Goal: Task Accomplishment & Management: Complete application form

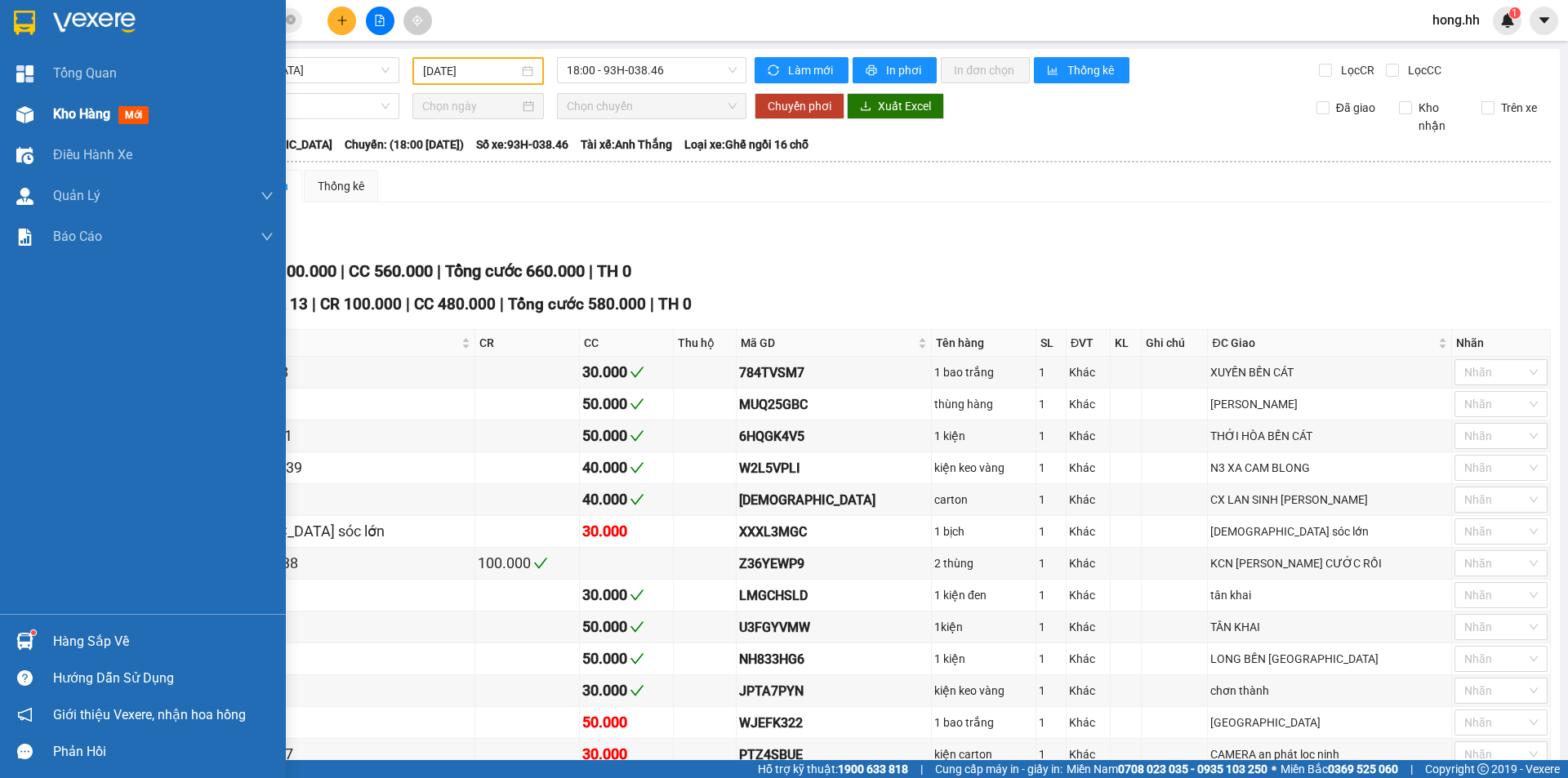
click at [38, 119] on div at bounding box center [24, 115] width 29 height 29
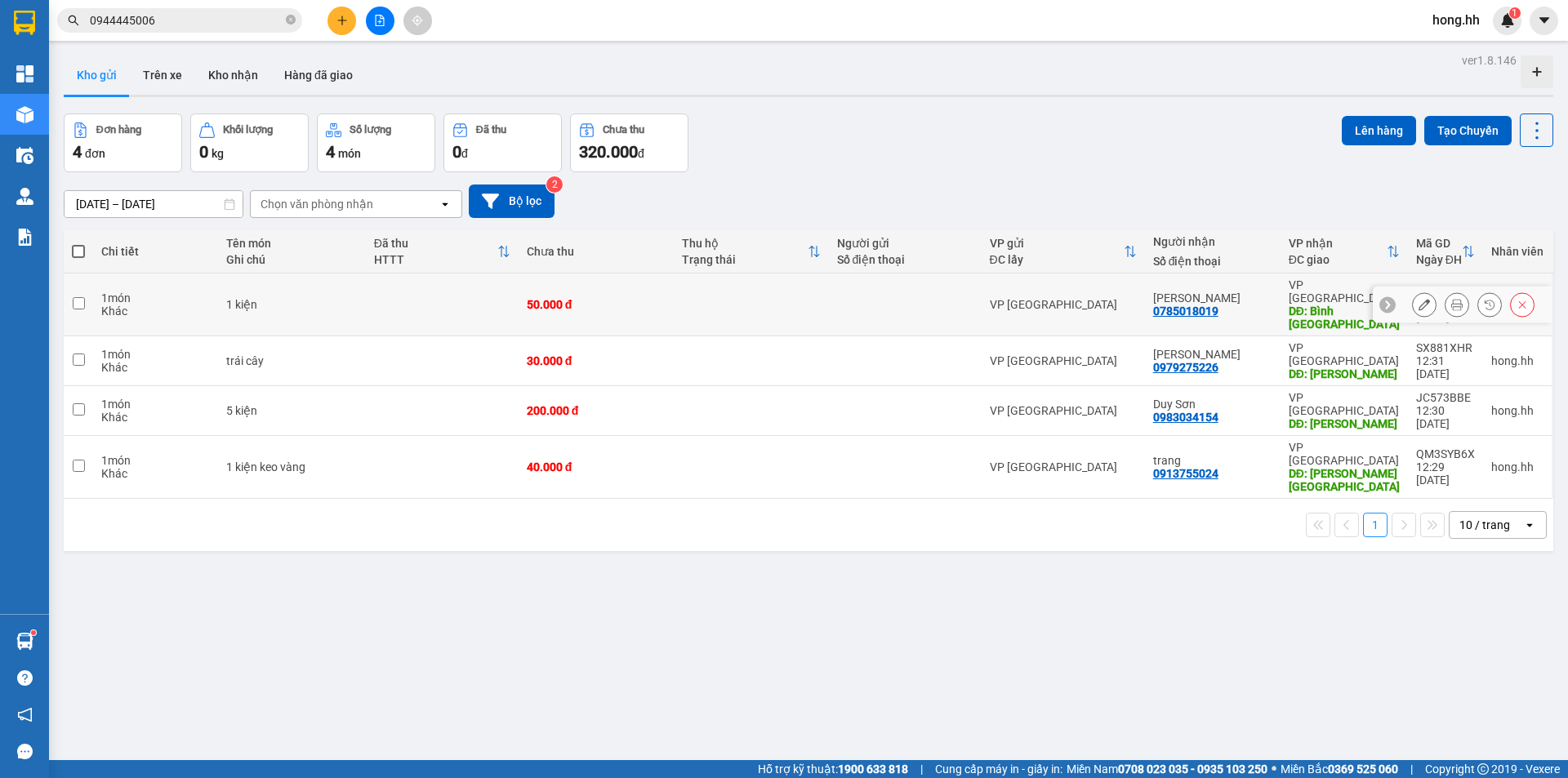
click at [1419, 299] on icon at bounding box center [1424, 304] width 11 height 11
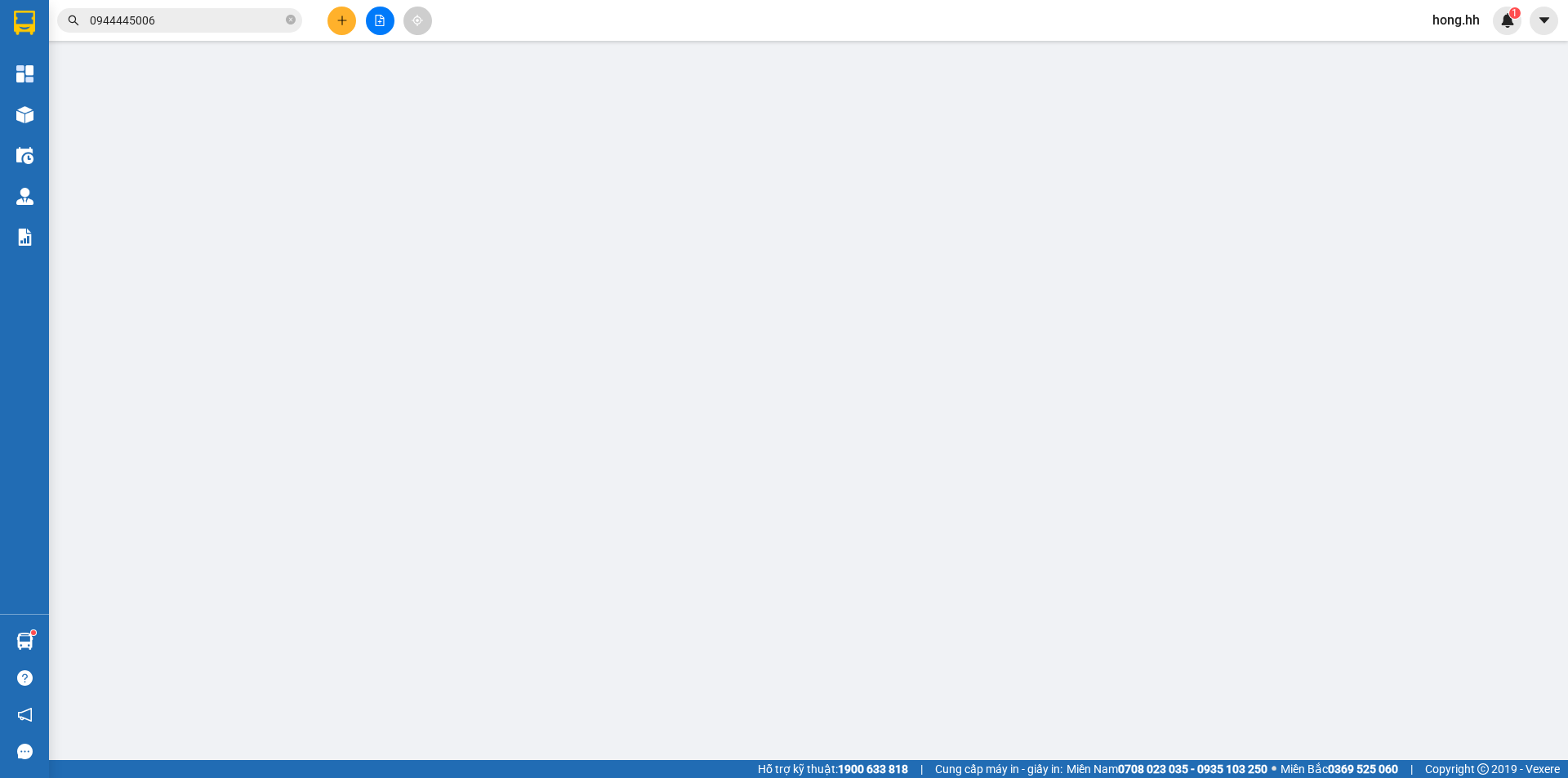
type input "0785018019"
type input "[PERSON_NAME]"
type input "Bình Long phuong nam"
type input "0"
type input "50.000"
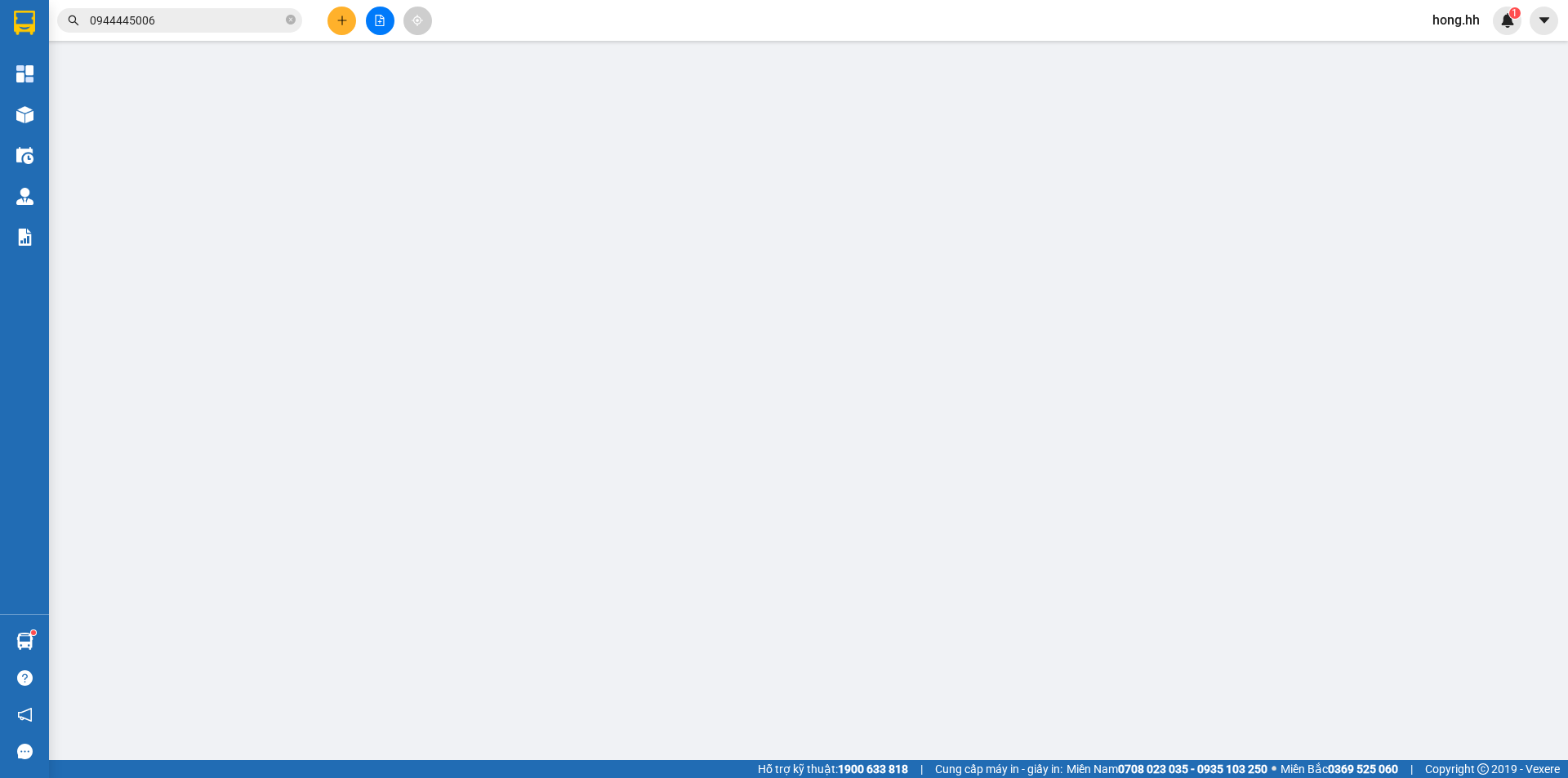
type input "50.000"
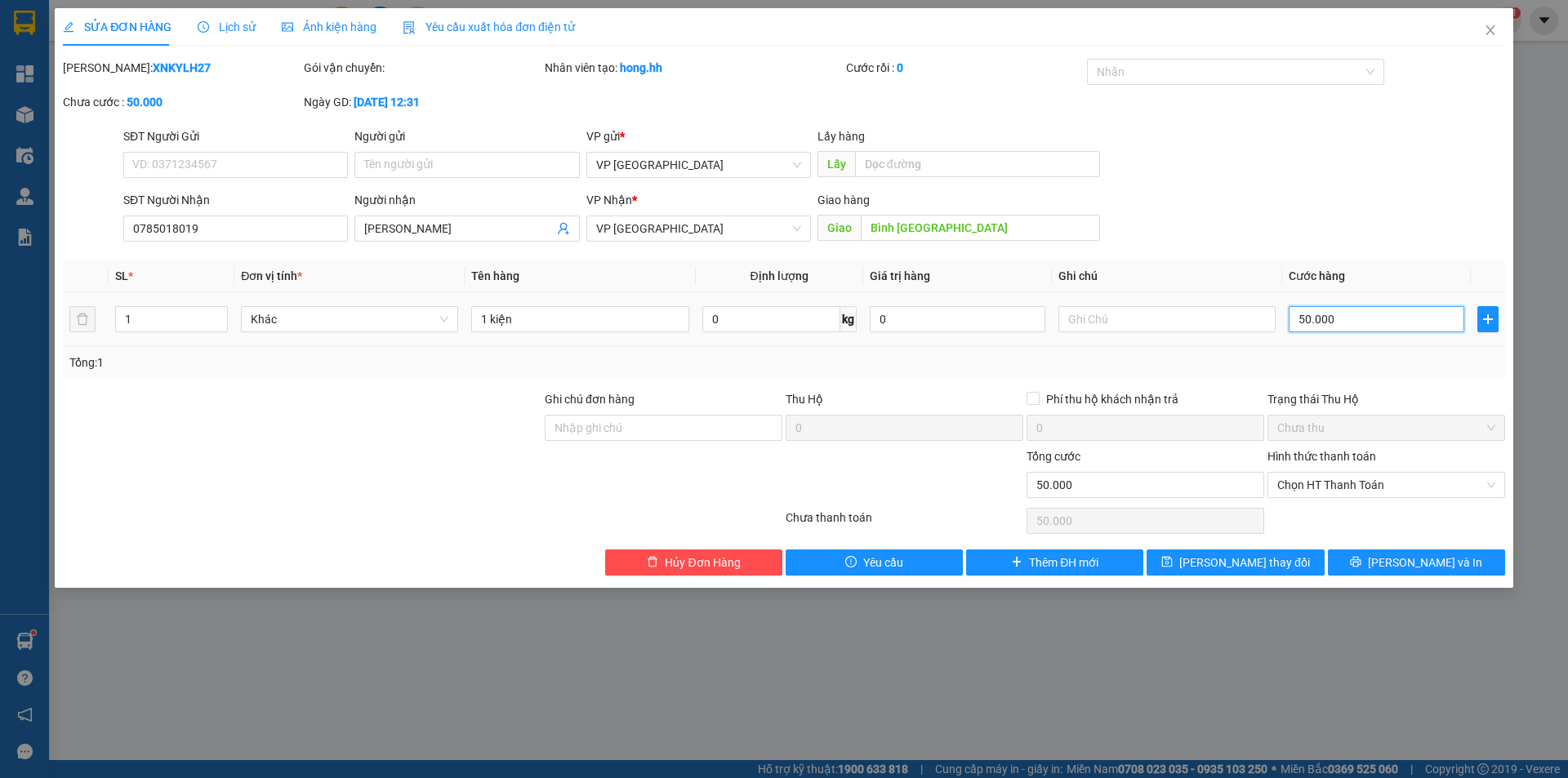
click at [1306, 322] on input "50.000" at bounding box center [1376, 320] width 175 height 26
type input "4"
type input "40"
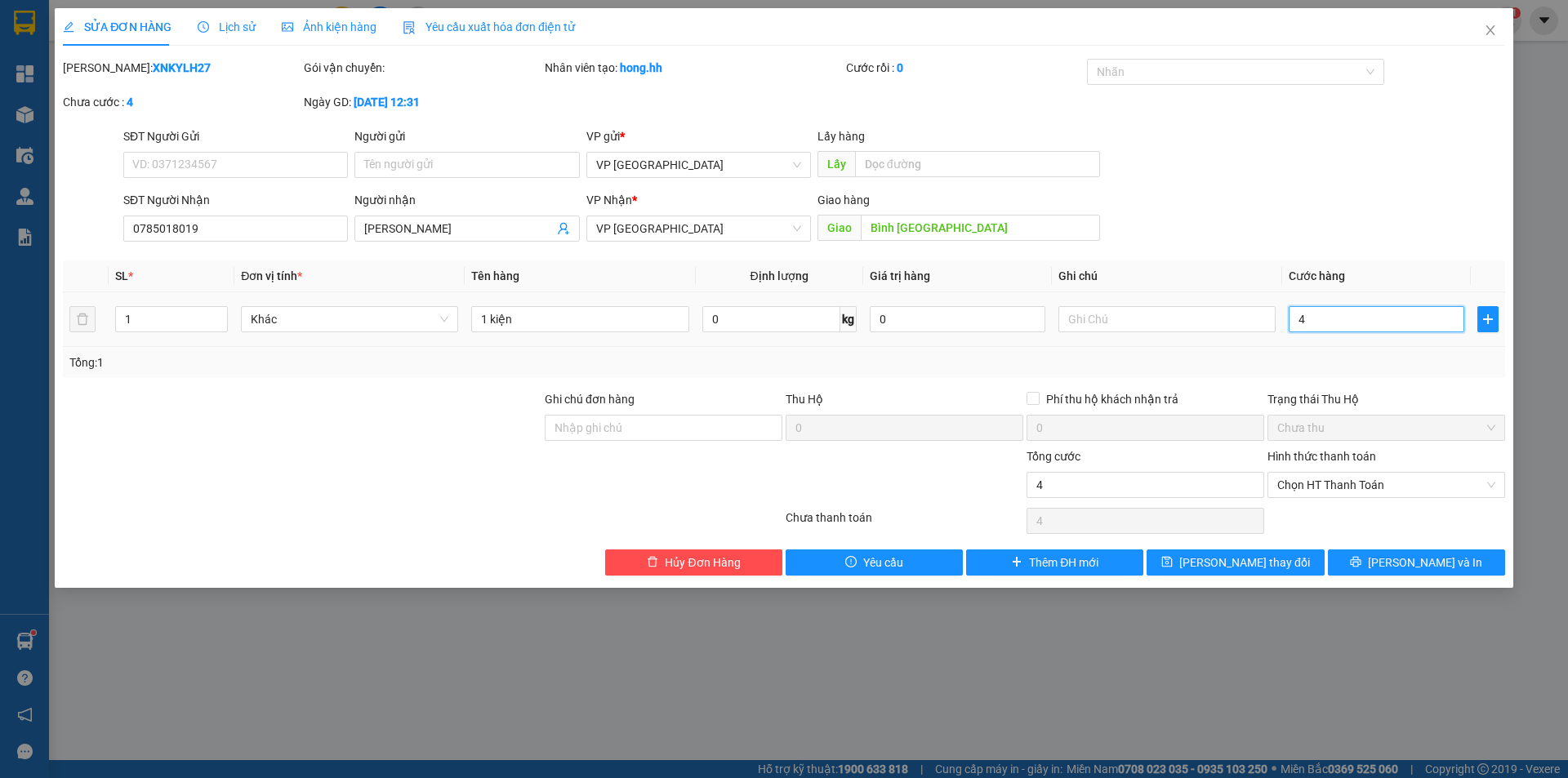
type input "40"
type input "40.000"
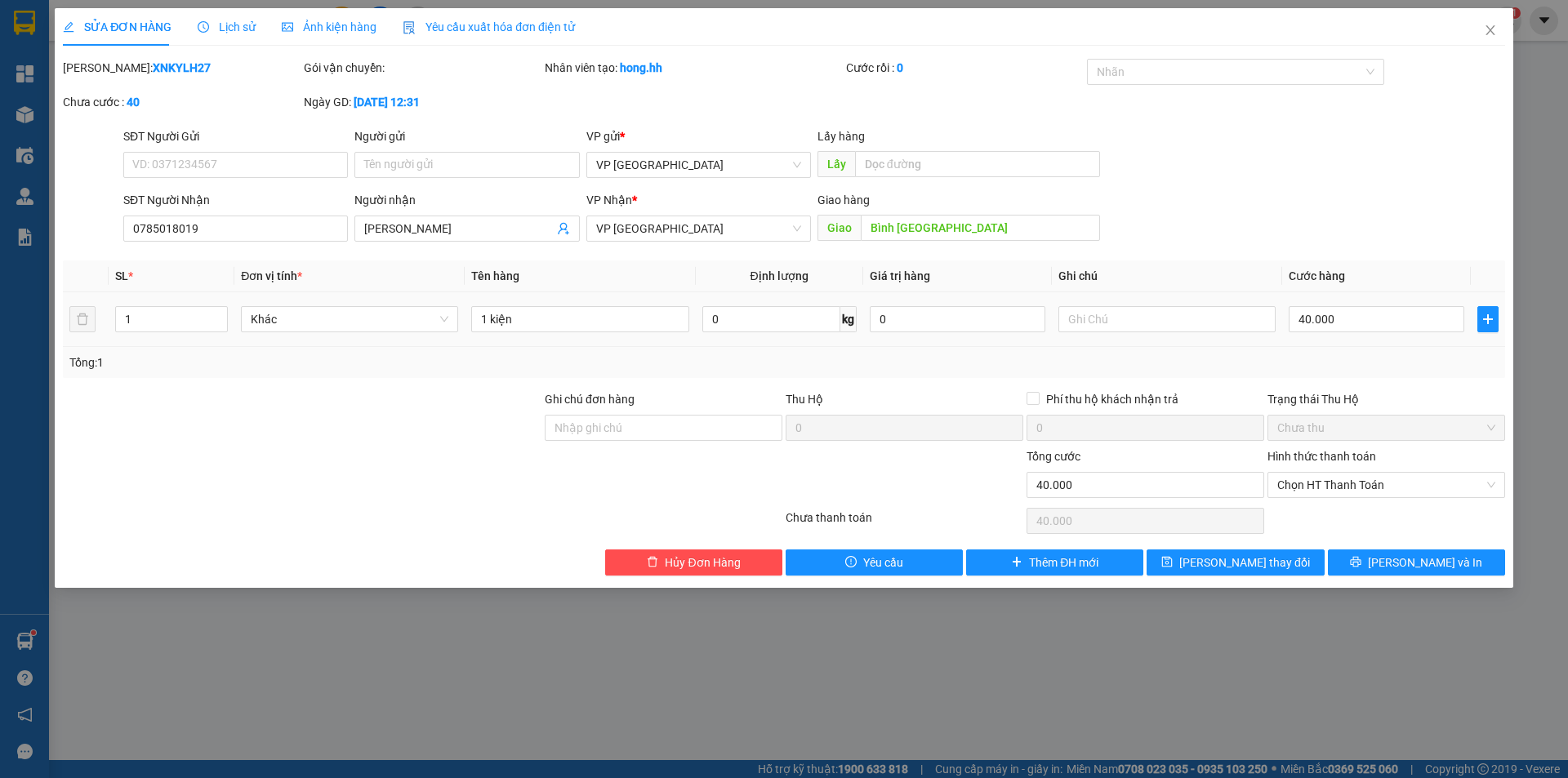
click at [1343, 346] on td "40.000" at bounding box center [1376, 320] width 188 height 55
click at [1243, 572] on button "Lưu thay đổi" at bounding box center [1235, 563] width 177 height 26
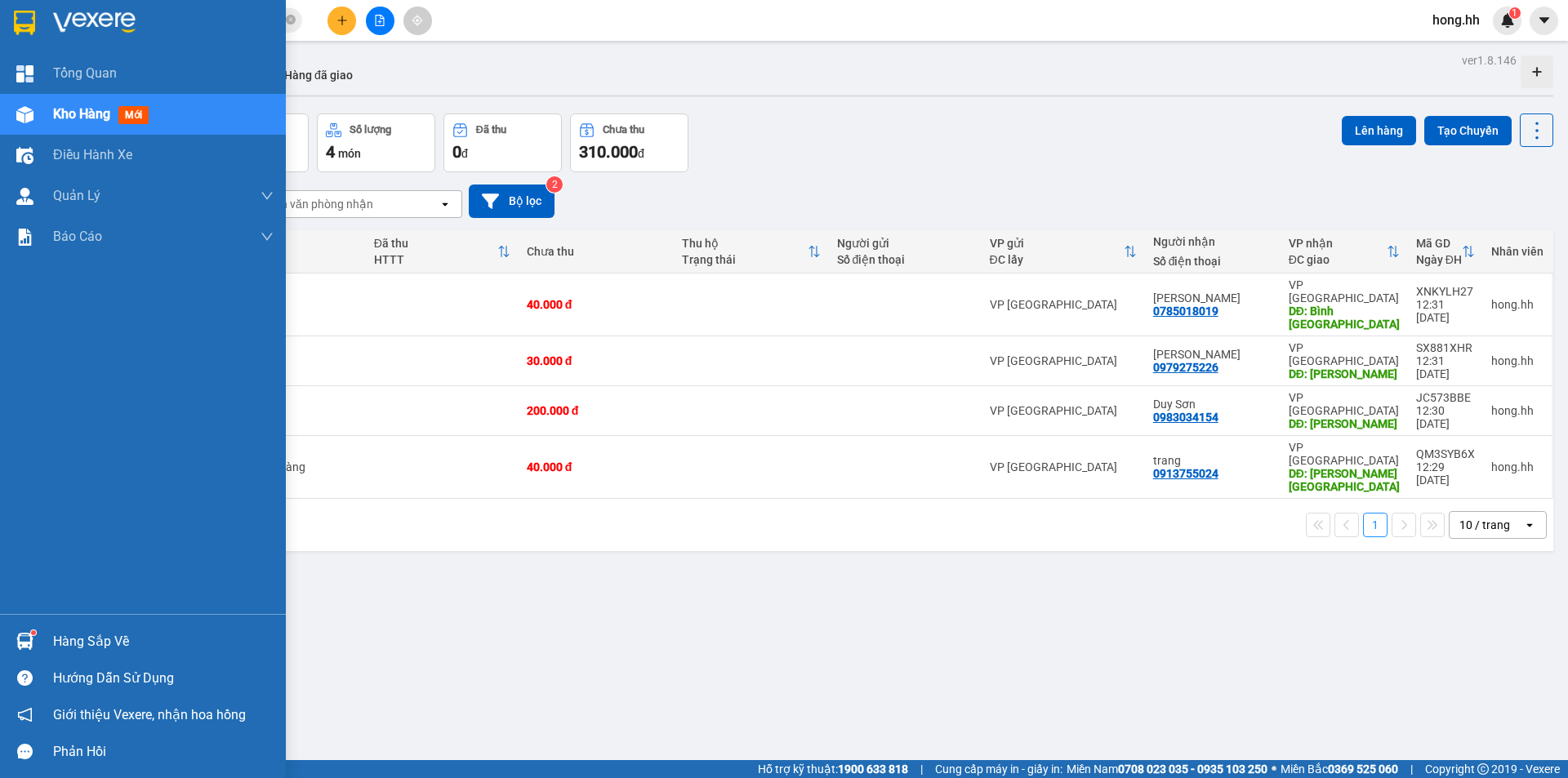
click at [38, 107] on div at bounding box center [24, 115] width 29 height 29
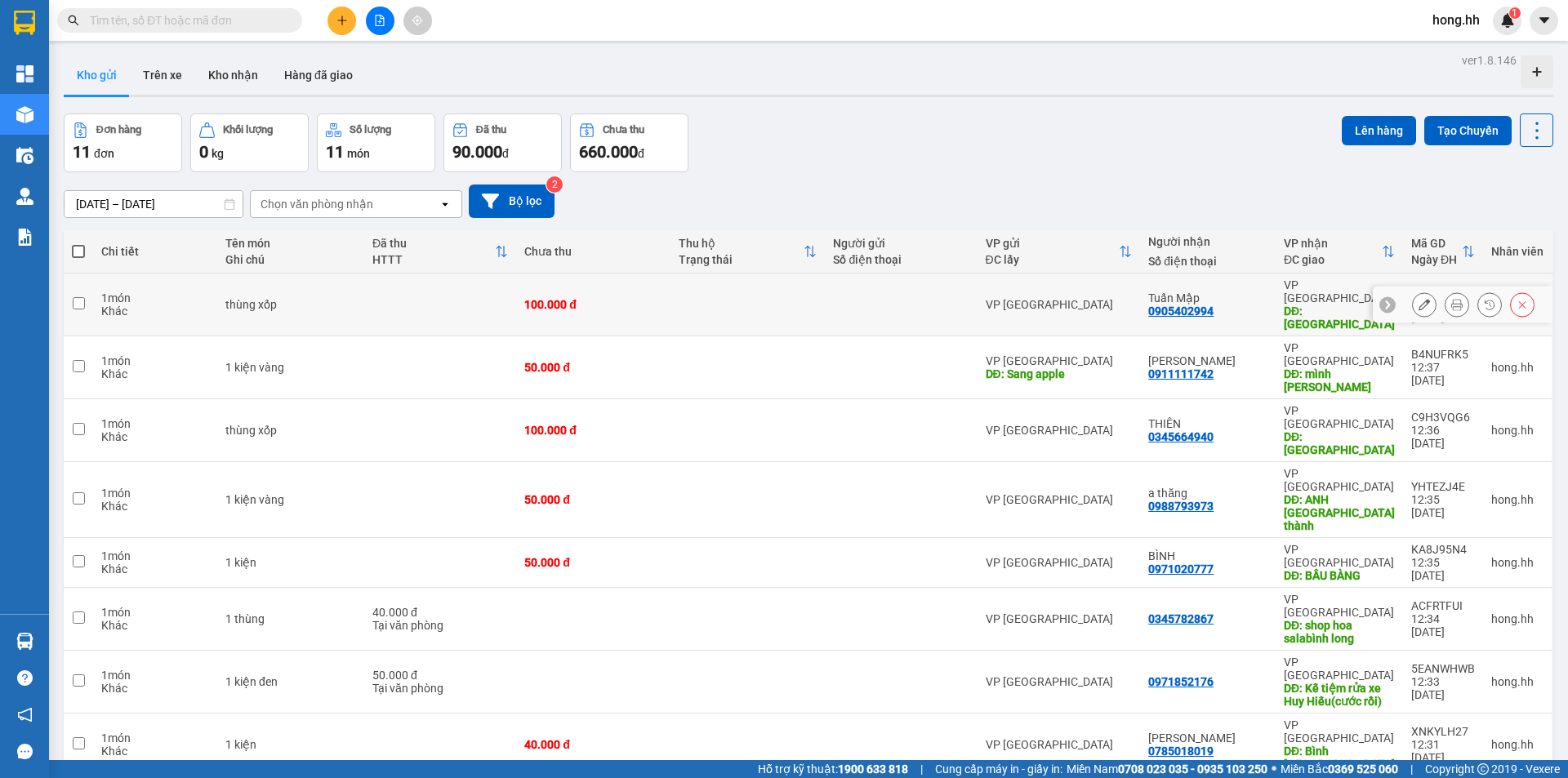
click at [464, 282] on td at bounding box center [440, 305] width 152 height 63
checkbox input "true"
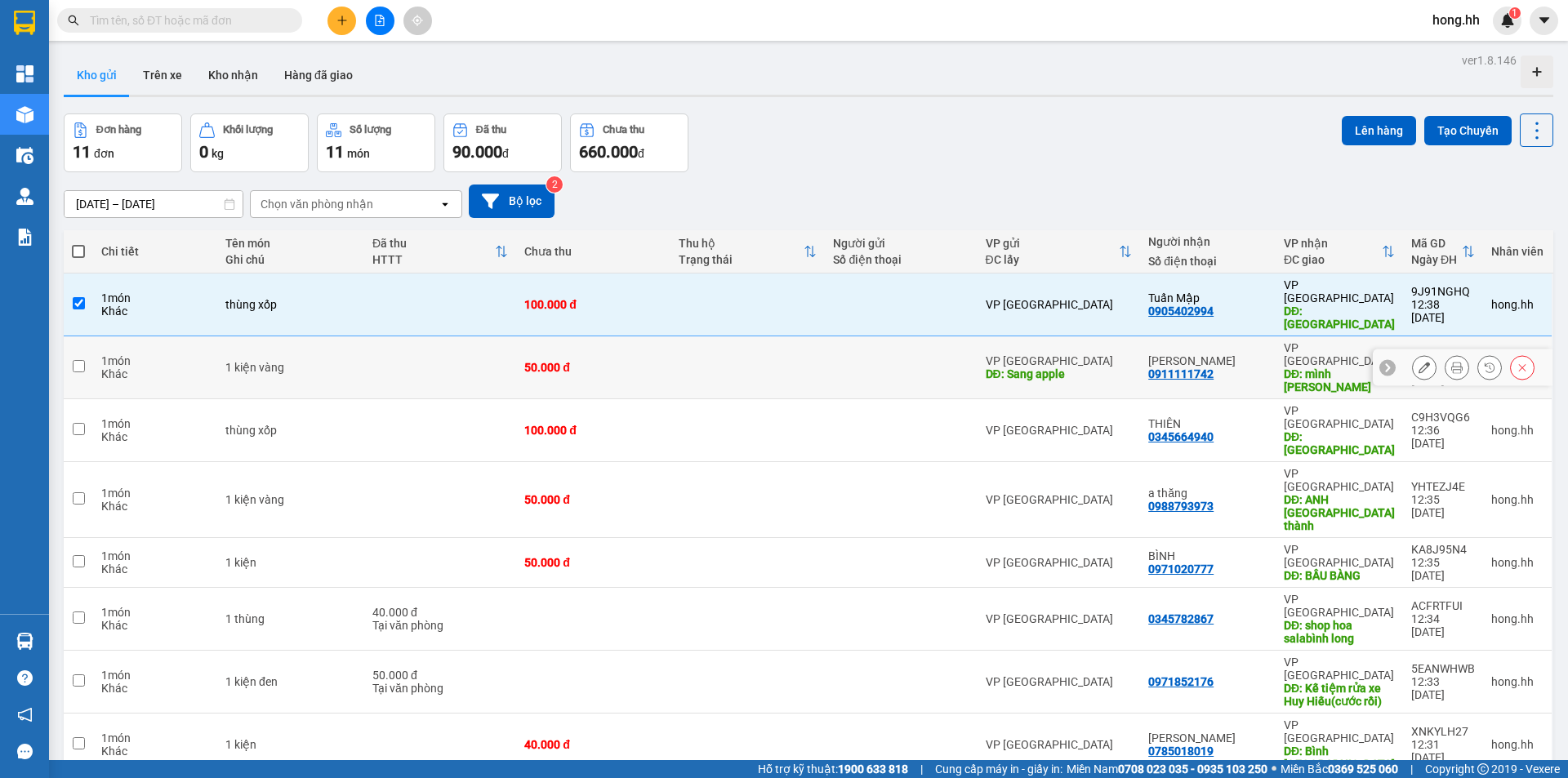
click at [468, 337] on td at bounding box center [440, 368] width 152 height 63
checkbox input "true"
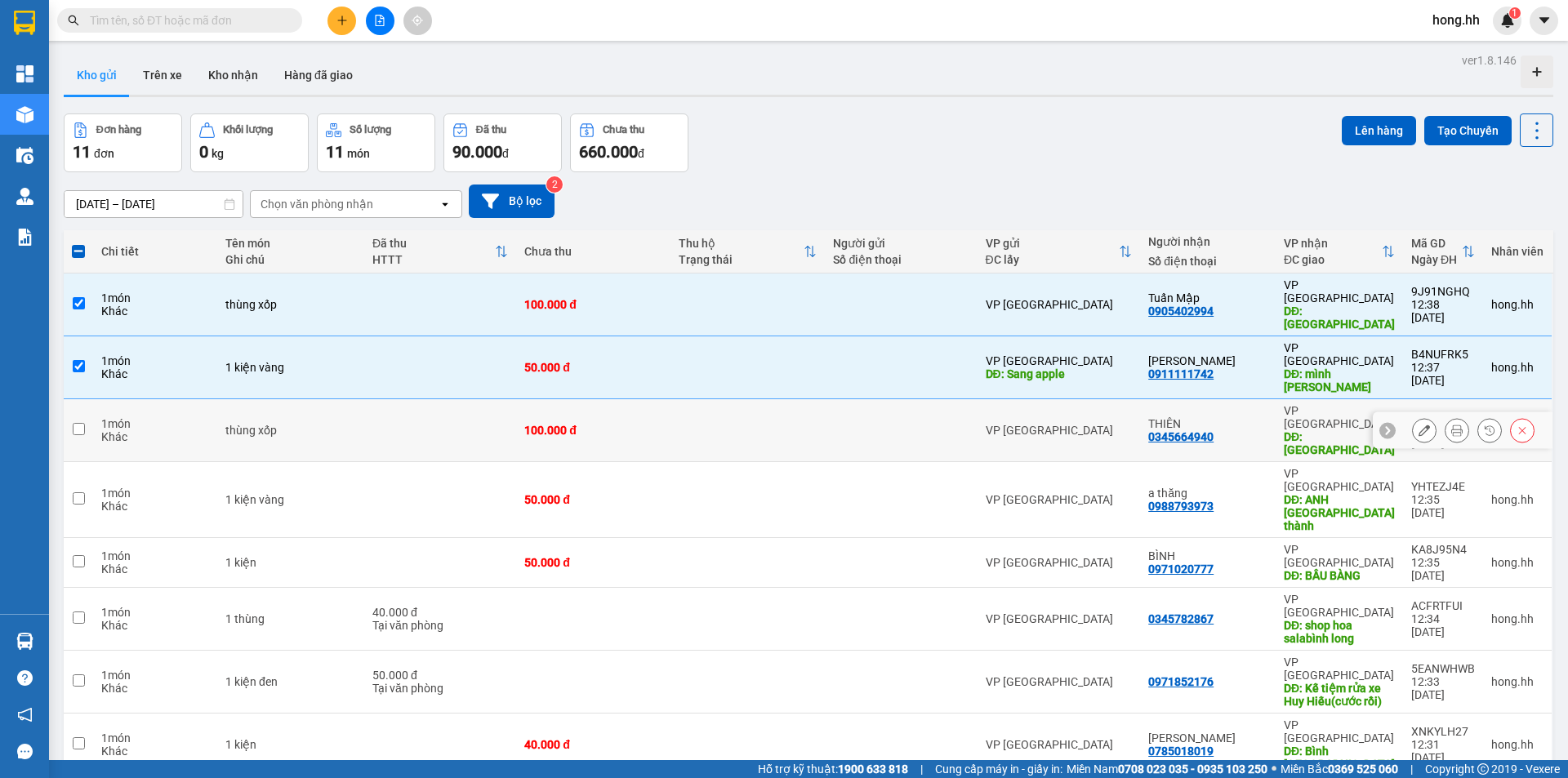
click at [479, 399] on td at bounding box center [440, 431] width 152 height 63
checkbox input "true"
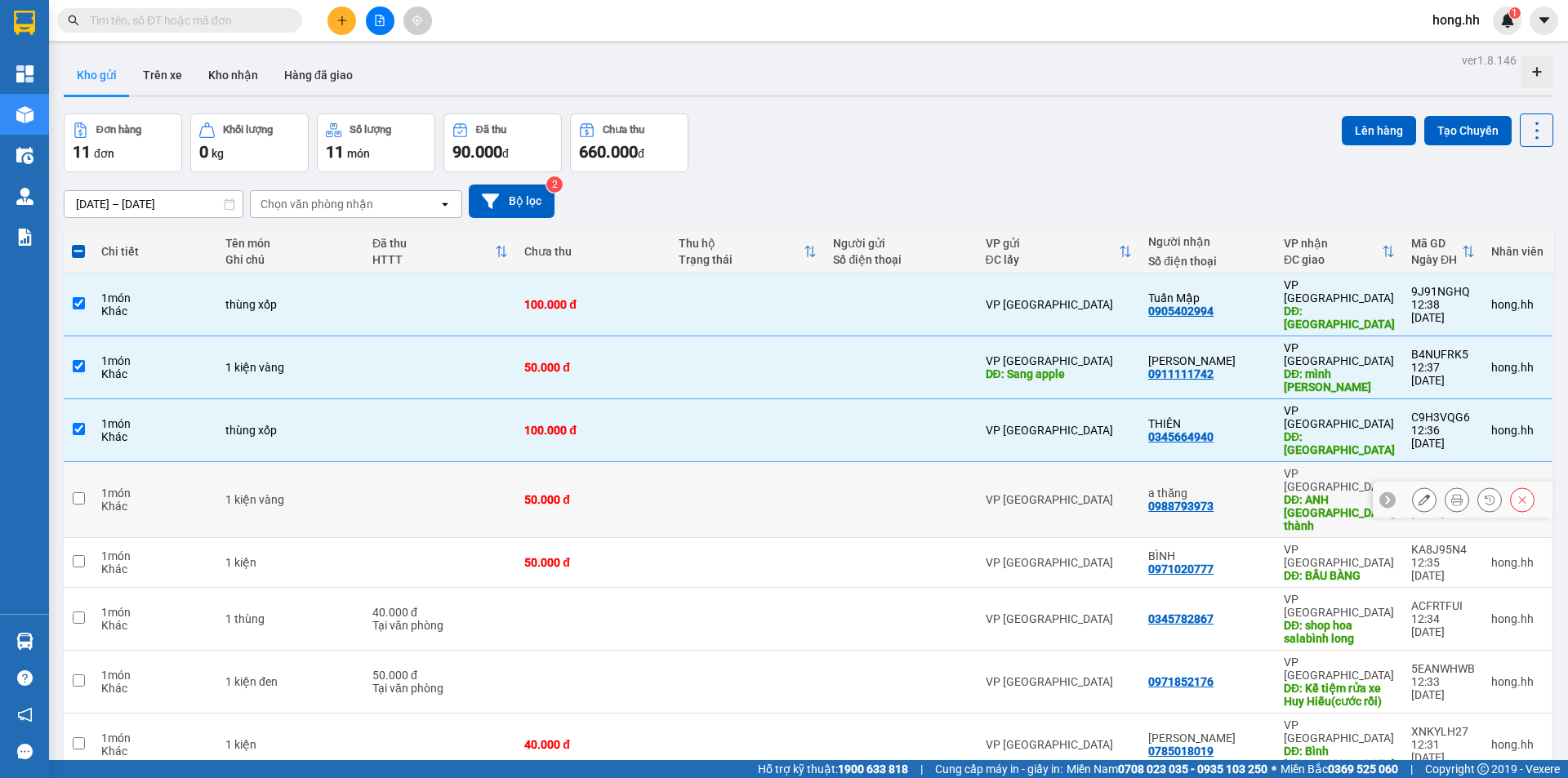
click at [481, 462] on td at bounding box center [440, 499] width 152 height 76
checkbox input "true"
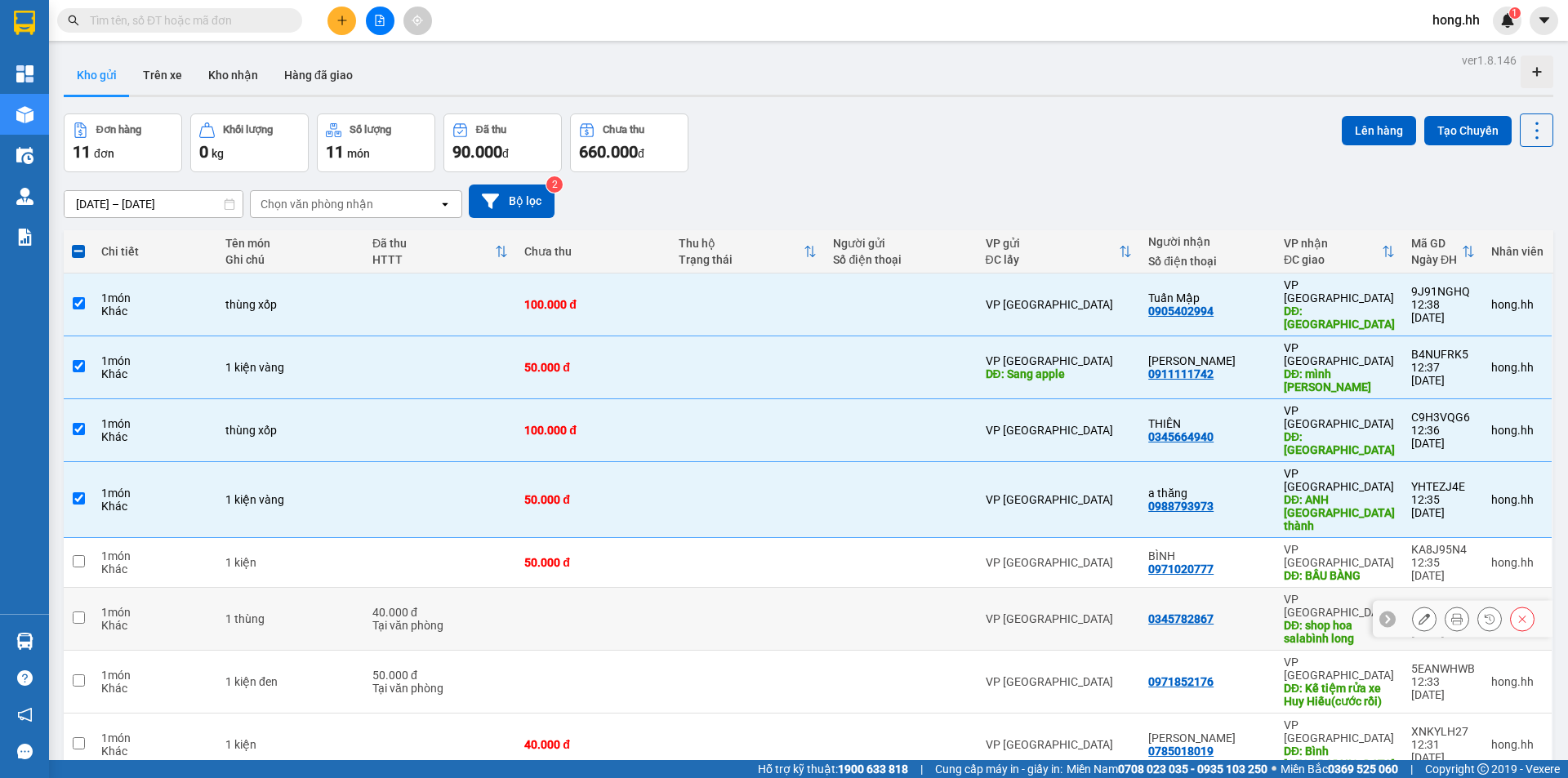
click at [478, 588] on td "40.000 đ Tại văn phòng" at bounding box center [440, 619] width 152 height 63
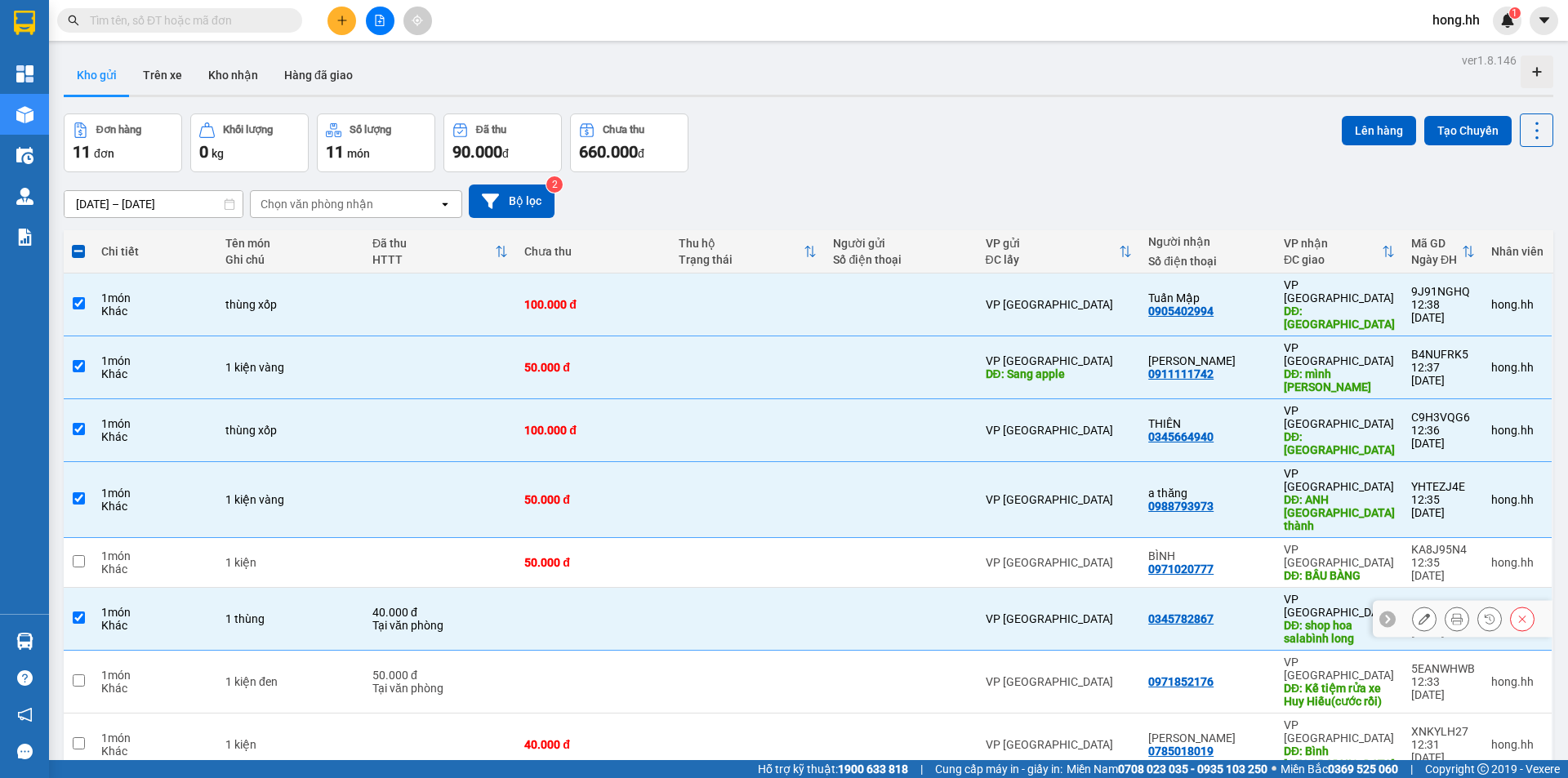
click at [455, 619] on div "Tại văn phòng" at bounding box center [440, 625] width 135 height 13
checkbox input "false"
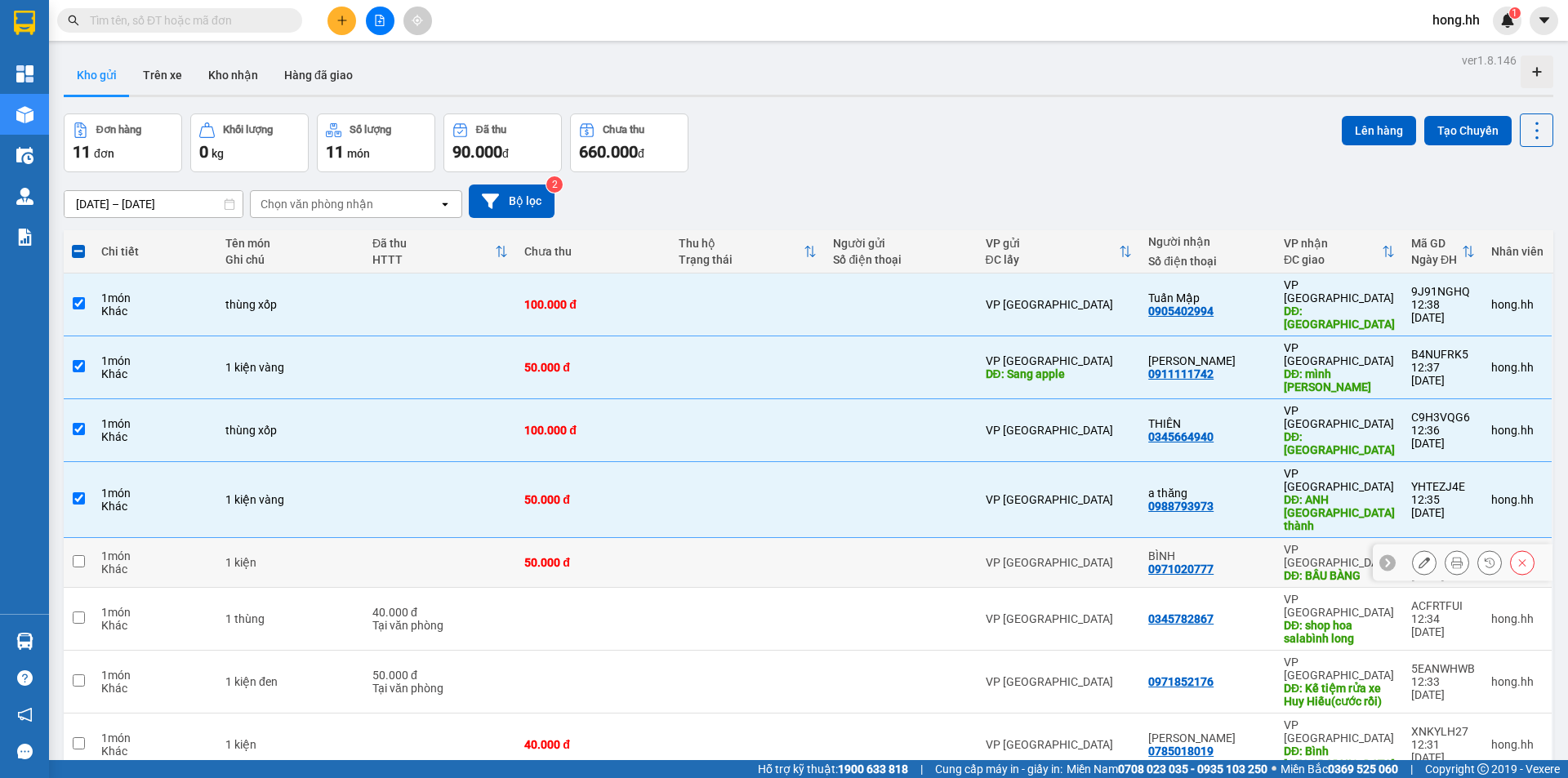
click at [445, 538] on td at bounding box center [440, 563] width 152 height 49
checkbox input "true"
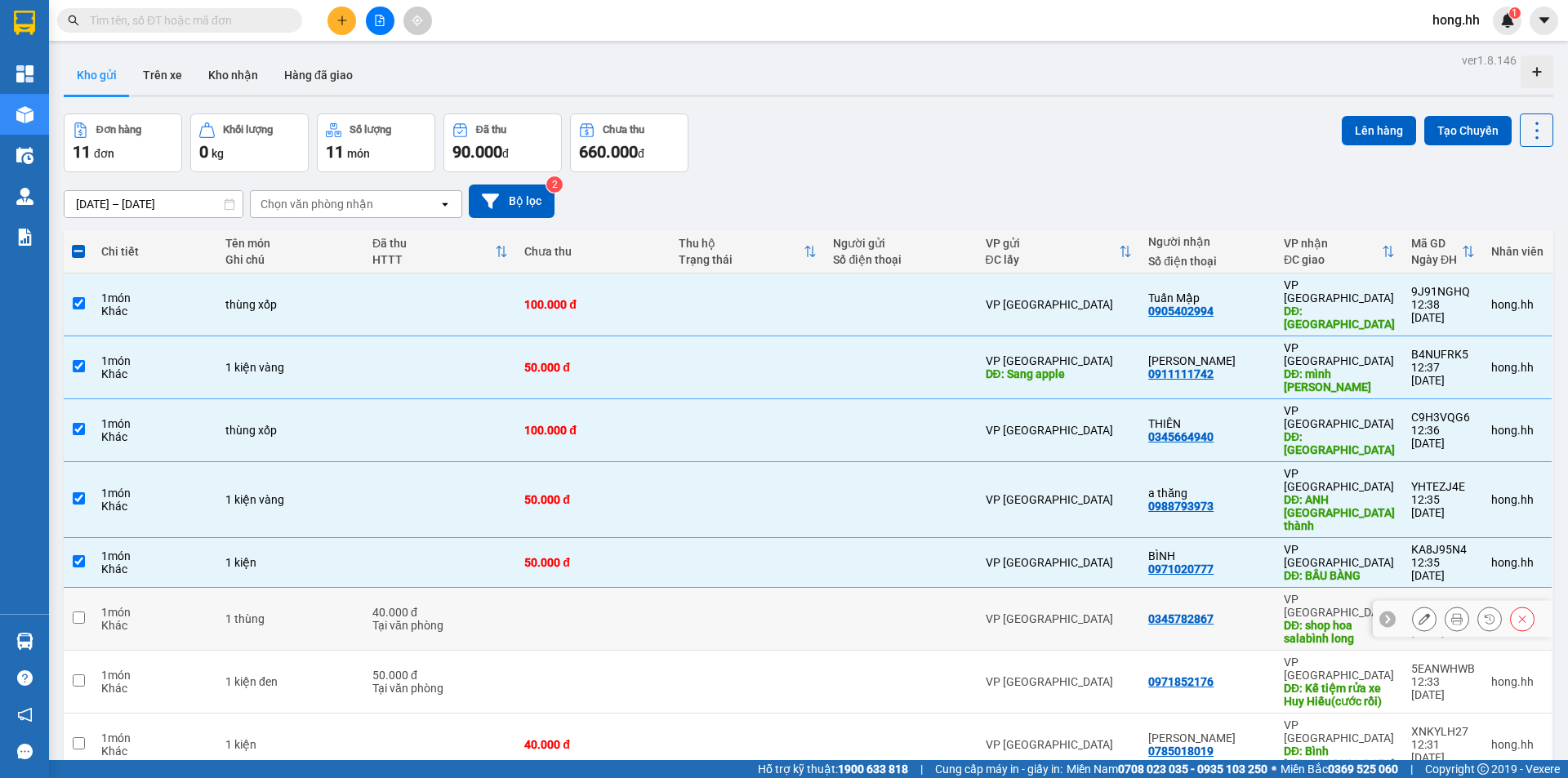
click at [447, 606] on div "40.000 đ" at bounding box center [440, 612] width 135 height 13
checkbox input "true"
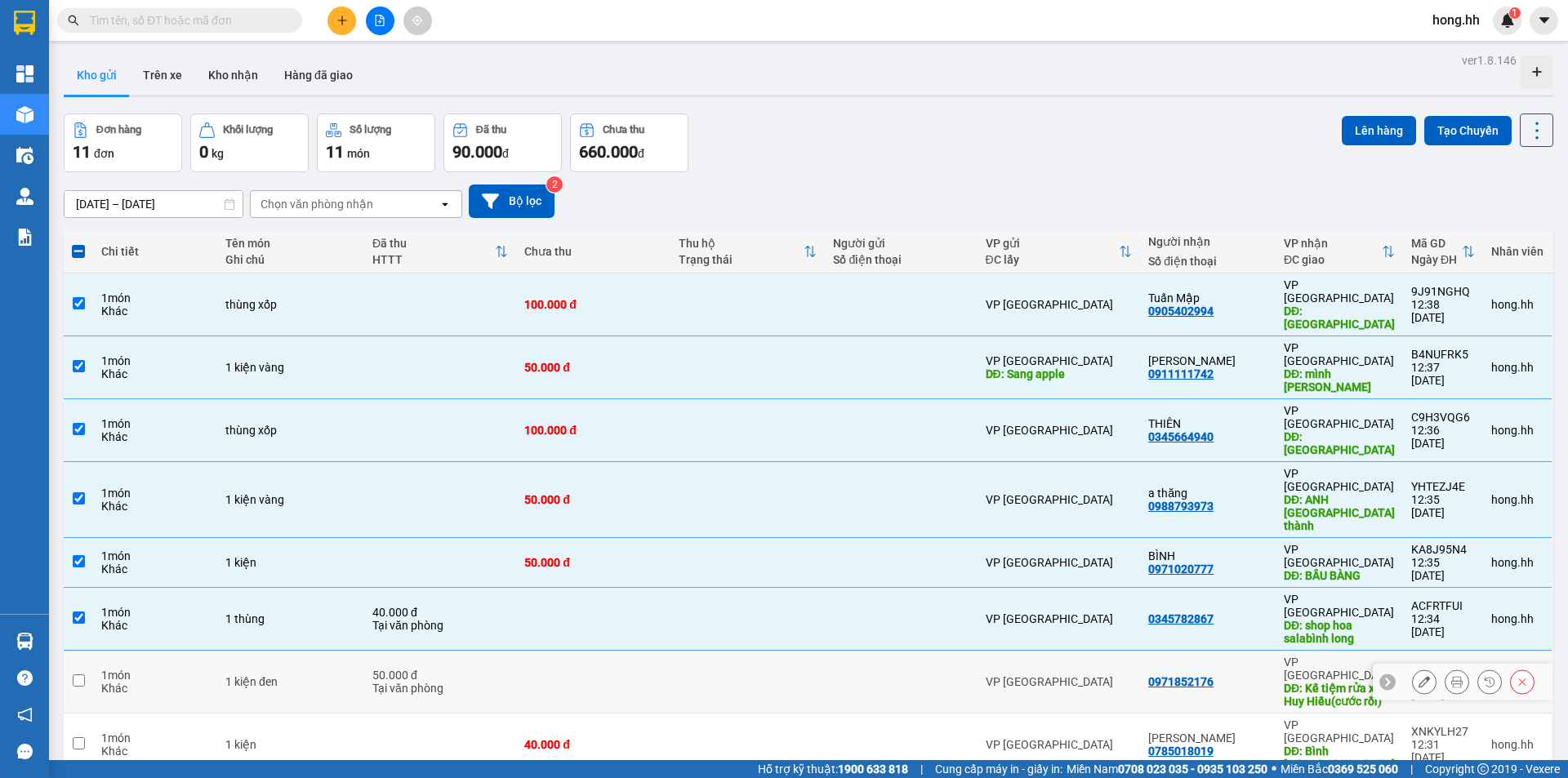
click at [435, 682] on div "Tại văn phòng" at bounding box center [440, 688] width 135 height 13
checkbox input "true"
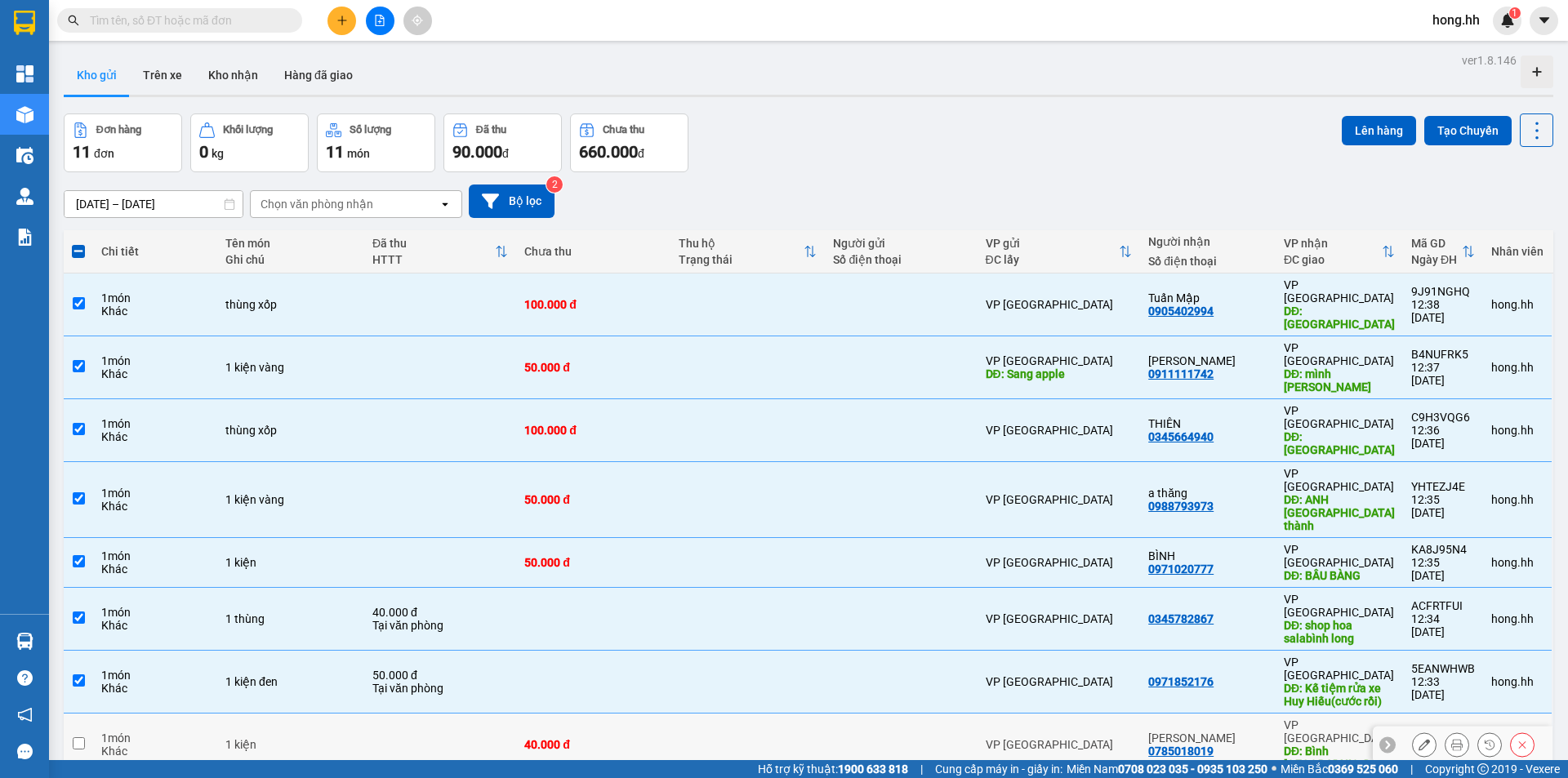
click at [450, 714] on td at bounding box center [440, 745] width 152 height 63
checkbox input "true"
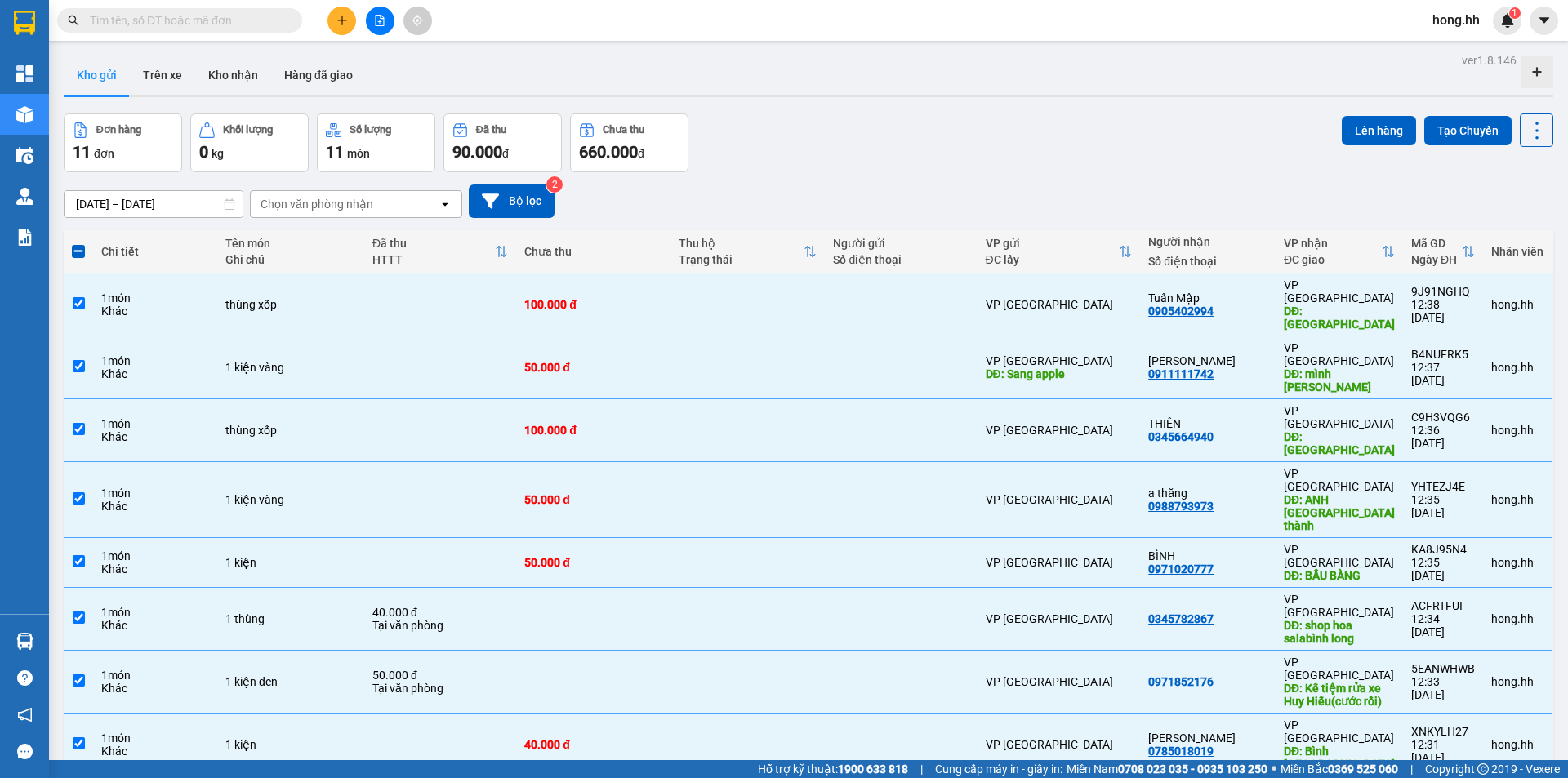
drag, startPoint x: 464, startPoint y: 652, endPoint x: 464, endPoint y: 699, distance: 47.0
checkbox input "true"
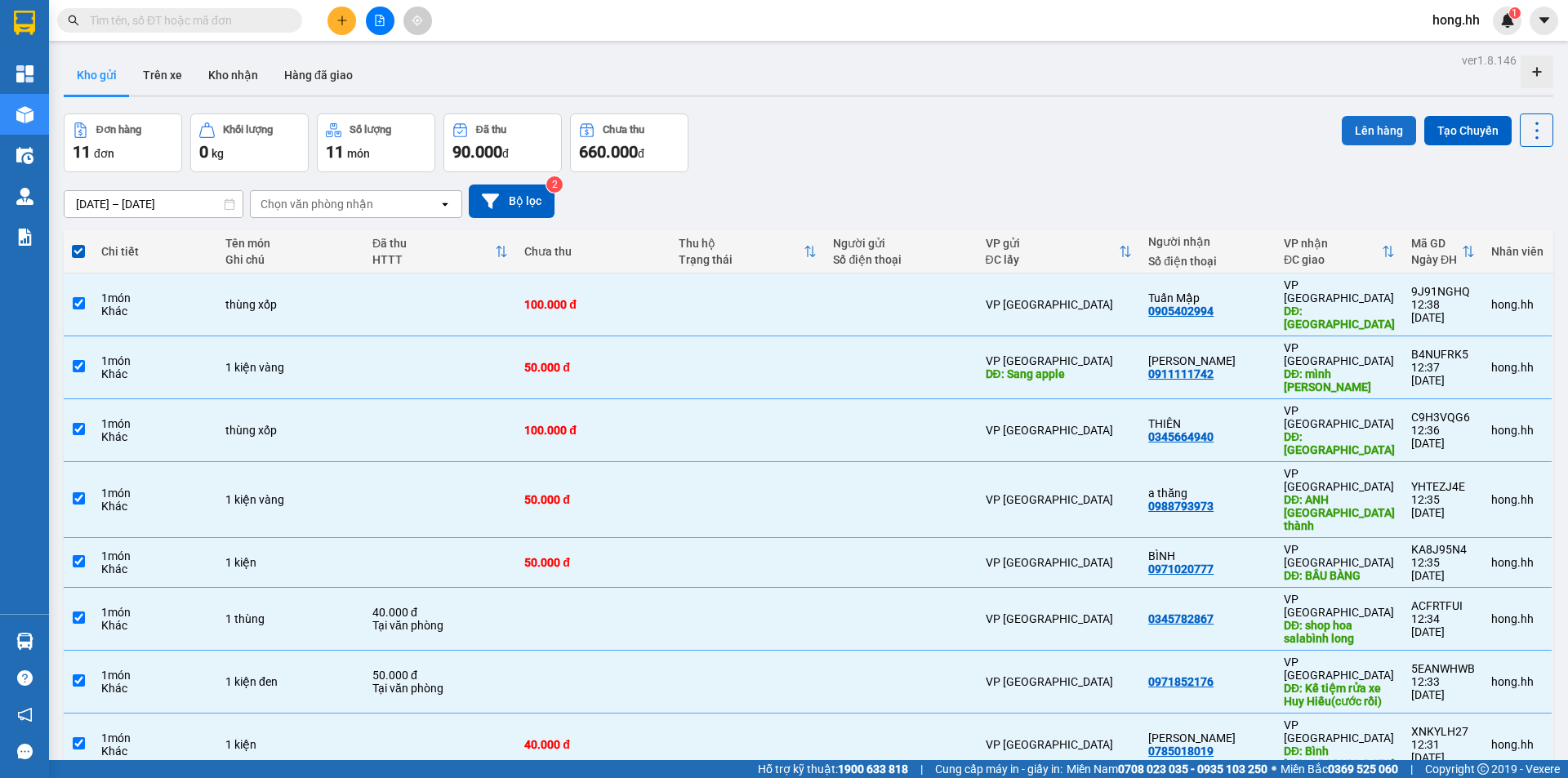
click at [1374, 123] on button "Lên hàng" at bounding box center [1380, 131] width 75 height 30
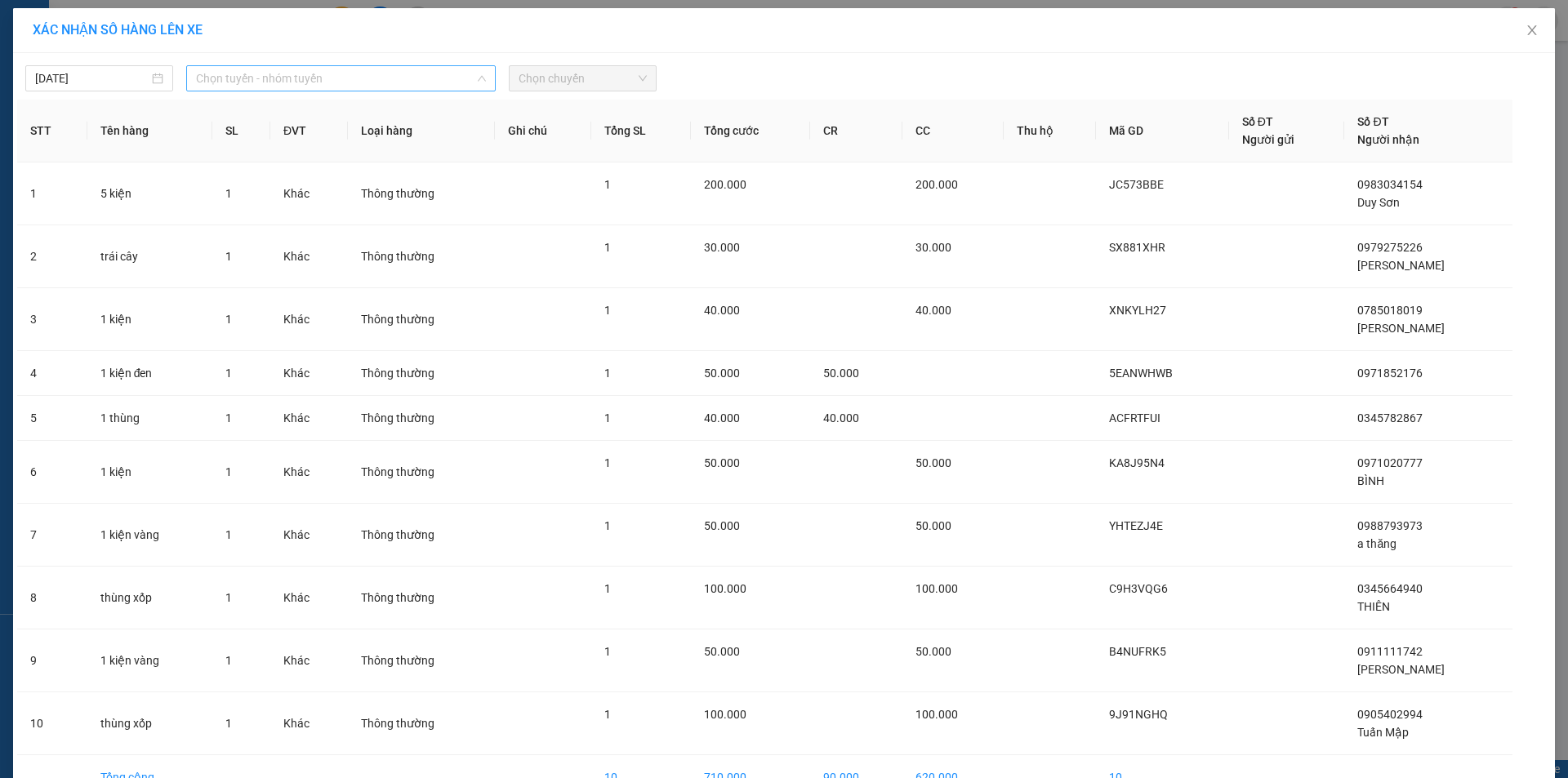
click at [261, 80] on span "Chọn tuyến - nhóm tuyến" at bounding box center [341, 78] width 290 height 24
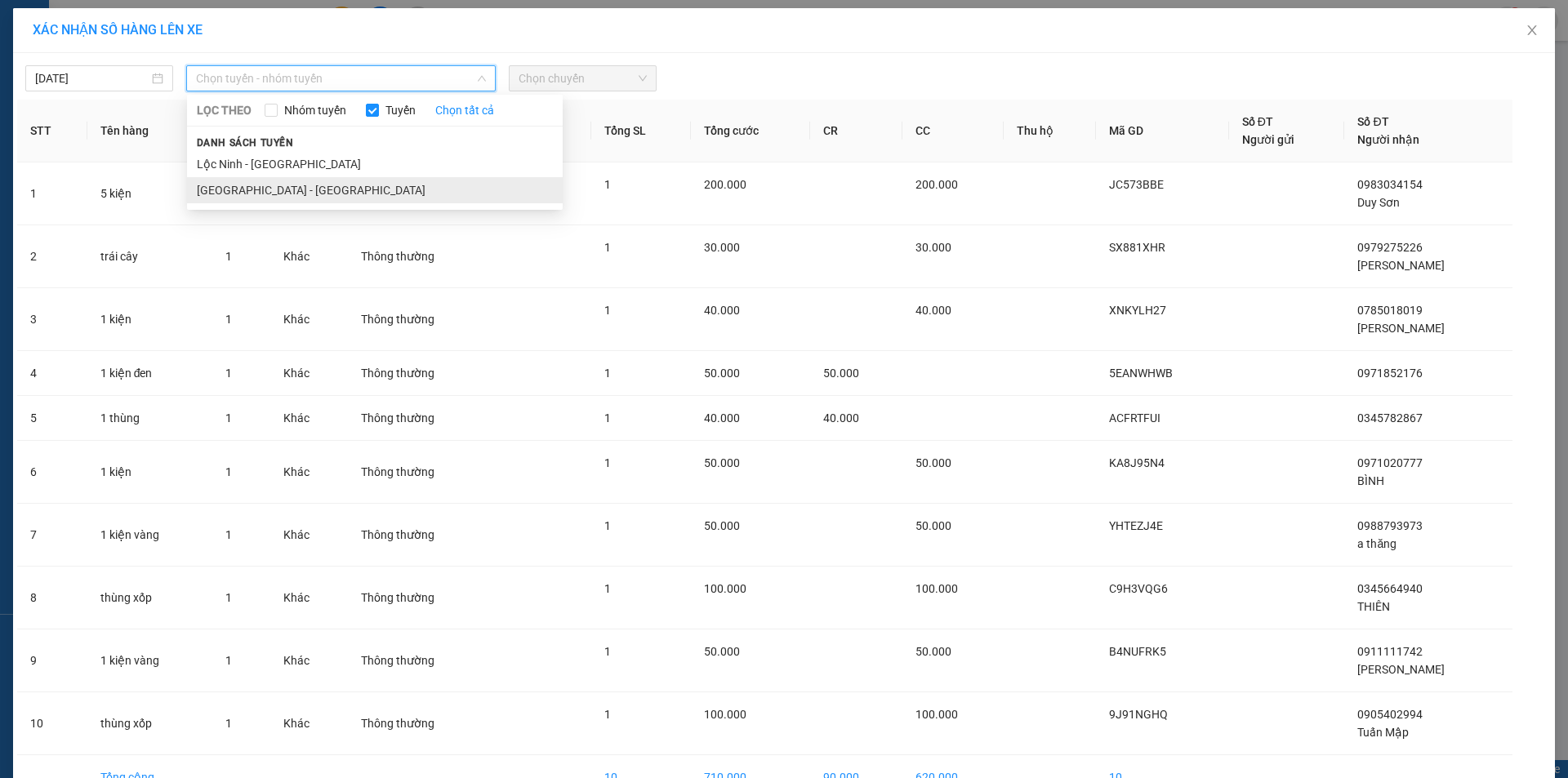
click at [254, 187] on li "[GEOGRAPHIC_DATA] - [GEOGRAPHIC_DATA]" at bounding box center [374, 190] width 376 height 26
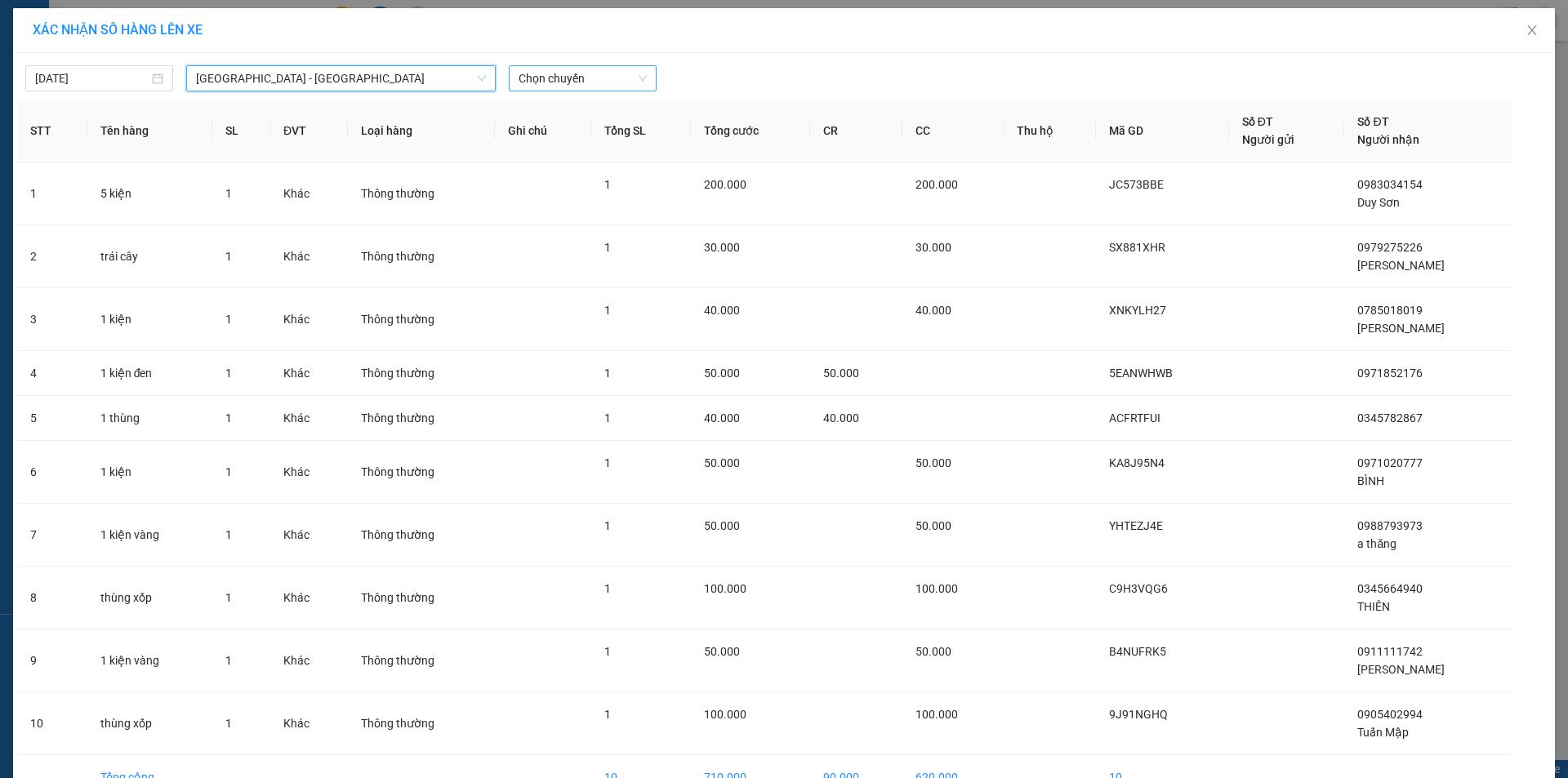
click at [626, 73] on span "Chọn chuyến" at bounding box center [583, 78] width 128 height 24
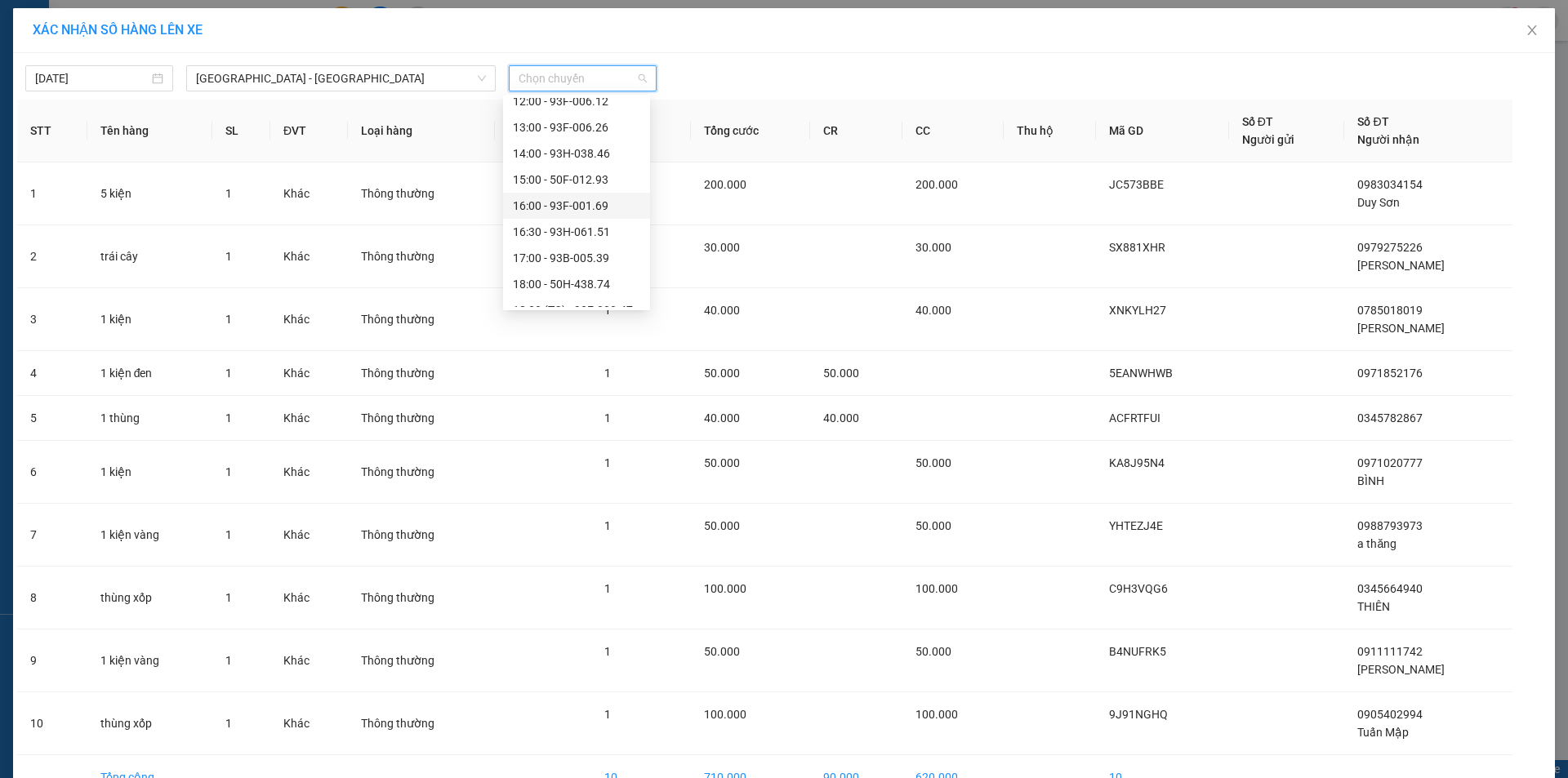
scroll to position [82, 0]
click at [576, 267] on div "12:00 - 93F-006.12" at bounding box center [576, 264] width 128 height 18
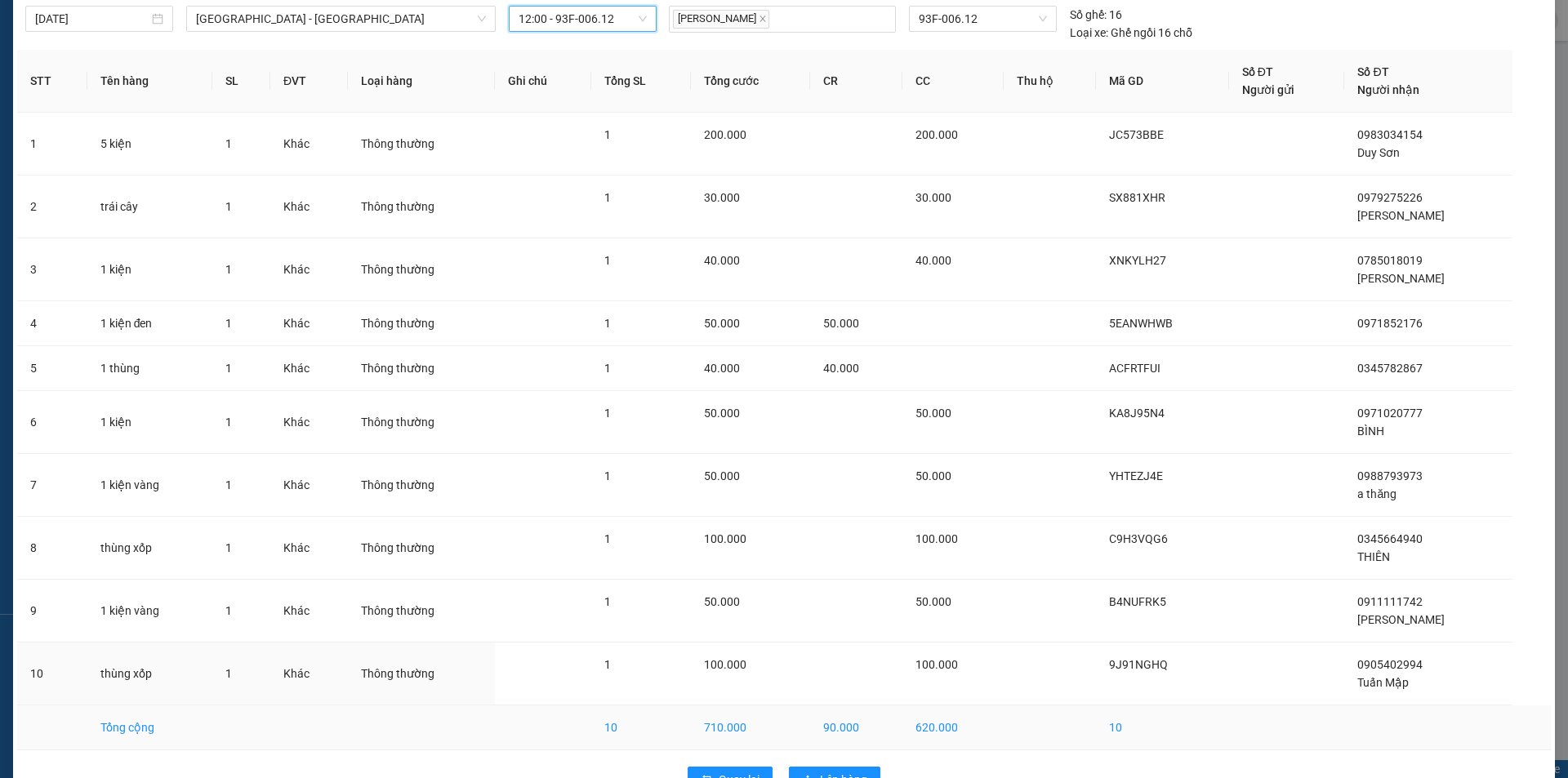
scroll to position [106, 0]
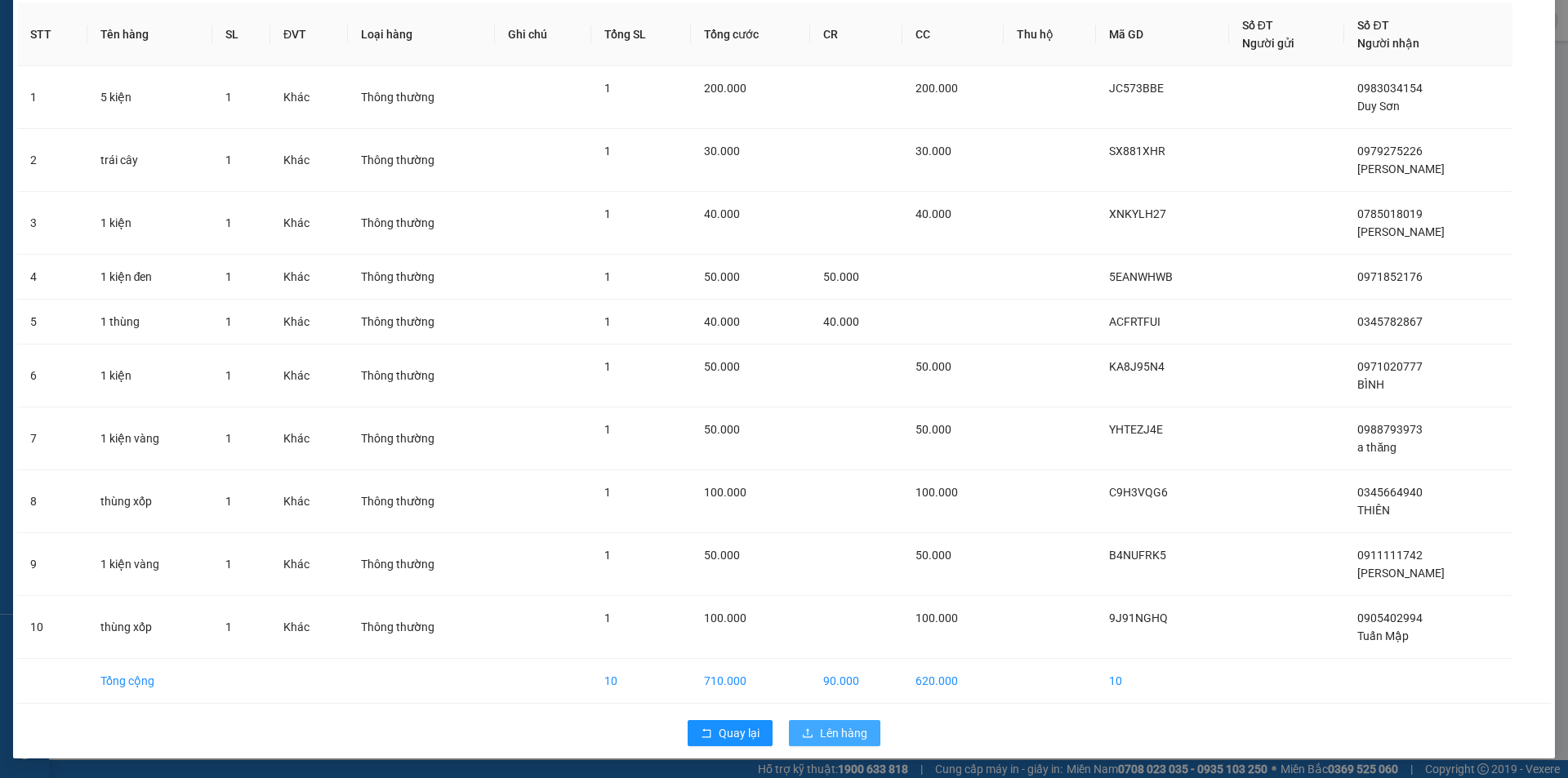
click at [848, 731] on span "Lên hàng" at bounding box center [843, 733] width 48 height 18
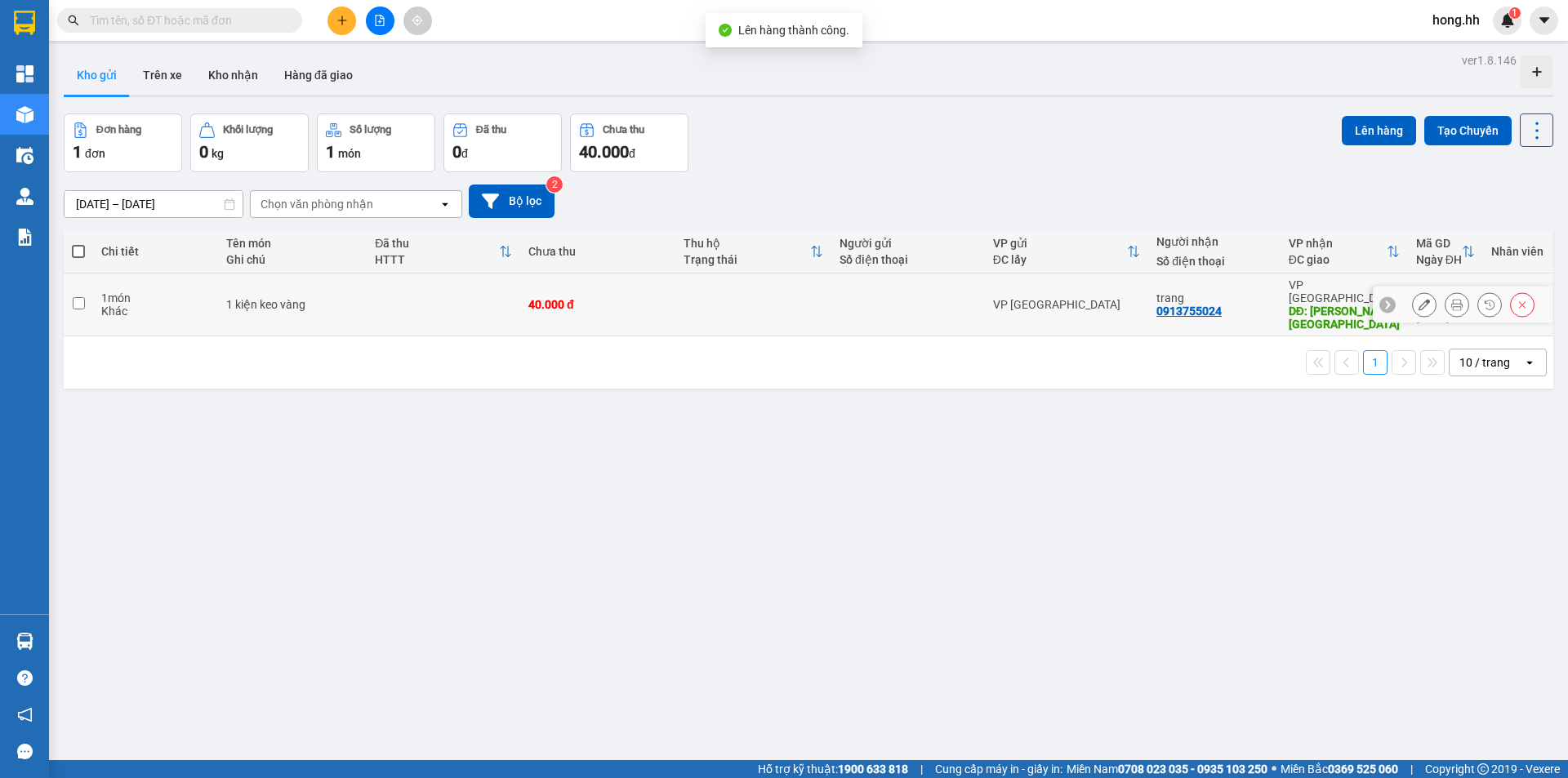
click at [395, 307] on td at bounding box center [443, 305] width 154 height 63
checkbox input "true"
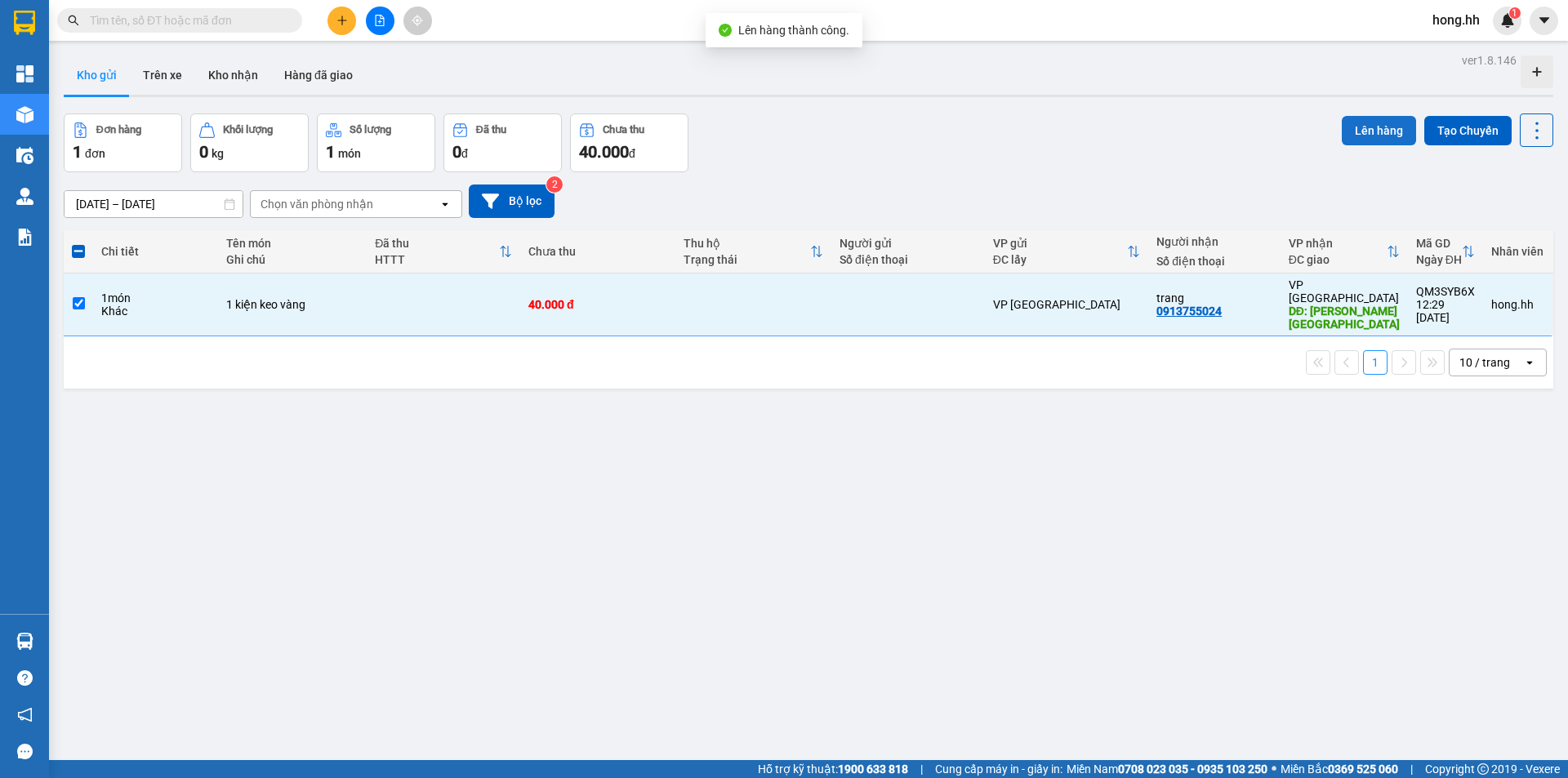
click at [1383, 133] on button "Lên hàng" at bounding box center [1380, 131] width 75 height 30
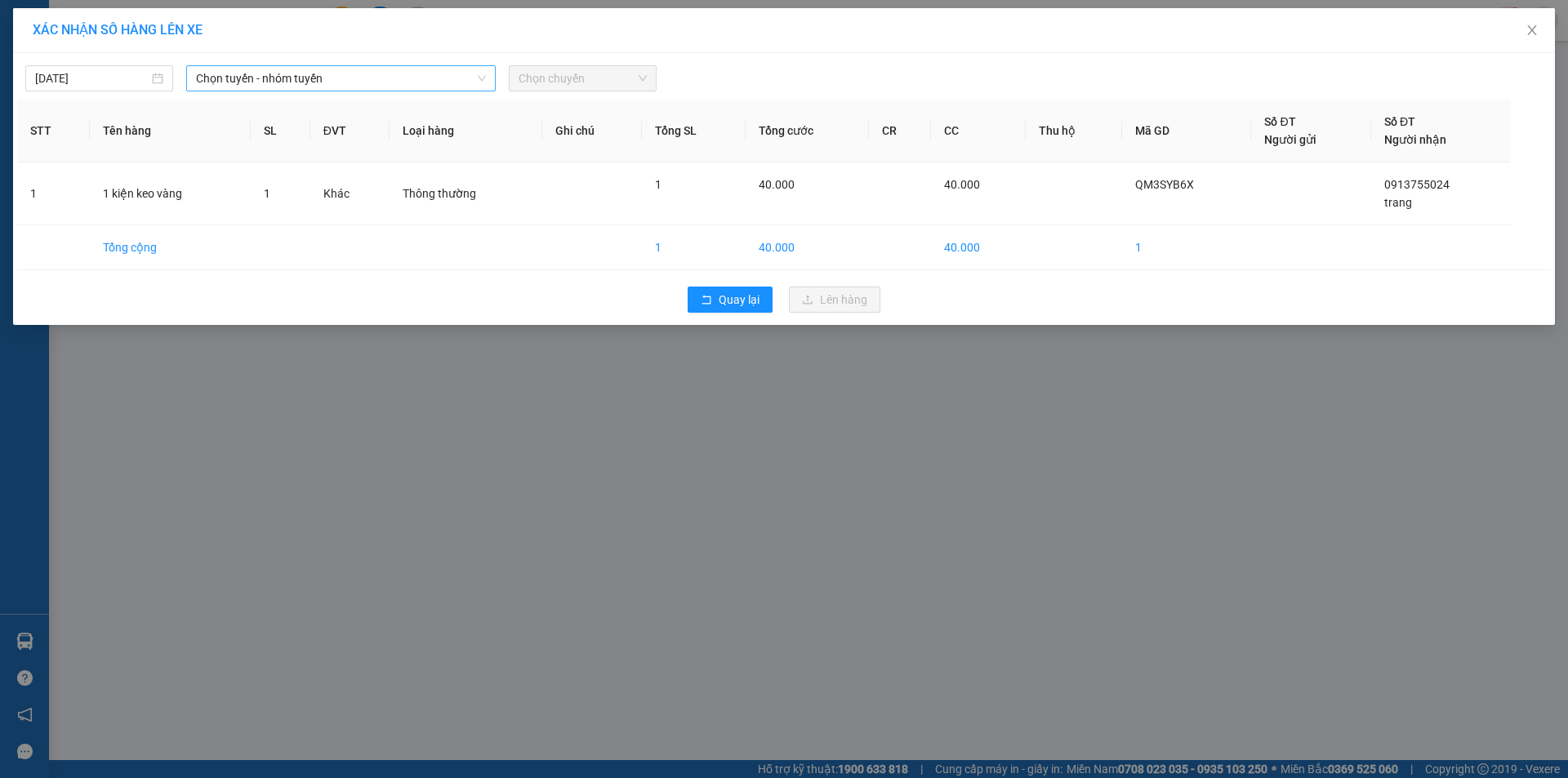
click at [310, 78] on span "Chọn tuyến - nhóm tuyến" at bounding box center [341, 78] width 290 height 24
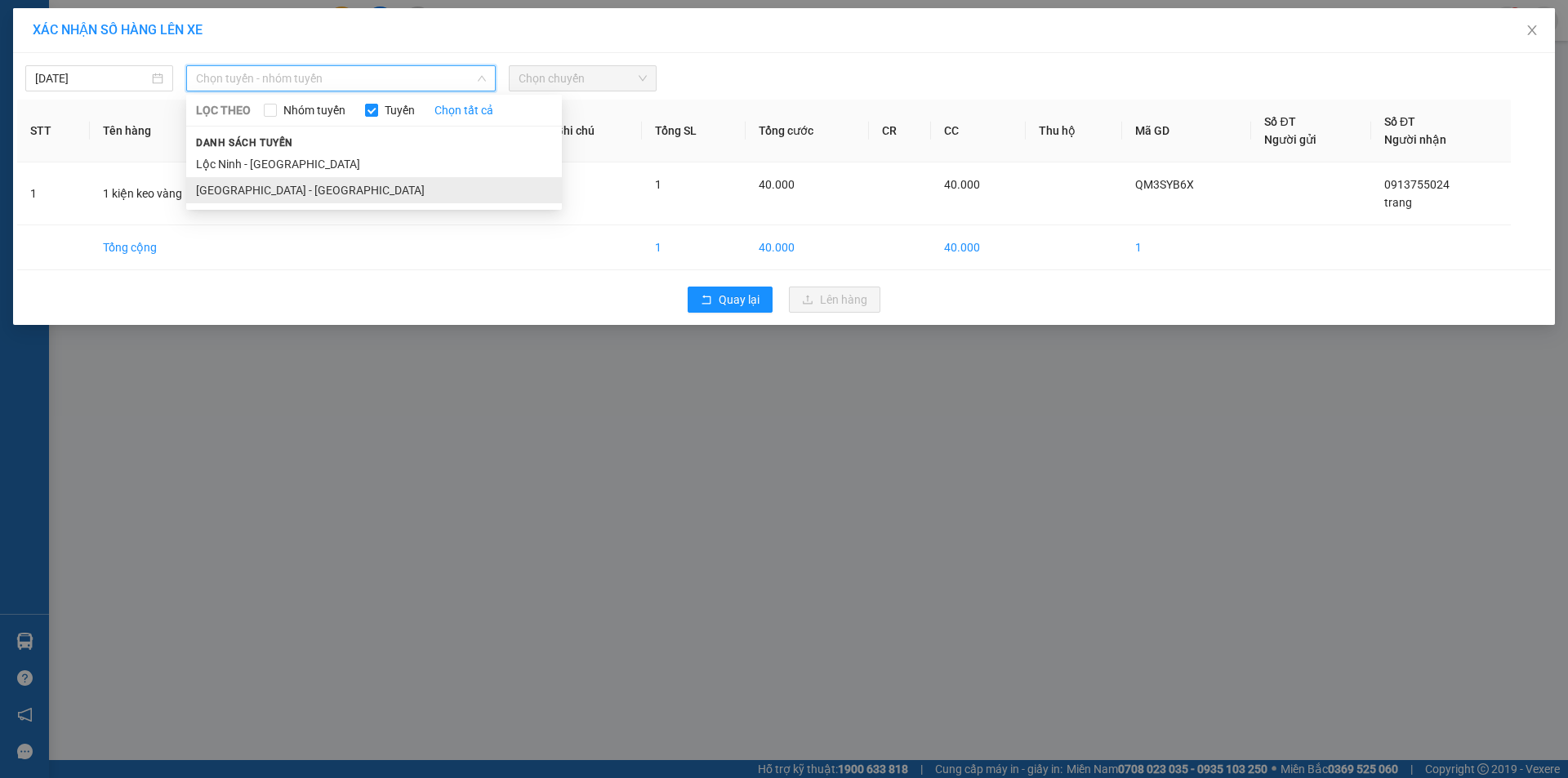
click at [282, 196] on li "[GEOGRAPHIC_DATA] - [GEOGRAPHIC_DATA]" at bounding box center [373, 190] width 376 height 26
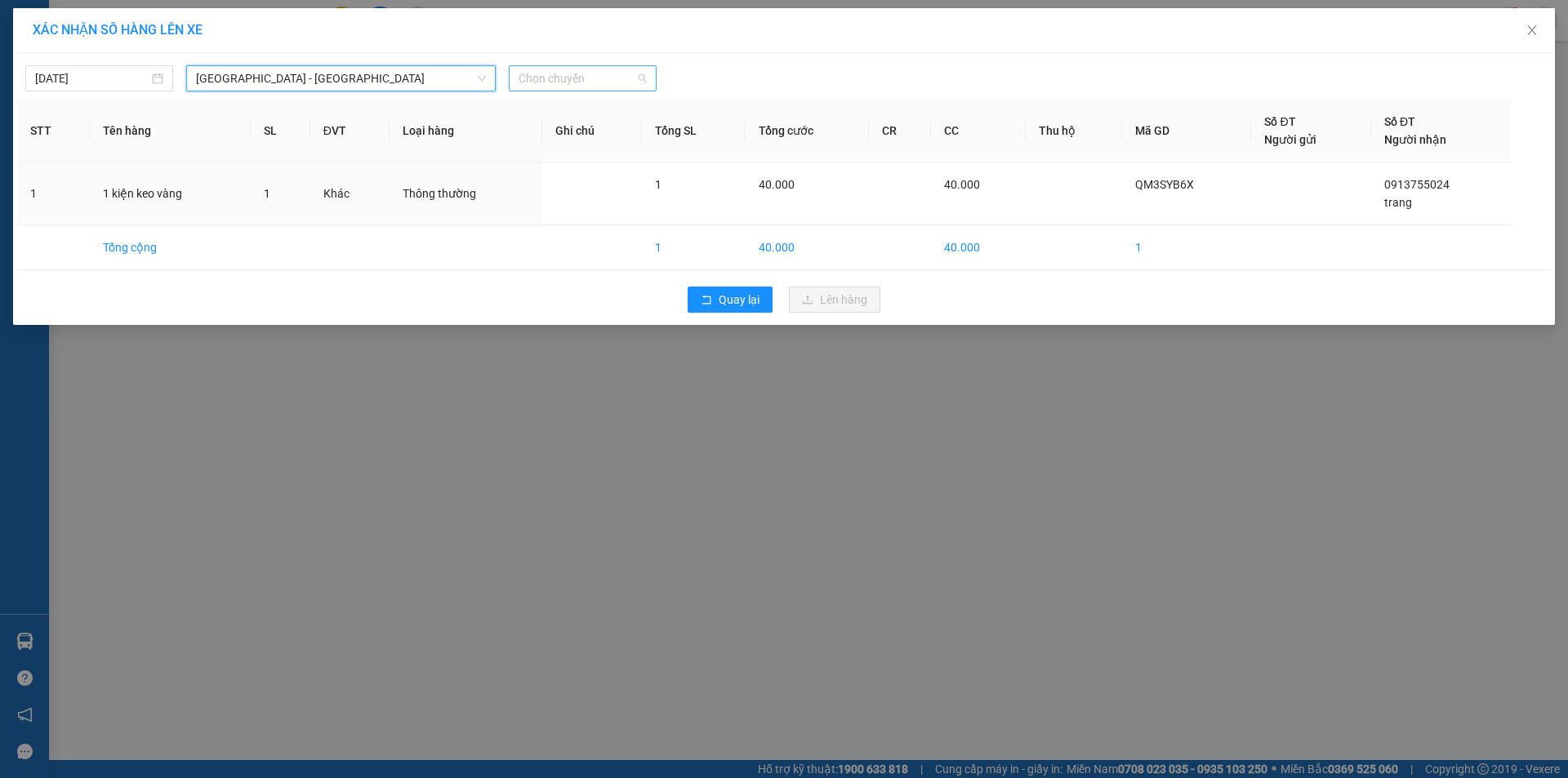
click at [551, 71] on span "Chọn chuyến" at bounding box center [583, 78] width 128 height 24
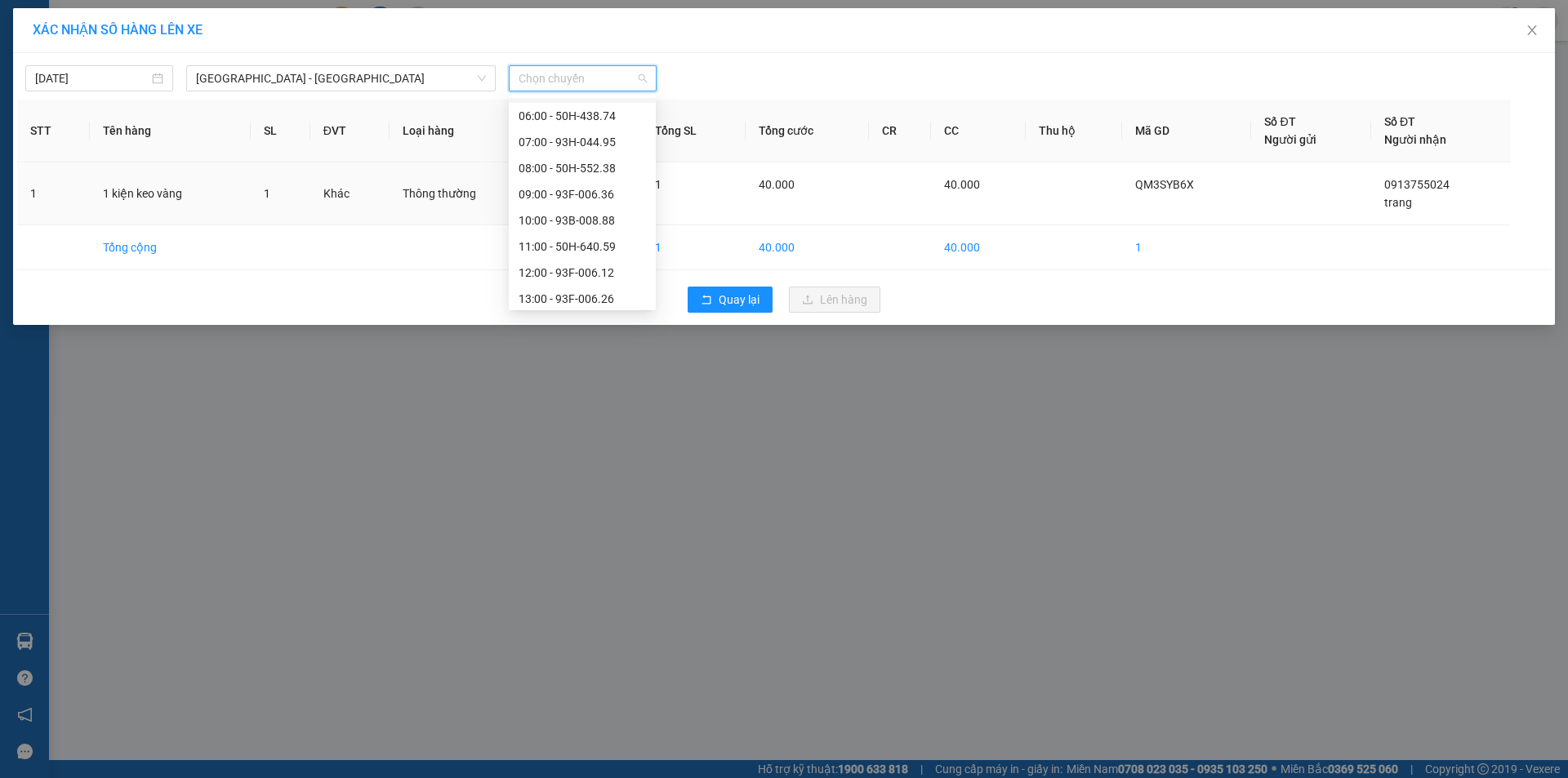
scroll to position [163, 0]
click at [567, 186] on div "12:00 - 93F-006.12" at bounding box center [582, 182] width 128 height 18
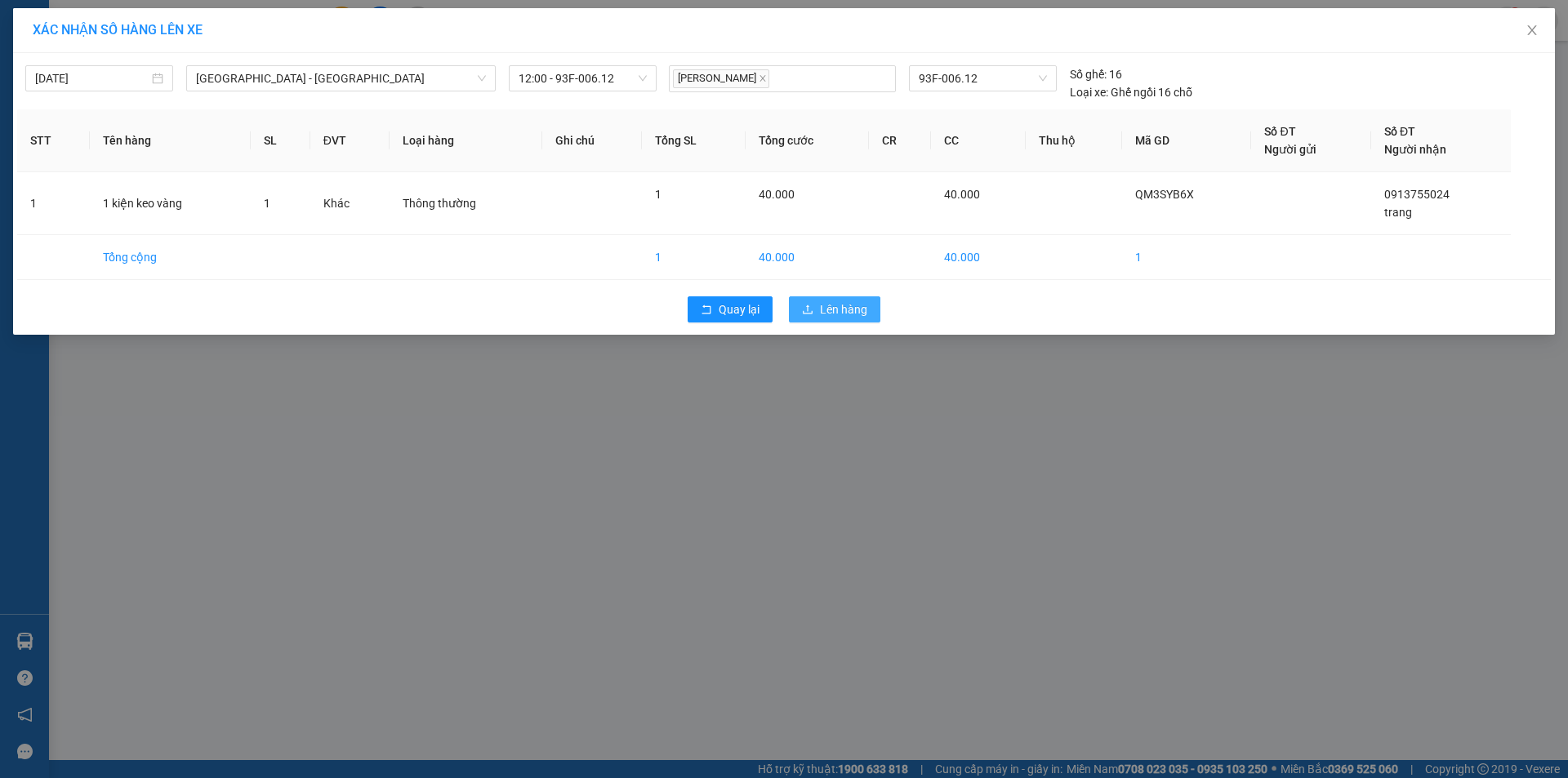
click at [840, 316] on span "Lên hàng" at bounding box center [843, 309] width 48 height 18
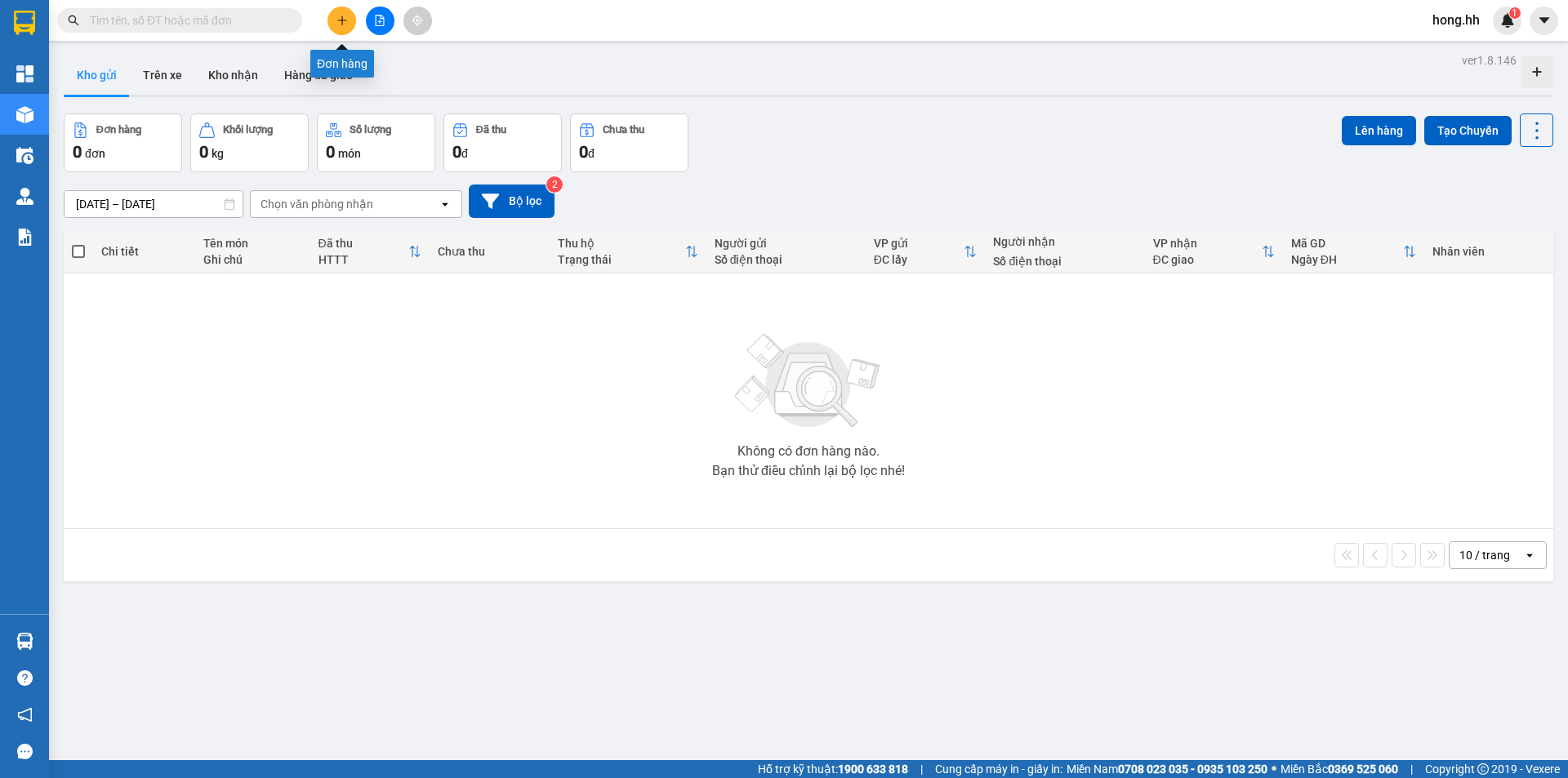
click at [348, 24] on button at bounding box center [341, 21] width 29 height 29
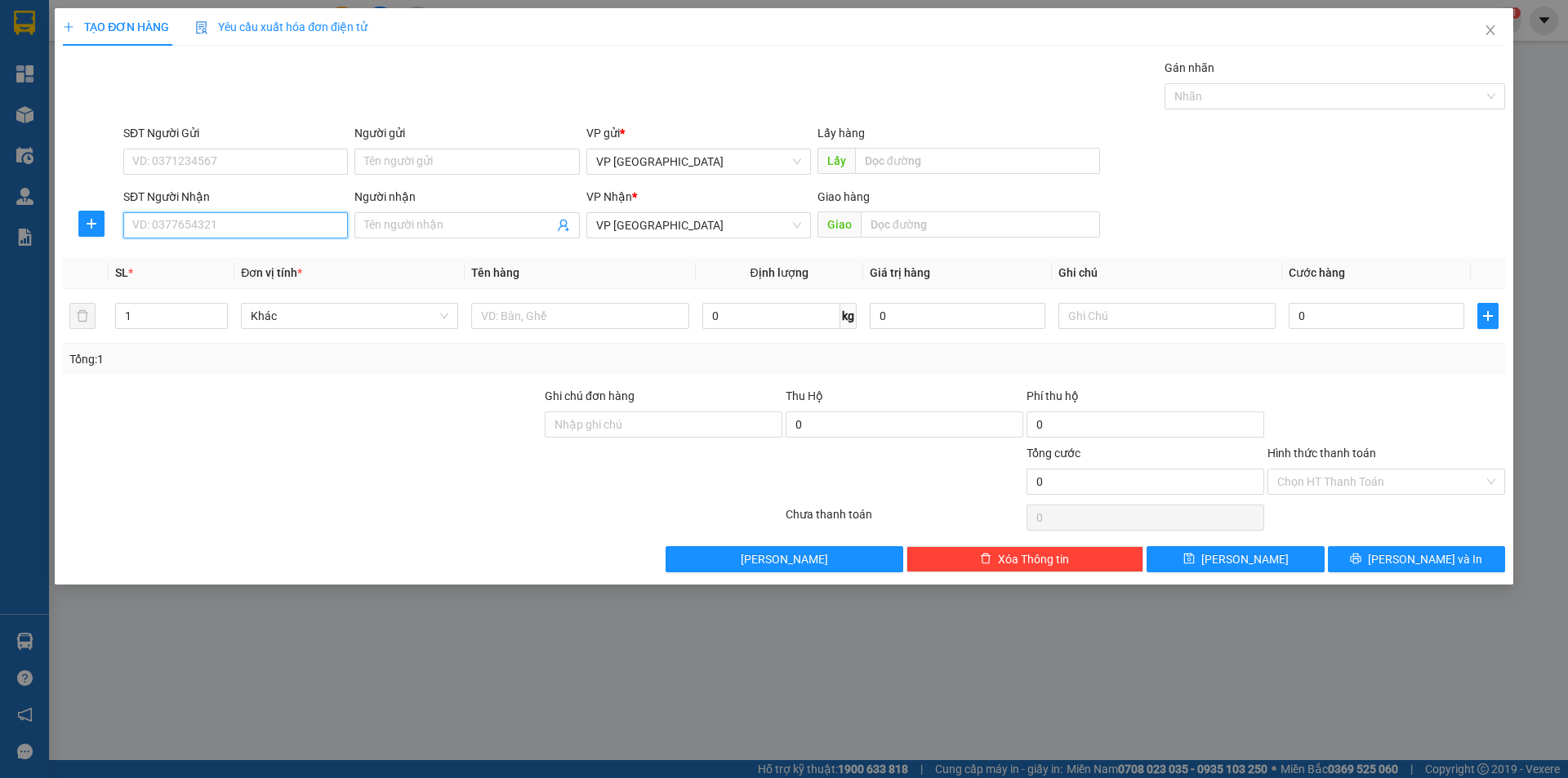
click at [242, 221] on input "SĐT Người Nhận" at bounding box center [235, 226] width 225 height 26
type input "0935943868"
click at [416, 230] on input "Người nhận" at bounding box center [458, 225] width 188 height 18
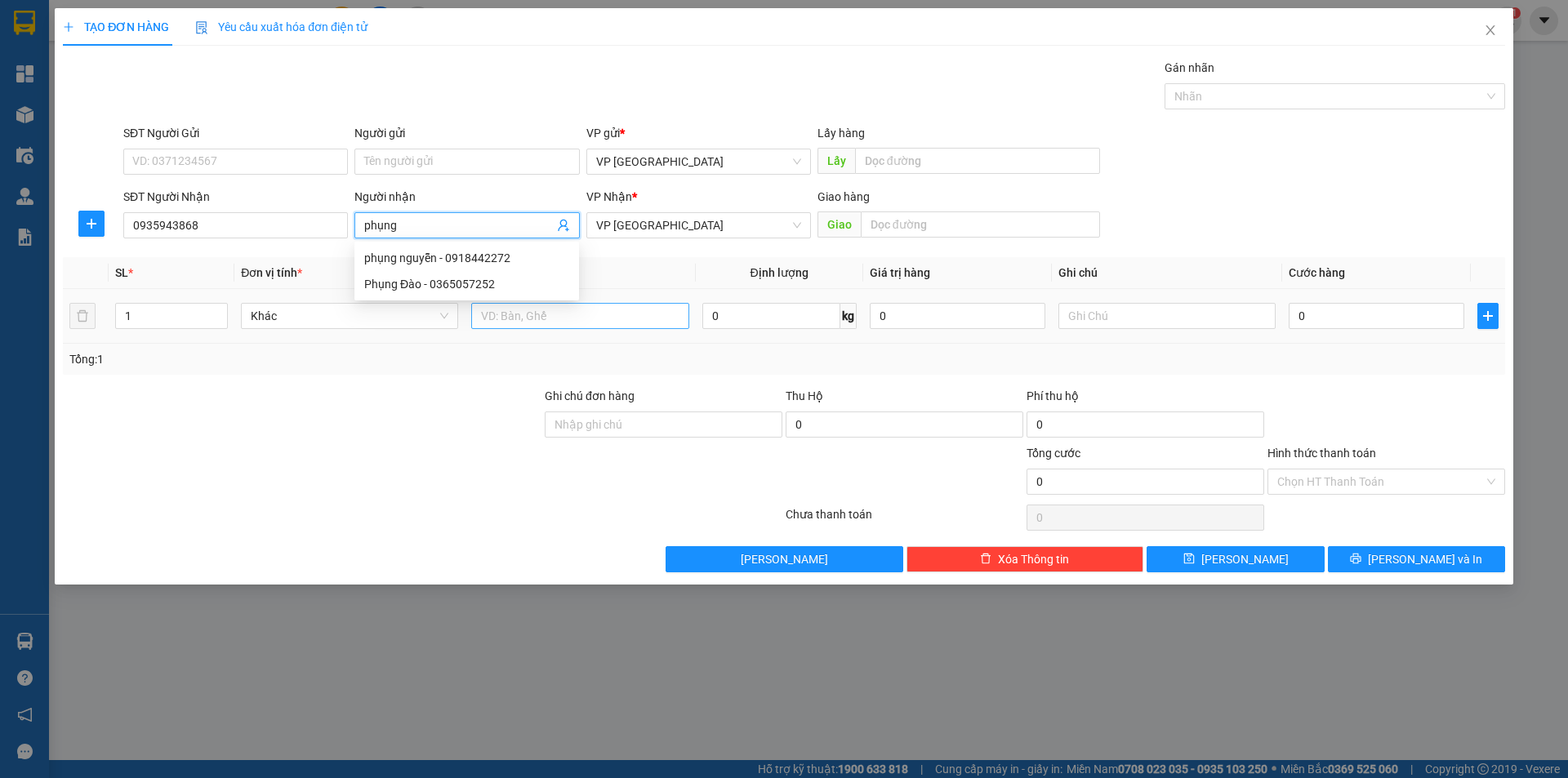
type input "phụng"
click at [567, 317] on input "text" at bounding box center [580, 316] width 217 height 26
type input "thùng xốp"
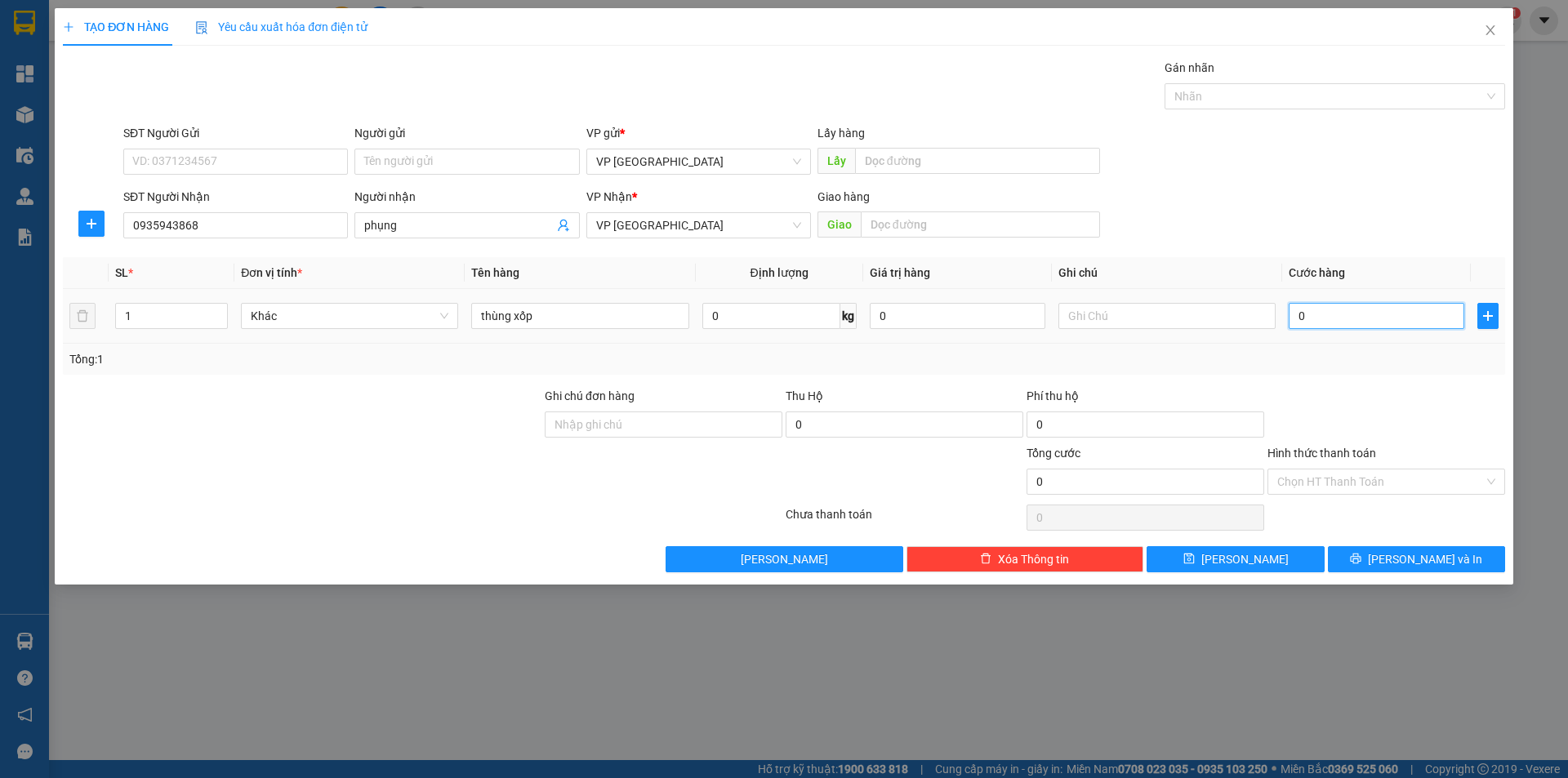
click at [1343, 322] on input "0" at bounding box center [1376, 316] width 175 height 26
type input "4"
type input "40"
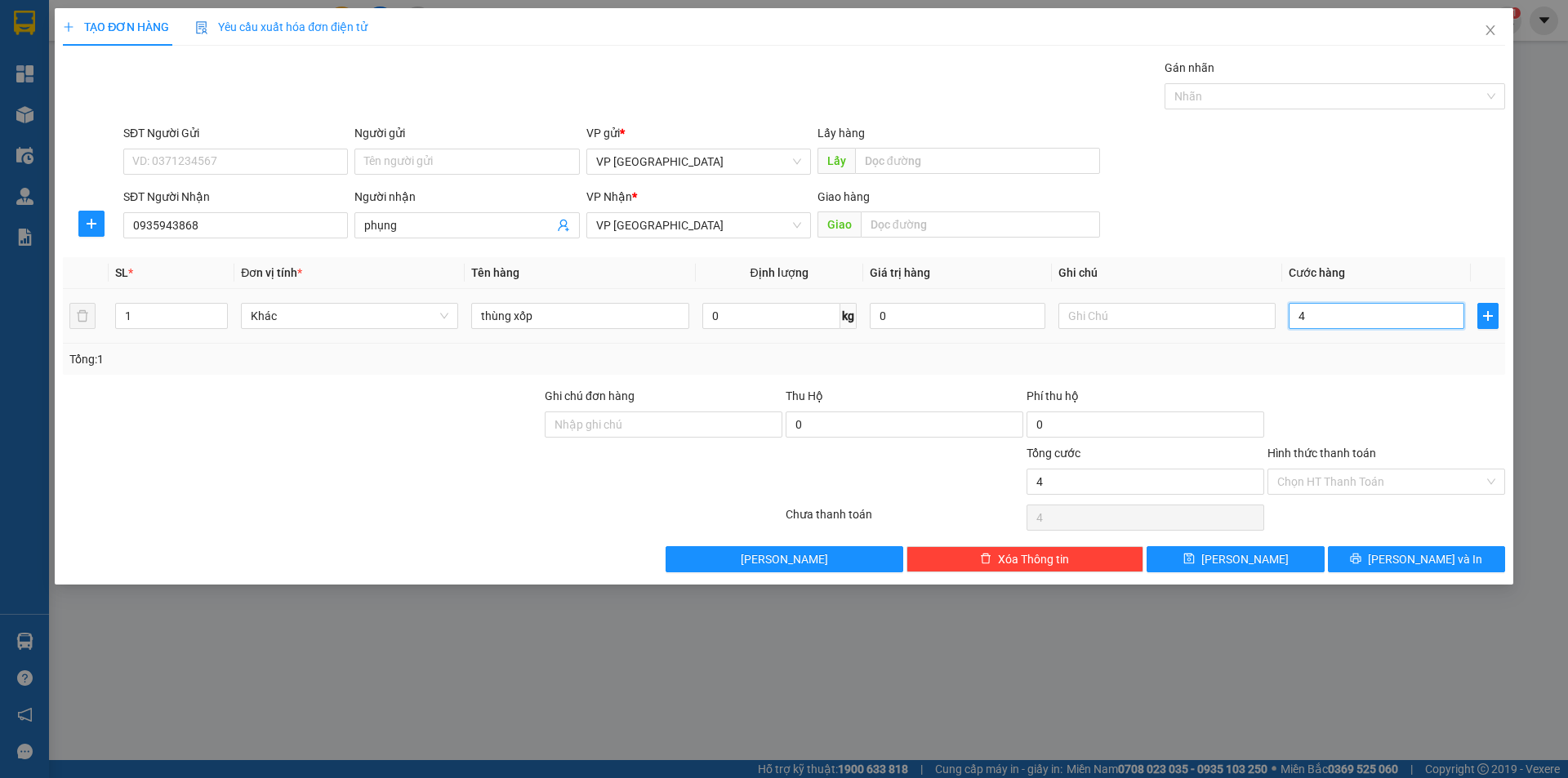
type input "40"
type input "40.000"
click at [1316, 354] on div "Tổng: 1" at bounding box center [784, 359] width 1429 height 18
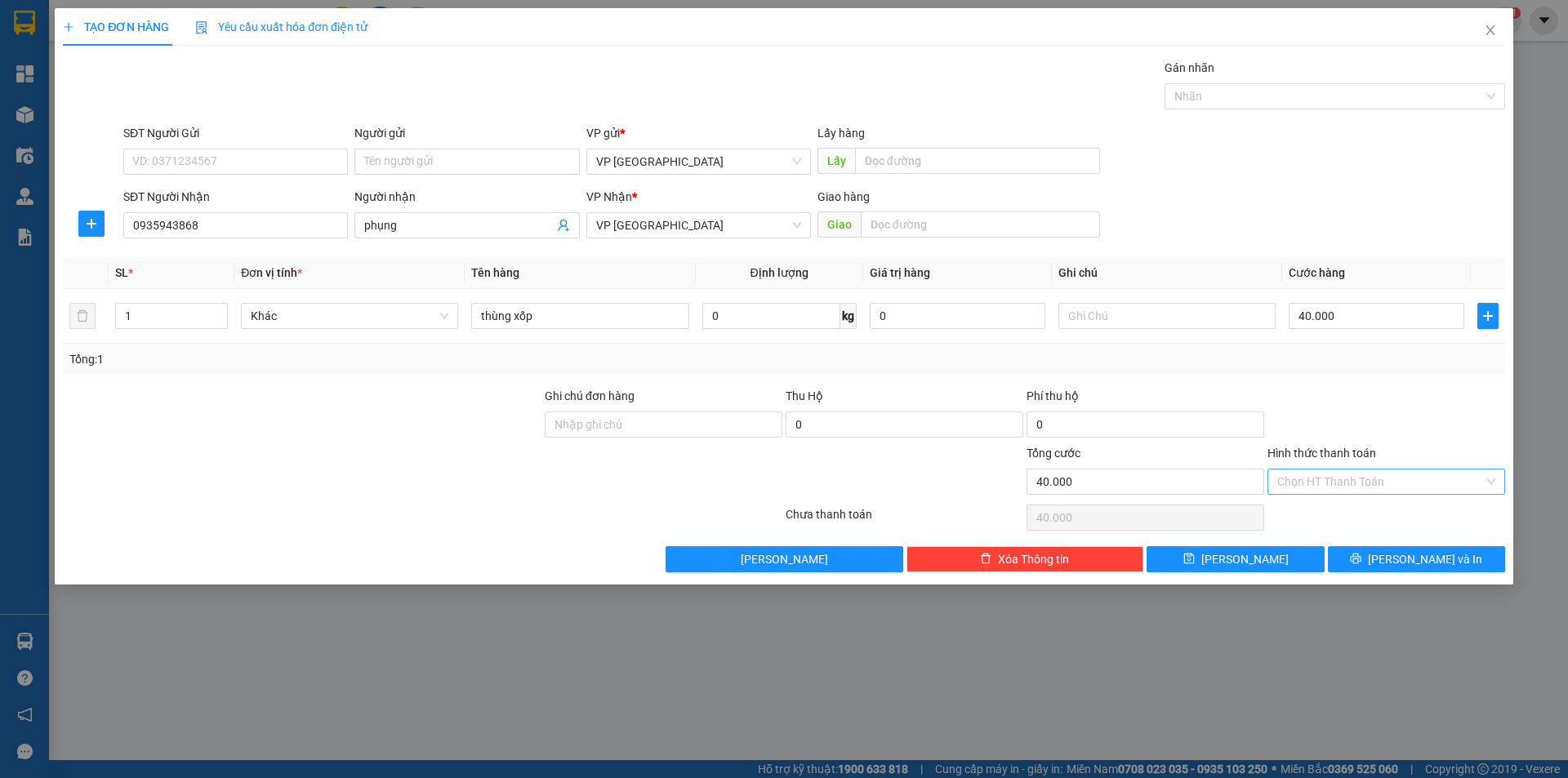
click at [1305, 474] on input "Hình thức thanh toán" at bounding box center [1380, 482] width 207 height 24
click at [1304, 516] on div "Tại văn phòng" at bounding box center [1386, 514] width 218 height 18
type input "0"
click at [636, 150] on span "VP [GEOGRAPHIC_DATA]" at bounding box center [699, 162] width 205 height 24
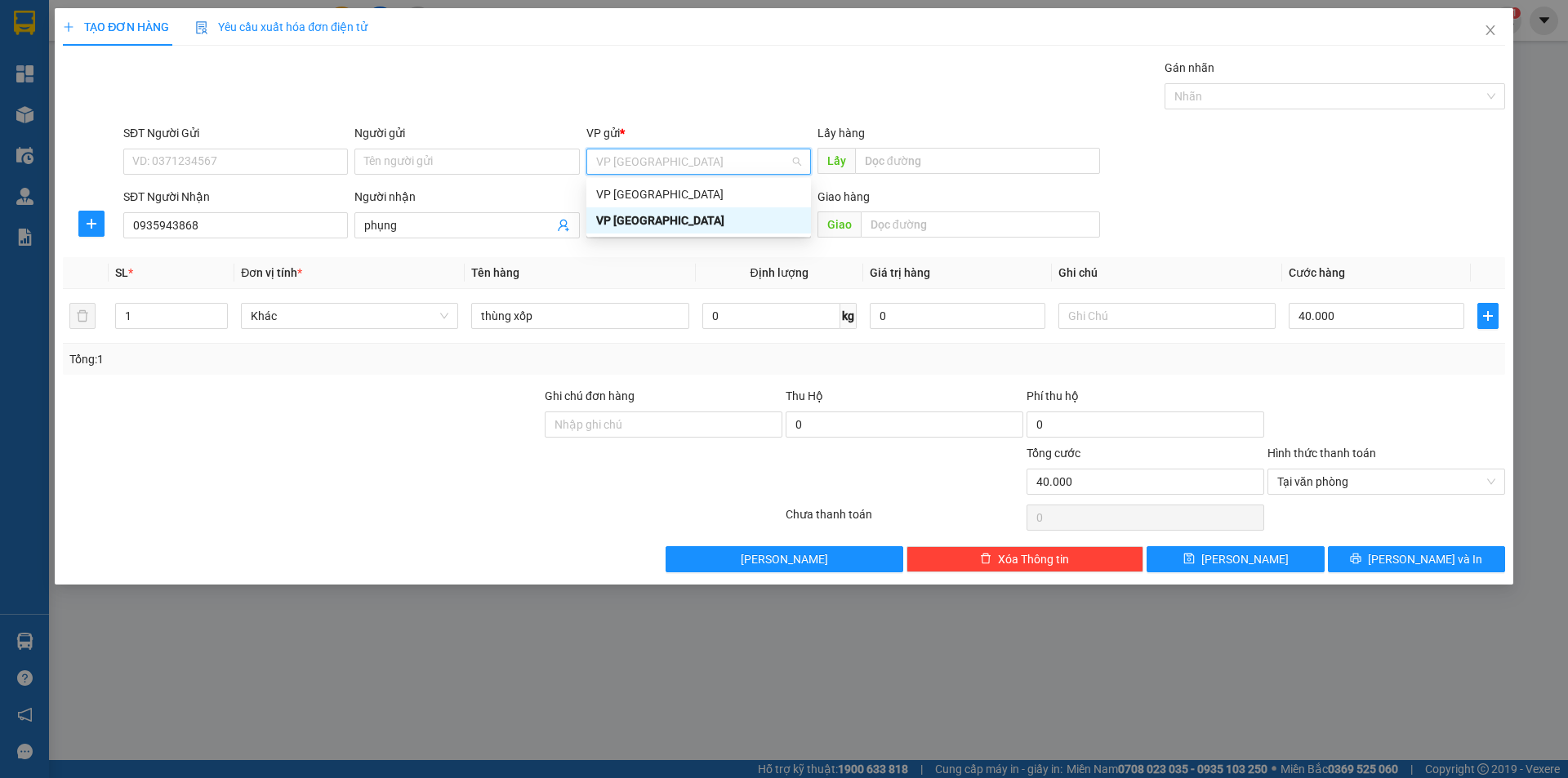
drag, startPoint x: 639, startPoint y: 161, endPoint x: 688, endPoint y: 162, distance: 49.0
click at [639, 162] on span "VP [GEOGRAPHIC_DATA]" at bounding box center [699, 162] width 205 height 24
click at [661, 193] on div "VP [GEOGRAPHIC_DATA]" at bounding box center [699, 194] width 205 height 18
click at [626, 232] on span "VP [GEOGRAPHIC_DATA]" at bounding box center [699, 226] width 205 height 24
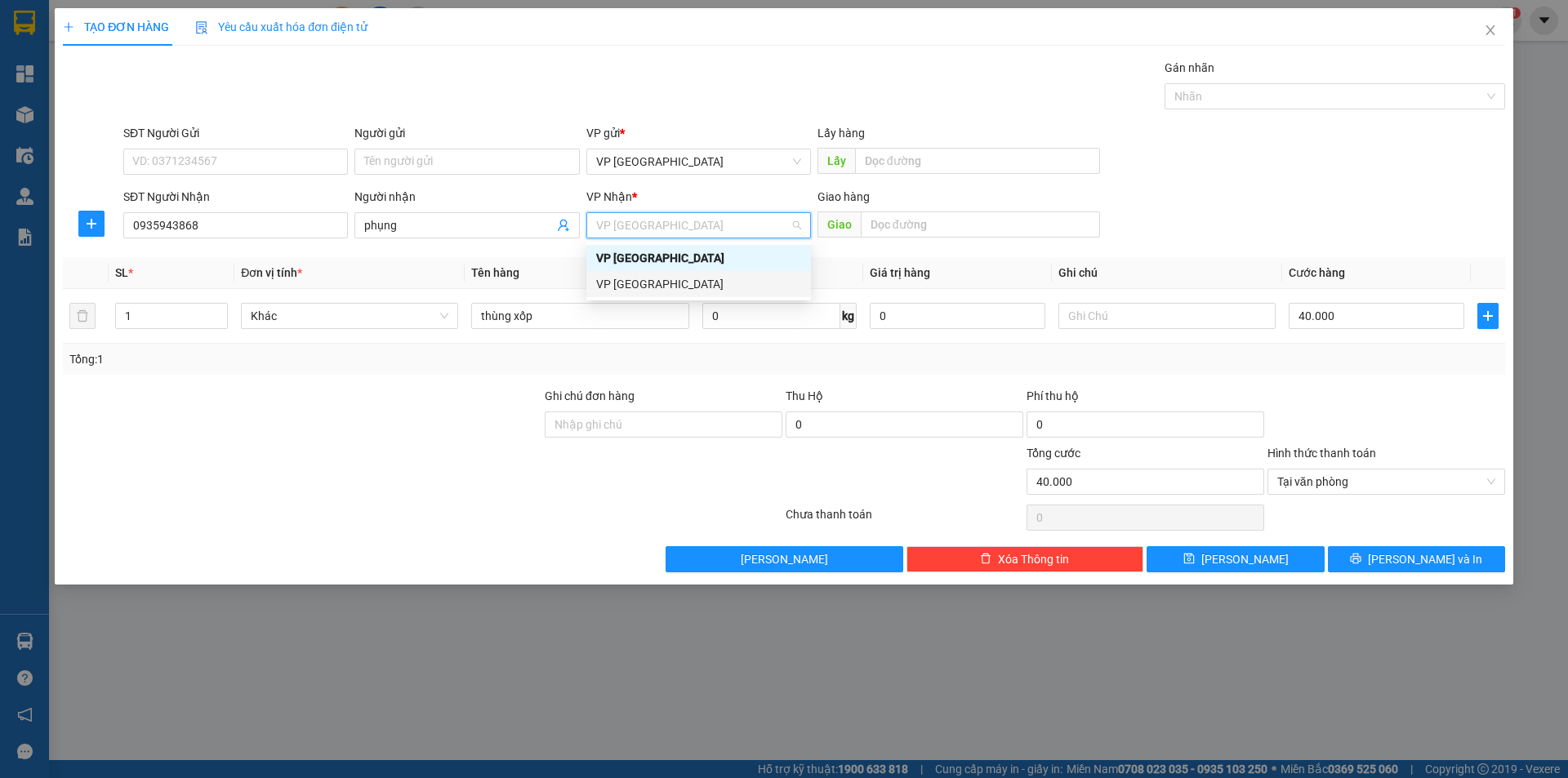
click at [641, 284] on div "VP [GEOGRAPHIC_DATA]" at bounding box center [699, 284] width 205 height 18
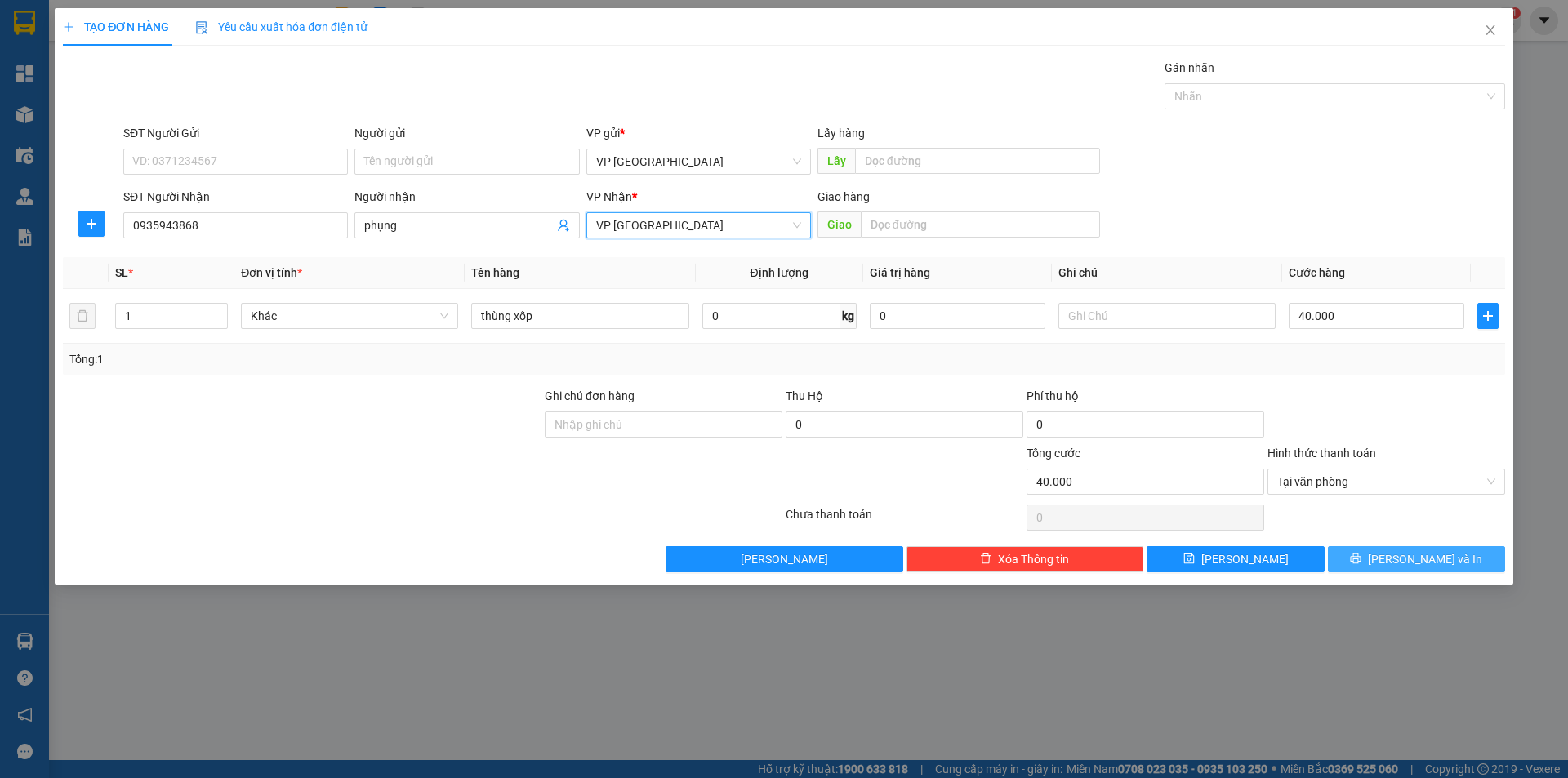
click at [1396, 570] on button "[PERSON_NAME] và In" at bounding box center [1417, 559] width 177 height 26
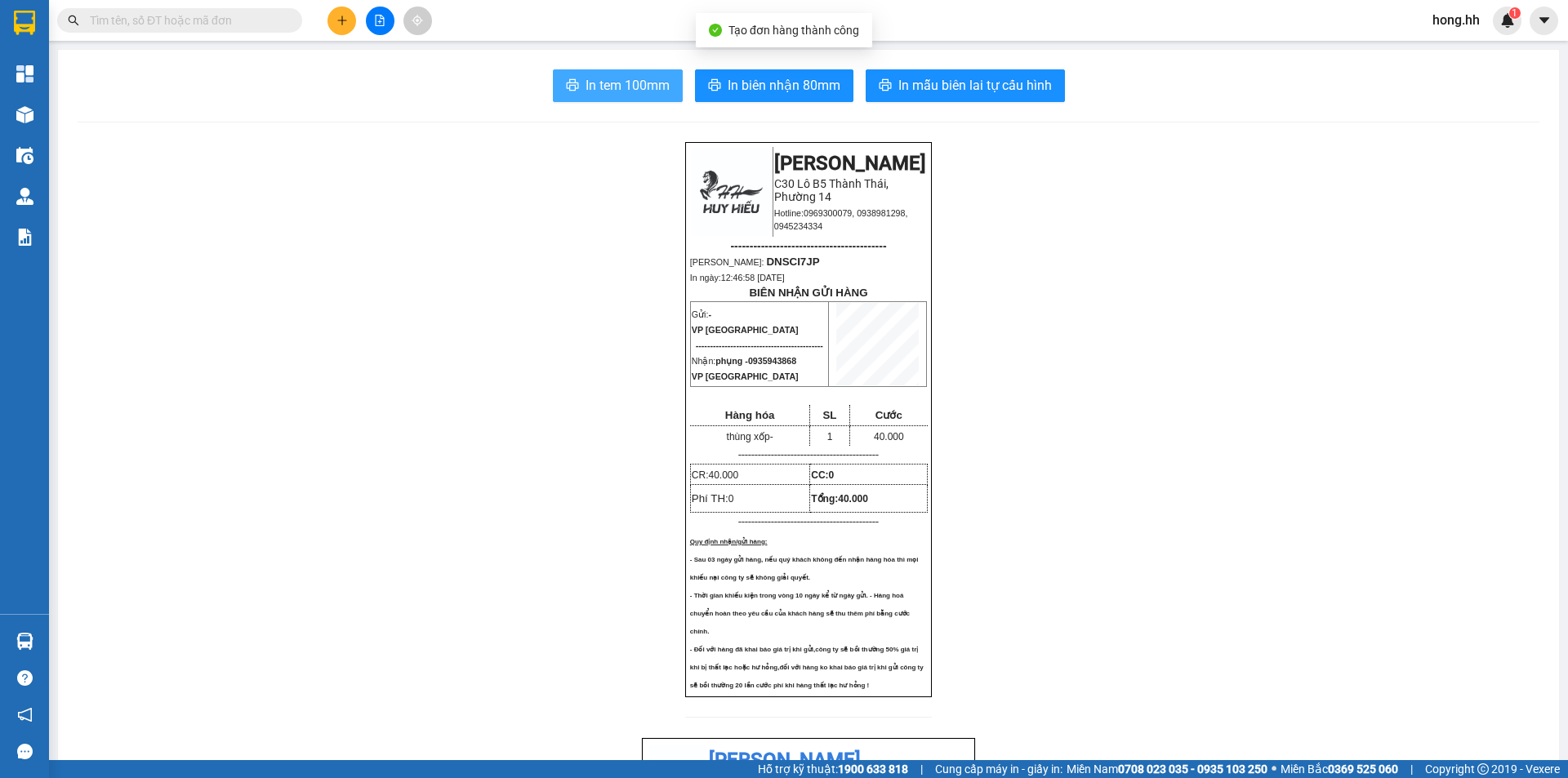
click at [655, 76] on span "In tem 100mm" at bounding box center [627, 86] width 84 height 21
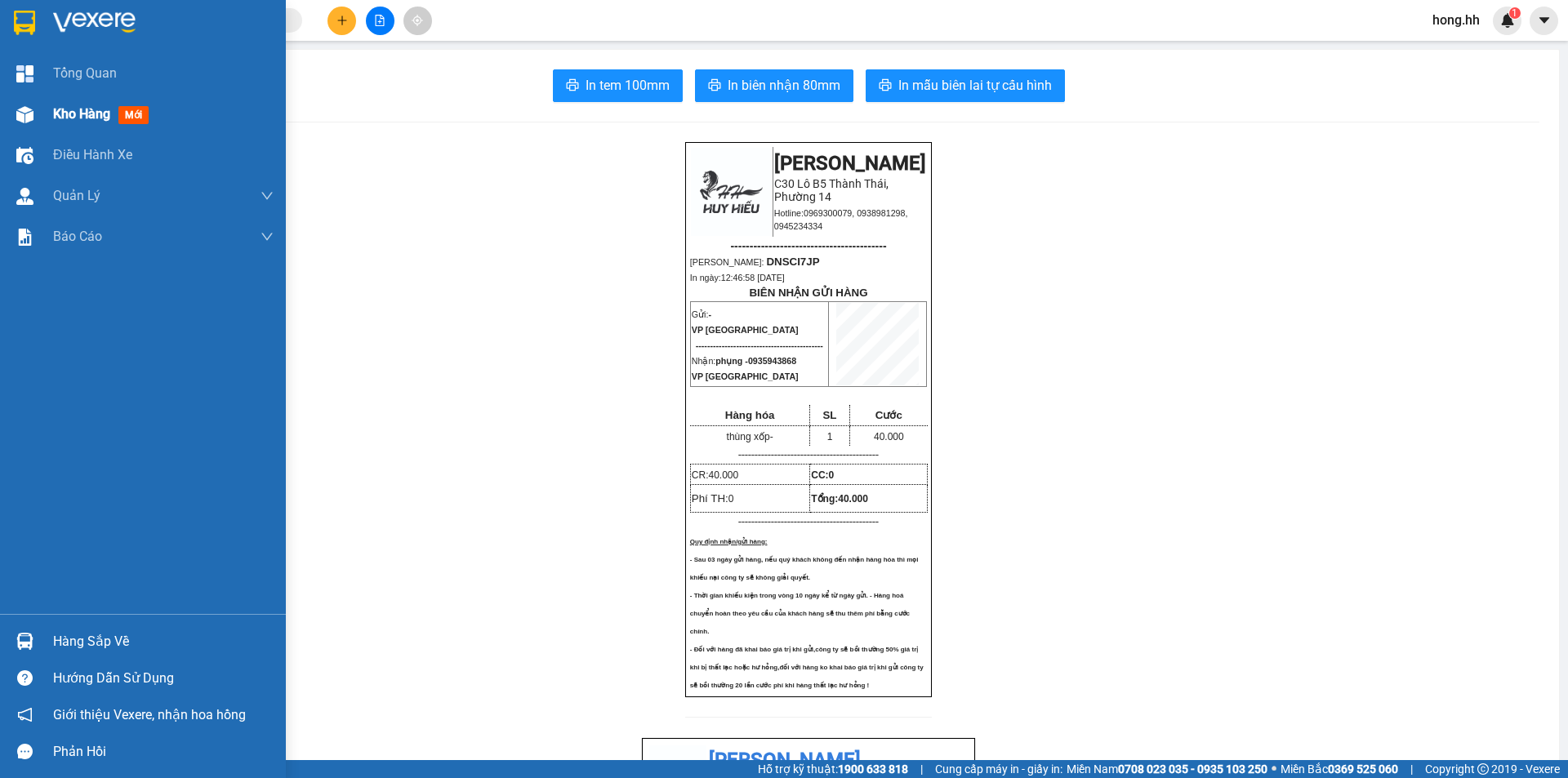
click at [69, 117] on span "Kho hàng" at bounding box center [82, 114] width 57 height 16
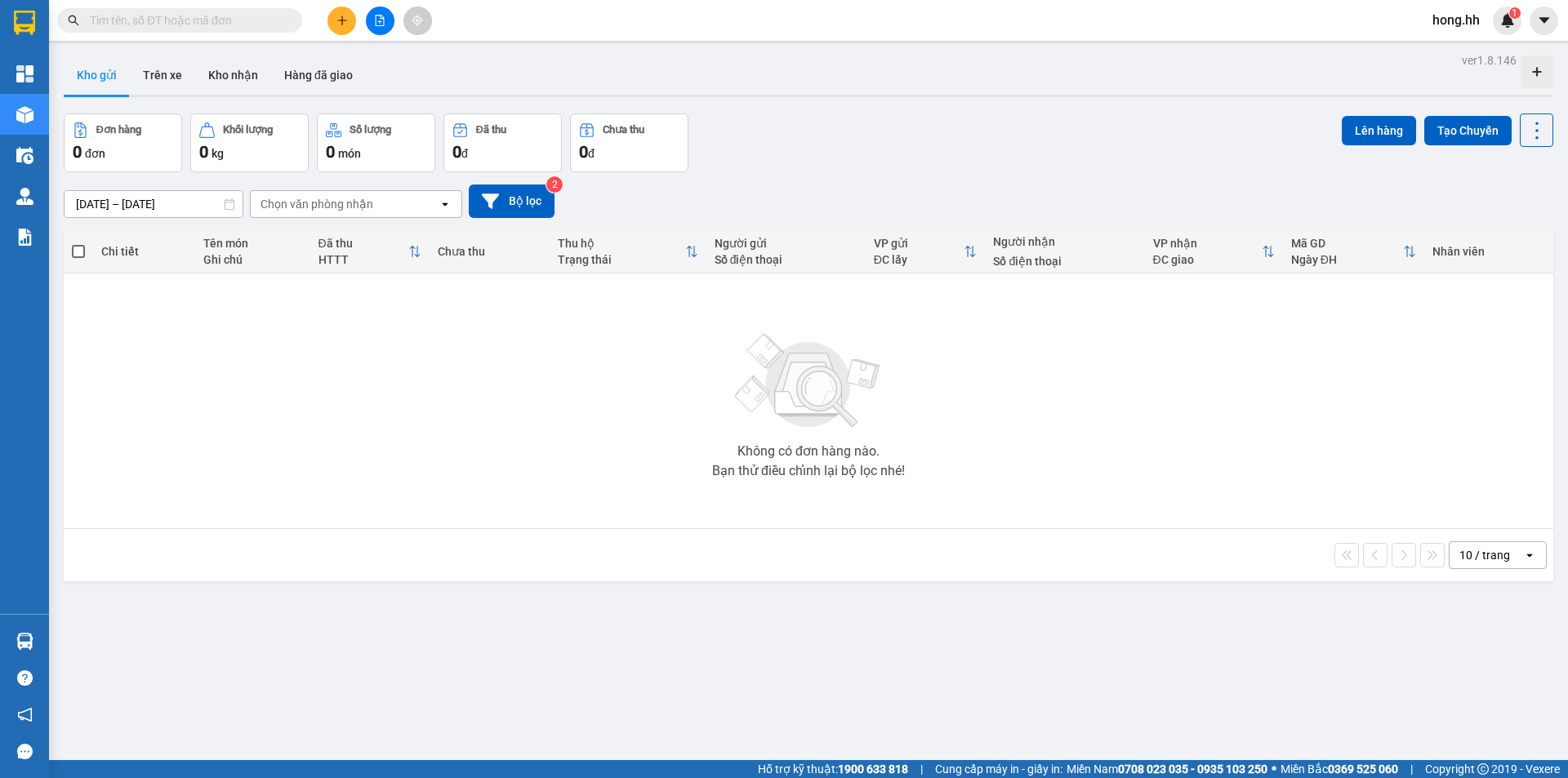
click at [388, 28] on button at bounding box center [379, 21] width 29 height 29
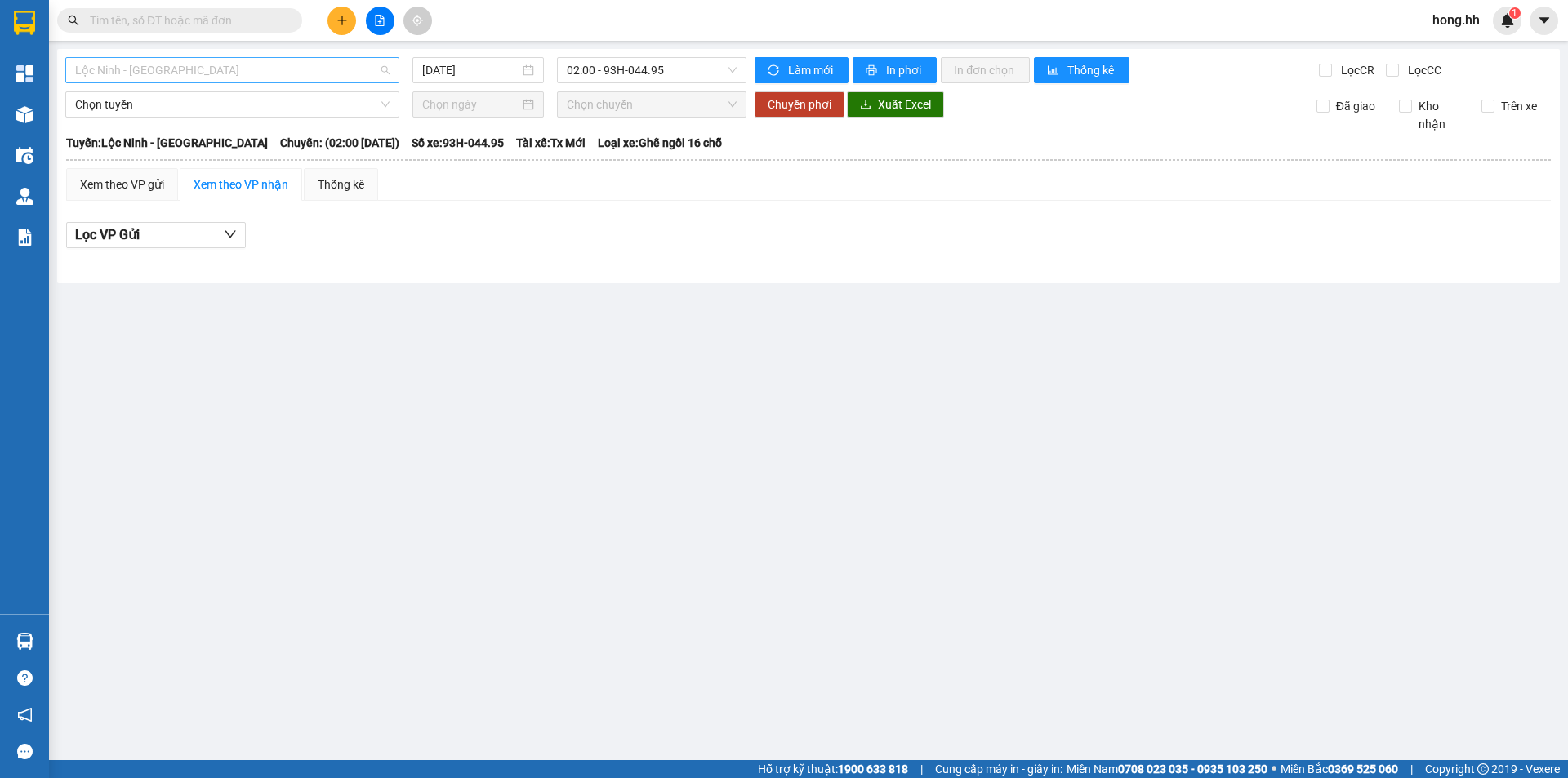
click at [214, 71] on span "Lộc Ninh - [GEOGRAPHIC_DATA]" at bounding box center [233, 70] width 314 height 24
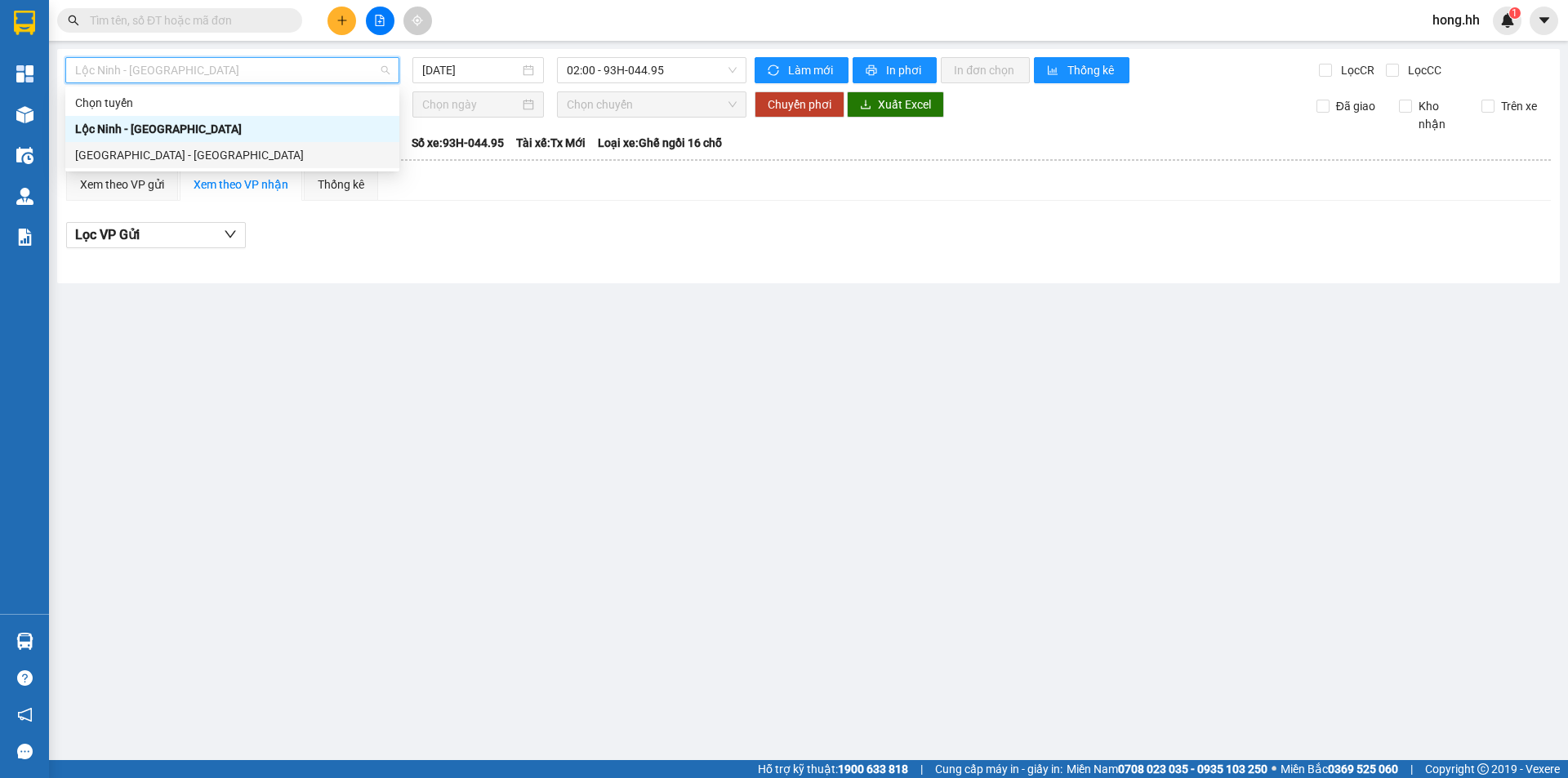
click at [124, 149] on div "[GEOGRAPHIC_DATA] - [GEOGRAPHIC_DATA]" at bounding box center [233, 155] width 314 height 18
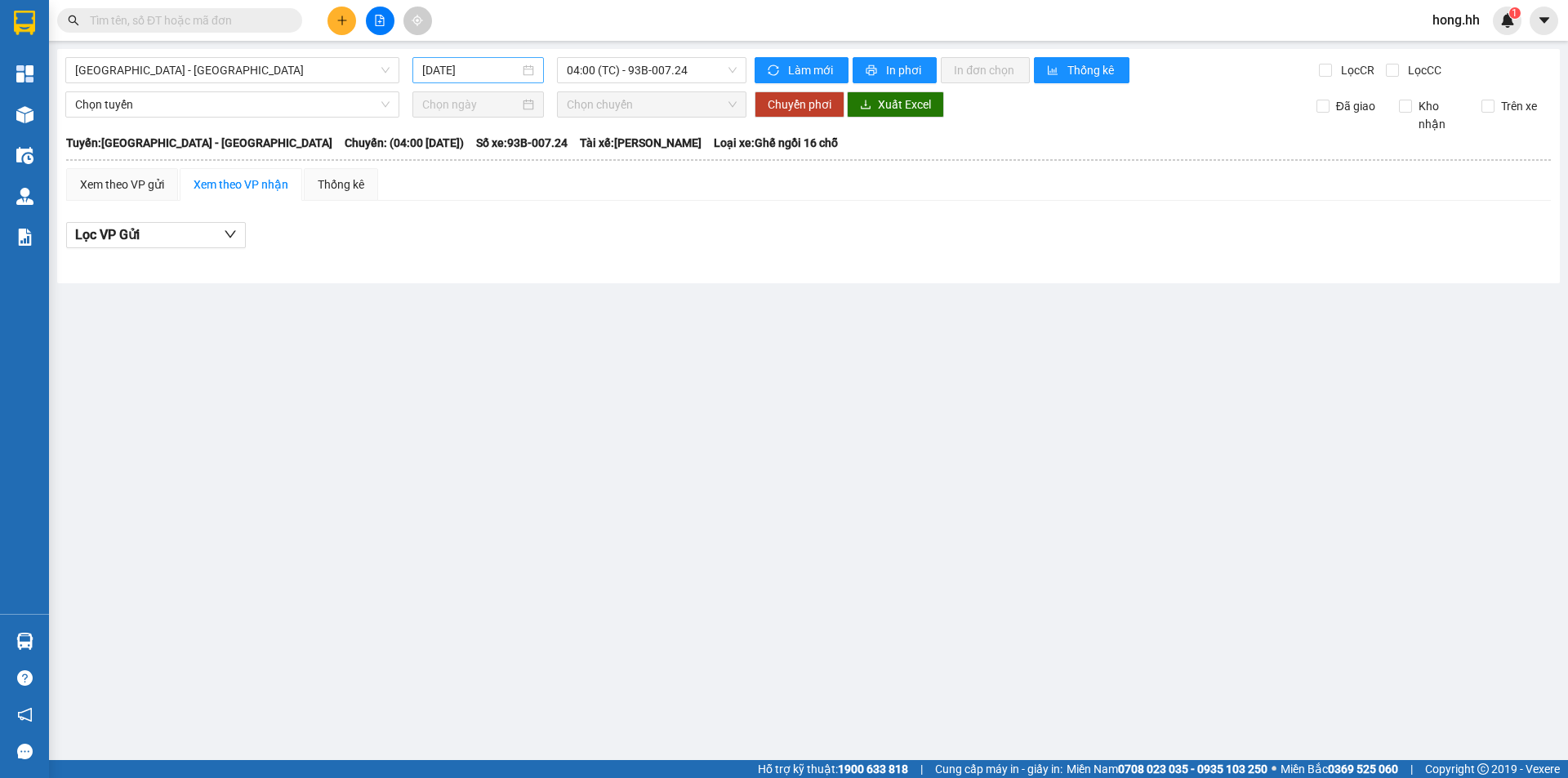
click at [490, 82] on div "[DATE]" at bounding box center [478, 70] width 131 height 26
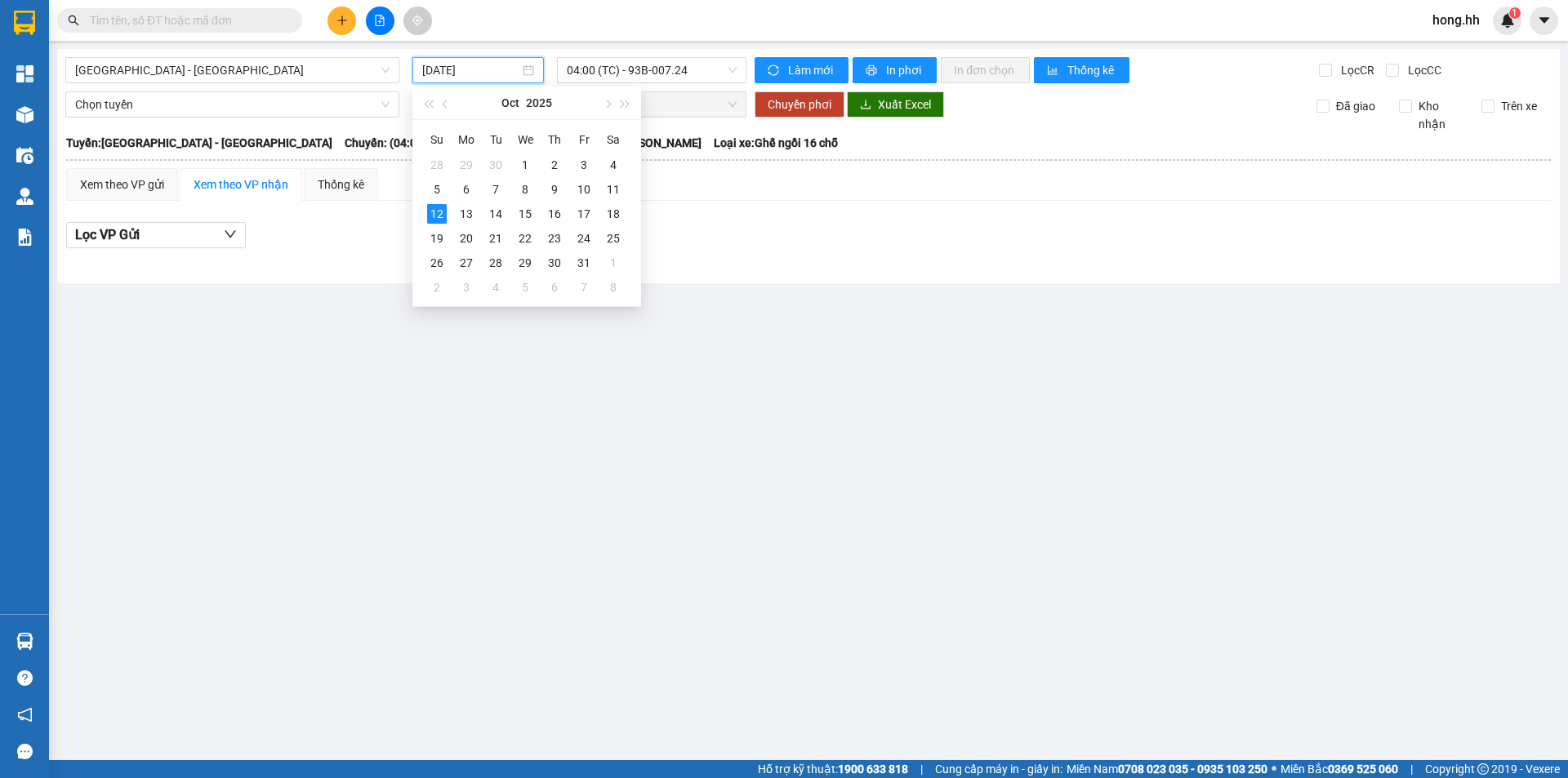
click at [492, 65] on input "[DATE]" at bounding box center [471, 70] width 97 height 18
click at [618, 188] on div "11" at bounding box center [613, 189] width 20 height 20
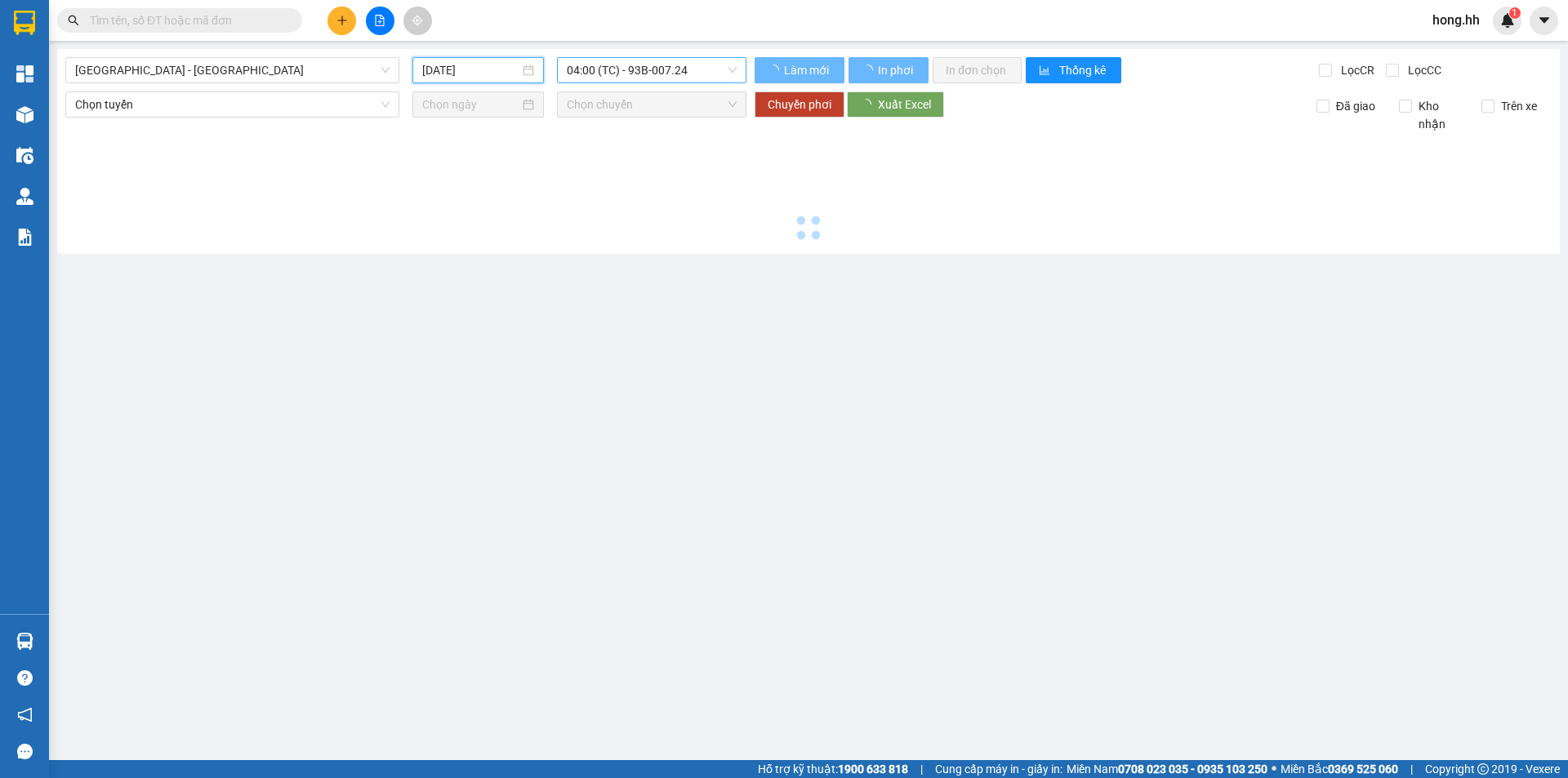
type input "[DATE]"
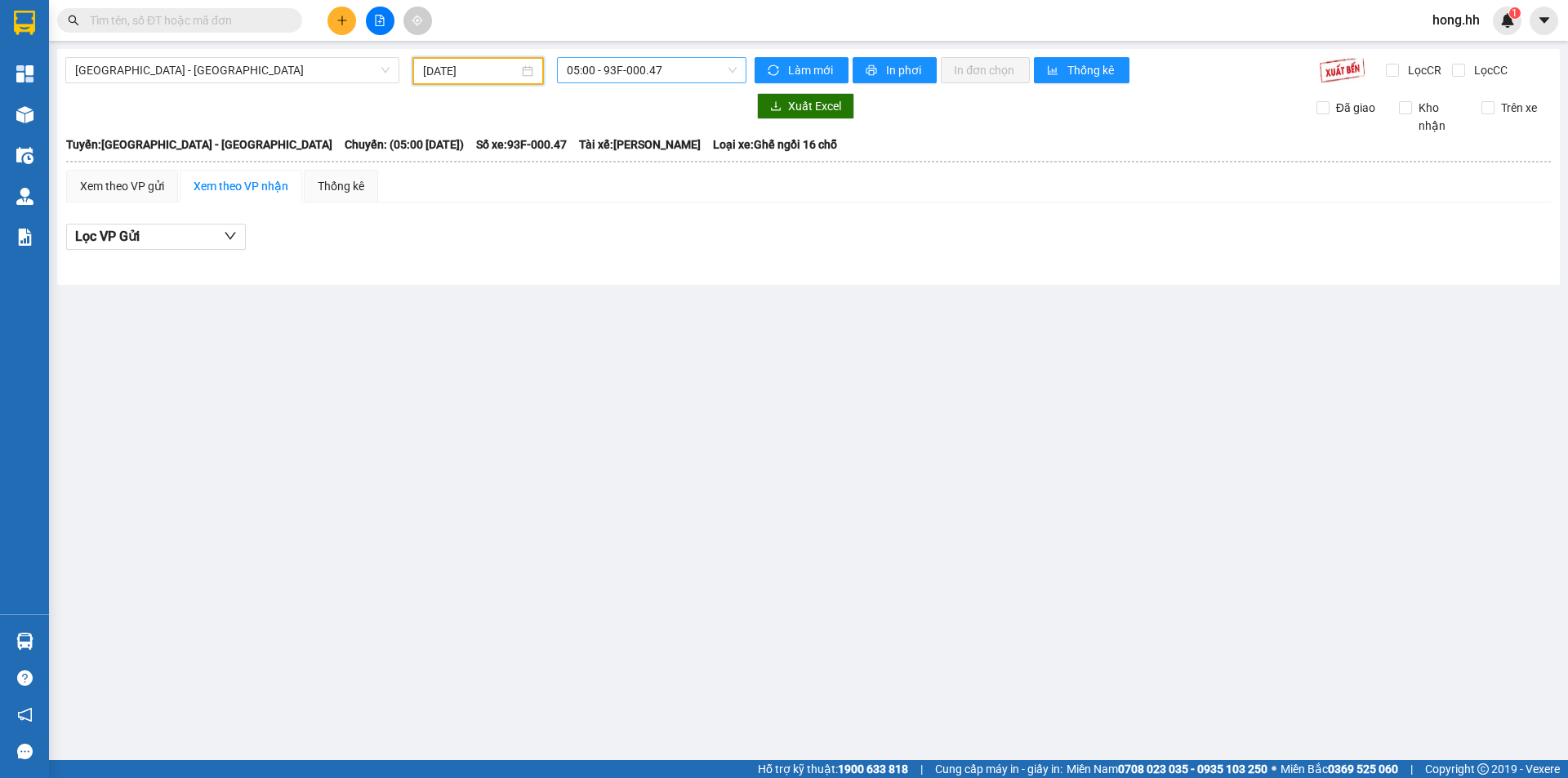
click at [649, 62] on span "05:00 - 93F-000.47" at bounding box center [652, 70] width 170 height 24
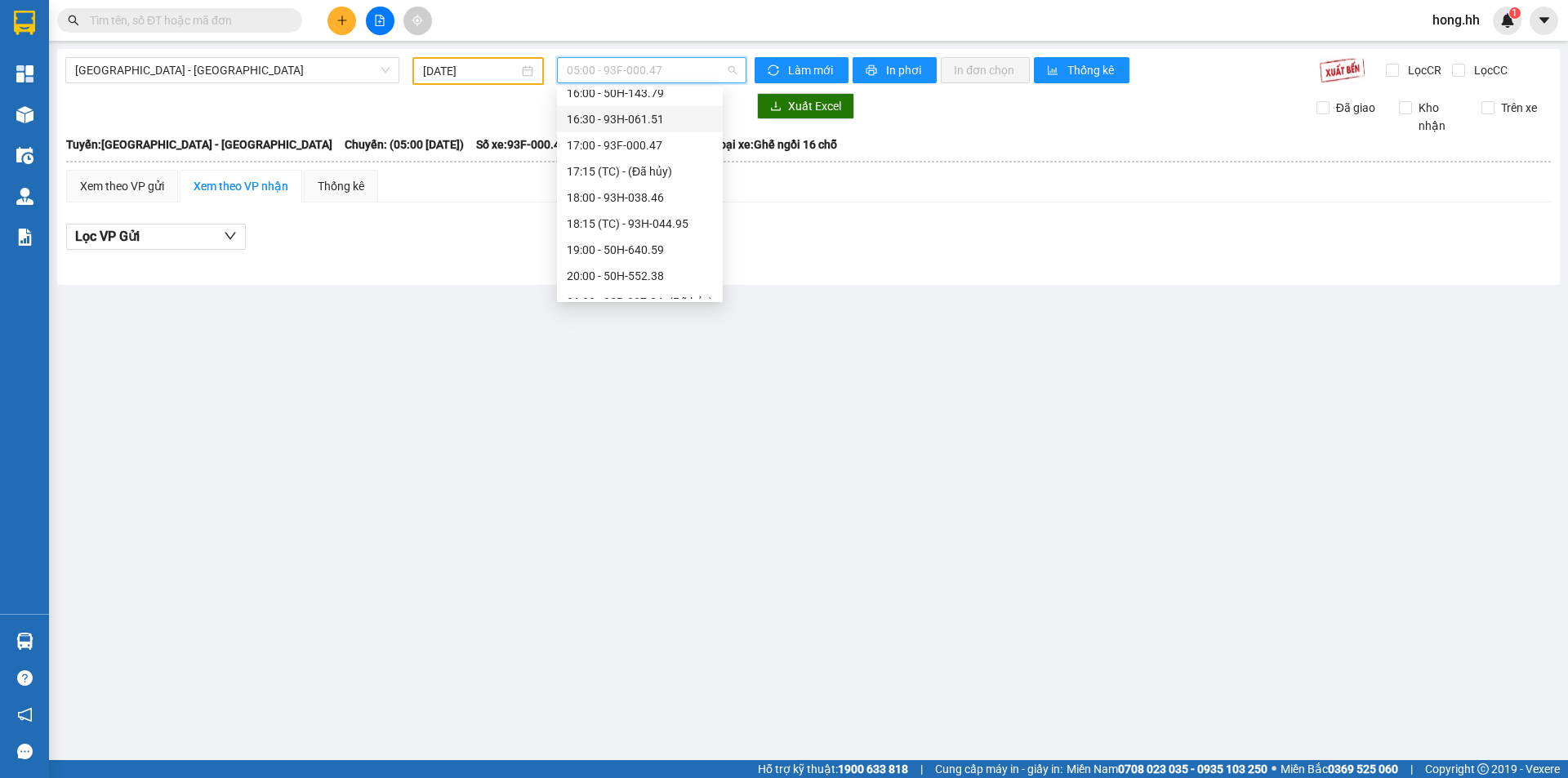
scroll to position [366, 0]
click at [652, 255] on div "20:00 - 50H-552.38" at bounding box center [640, 260] width 146 height 18
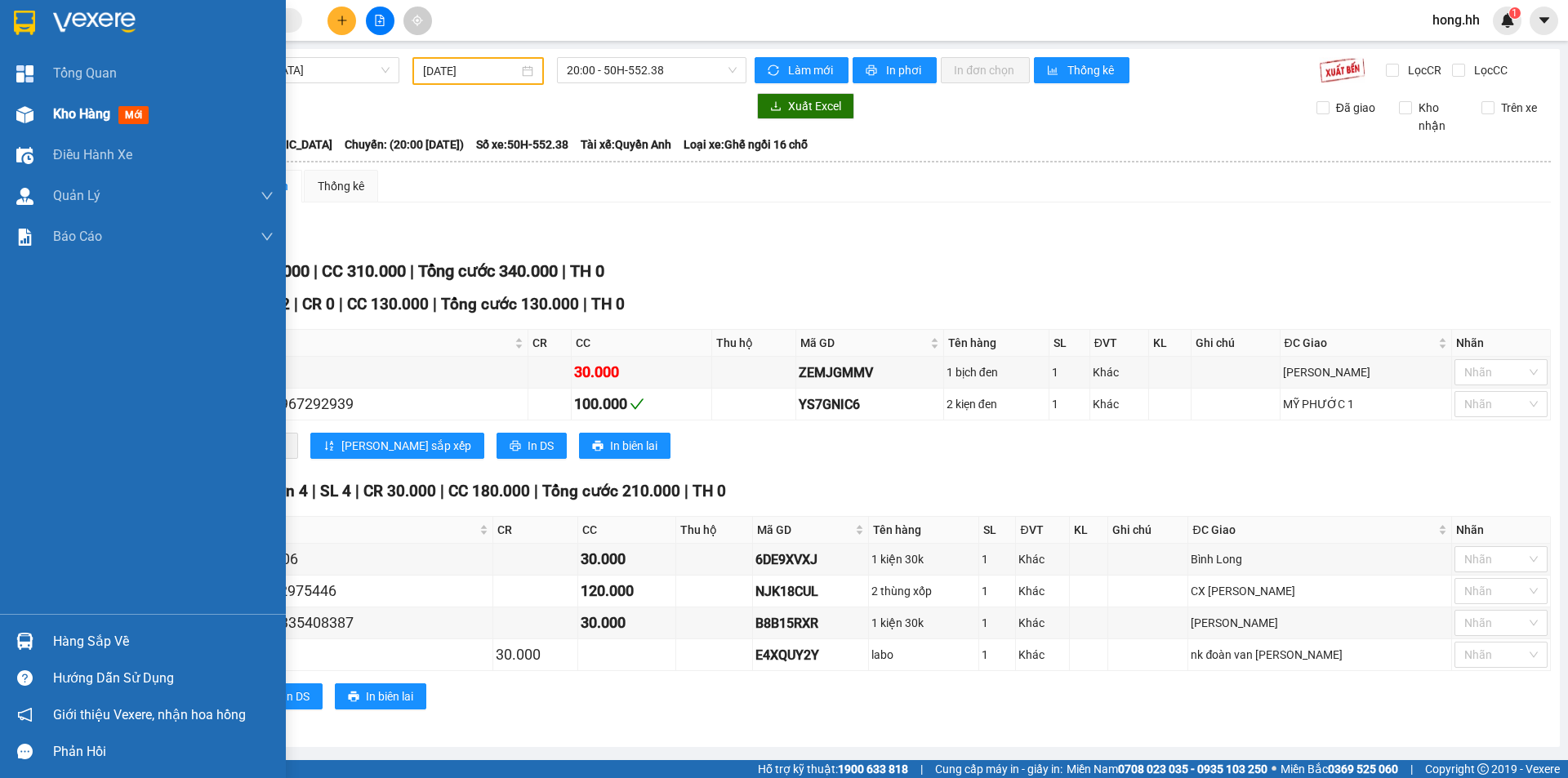
click at [23, 122] on img at bounding box center [25, 115] width 17 height 17
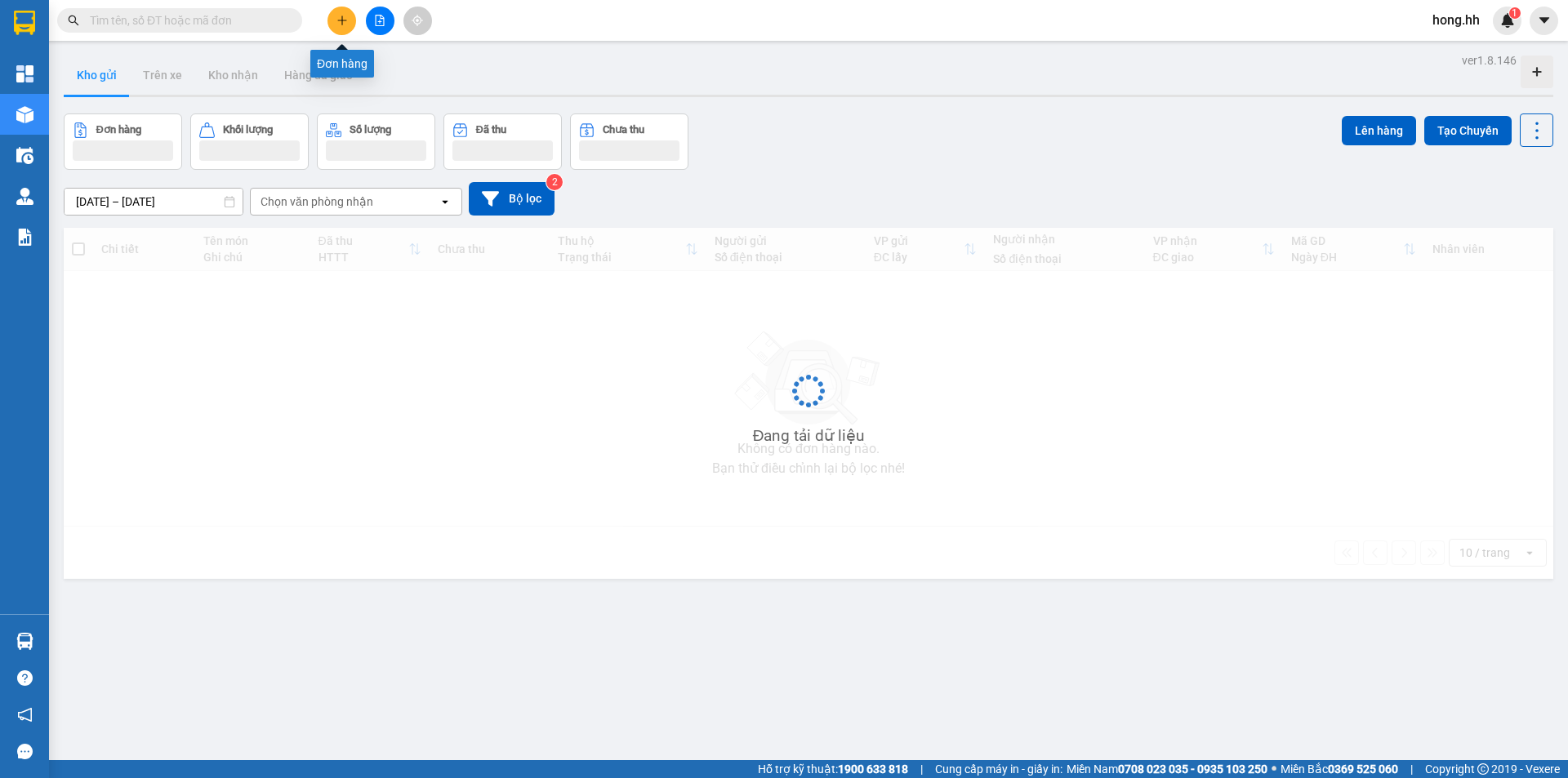
click at [334, 20] on button at bounding box center [341, 21] width 29 height 29
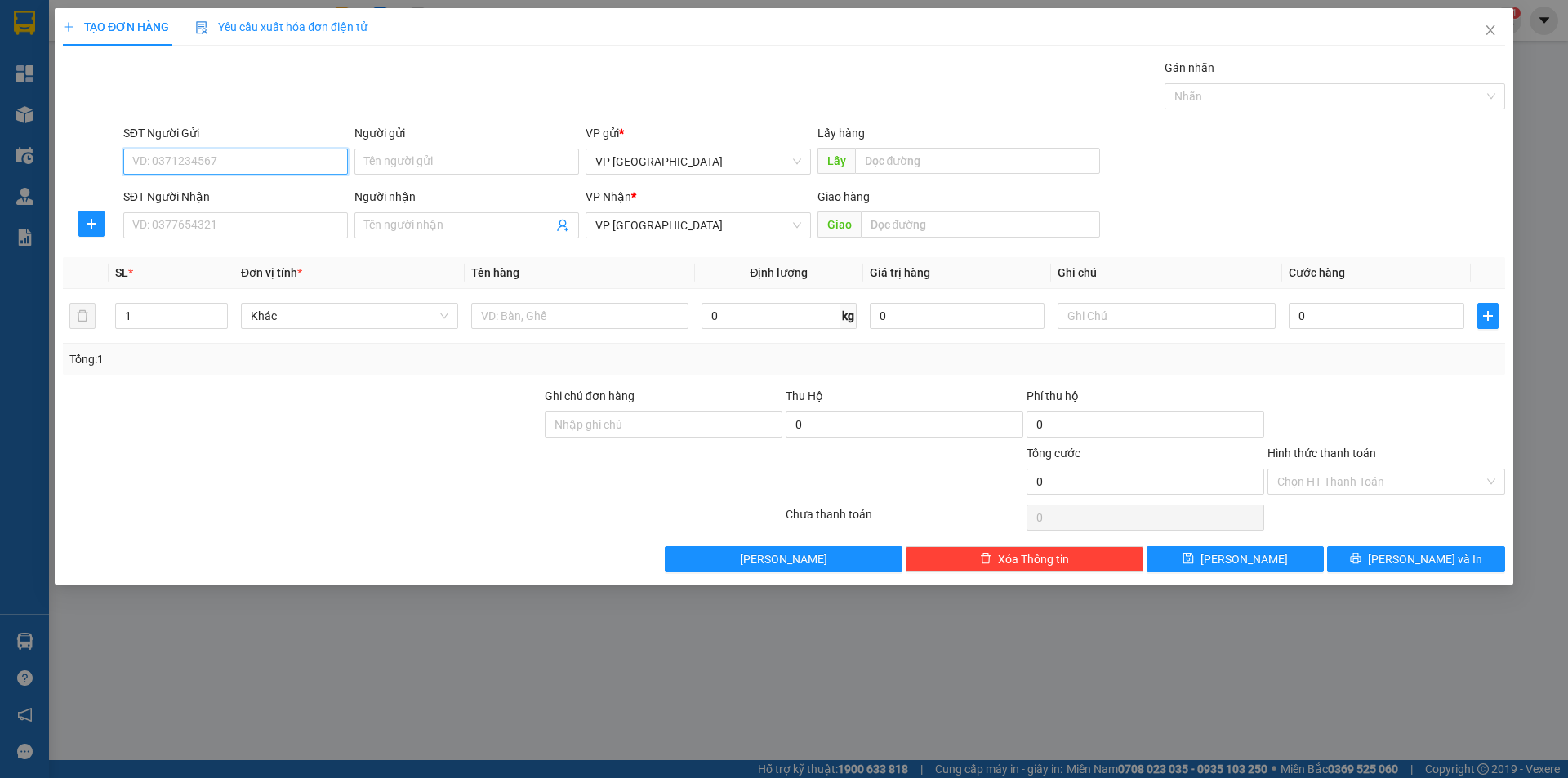
click at [346, 21] on span "Yêu cầu xuất hóa đơn điện tử" at bounding box center [281, 27] width 172 height 13
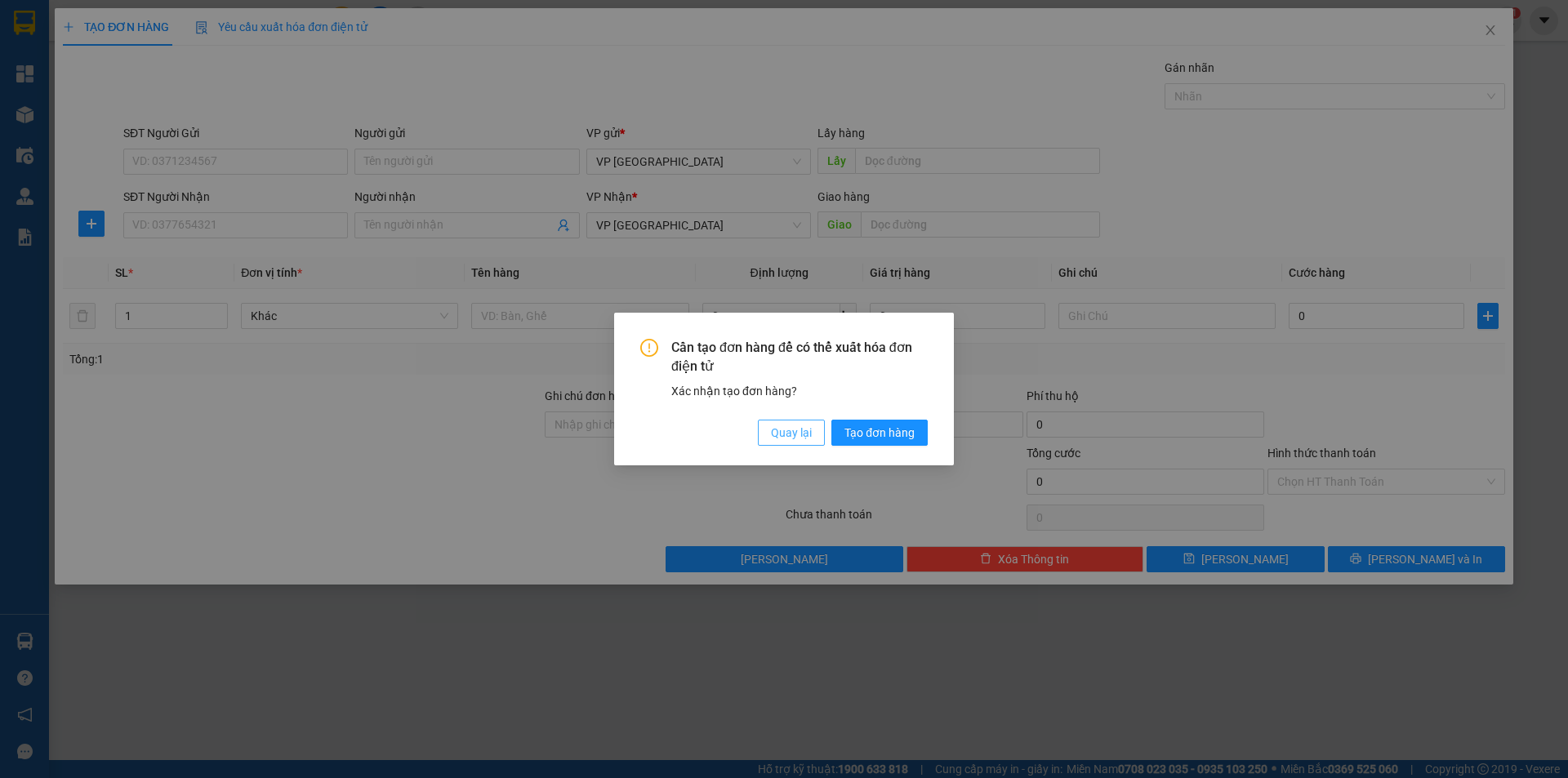
click at [793, 421] on button "Quay lại" at bounding box center [791, 433] width 67 height 26
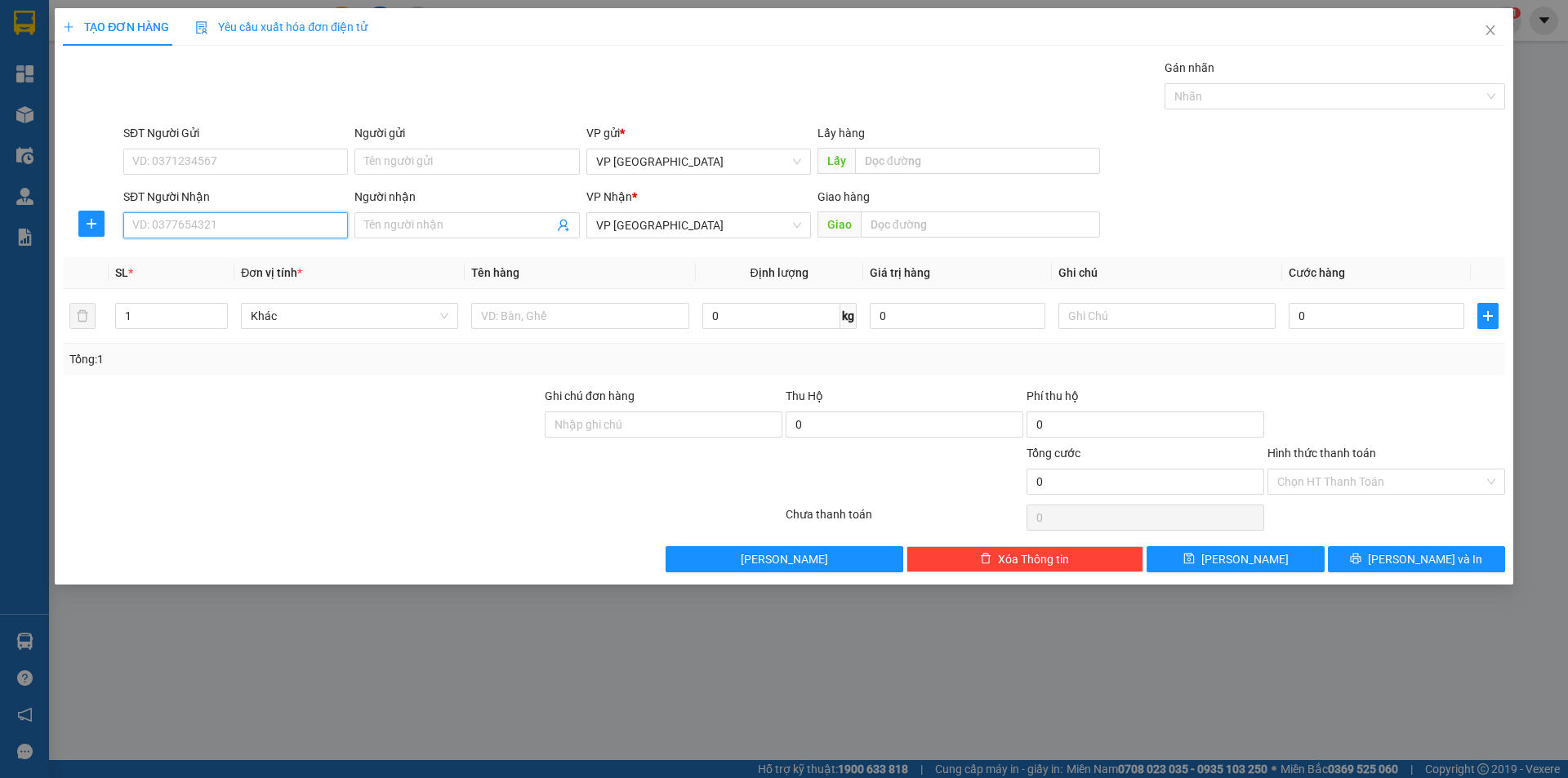
click at [219, 231] on input "SĐT Người Nhận" at bounding box center [235, 226] width 225 height 26
type input "0984077220"
click at [228, 255] on div "0984077220 - LONG" at bounding box center [235, 258] width 205 height 18
type input "LONG"
type input "LONG BẾN [GEOGRAPHIC_DATA]"
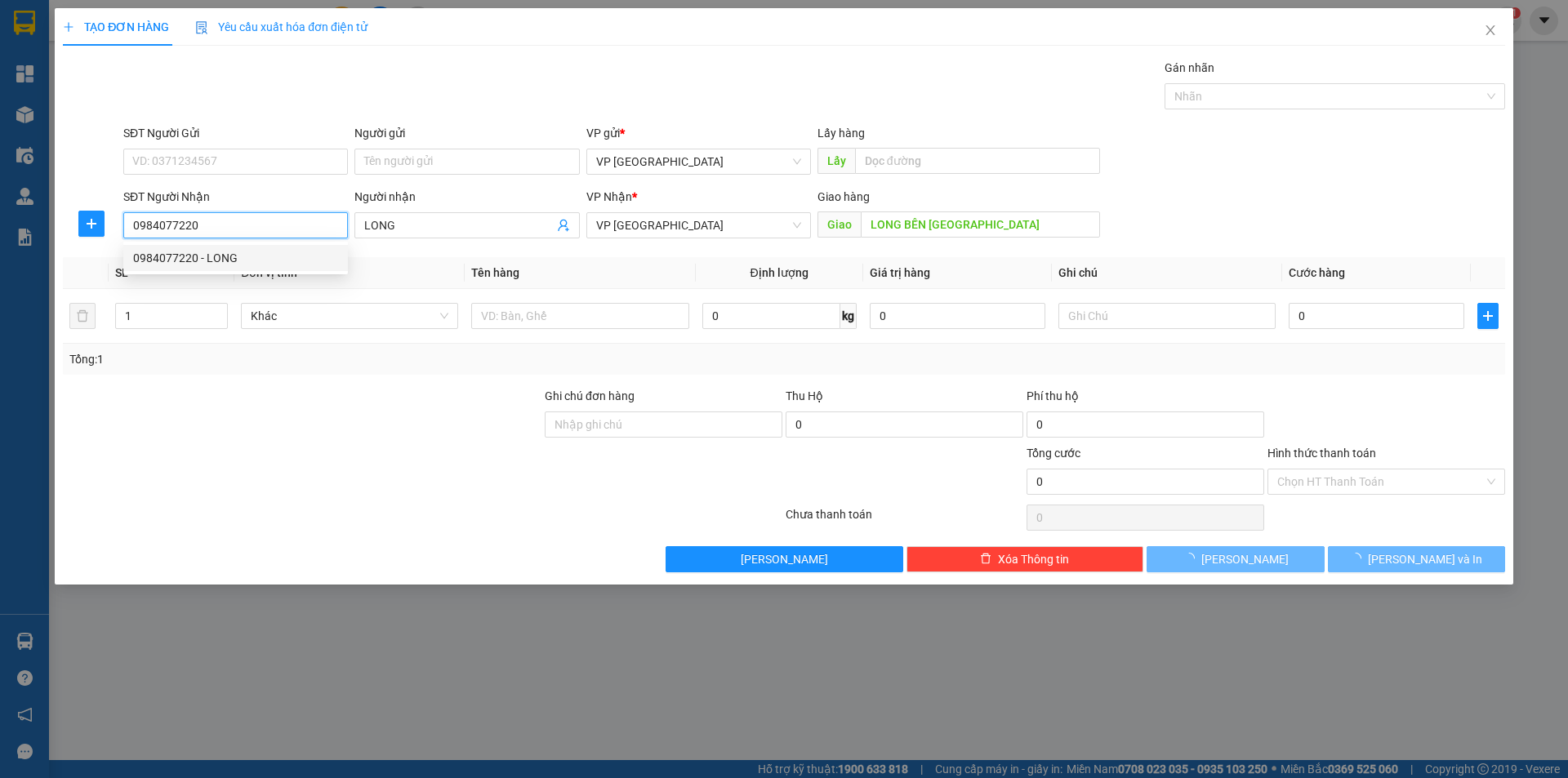
type input "50.000"
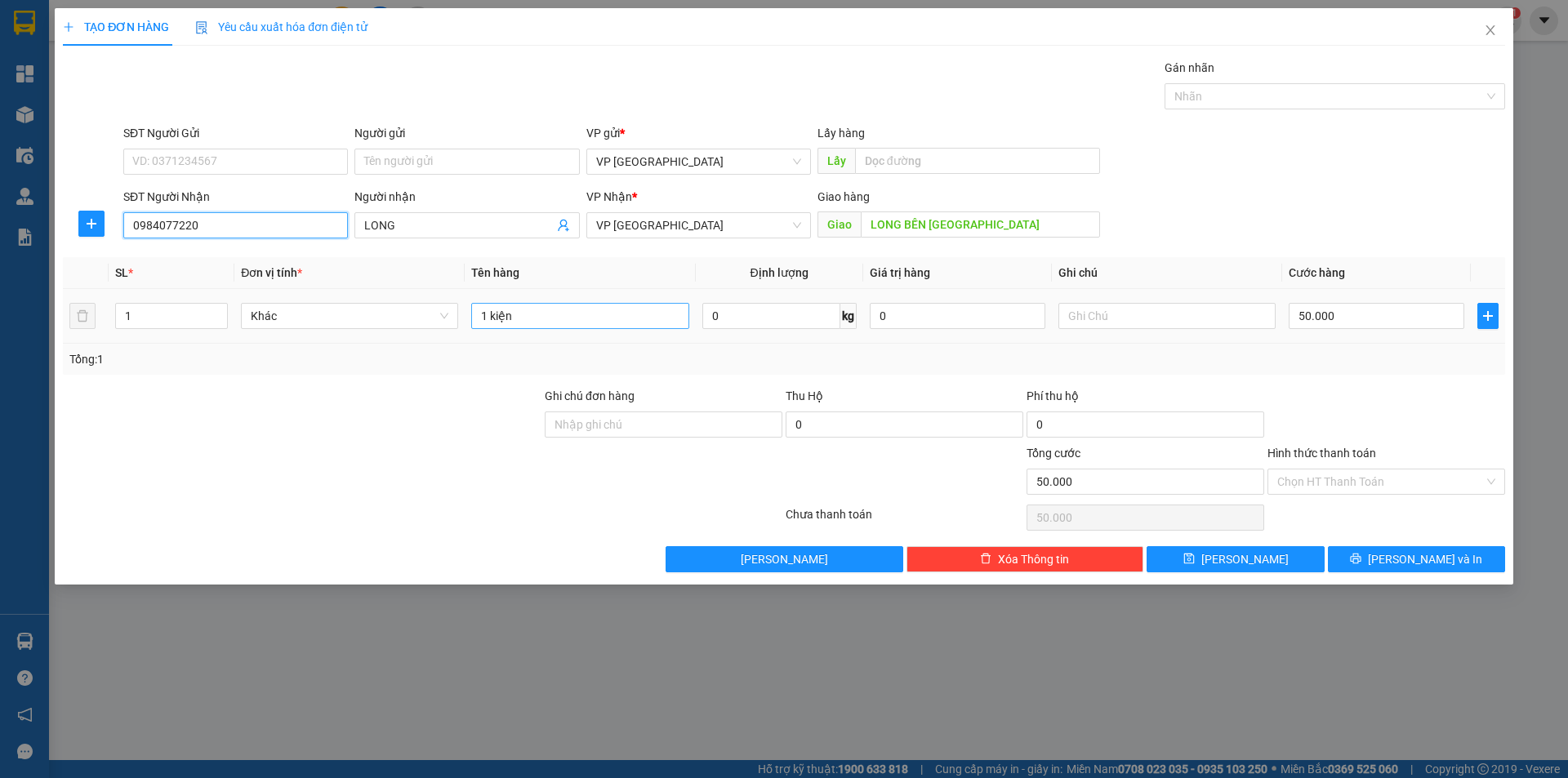
type input "0984077220"
click at [641, 312] on input "1 kiện" at bounding box center [580, 316] width 217 height 26
type input "1"
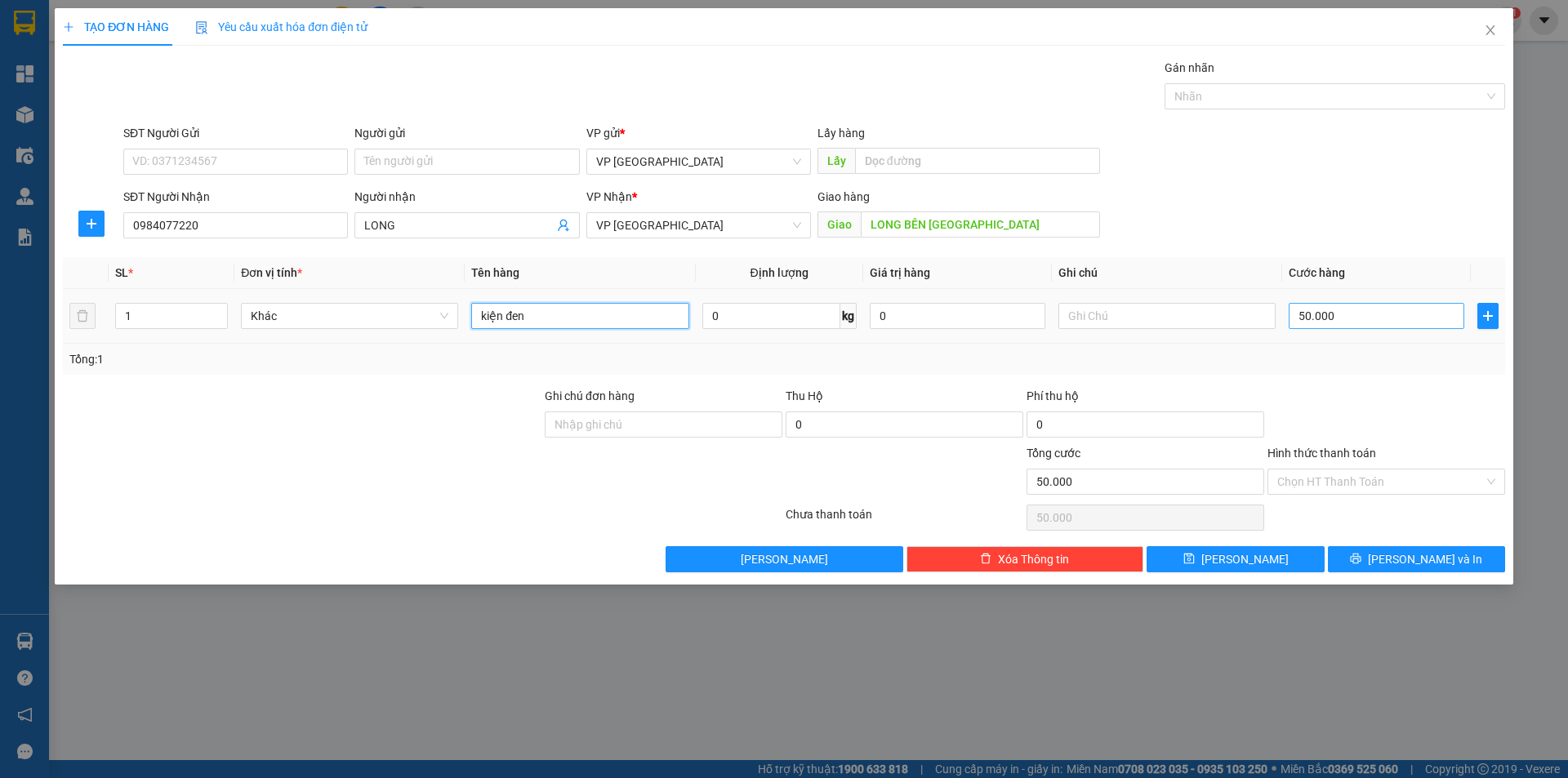
type input "kiện đen"
click at [1334, 311] on input "50.000" at bounding box center [1376, 316] width 175 height 26
type input "5"
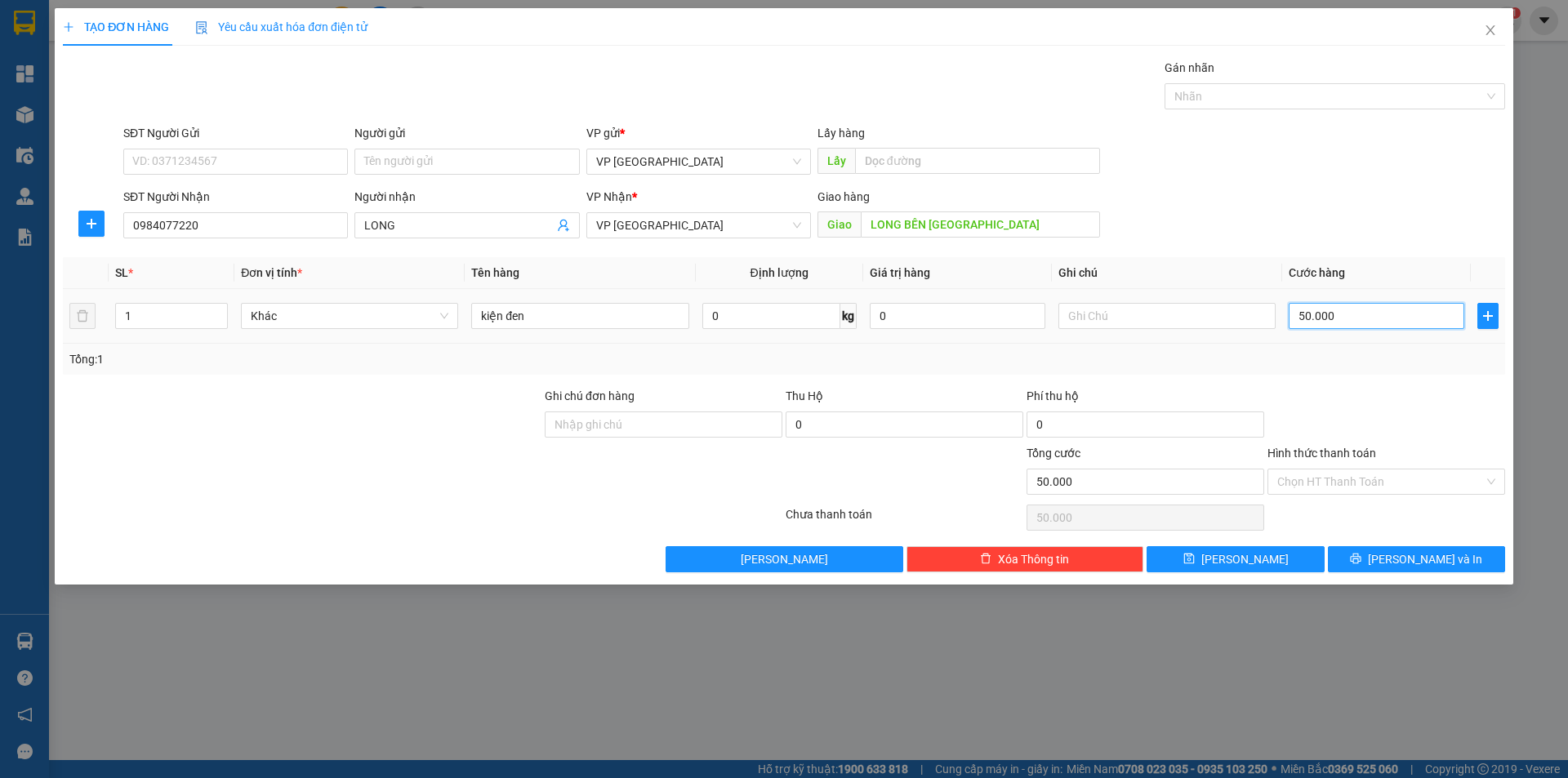
type input "5"
type input "50"
type input "50.000"
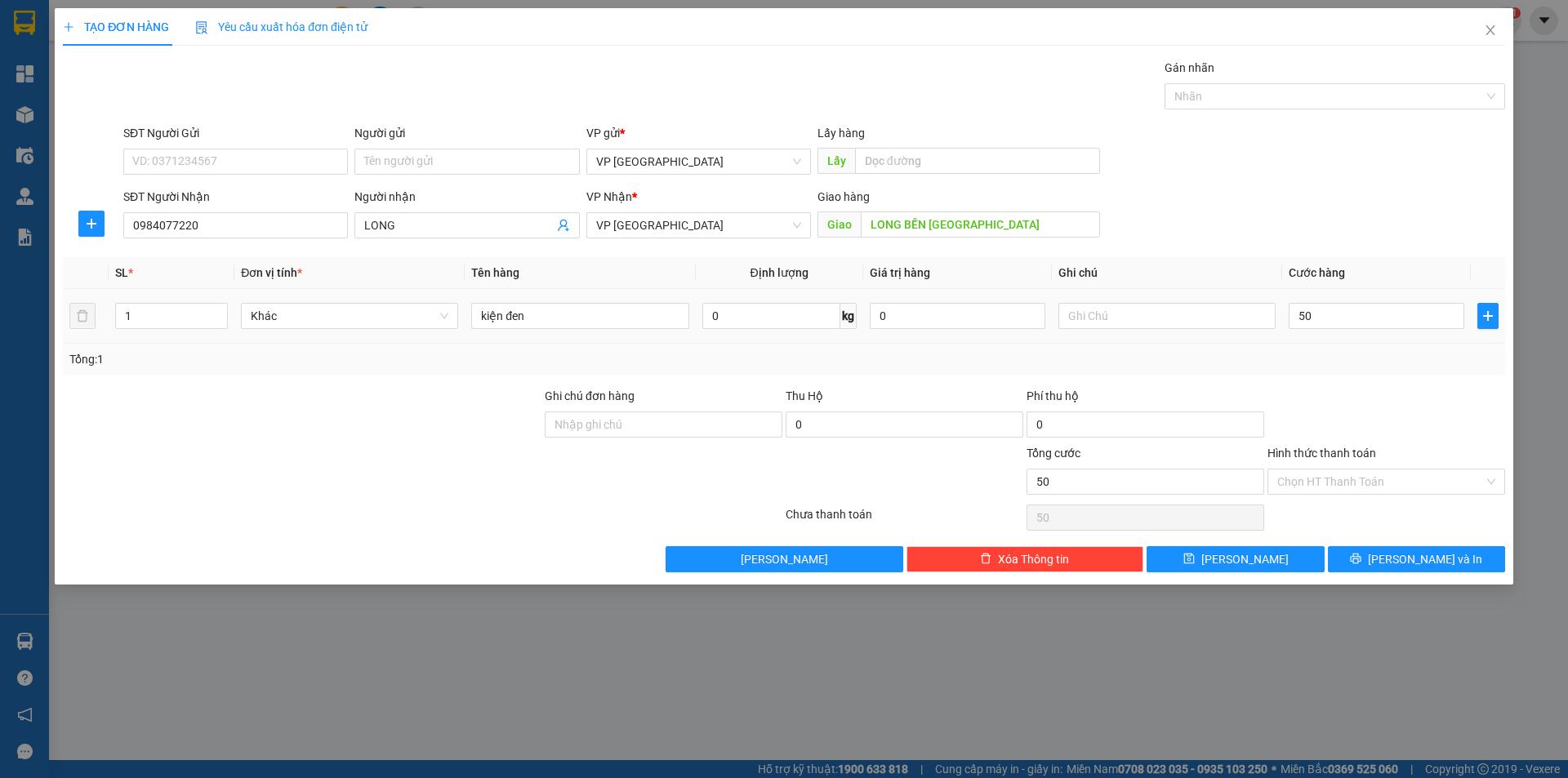
type input "50.000"
click at [1362, 335] on td "50.000" at bounding box center [1376, 316] width 188 height 55
click at [1261, 554] on button "[PERSON_NAME]" at bounding box center [1235, 559] width 177 height 26
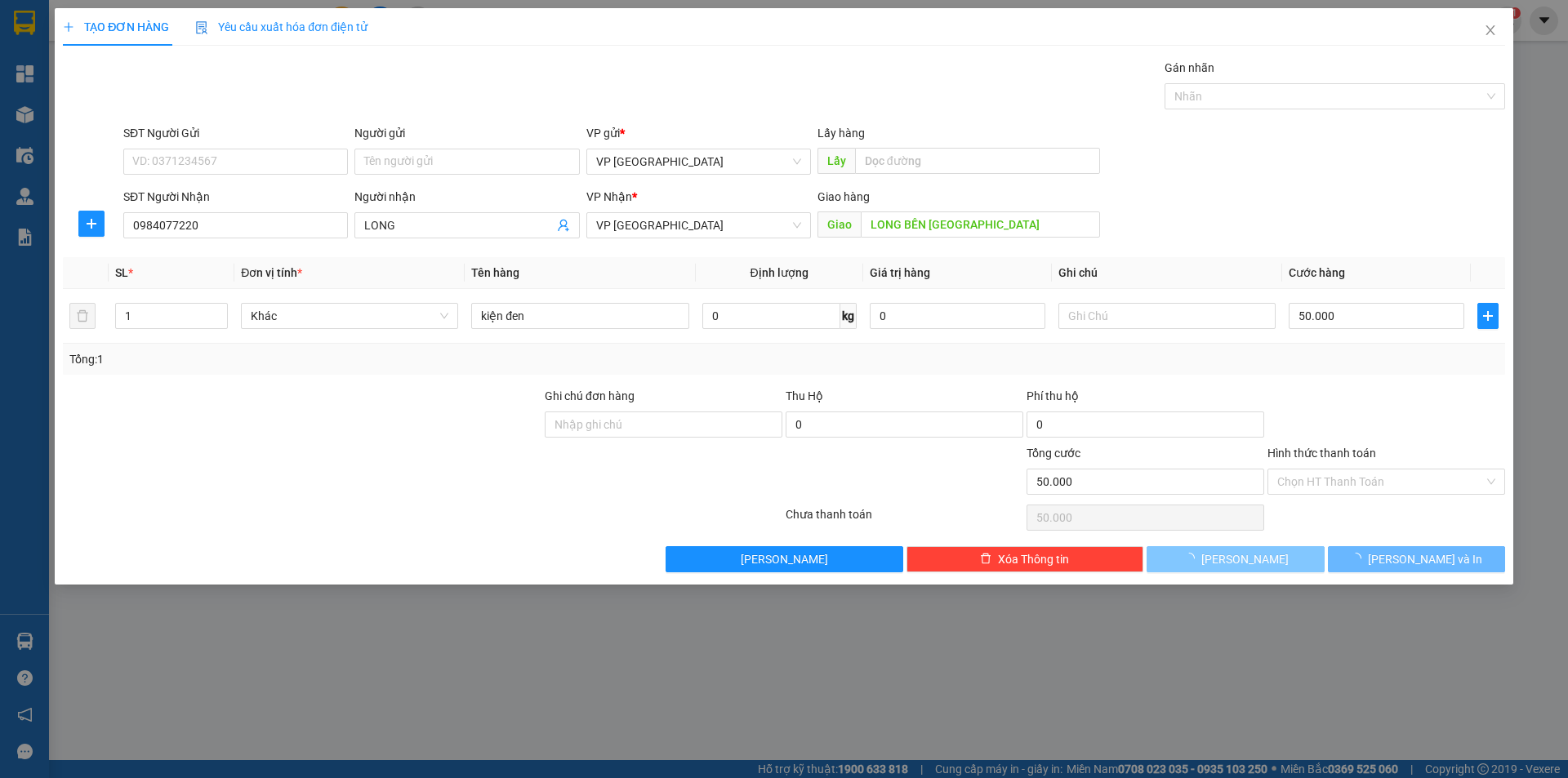
type input "0"
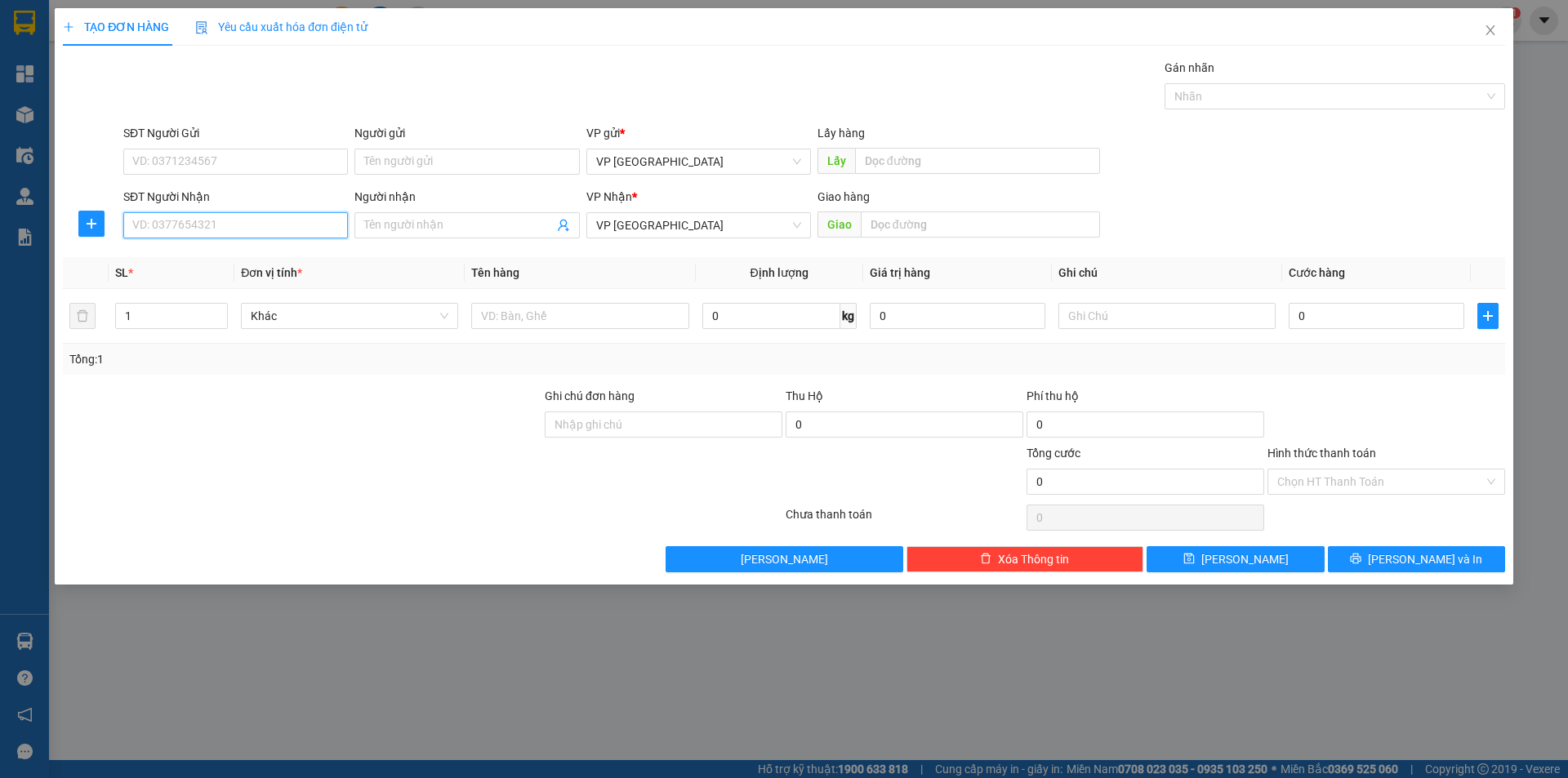
click at [319, 219] on input "SĐT Người Nhận" at bounding box center [235, 226] width 225 height 26
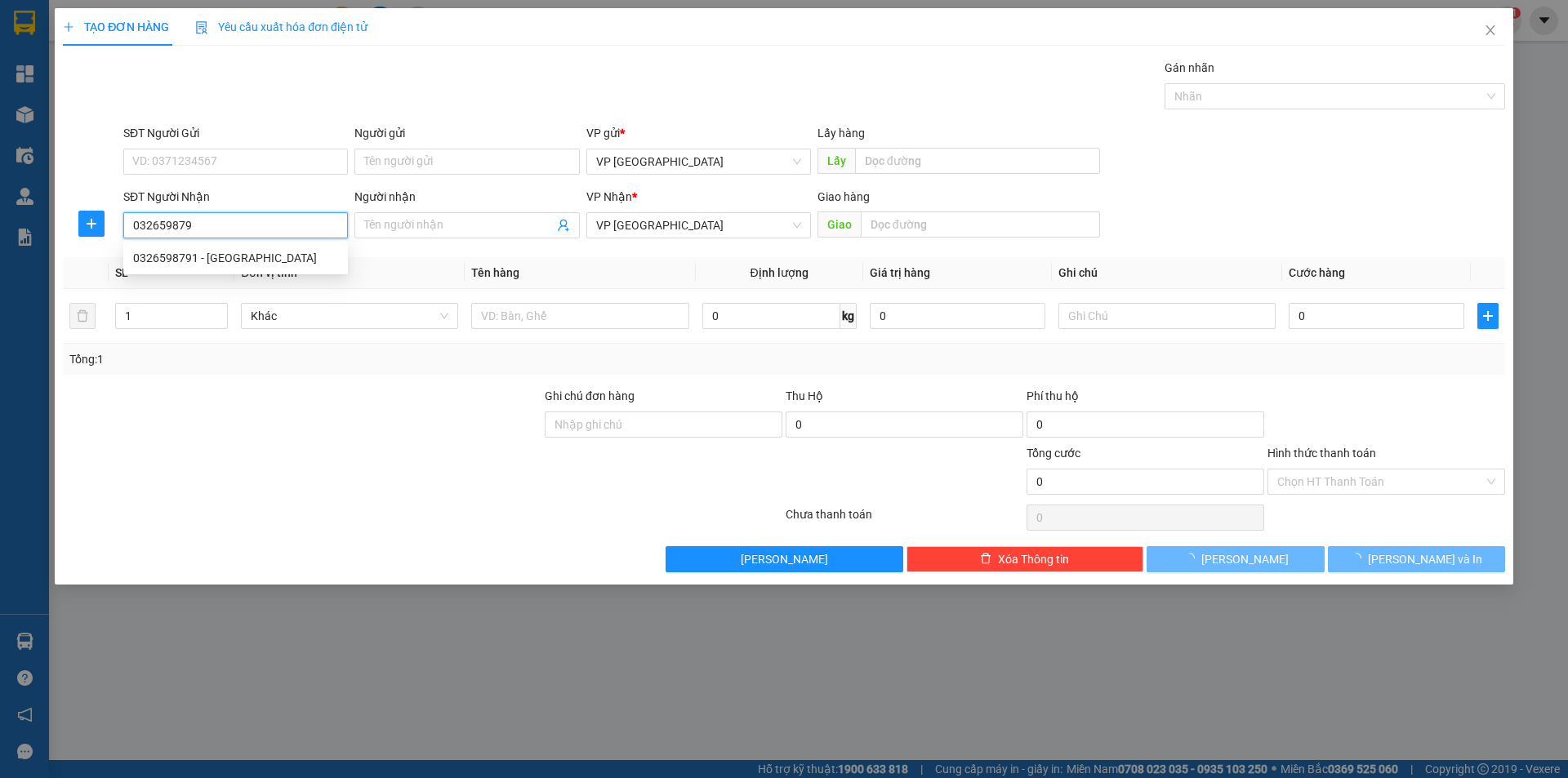
type input "0326598791"
click at [266, 268] on div "0326598791 - [GEOGRAPHIC_DATA]" at bounding box center [235, 258] width 225 height 26
type input "[GEOGRAPHIC_DATA]"
type input "HẢI [GEOGRAPHIC_DATA]"
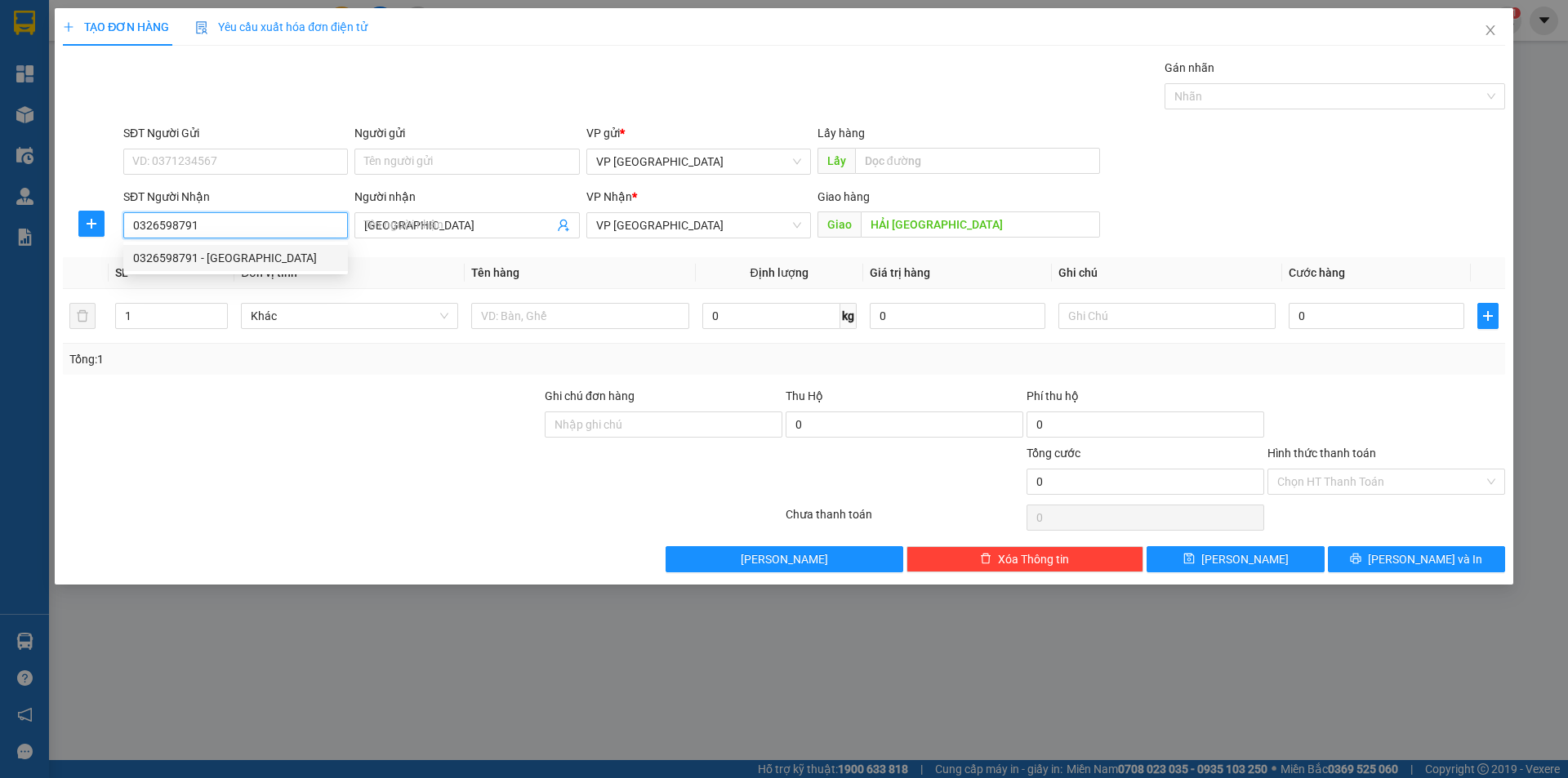
type input "50.000"
type input "0326598791"
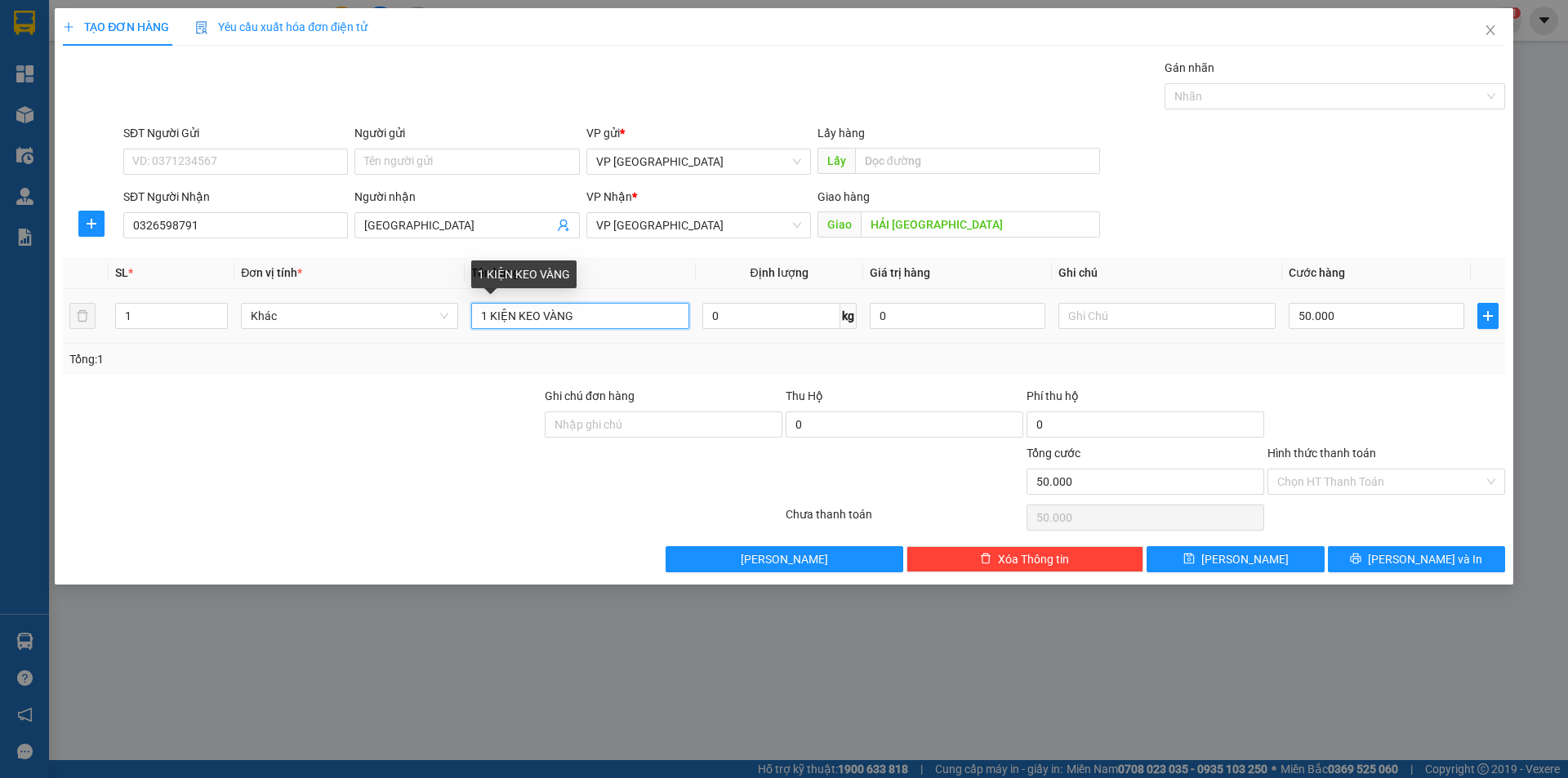
click at [593, 310] on input "1 KIỆN KEO VÀNG" at bounding box center [580, 316] width 217 height 26
type input "kiện keo vàng"
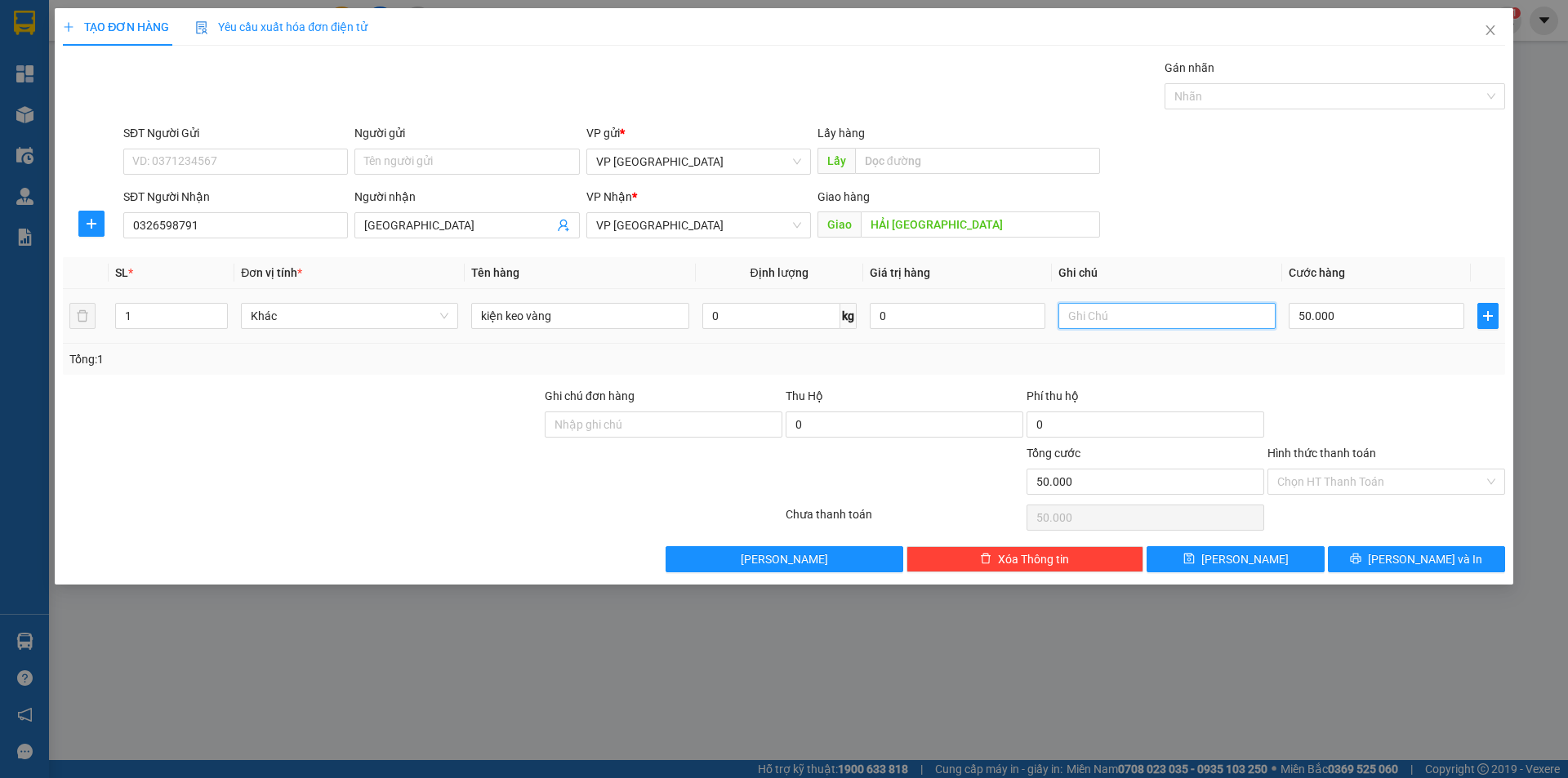
click at [1070, 319] on input "text" at bounding box center [1167, 316] width 217 height 26
type input "3 kiện"
click at [1325, 310] on input "50.000" at bounding box center [1376, 316] width 175 height 26
type input "1"
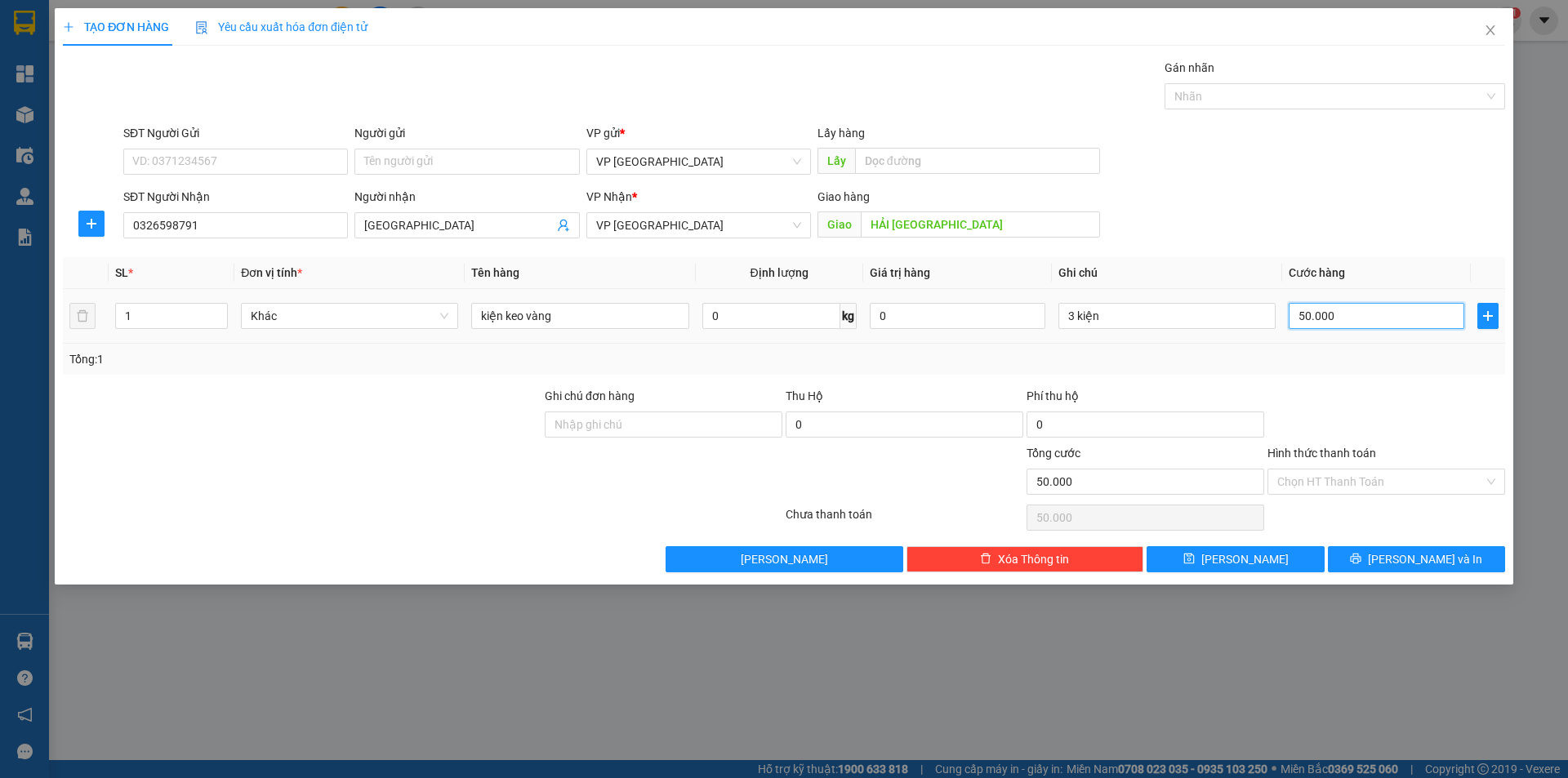
type input "1"
type input "12"
type input "120"
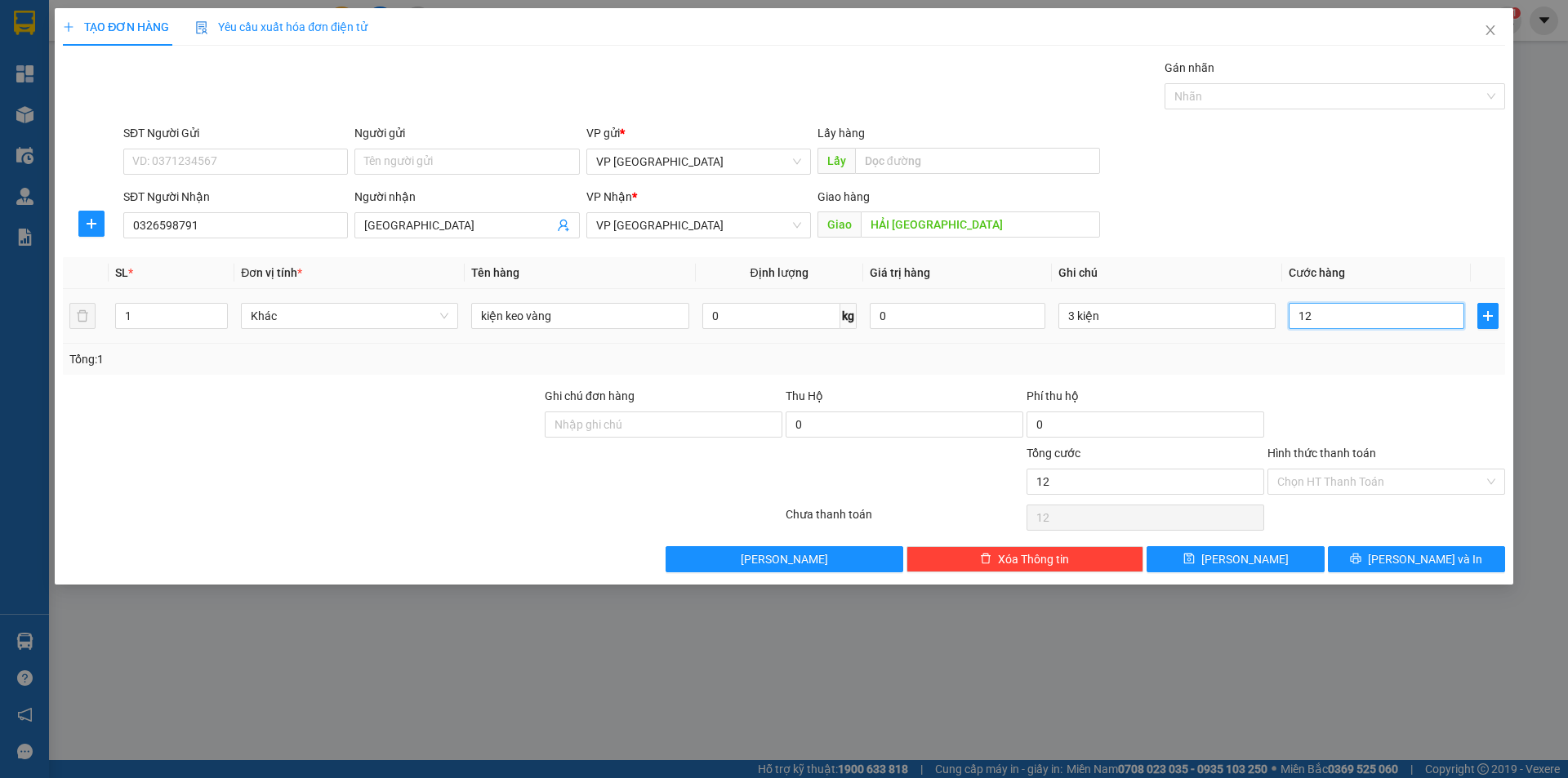
type input "120"
type input "120.000"
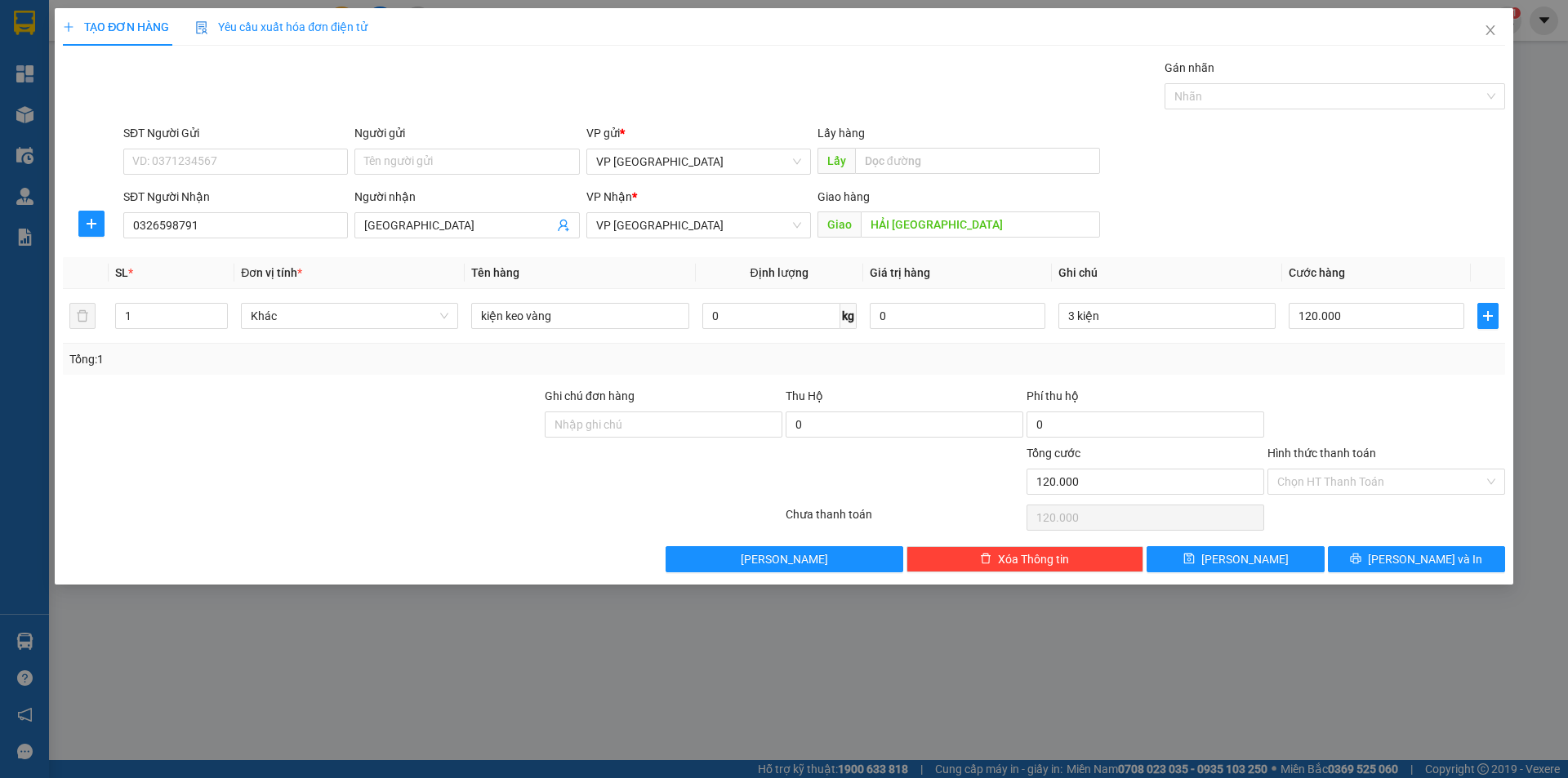
click at [1343, 361] on div "Tổng: 1" at bounding box center [784, 359] width 1429 height 18
click at [1257, 563] on button "[PERSON_NAME]" at bounding box center [1235, 559] width 177 height 26
type input "0"
click at [237, 236] on input "SĐT Người Nhận" at bounding box center [235, 226] width 225 height 26
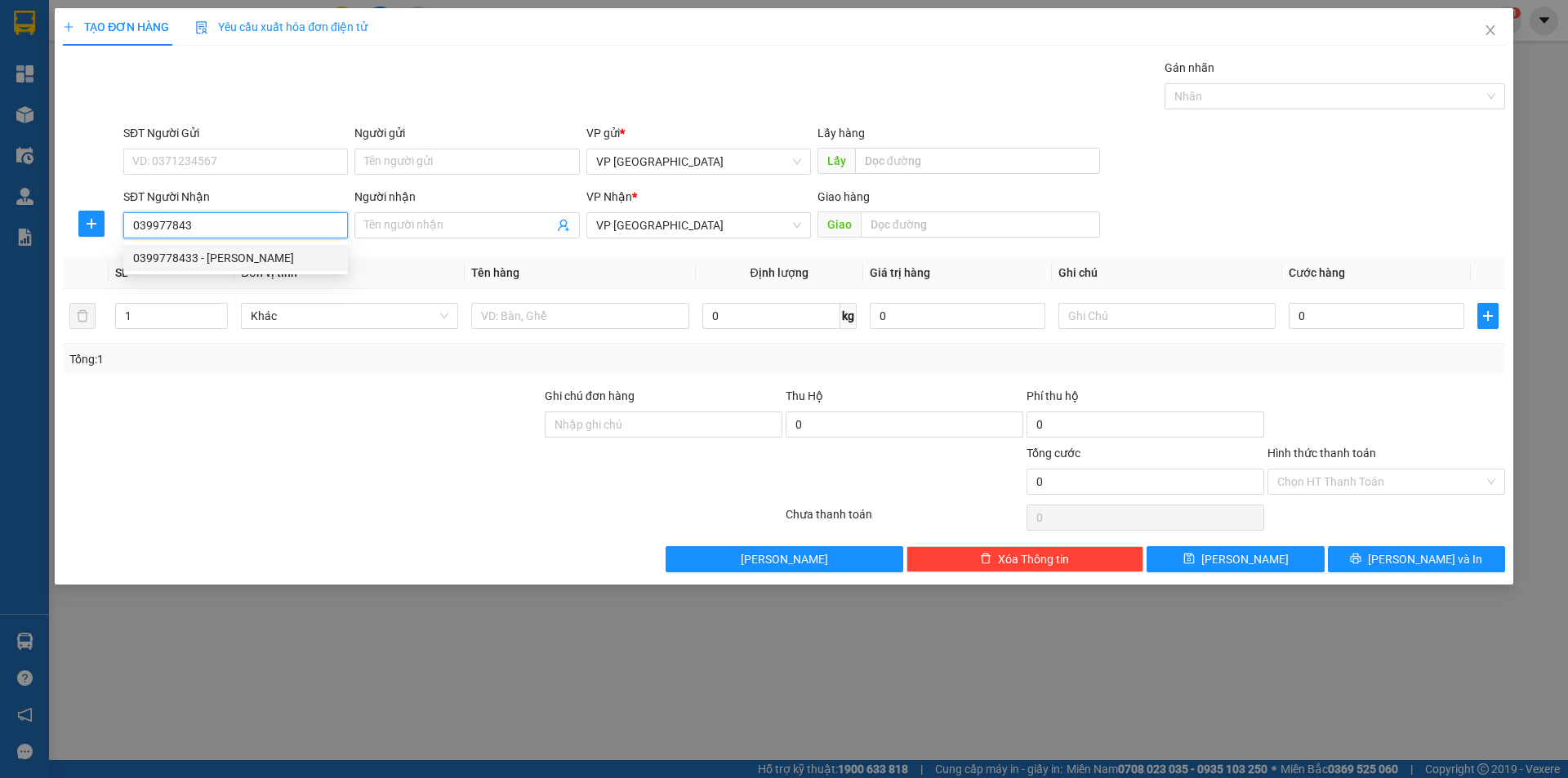
click at [218, 267] on div "0399778433 - [PERSON_NAME]" at bounding box center [235, 258] width 205 height 18
type input "0399778433"
type input "[PERSON_NAME]"
type input "ĐỨC TIẾN [GEOGRAPHIC_DATA]"
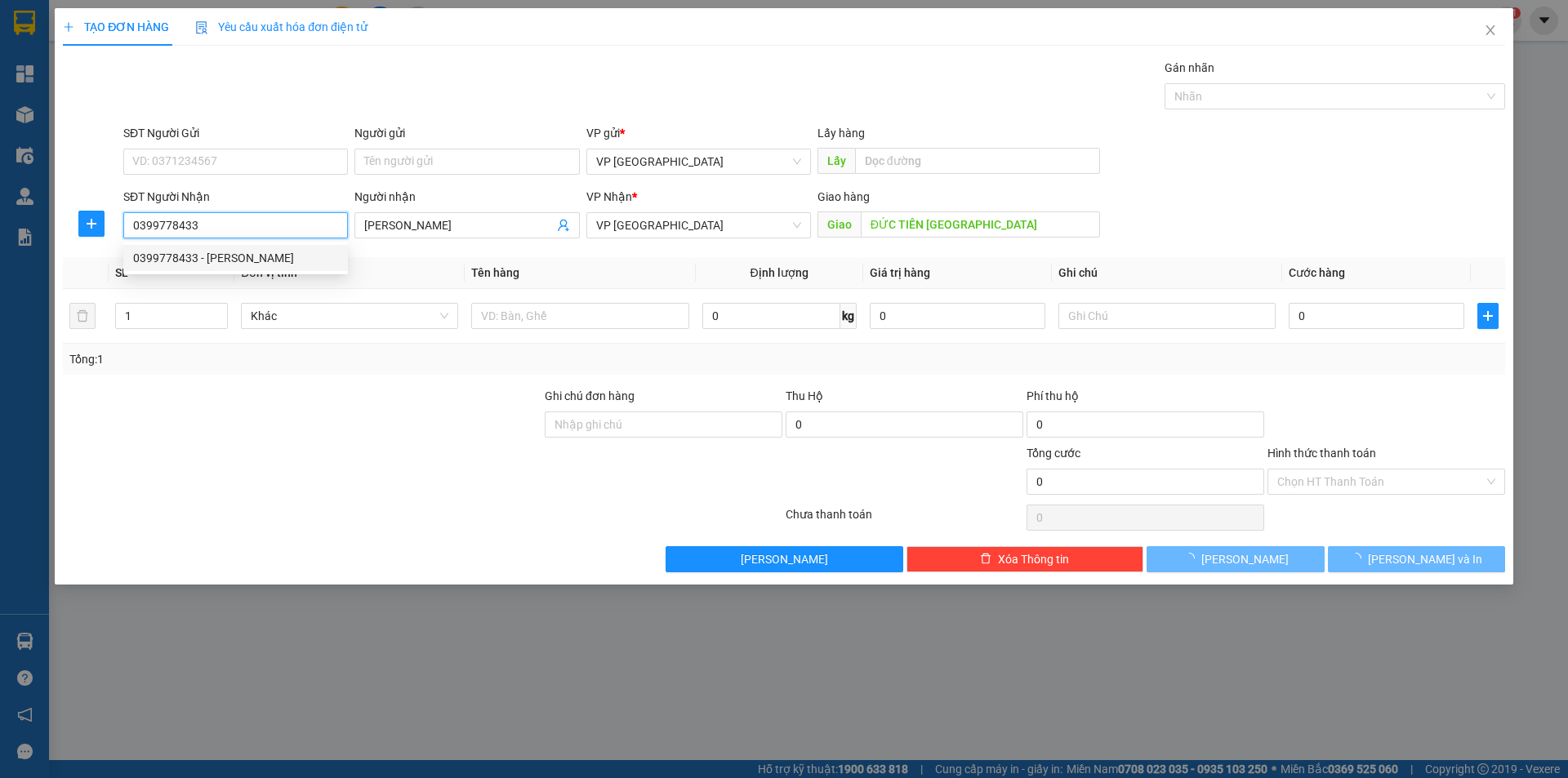
type input "50.000"
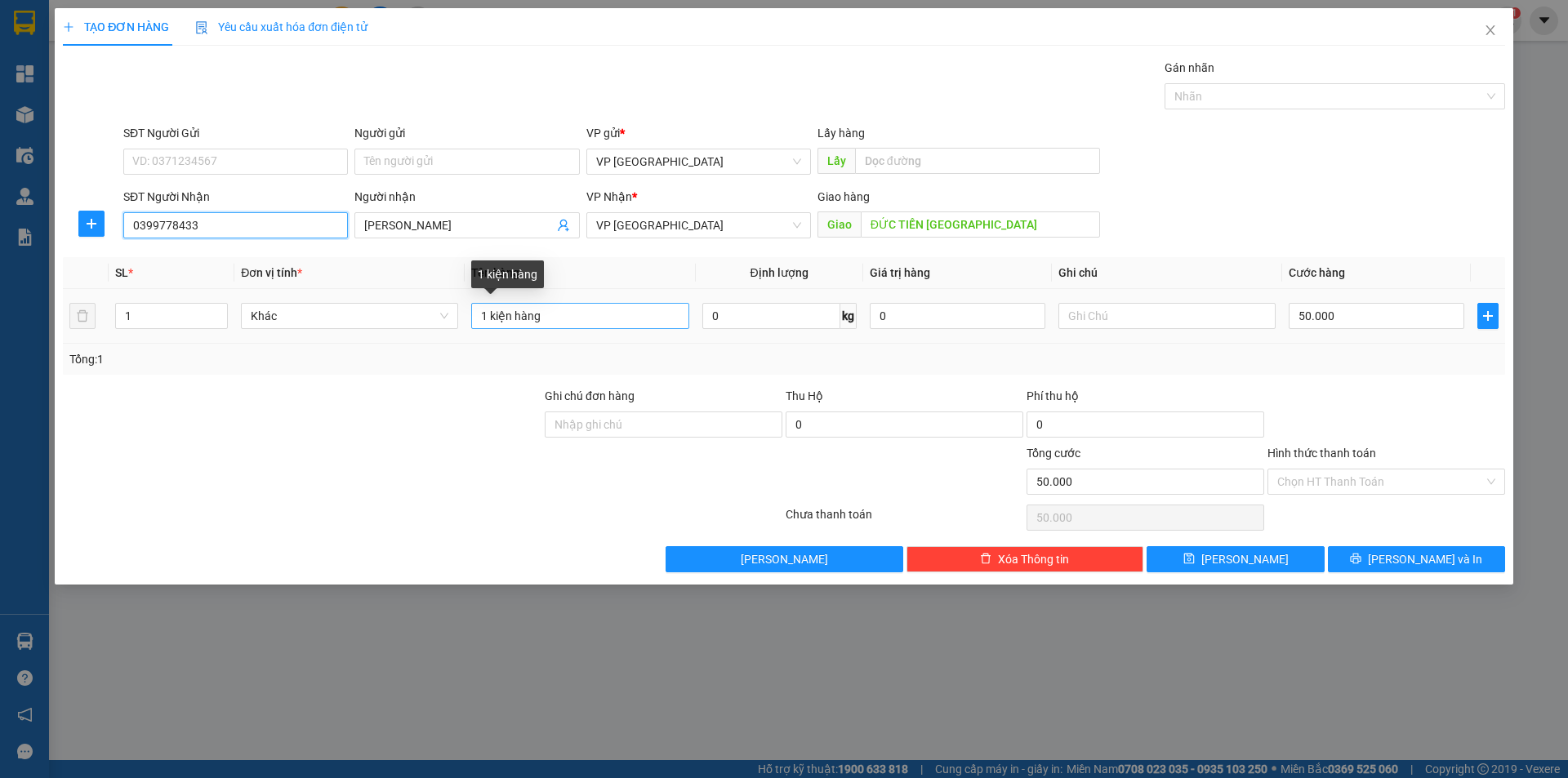
type input "0399778433"
click at [600, 325] on input "1 kiện hàng" at bounding box center [580, 316] width 217 height 26
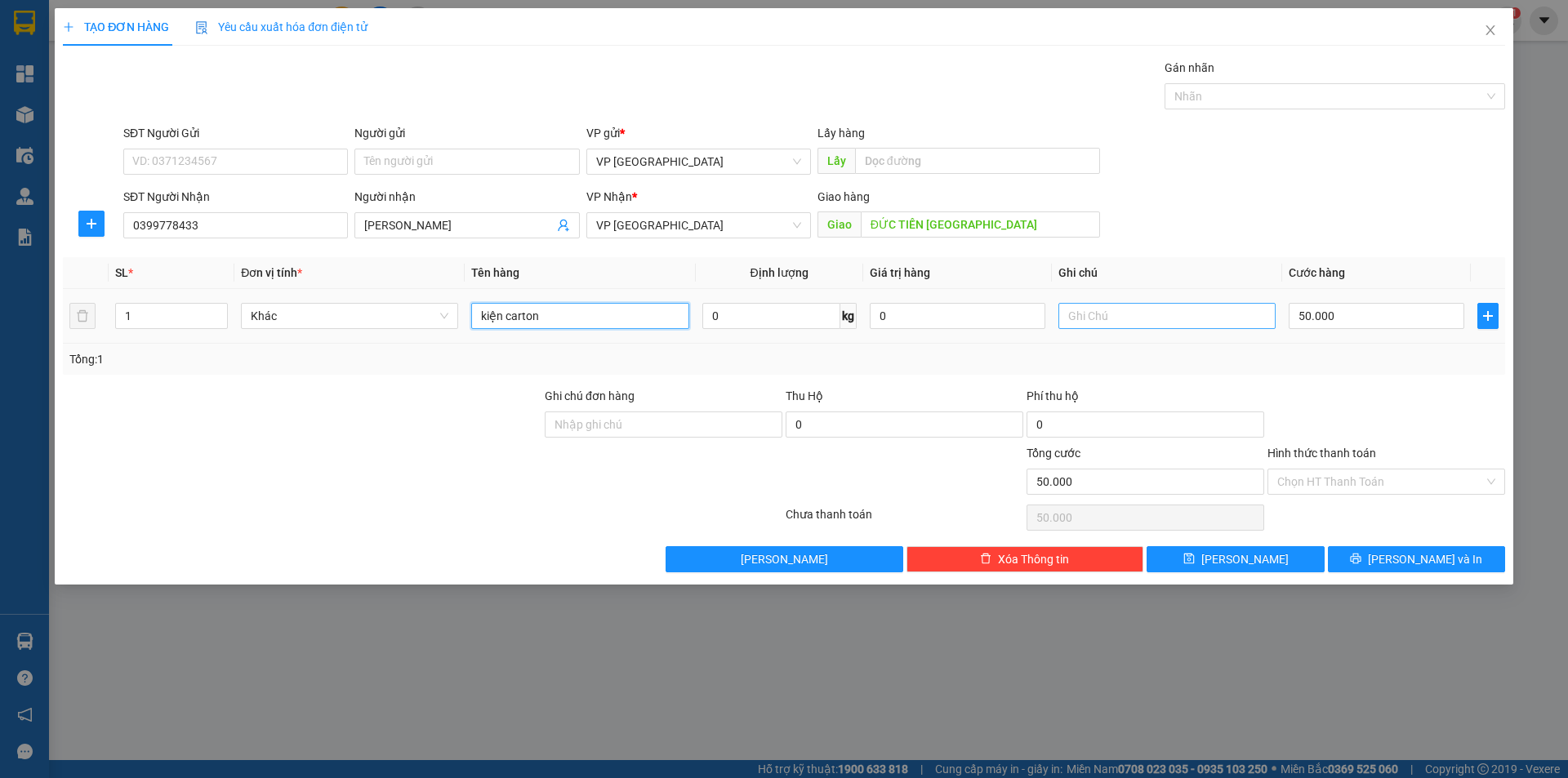
type input "kiện carton"
click at [1121, 321] on input "text" at bounding box center [1167, 316] width 217 height 26
type input "3 kiện"
click at [1358, 323] on input "50.000" at bounding box center [1376, 316] width 175 height 26
type input "1"
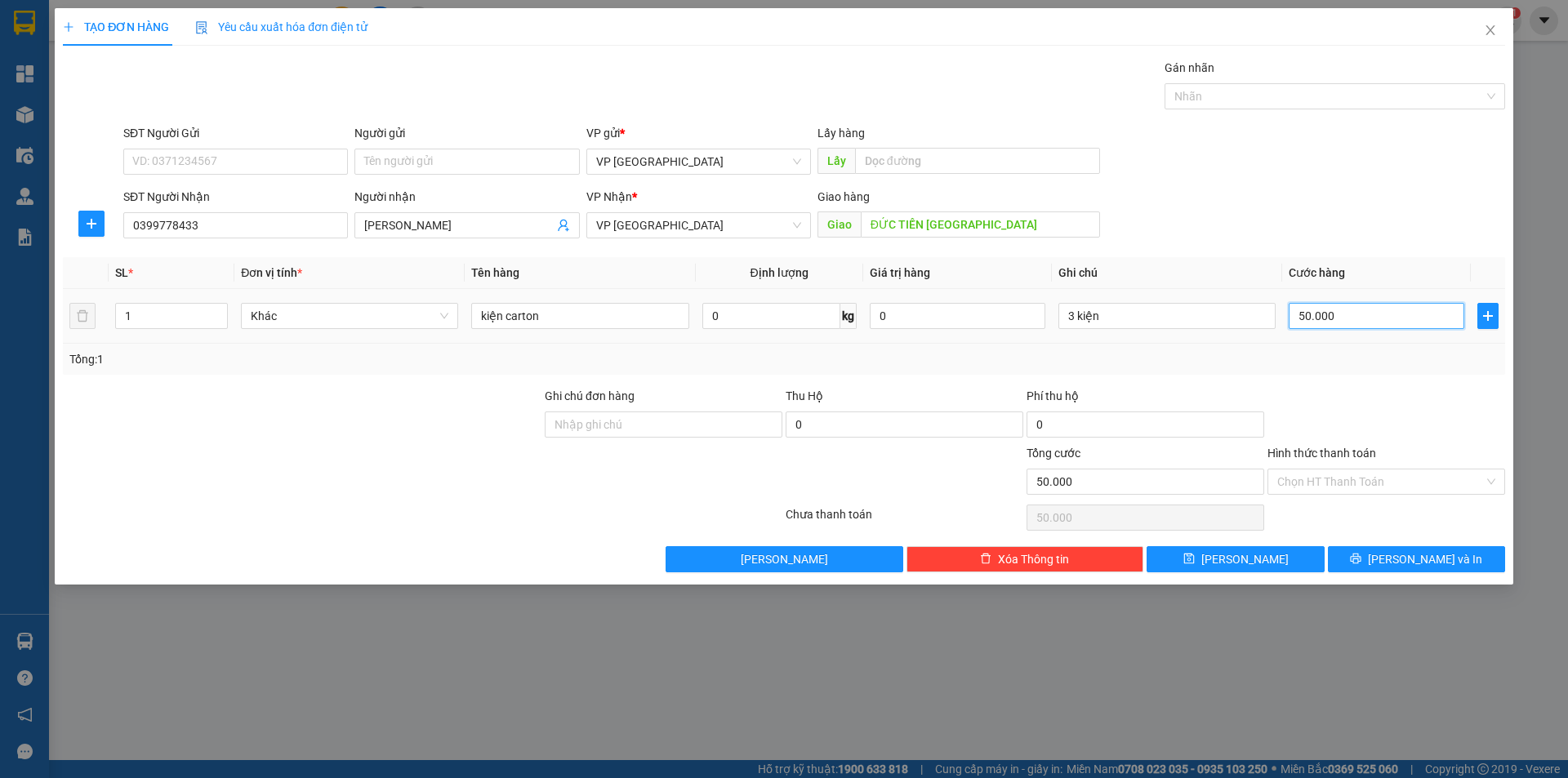
type input "1"
type input "12"
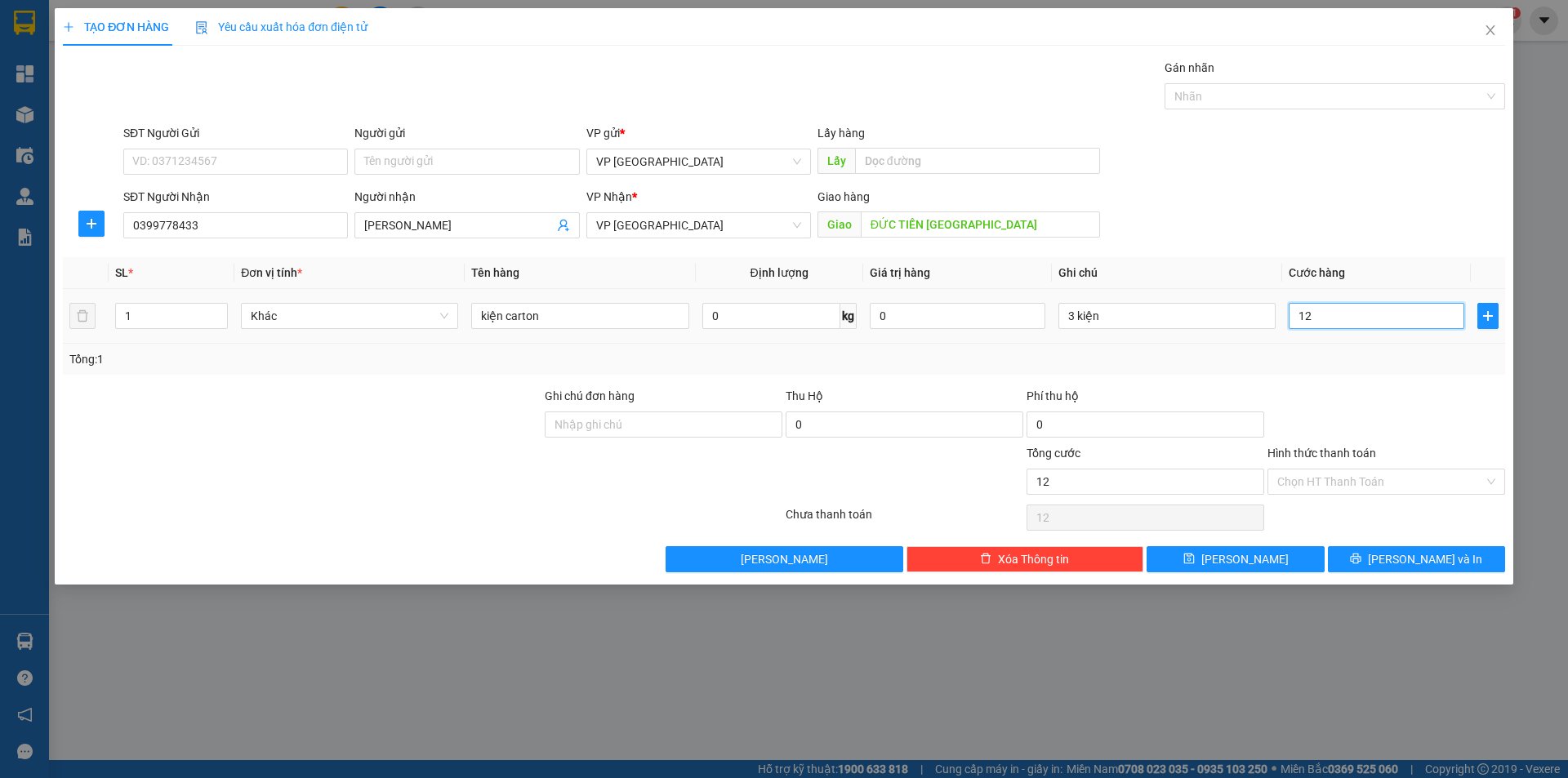
type input "120"
type input "120.000"
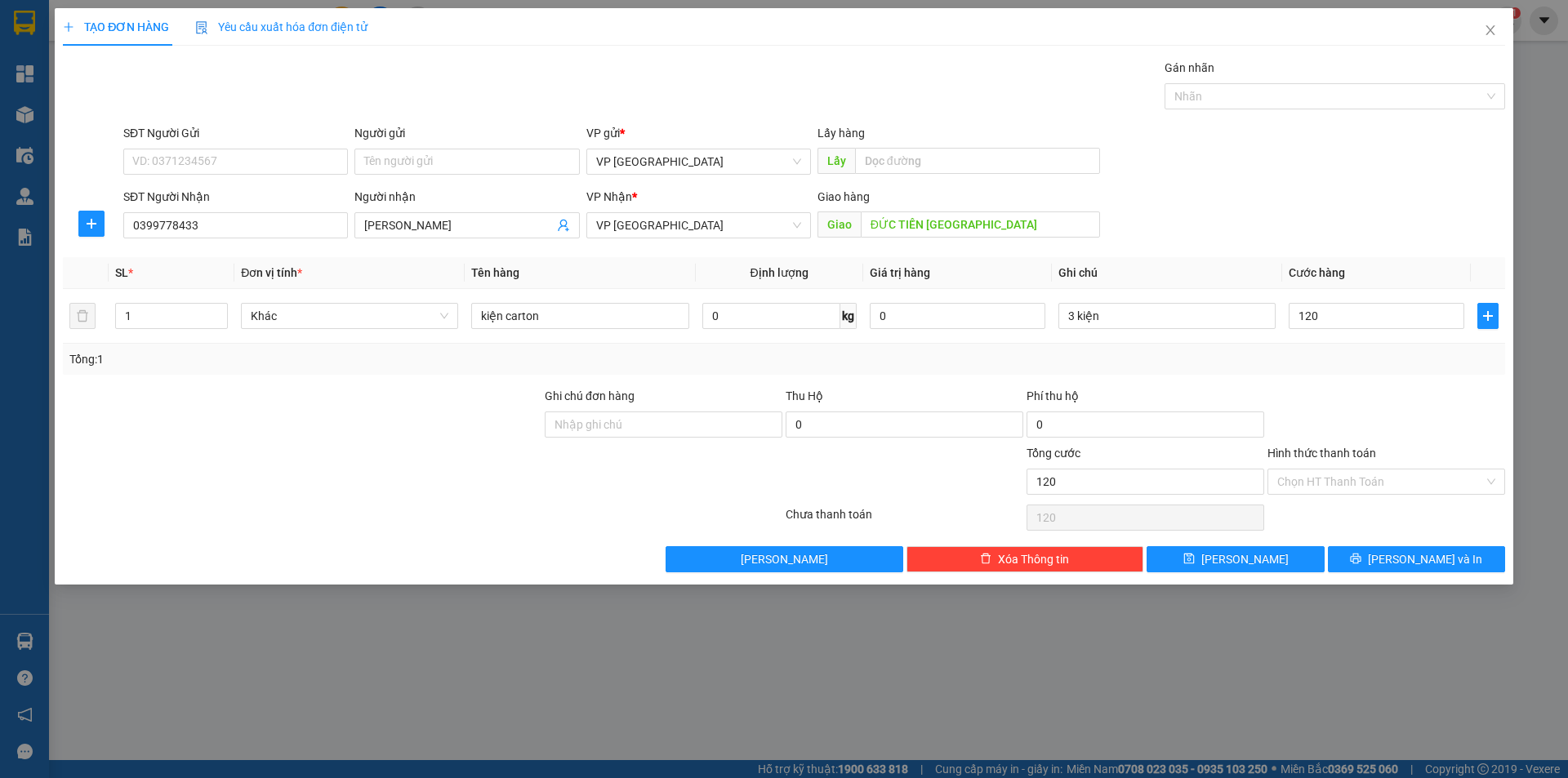
type input "120.000"
click at [1314, 405] on div at bounding box center [1387, 416] width 241 height 57
click at [1295, 560] on button "[PERSON_NAME]" at bounding box center [1235, 559] width 177 height 26
type input "0"
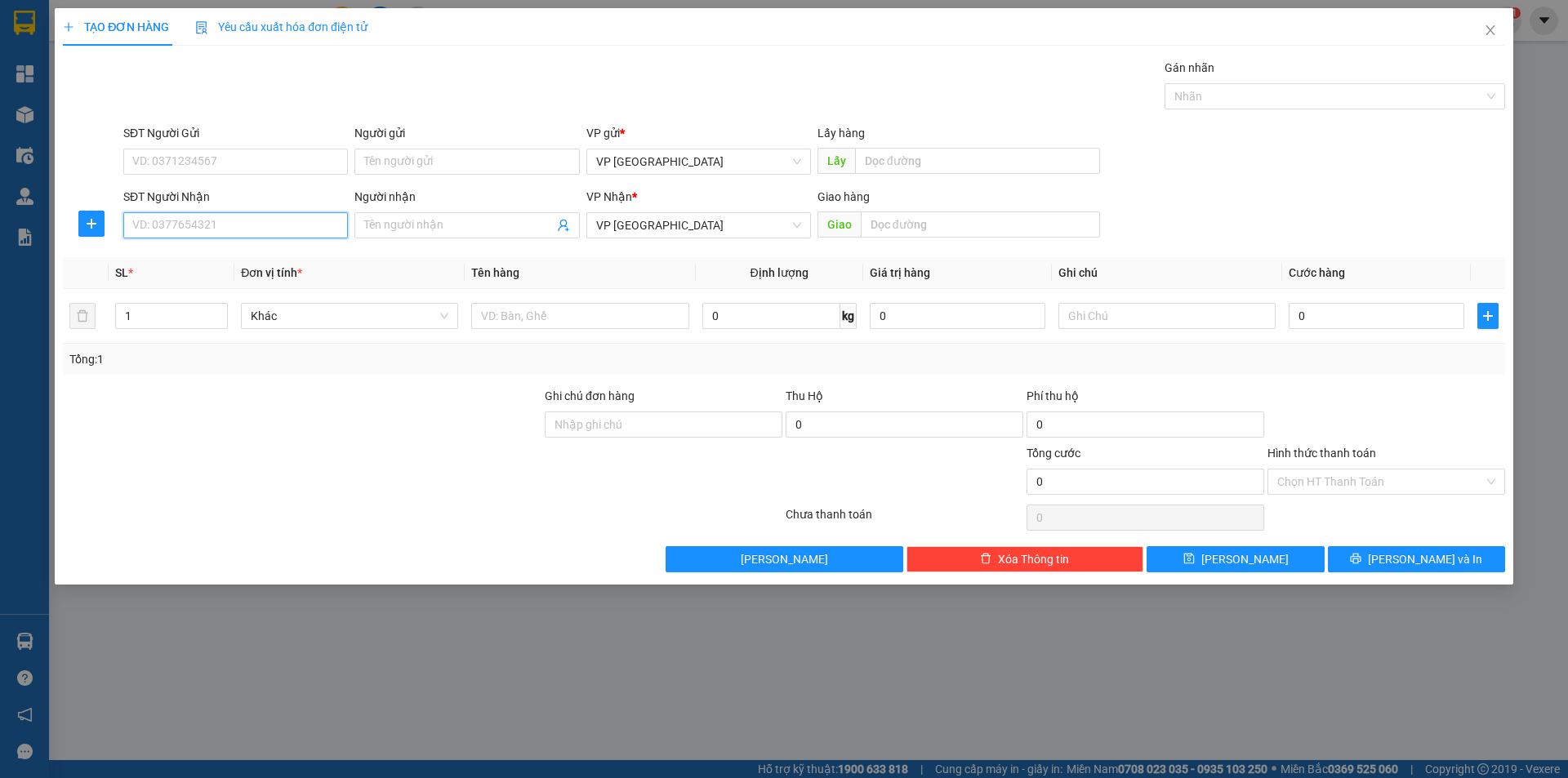
click at [274, 226] on input "SĐT Người Nhận" at bounding box center [235, 226] width 225 height 26
type input "0961617071"
click at [198, 259] on div "0961617071 - [PERSON_NAME]" at bounding box center [235, 258] width 205 height 18
type input "THANH"
type input "THỚI HÒA BẾN CÁT"
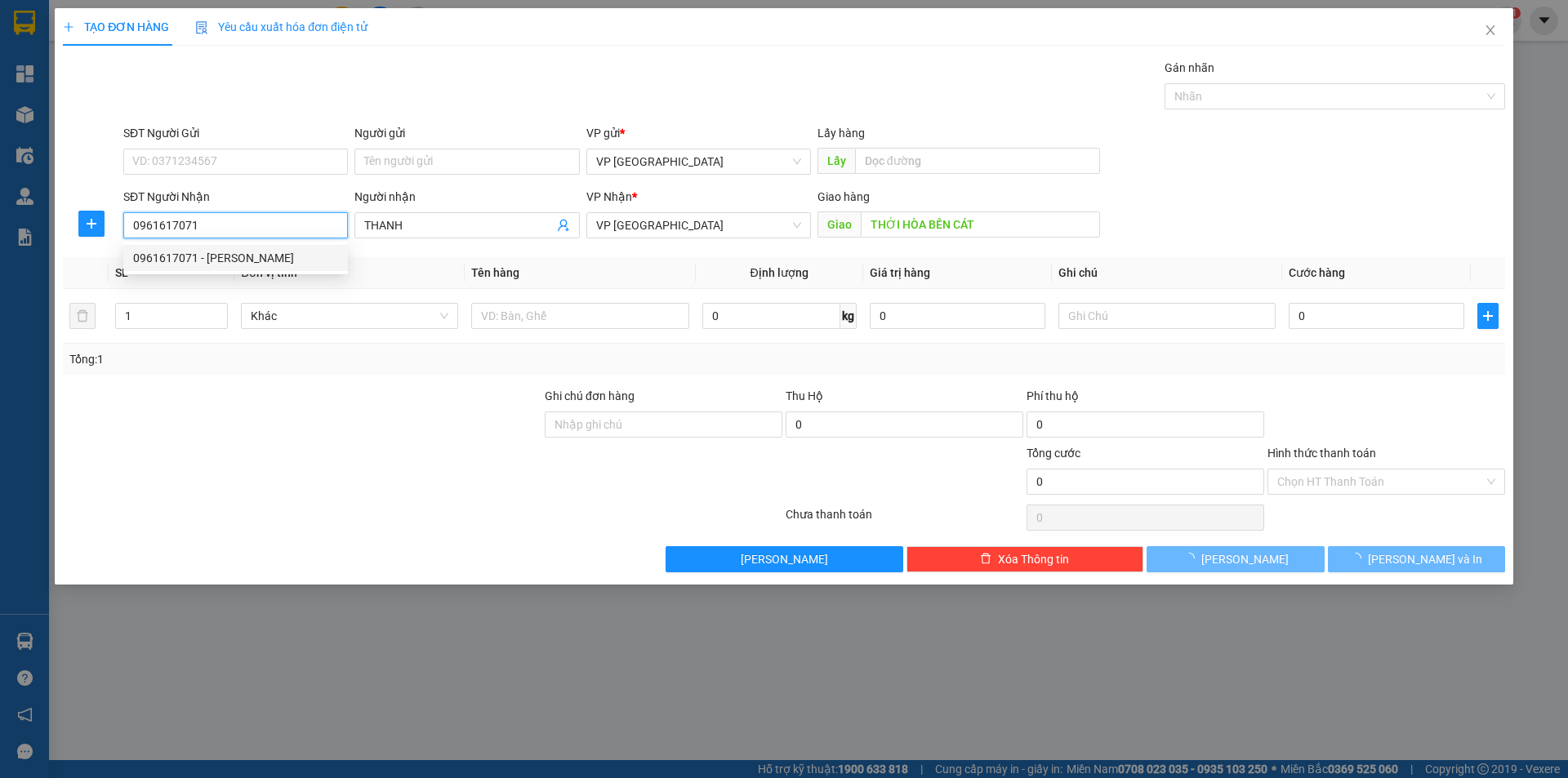
type input "50.000"
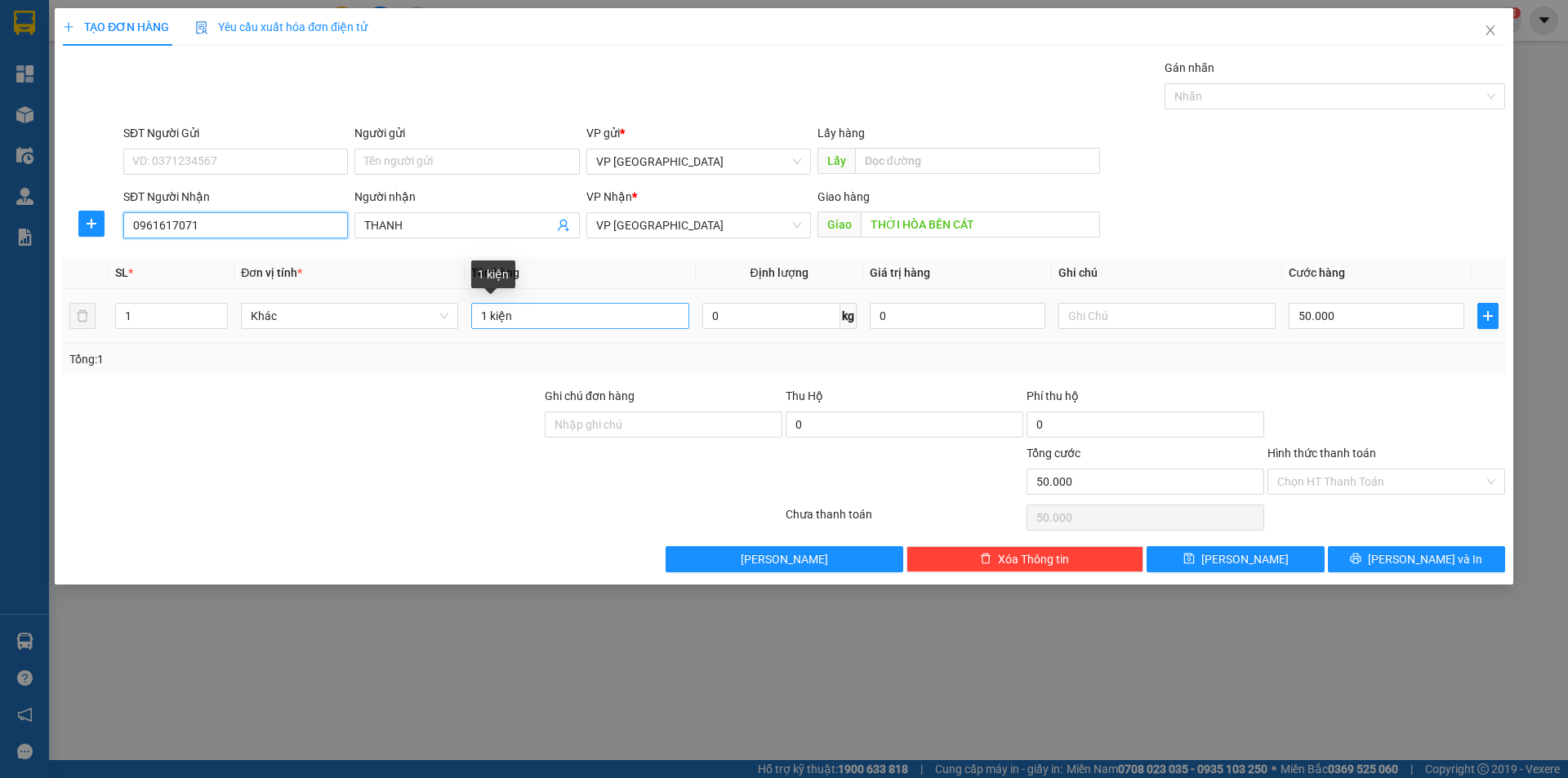
type input "0961617071"
click at [543, 317] on input "1 kiện" at bounding box center [580, 316] width 217 height 26
type input "kiện carton"
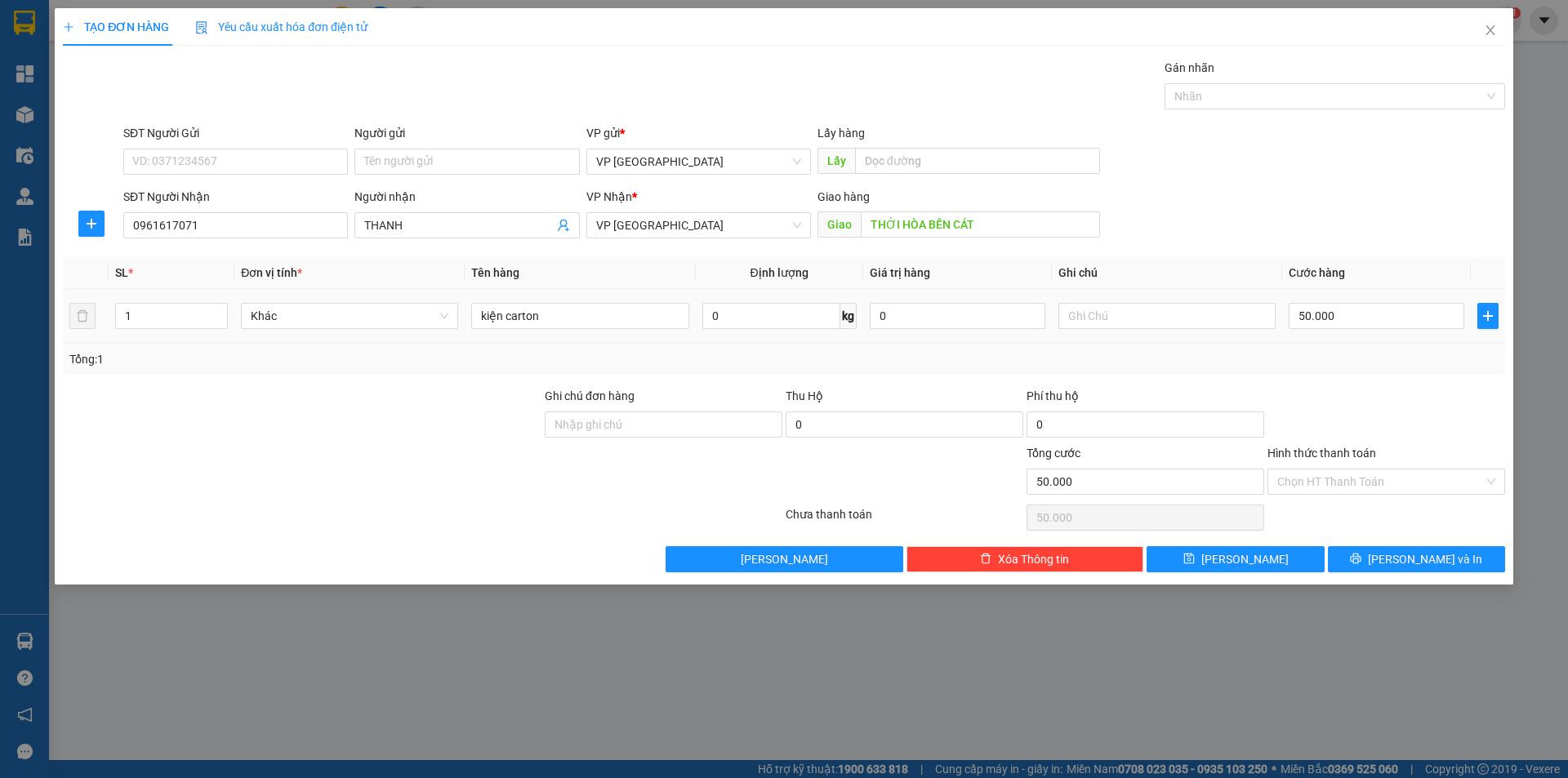
click at [1323, 340] on td "50.000" at bounding box center [1376, 316] width 188 height 55
click at [1254, 557] on span "[PERSON_NAME]" at bounding box center [1245, 559] width 88 height 18
type input "0"
click at [162, 230] on input "SĐT Người Nhận" at bounding box center [235, 226] width 225 height 26
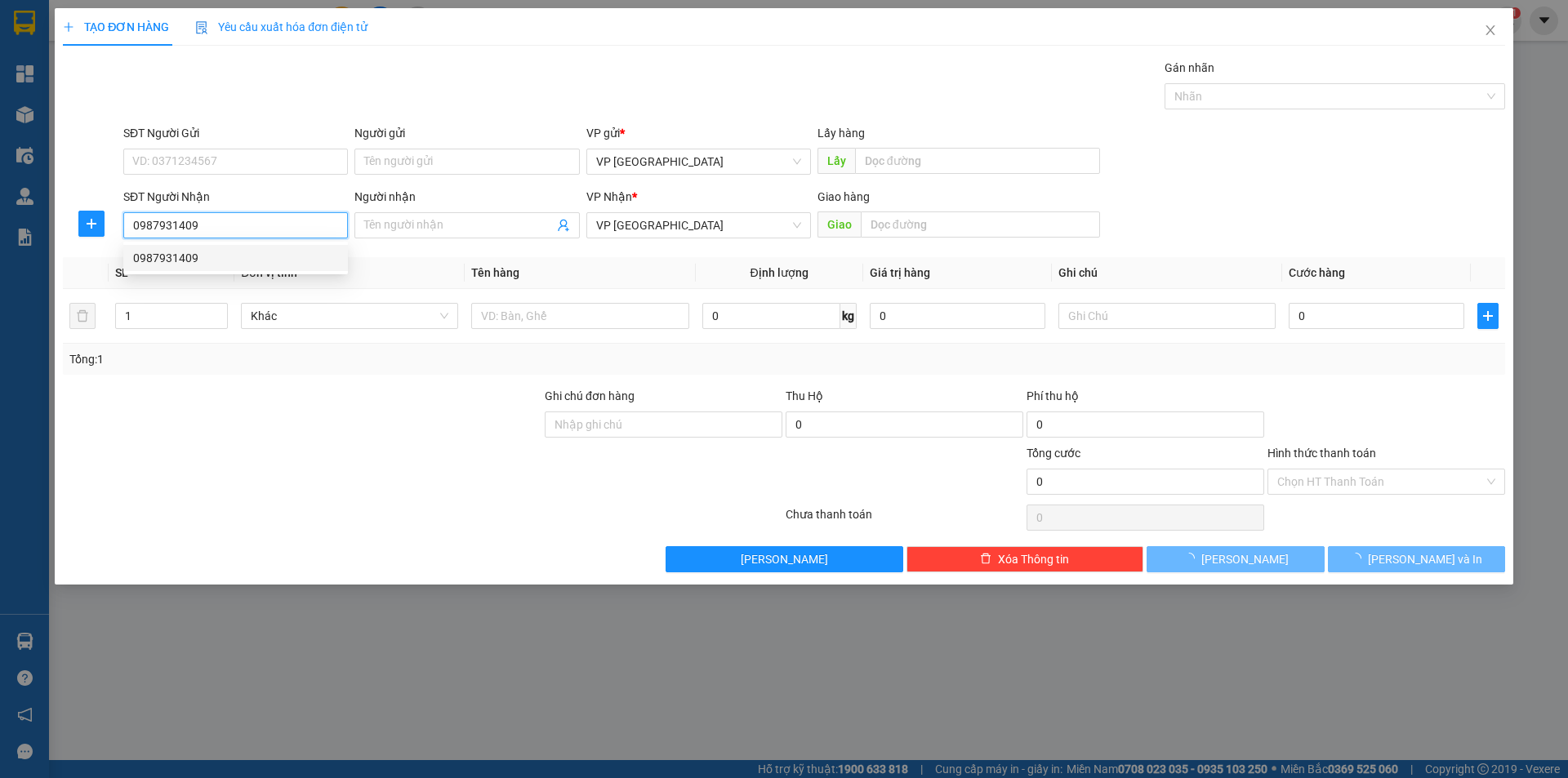
type input "0987931409"
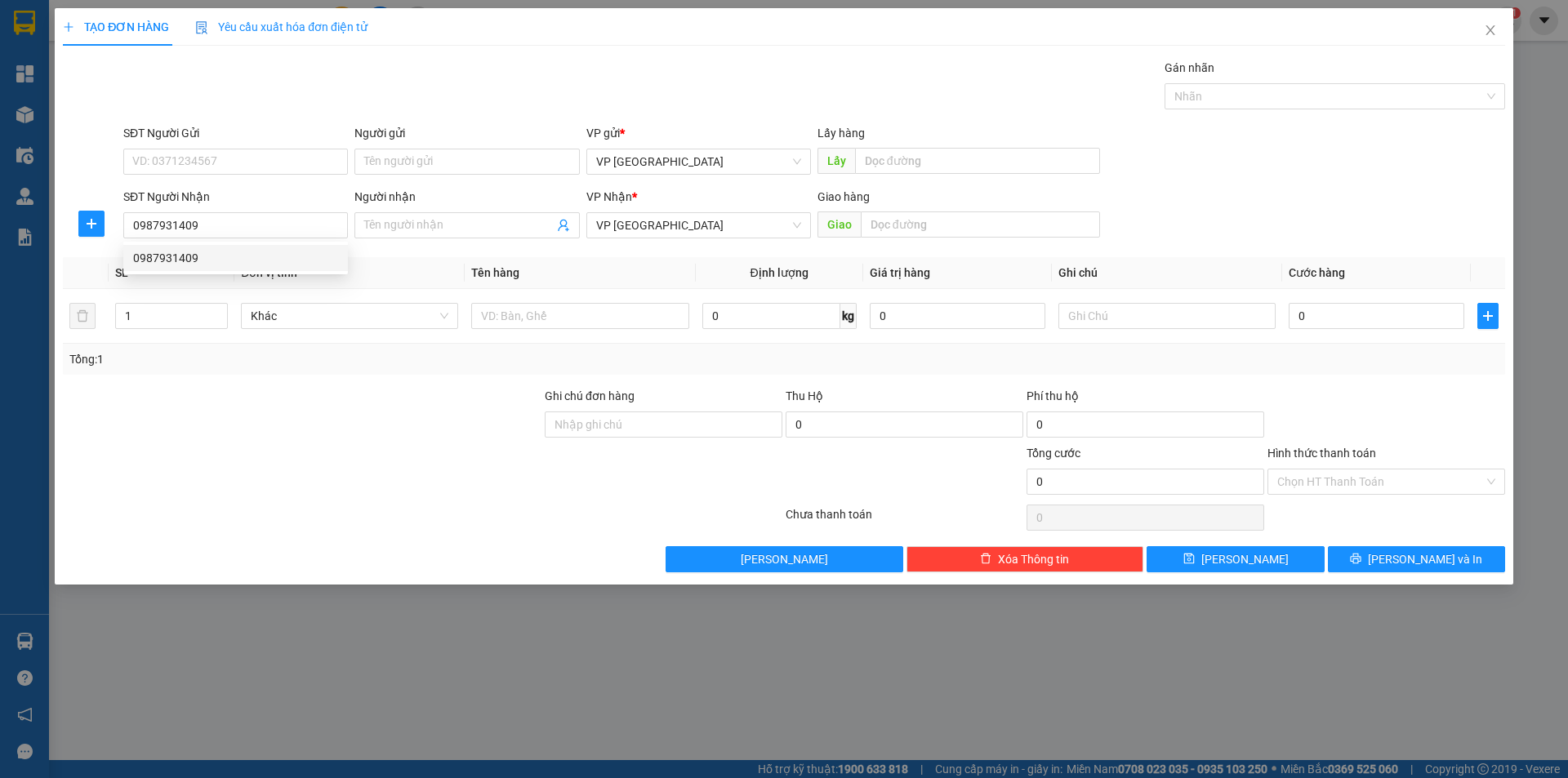
click at [158, 271] on div "0987931409 0987931409" at bounding box center [235, 258] width 225 height 33
click at [161, 254] on div "Transit Pickup Surcharge Ids Transit Deliver Surcharge Ids Transit Deliver Surc…" at bounding box center [783, 316] width 1442 height 514
click at [186, 222] on input "0987931409" at bounding box center [235, 226] width 225 height 26
click at [194, 254] on div "0987931409" at bounding box center [235, 258] width 205 height 18
type input "tan khai"
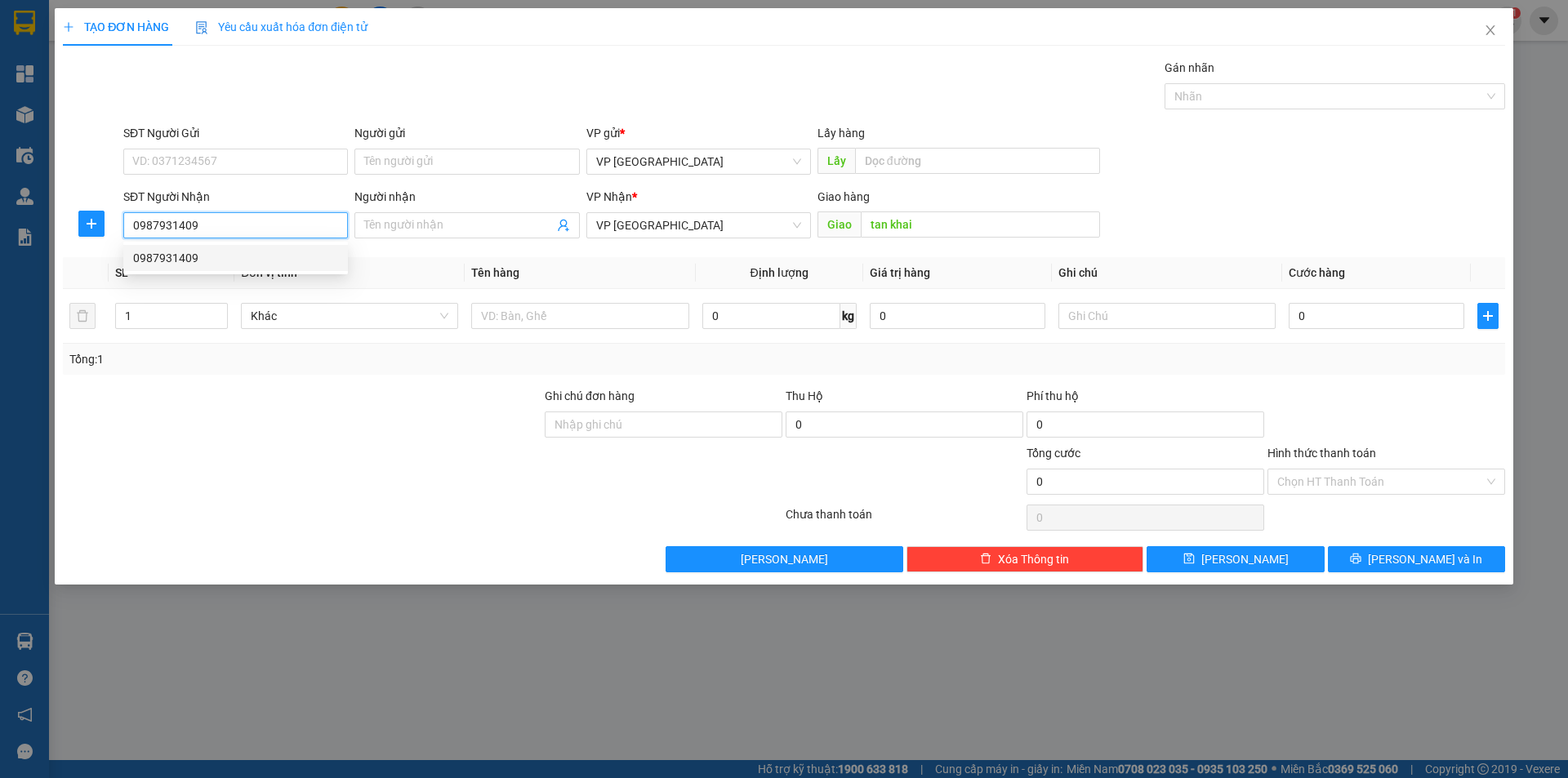
type input "100.000"
click at [898, 227] on input "tan khai" at bounding box center [981, 225] width 240 height 26
click at [968, 252] on div "Transit Pickup Surcharge Ids Transit Deliver Surcharge Ids Transit Deliver Surc…" at bounding box center [783, 316] width 1442 height 514
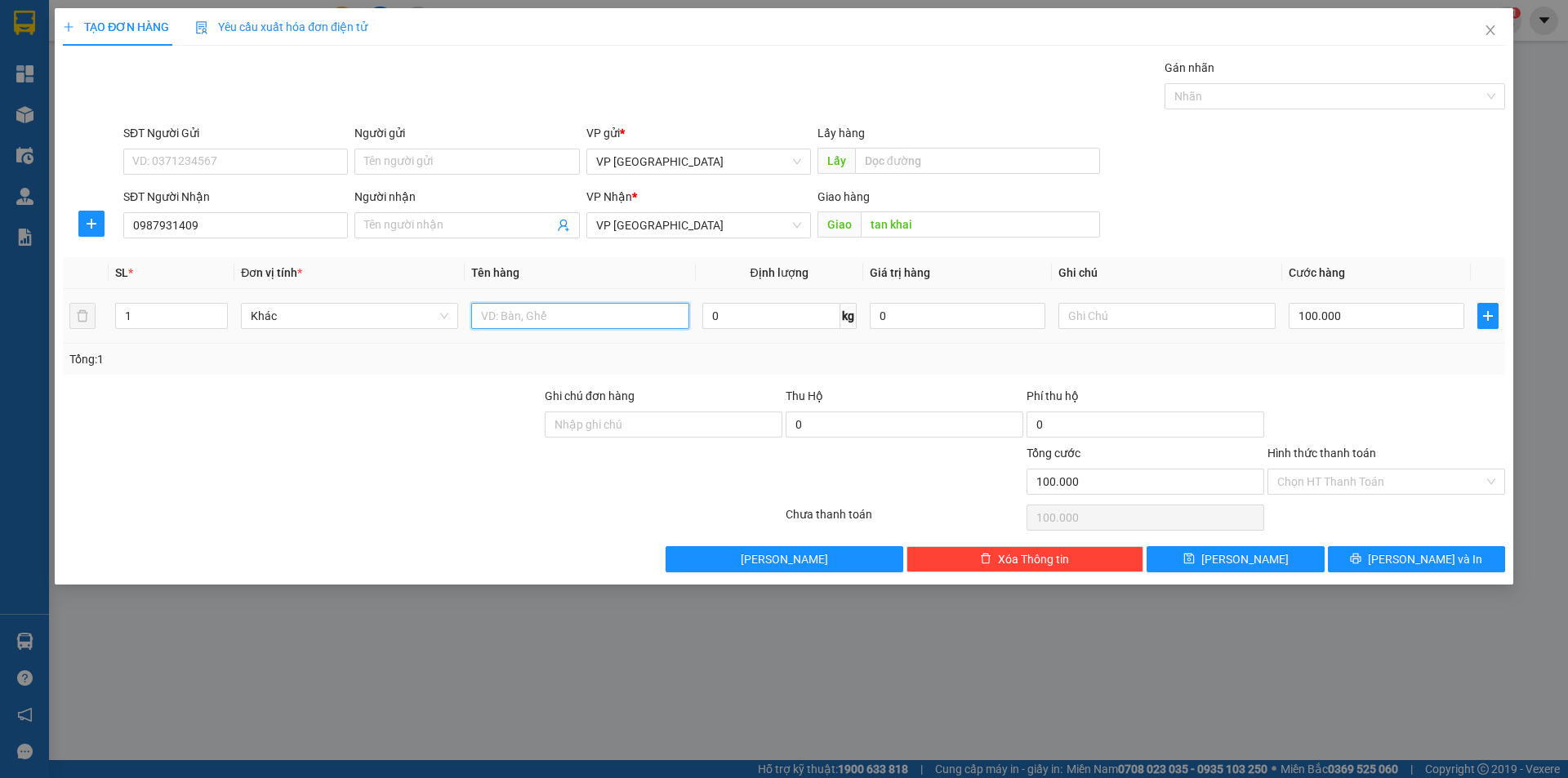
click at [595, 320] on input "text" at bounding box center [580, 316] width 217 height 26
type input "thùng xốp"
click at [1347, 321] on input "100.000" at bounding box center [1376, 316] width 175 height 26
type input "8"
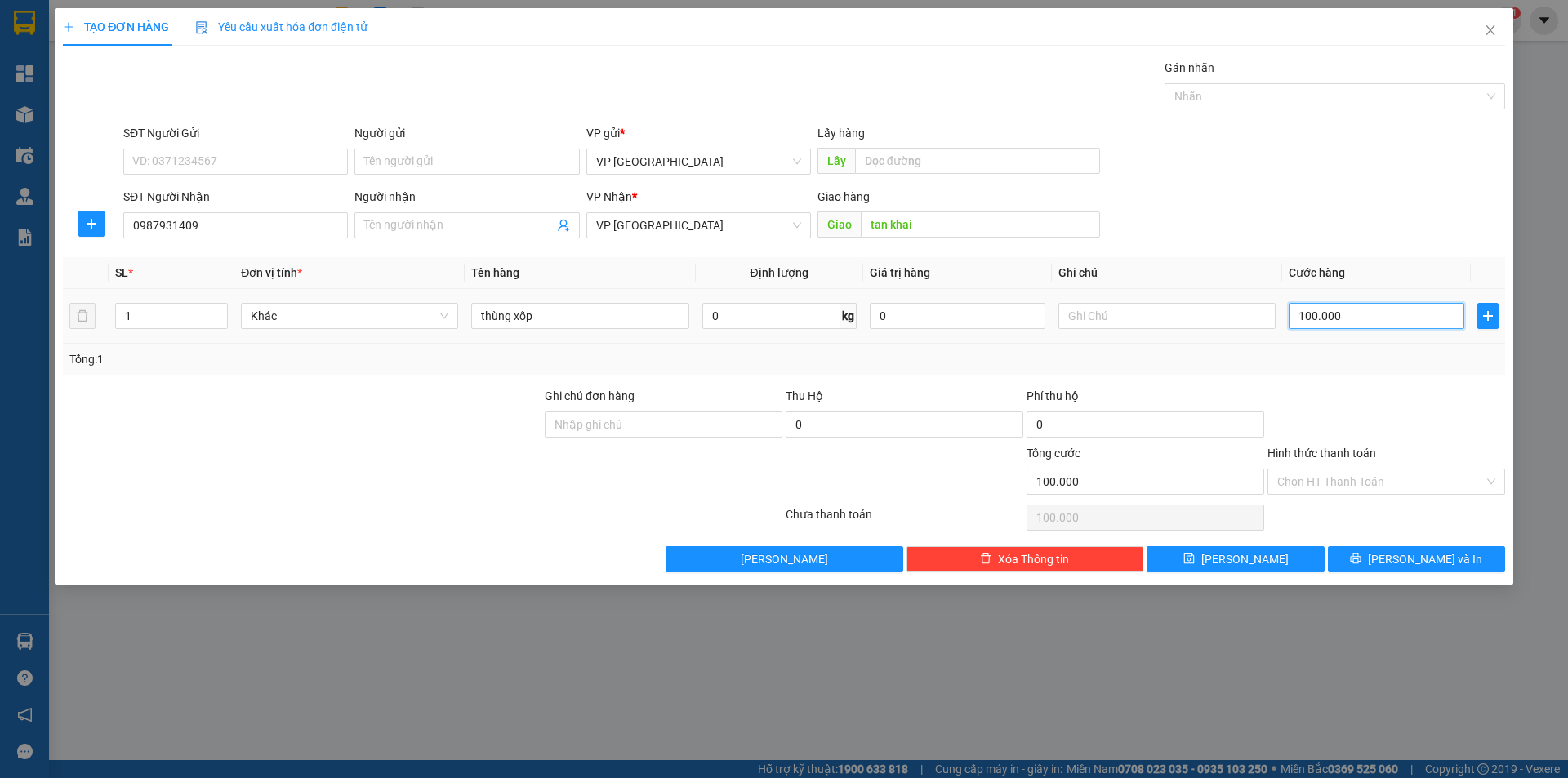
type input "8"
type input "80"
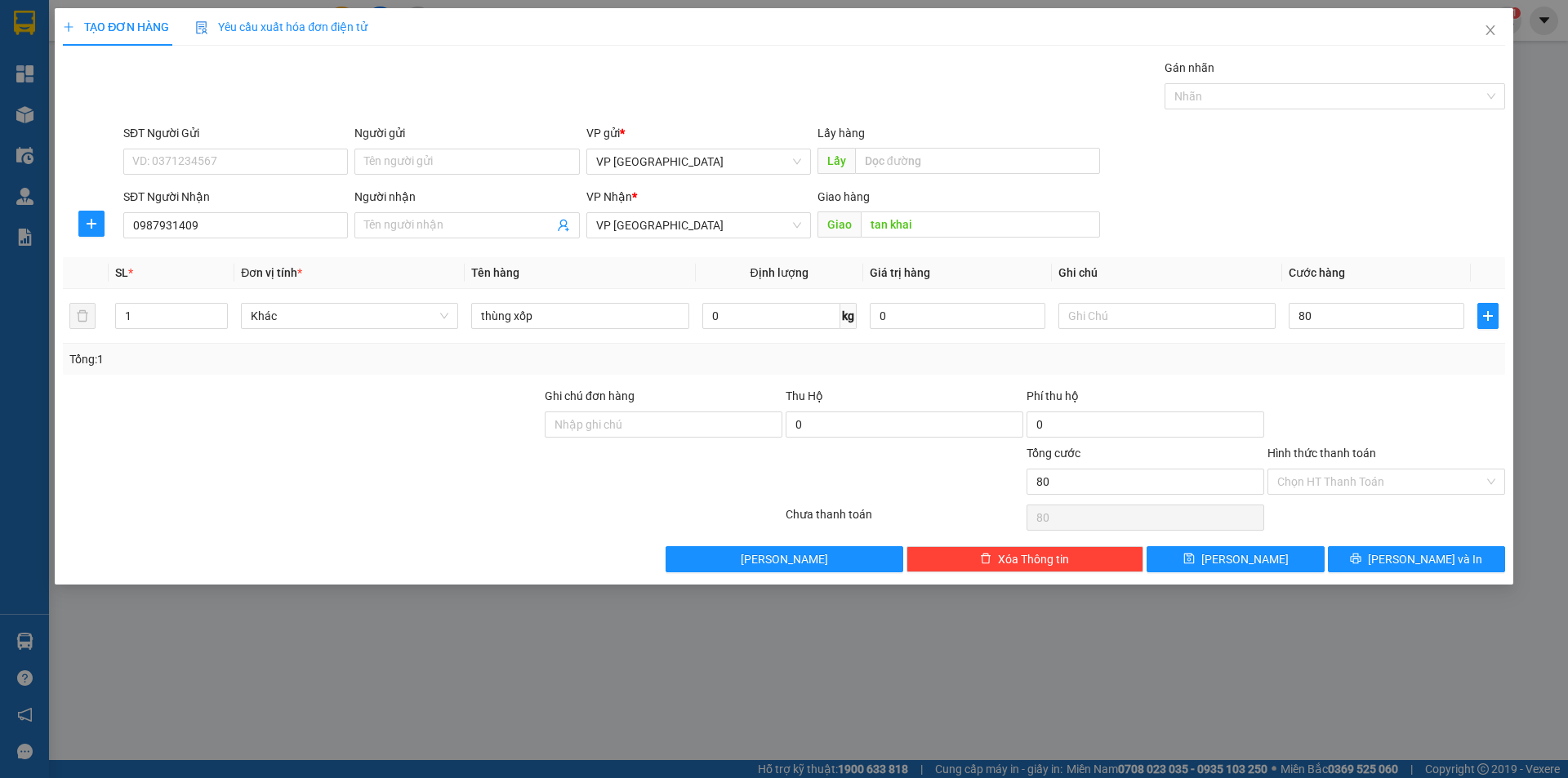
type input "80.000"
click at [1356, 364] on div "Tổng: 1" at bounding box center [784, 359] width 1429 height 18
click at [1276, 560] on button "[PERSON_NAME]" at bounding box center [1235, 559] width 177 height 26
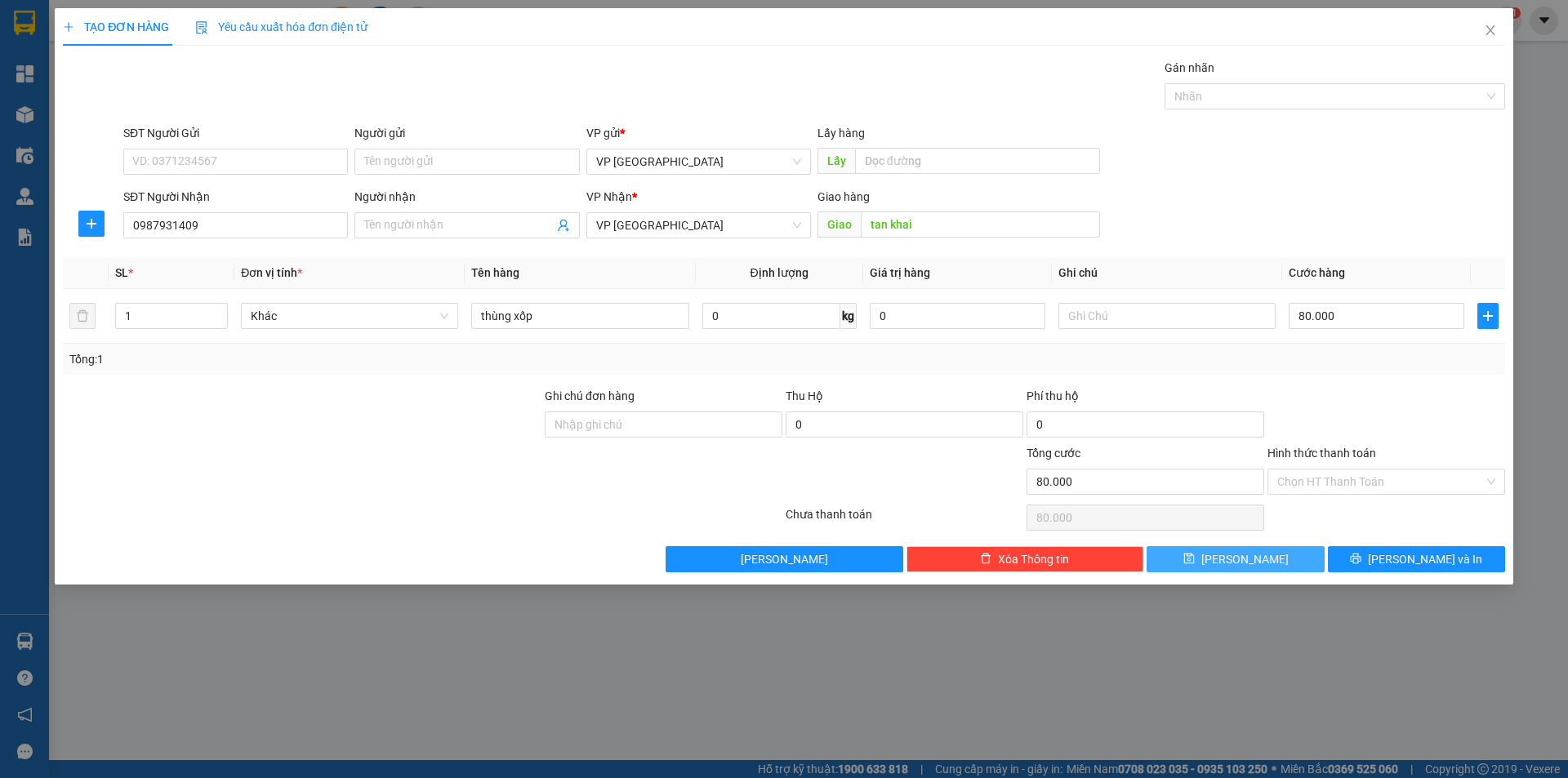
type input "0"
click at [227, 225] on input "SĐT Người Nhận" at bounding box center [235, 226] width 225 height 26
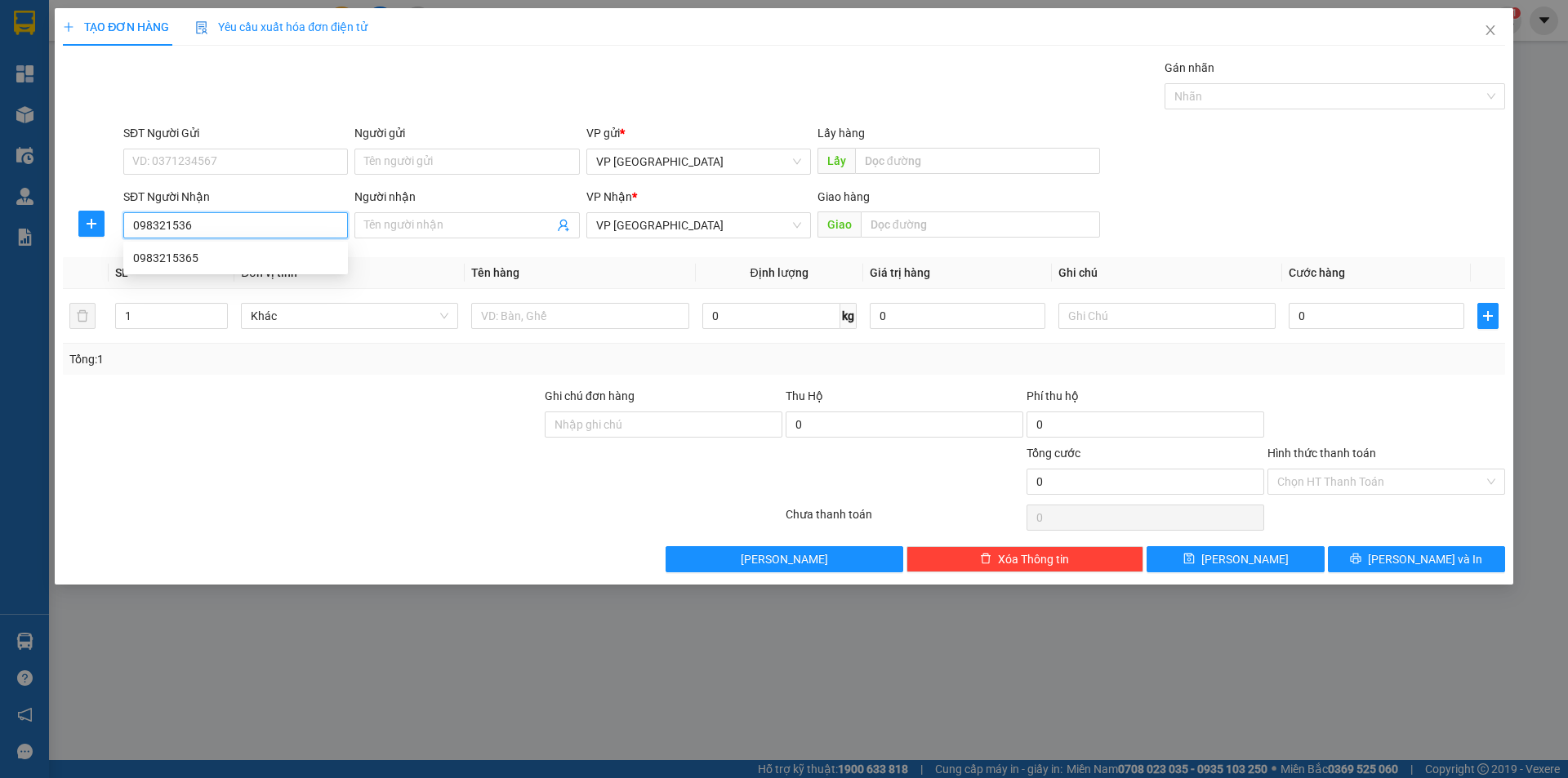
type input "0983215365"
click at [237, 260] on div "0983215365" at bounding box center [235, 258] width 205 height 18
type input "yen xao co le"
type input "150.000"
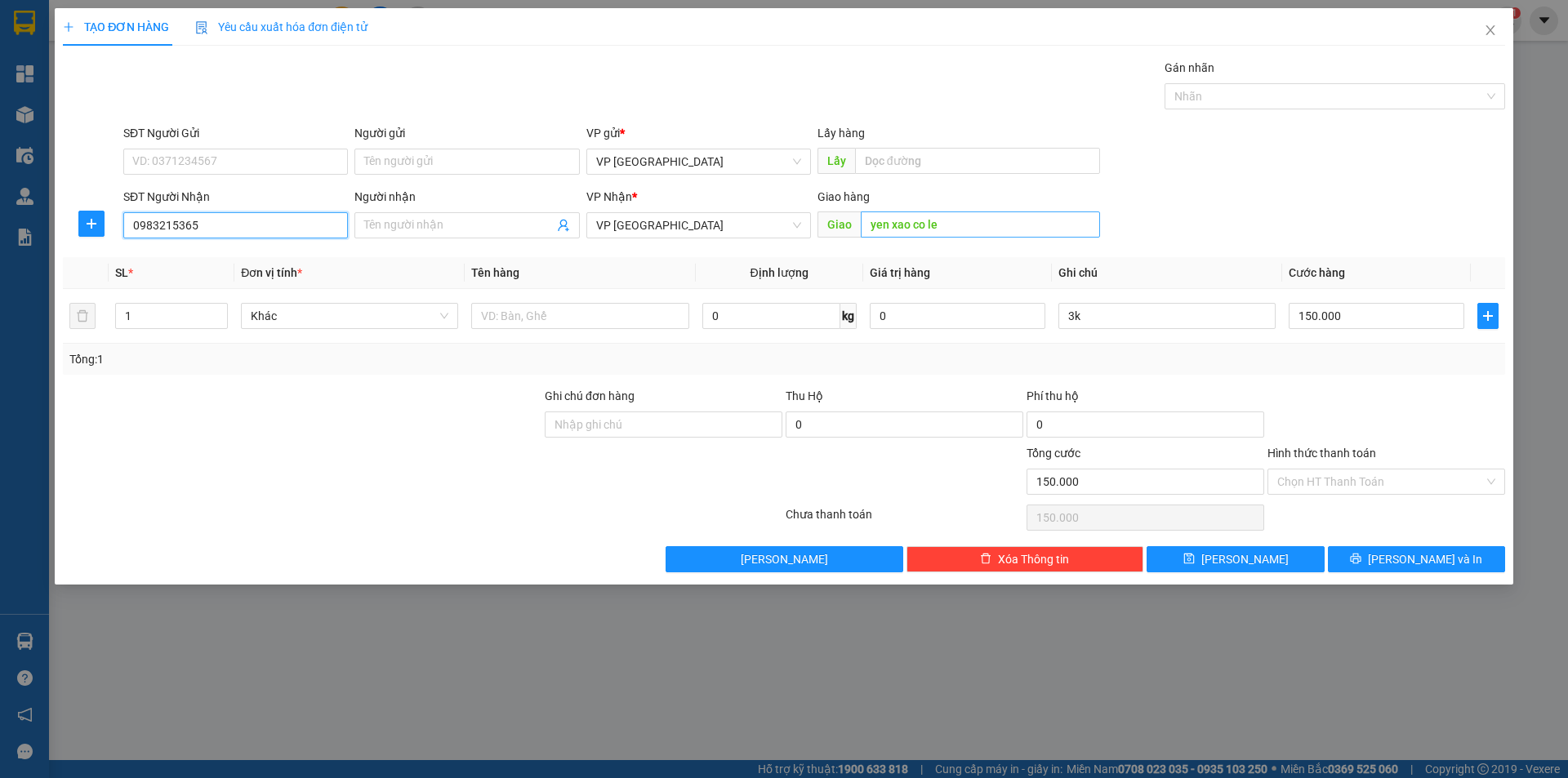
type input "0983215365"
click at [909, 233] on input "yen xao co le" at bounding box center [981, 225] width 240 height 26
type input "yến xào cô lê"
click at [599, 324] on input "text" at bounding box center [580, 316] width 217 height 26
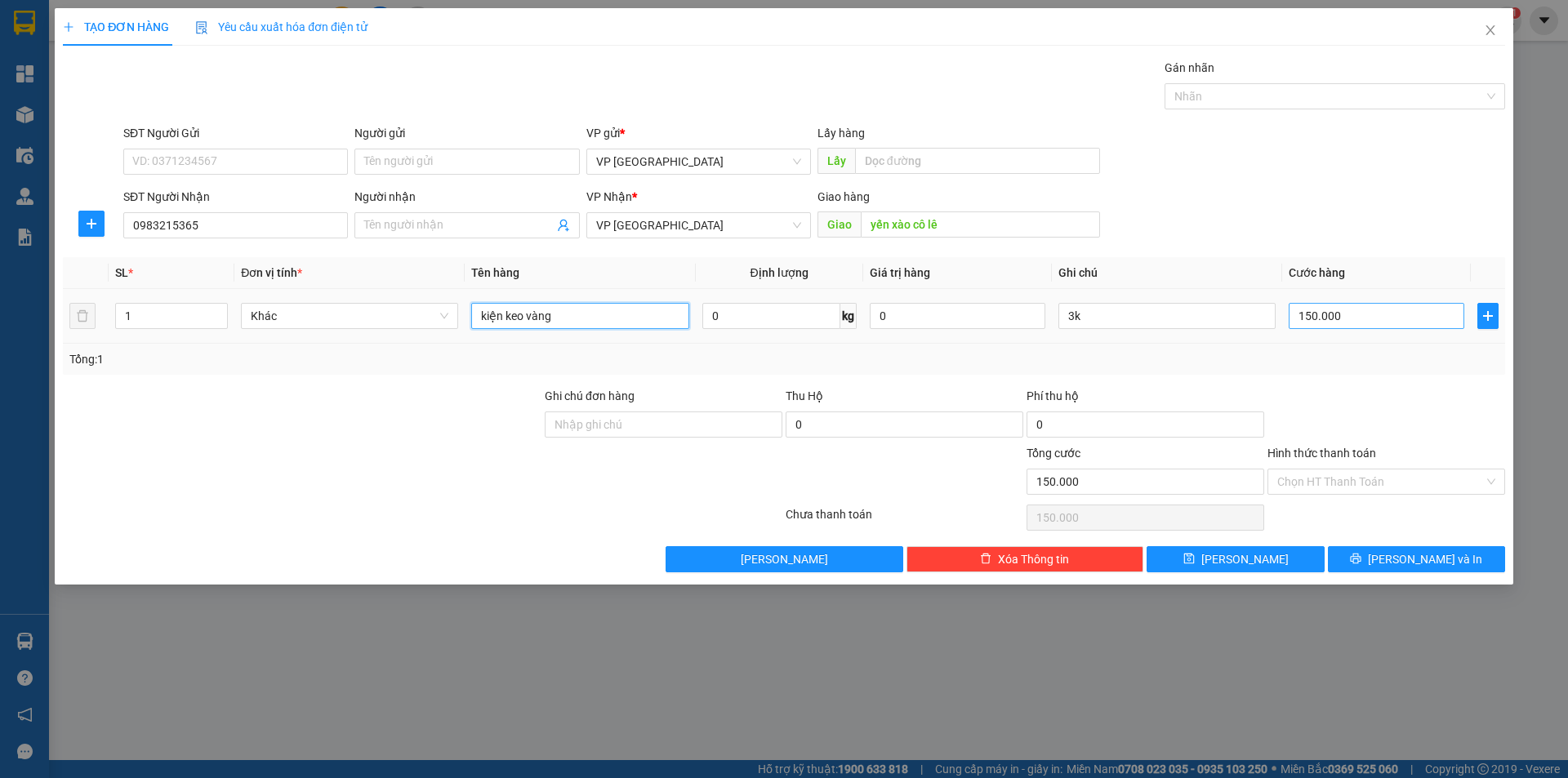
type input "kiện keo vàng"
click at [1340, 313] on input "150.000" at bounding box center [1376, 316] width 175 height 26
click at [1150, 321] on input "3k" at bounding box center [1167, 316] width 217 height 26
click at [1387, 313] on input "150.000" at bounding box center [1376, 316] width 175 height 26
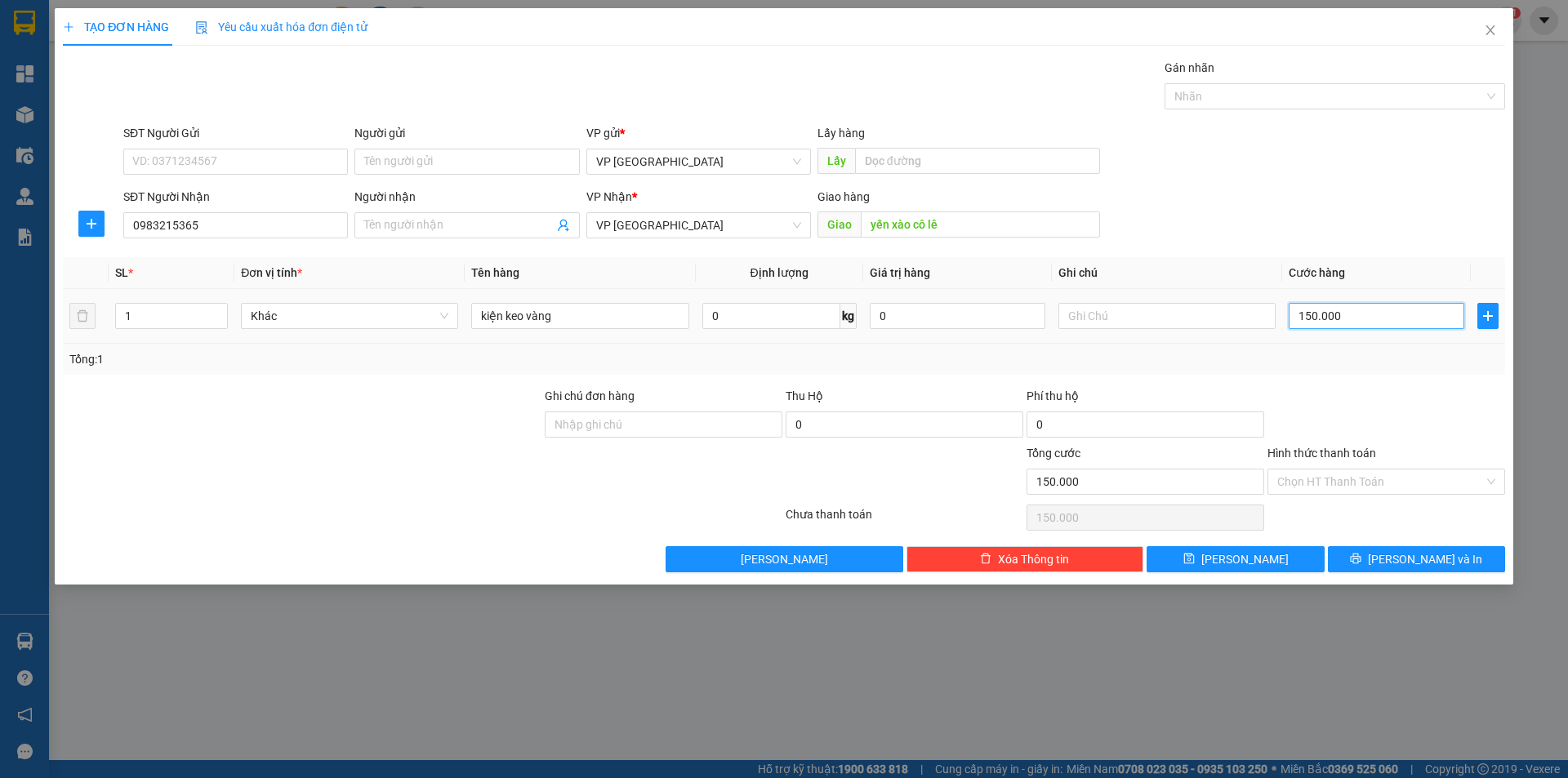
type input "3"
type input "30"
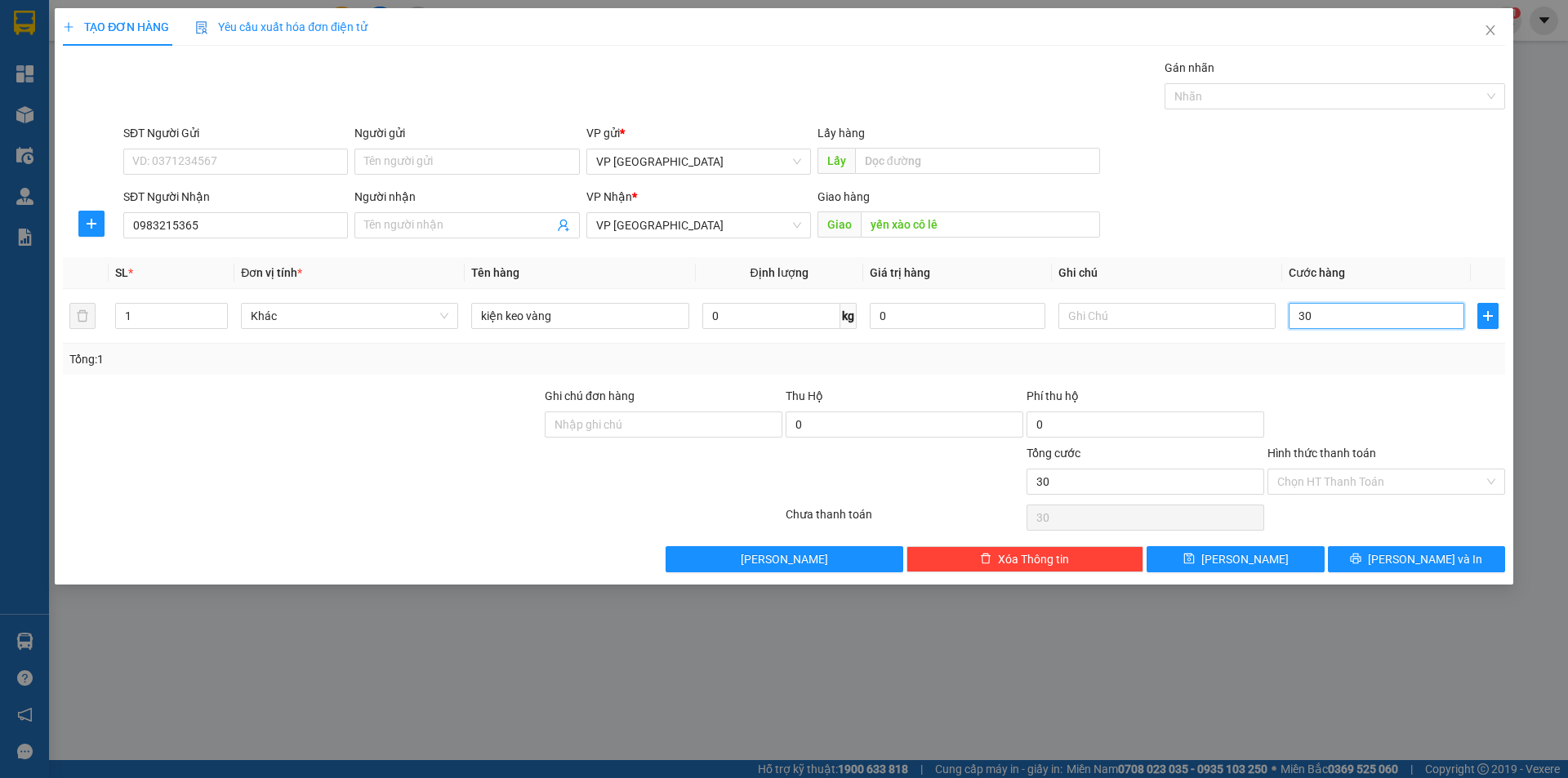
type input "30"
type input "30.000"
click at [1354, 378] on div "Transit Pickup Surcharge Ids Transit Deliver Surcharge Ids Transit Deliver Surc…" at bounding box center [783, 316] width 1442 height 514
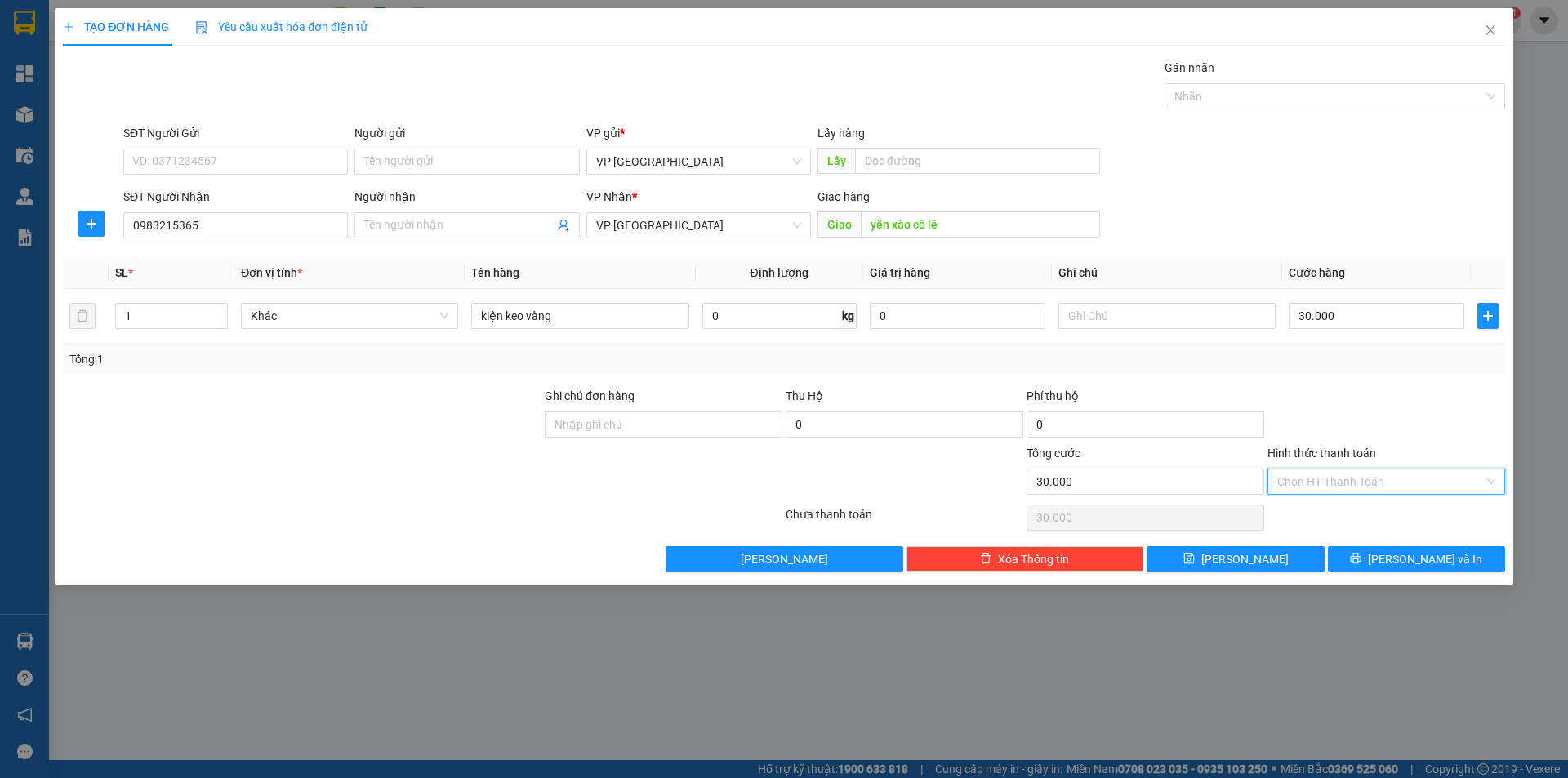
click at [1317, 477] on input "Hình thức thanh toán" at bounding box center [1380, 482] width 207 height 24
click at [1308, 515] on div "Tại văn phòng" at bounding box center [1386, 514] width 218 height 18
type input "0"
click at [1243, 557] on span "[PERSON_NAME]" at bounding box center [1245, 559] width 88 height 18
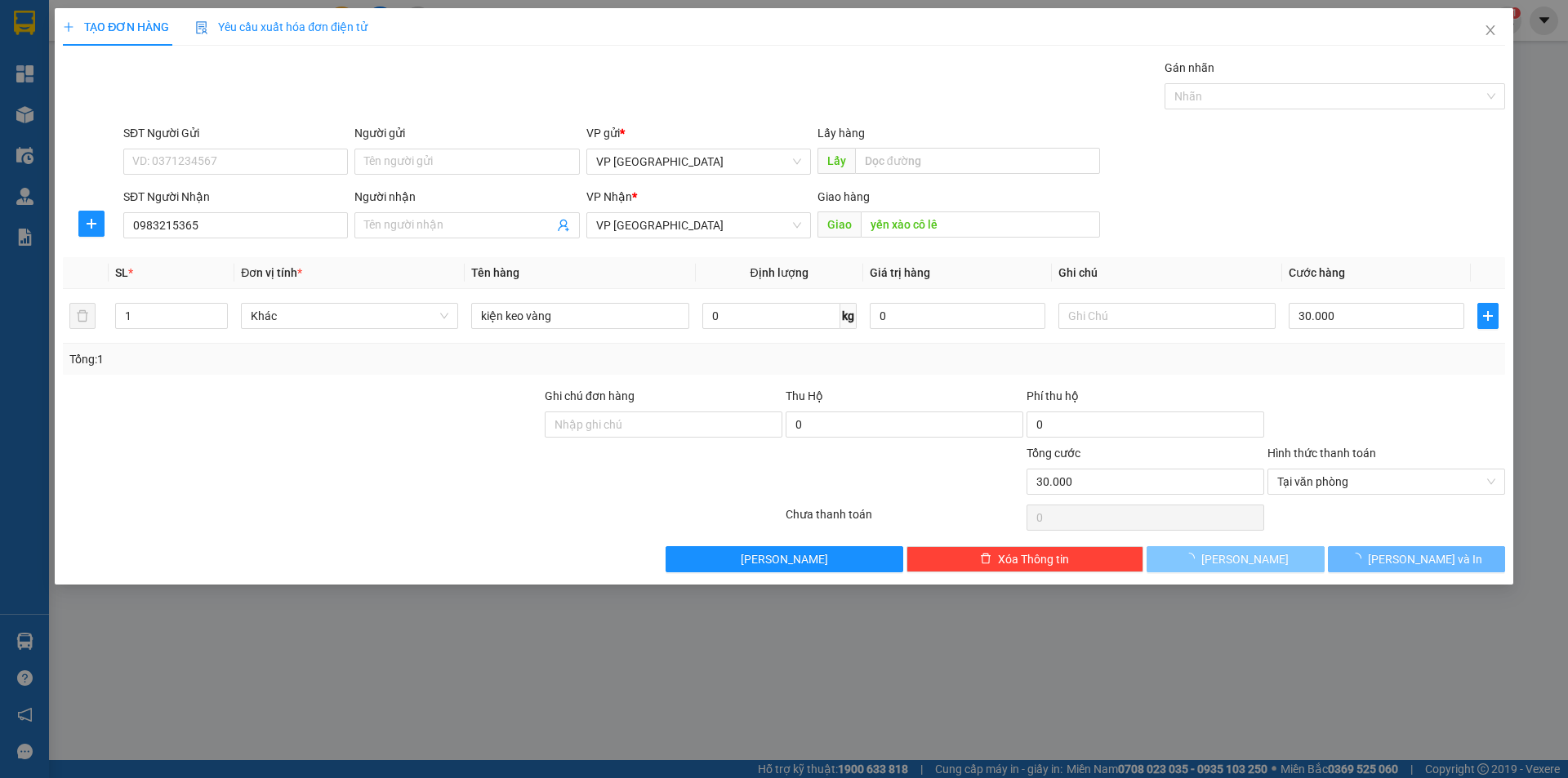
type input "0"
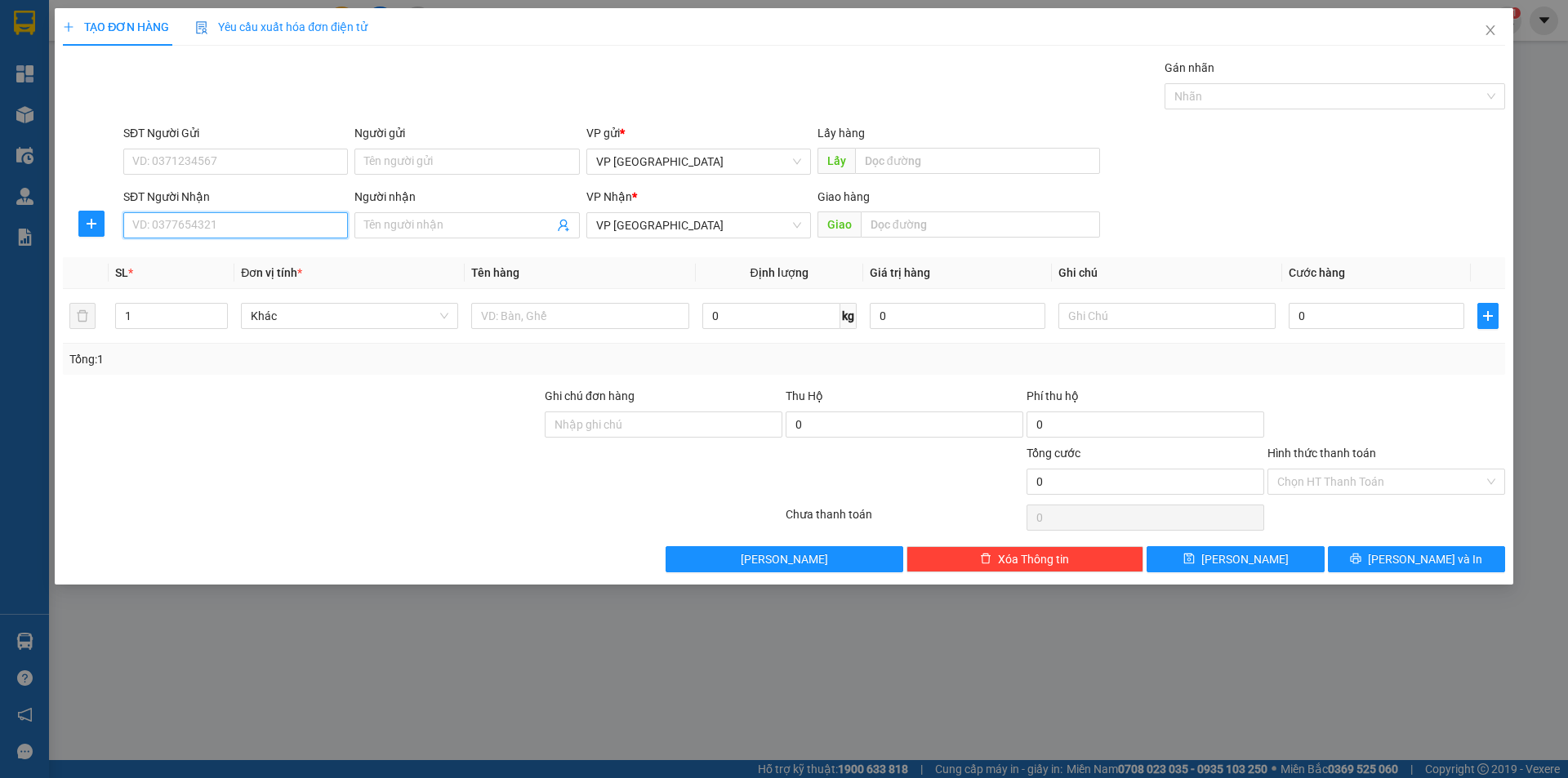
click at [265, 214] on input "SĐT Người Nhận" at bounding box center [235, 226] width 225 height 26
type input "0988793973"
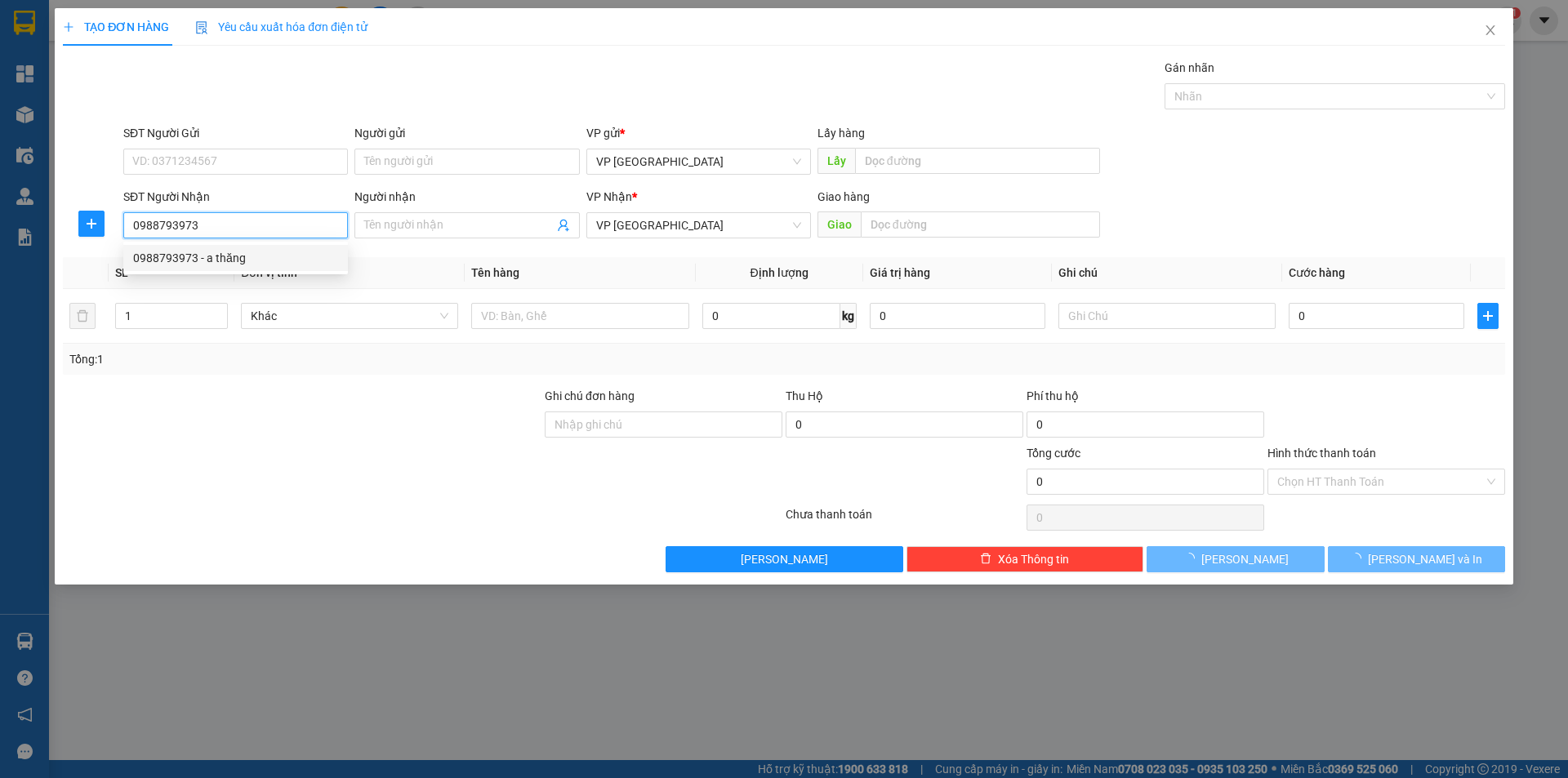
click at [227, 266] on div "0988793973 - a thăng" at bounding box center [235, 258] width 205 height 18
type input "a thăng"
type input "ANH [GEOGRAPHIC_DATA] thành"
type input "50.000"
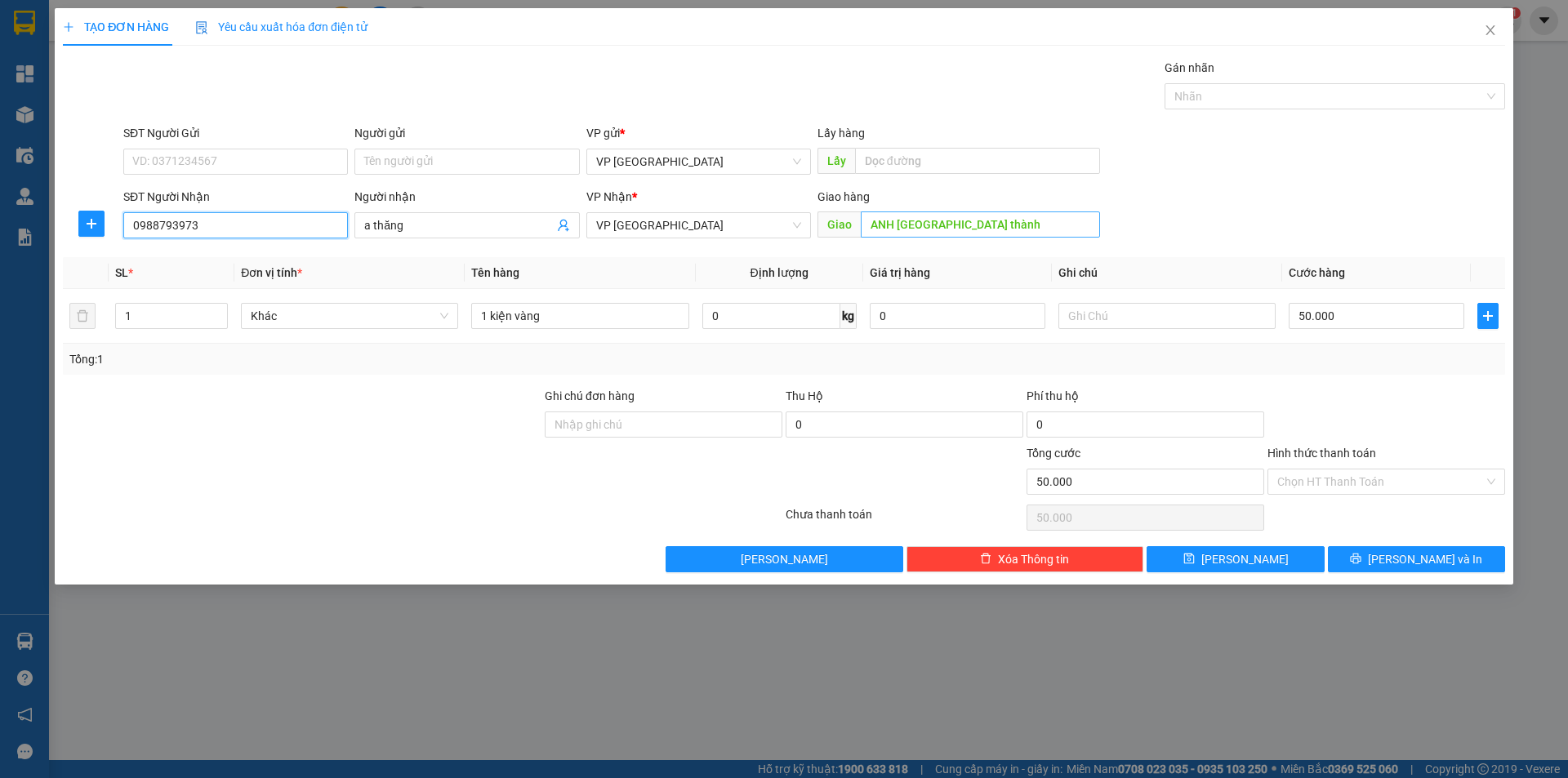
type input "0988793973"
click at [951, 232] on input "ANH [GEOGRAPHIC_DATA] thành" at bounding box center [981, 225] width 240 height 26
type input "chơn thành"
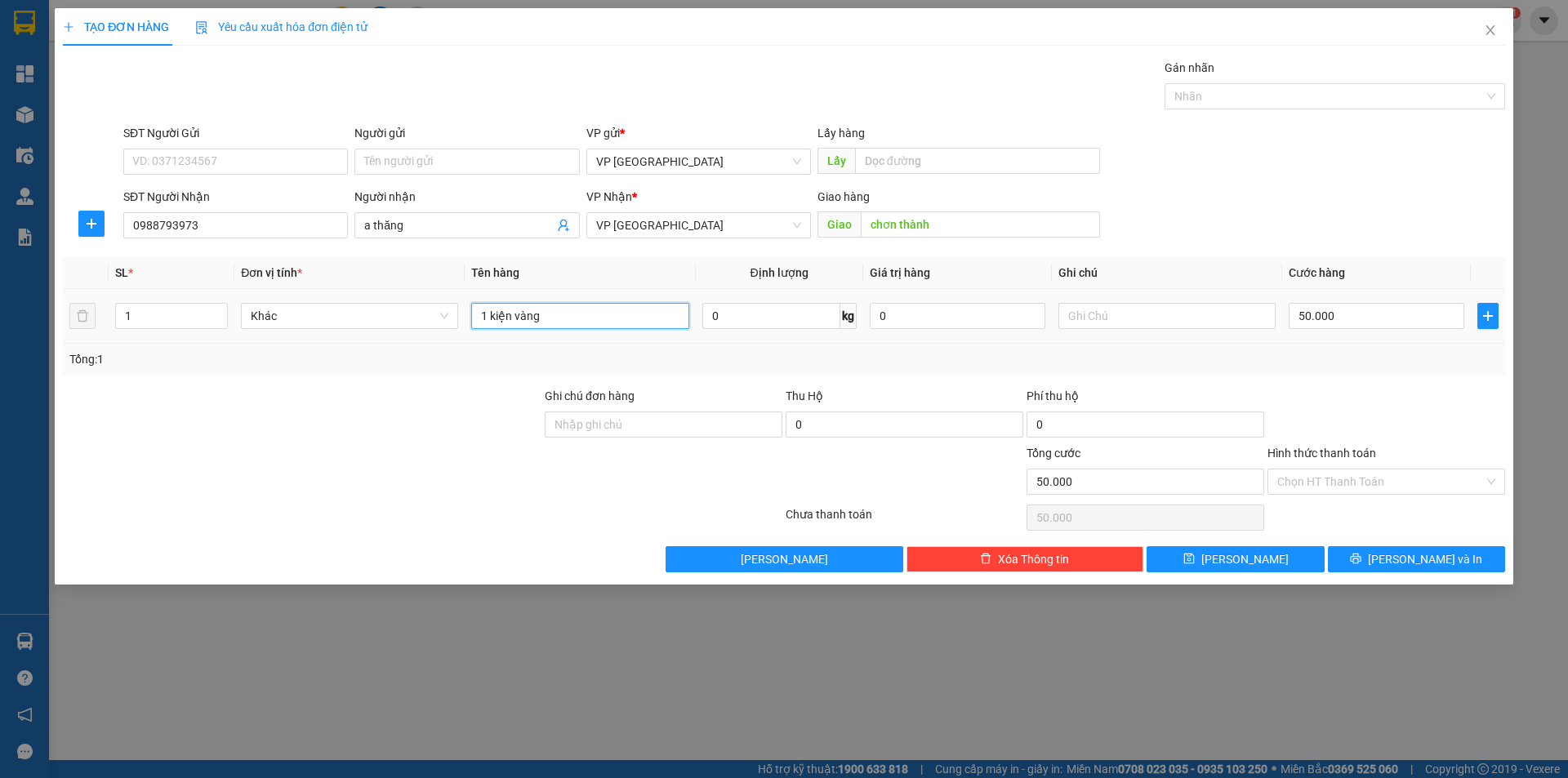
click at [623, 316] on input "1 kiện vàng" at bounding box center [580, 316] width 217 height 26
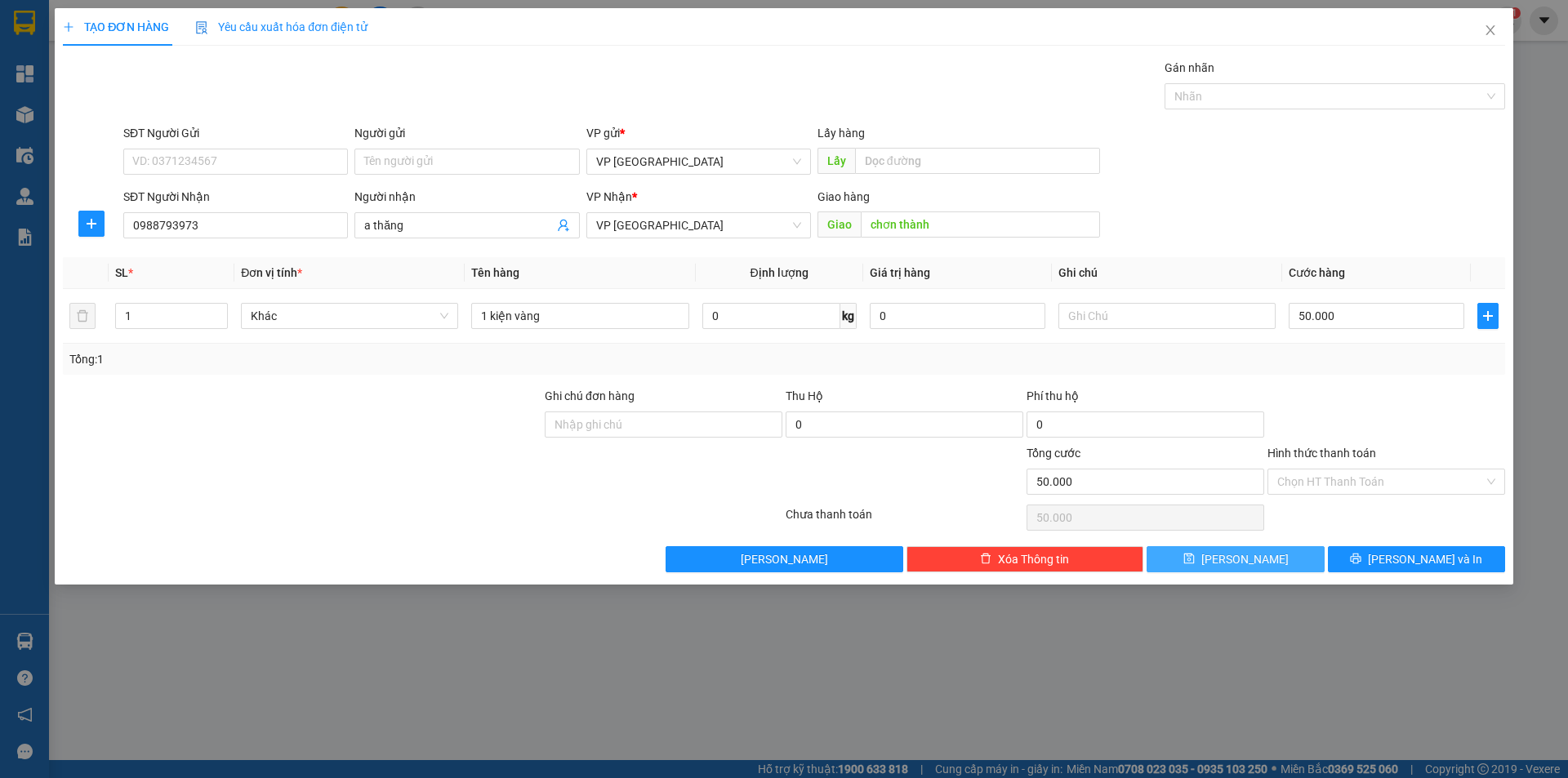
click at [1265, 568] on button "[PERSON_NAME]" at bounding box center [1235, 559] width 177 height 26
type input "0"
click at [200, 222] on input "SĐT Người Nhận" at bounding box center [235, 226] width 225 height 26
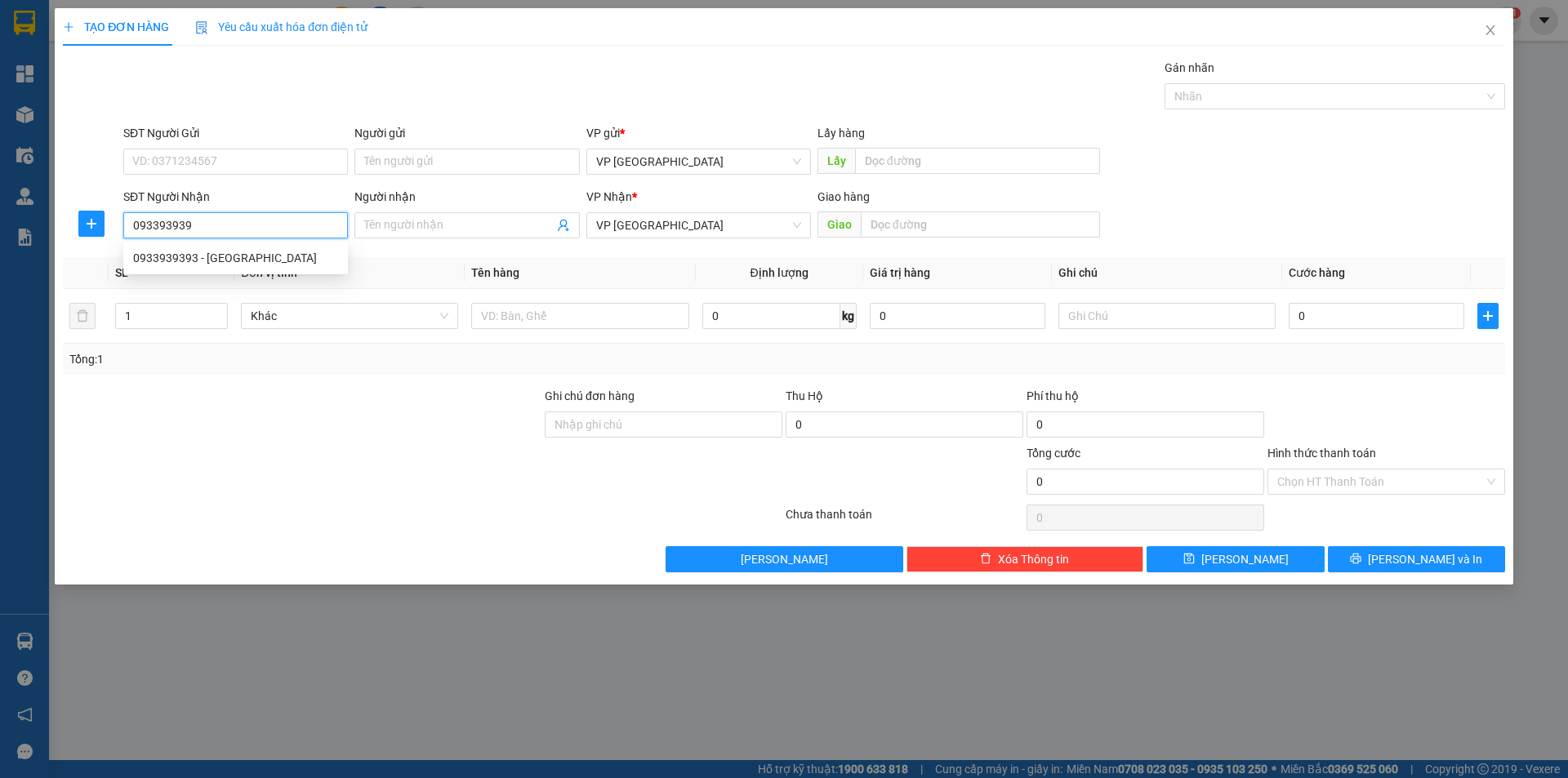
type input "0933939393"
click at [203, 258] on div "0933939393 - [GEOGRAPHIC_DATA]" at bounding box center [235, 258] width 205 height 18
type input "[PERSON_NAME]"
type input "30.000"
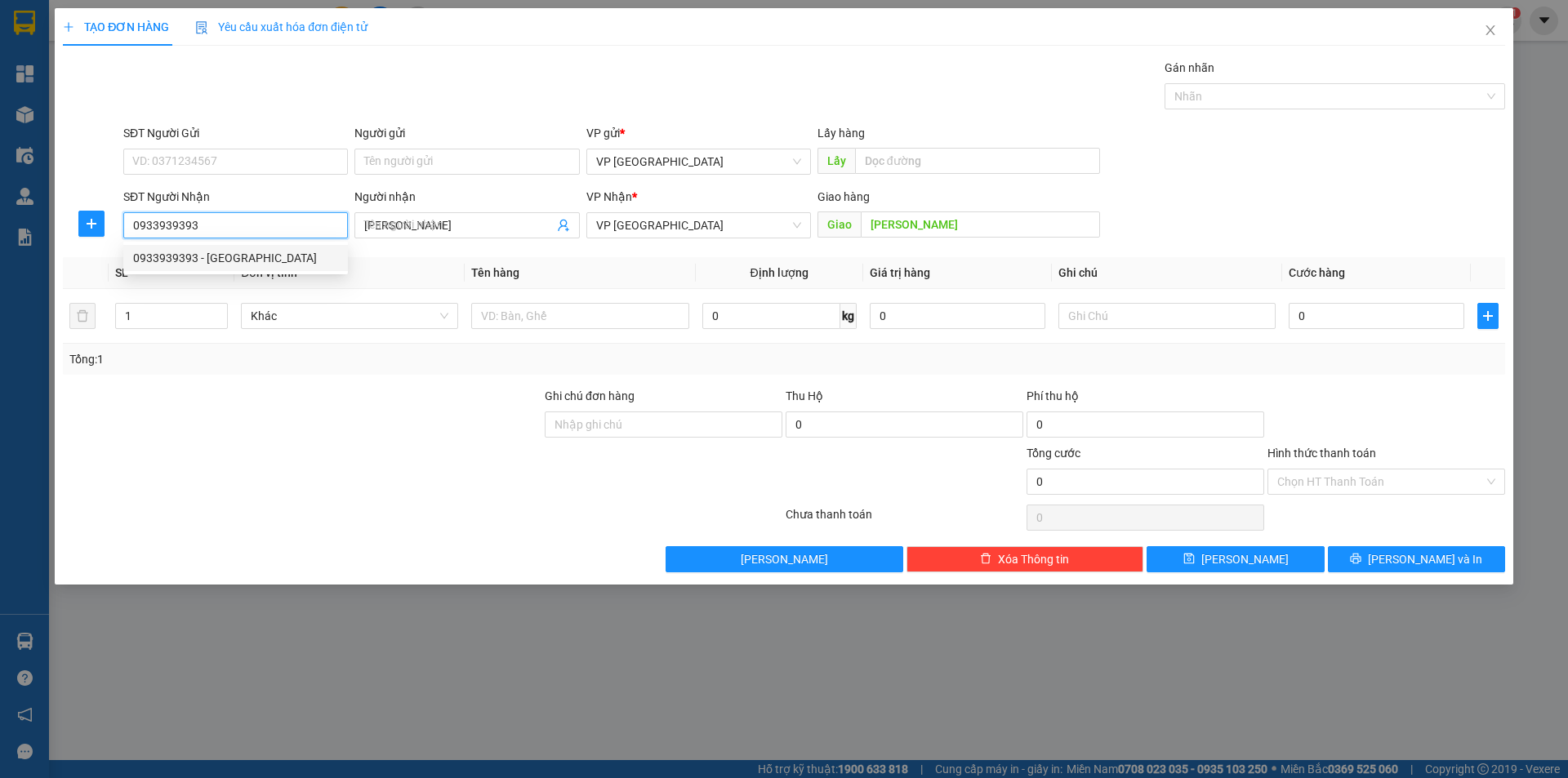
type input "30.000"
type input "0933939393"
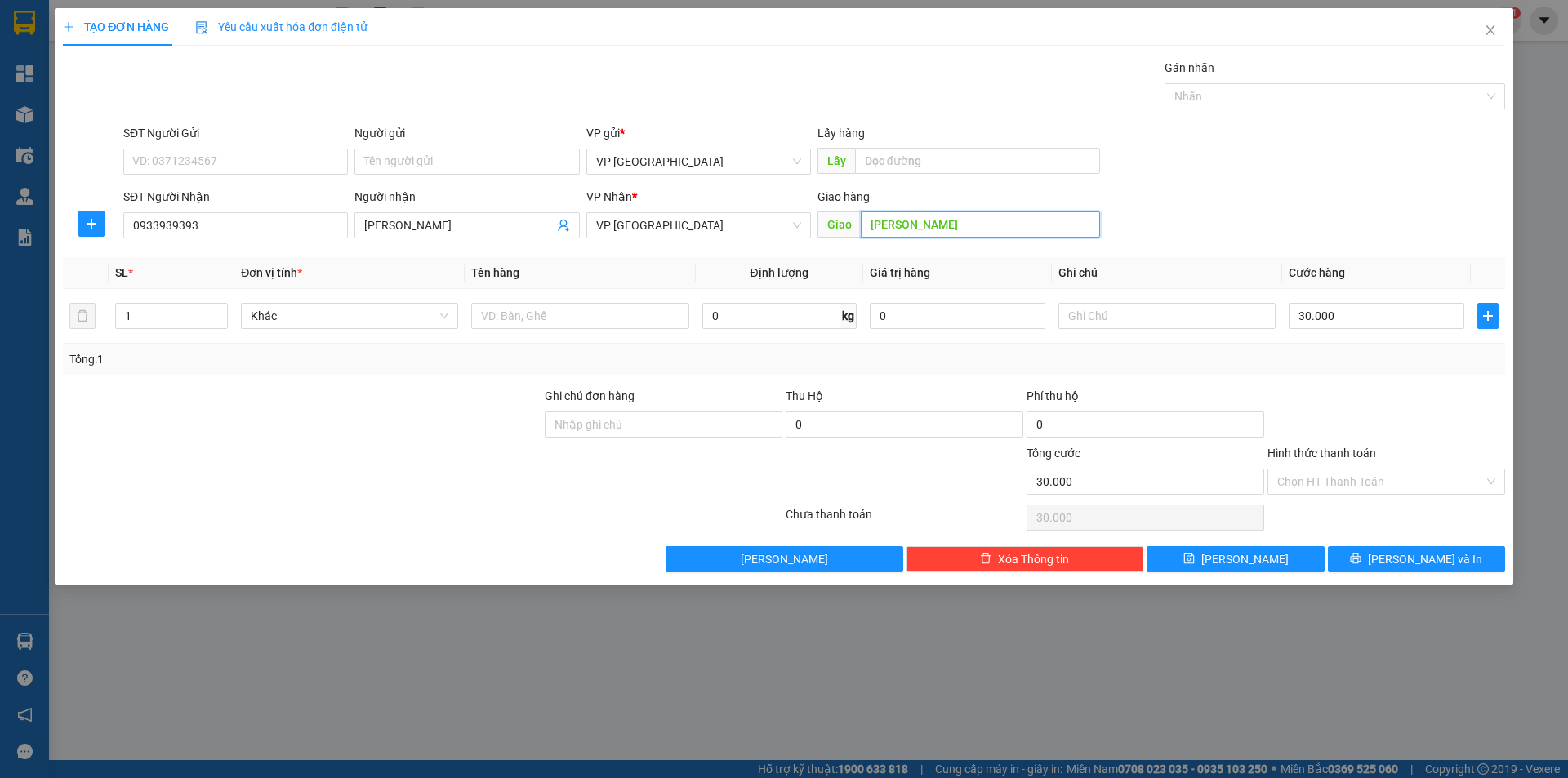
click at [943, 226] on input "[PERSON_NAME]" at bounding box center [981, 225] width 240 height 26
type input "chơn thành"
click at [640, 320] on input "text" at bounding box center [580, 316] width 217 height 26
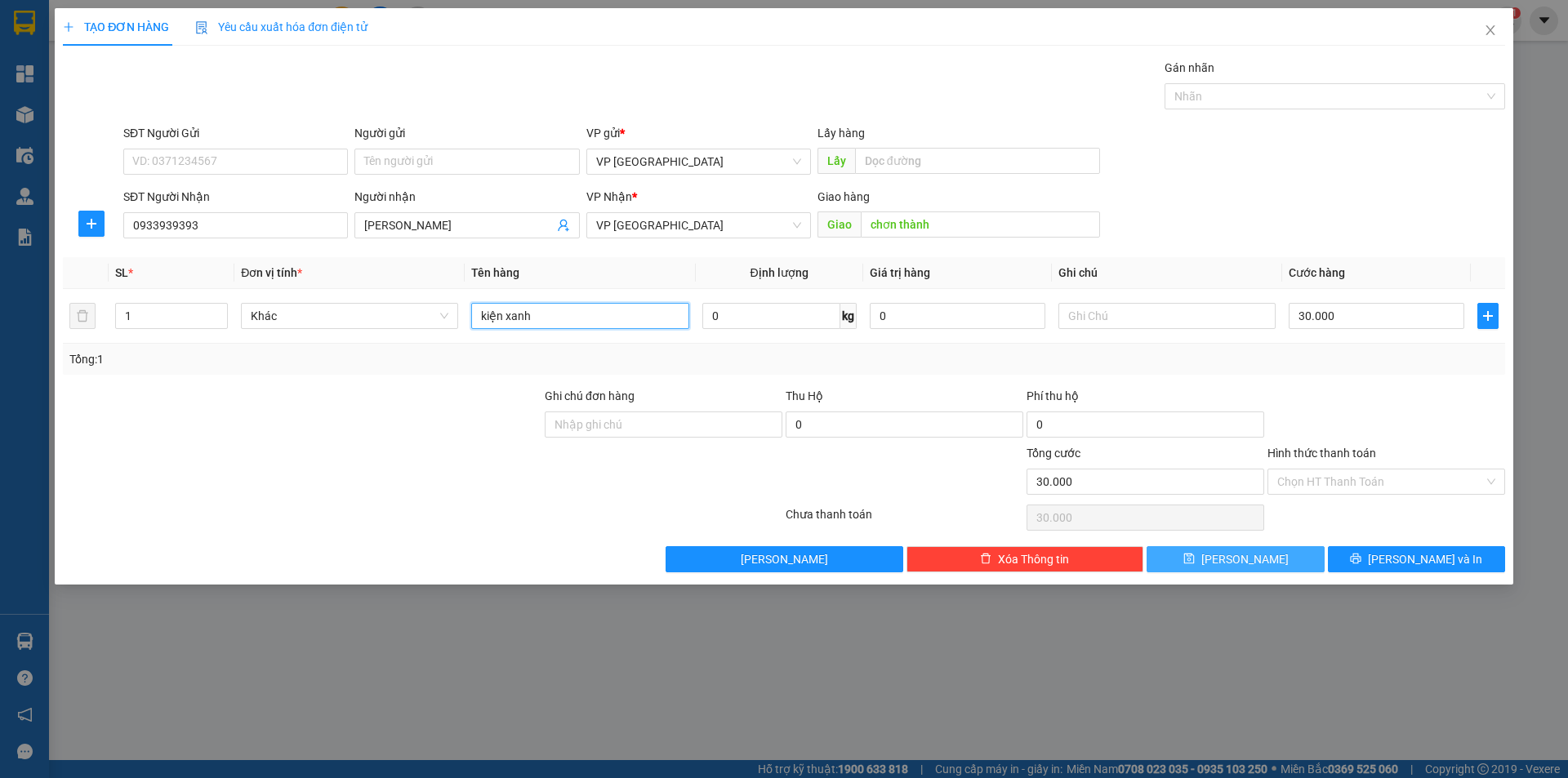
type input "kiện xanh"
click at [1284, 570] on button "[PERSON_NAME]" at bounding box center [1235, 559] width 177 height 26
type input "0"
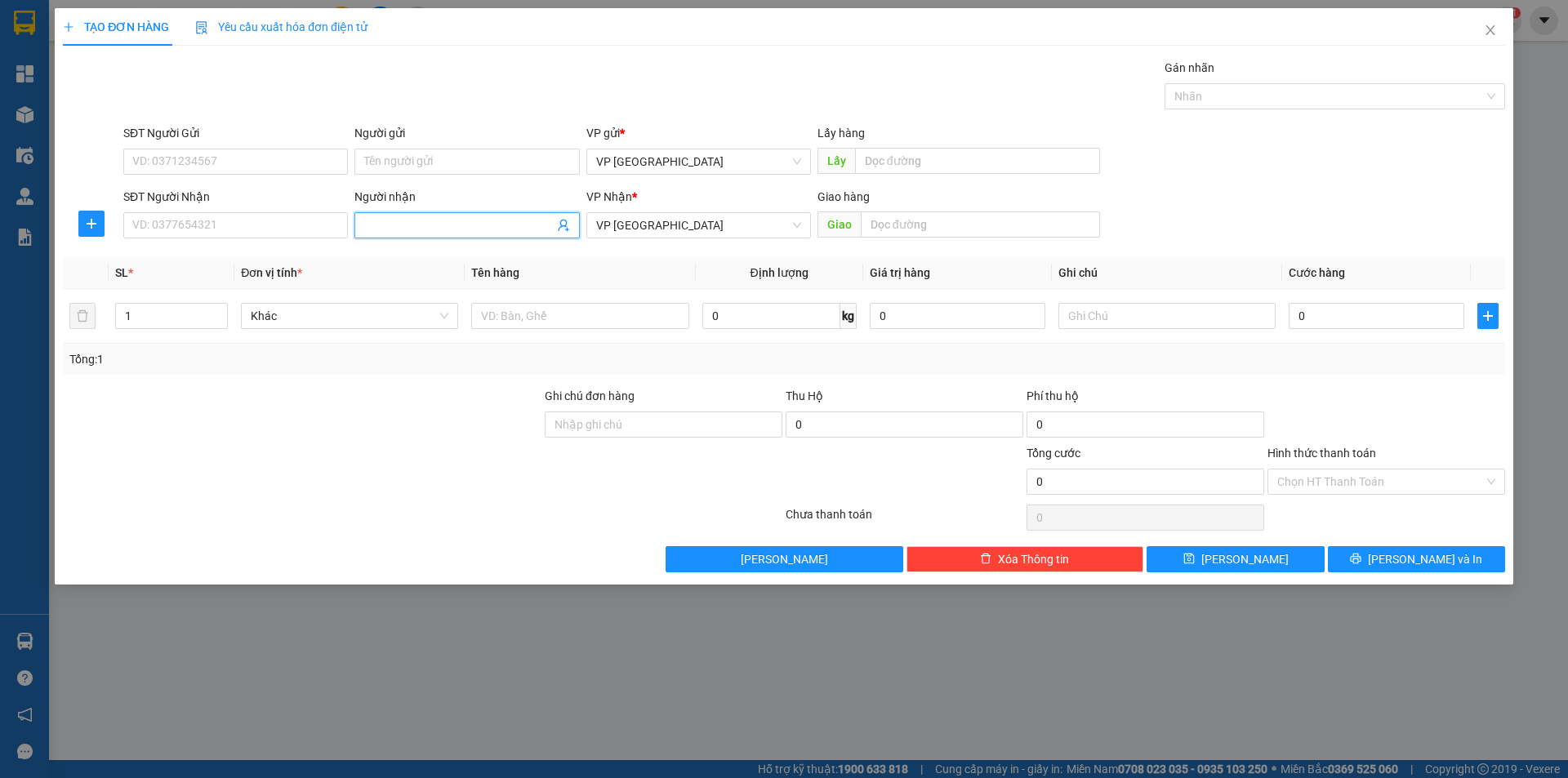
click at [490, 223] on input "Người nhận" at bounding box center [458, 225] width 188 height 18
type input "[PERSON_NAME]"
click at [401, 260] on div "[PERSON_NAME] - 09123456456" at bounding box center [467, 258] width 205 height 18
type input "09123456456"
type input "[PERSON_NAME]"
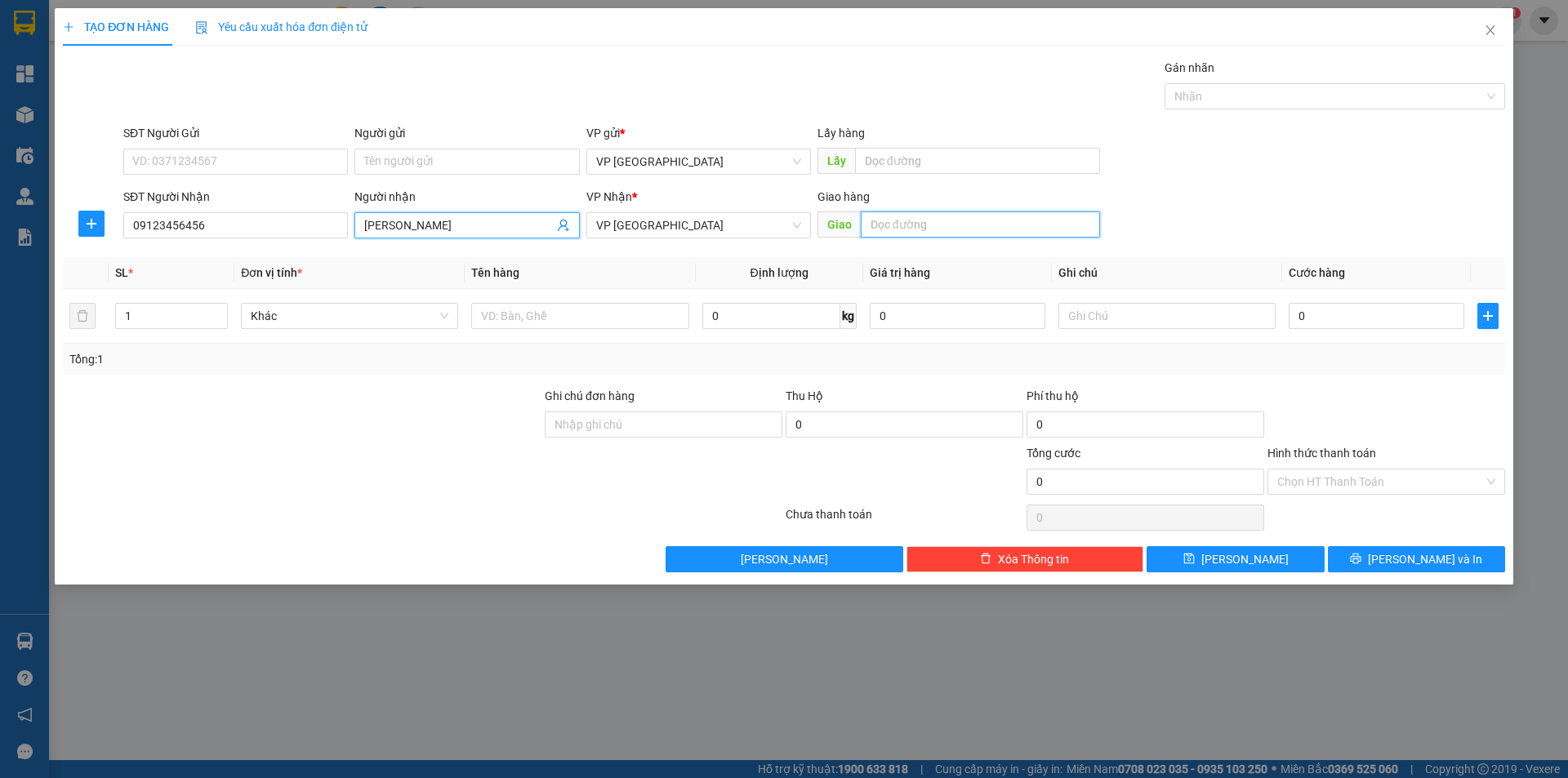
click at [937, 223] on input "text" at bounding box center [981, 225] width 240 height 26
type input "bình long"
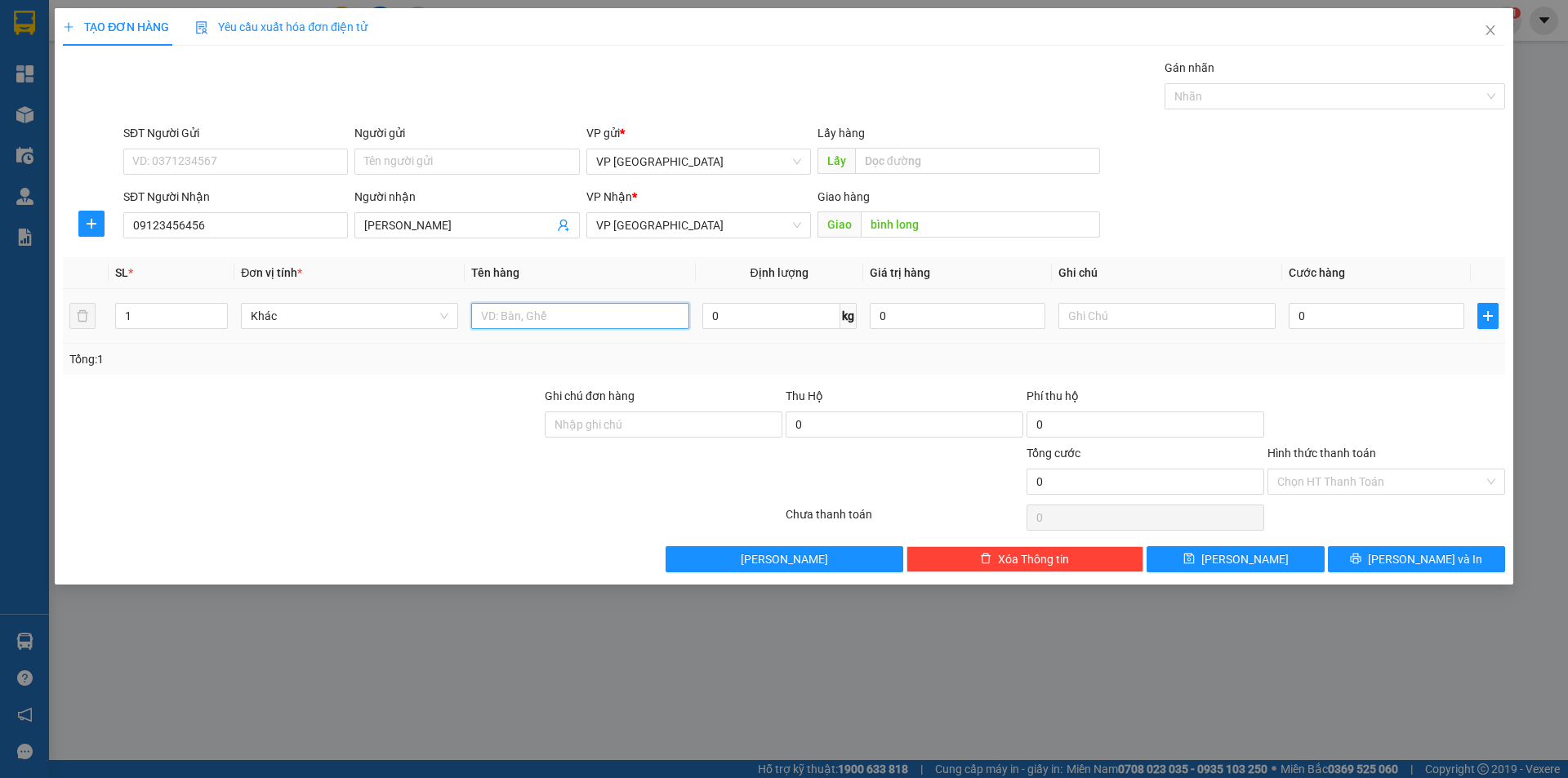
click at [568, 313] on input "text" at bounding box center [580, 316] width 217 height 26
type input "thùng carton"
click at [1115, 325] on input "text" at bounding box center [1167, 316] width 217 height 26
type input "2 kiện"
click at [1367, 326] on input "0" at bounding box center [1376, 316] width 175 height 26
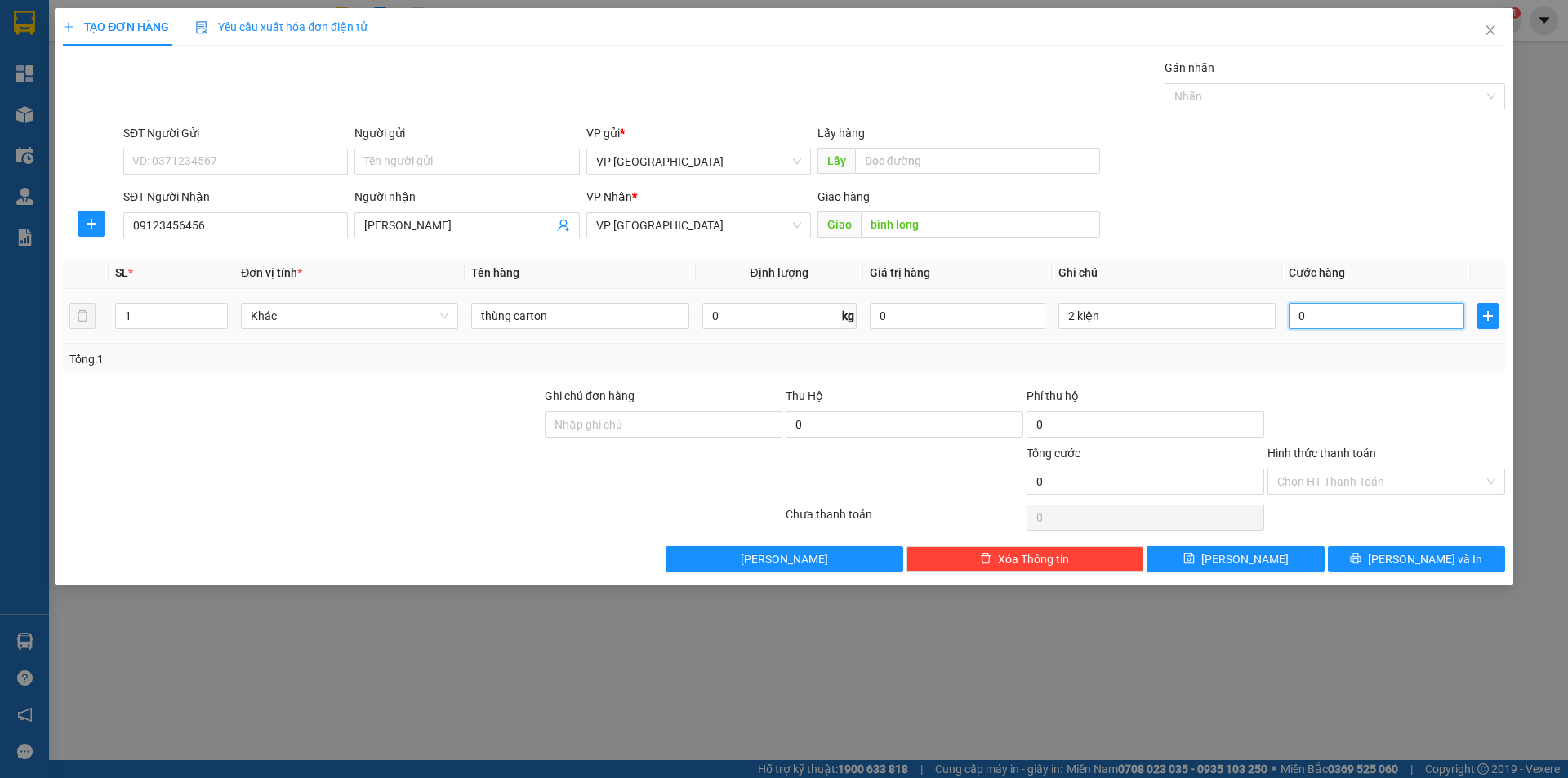
type input "2"
type input "20"
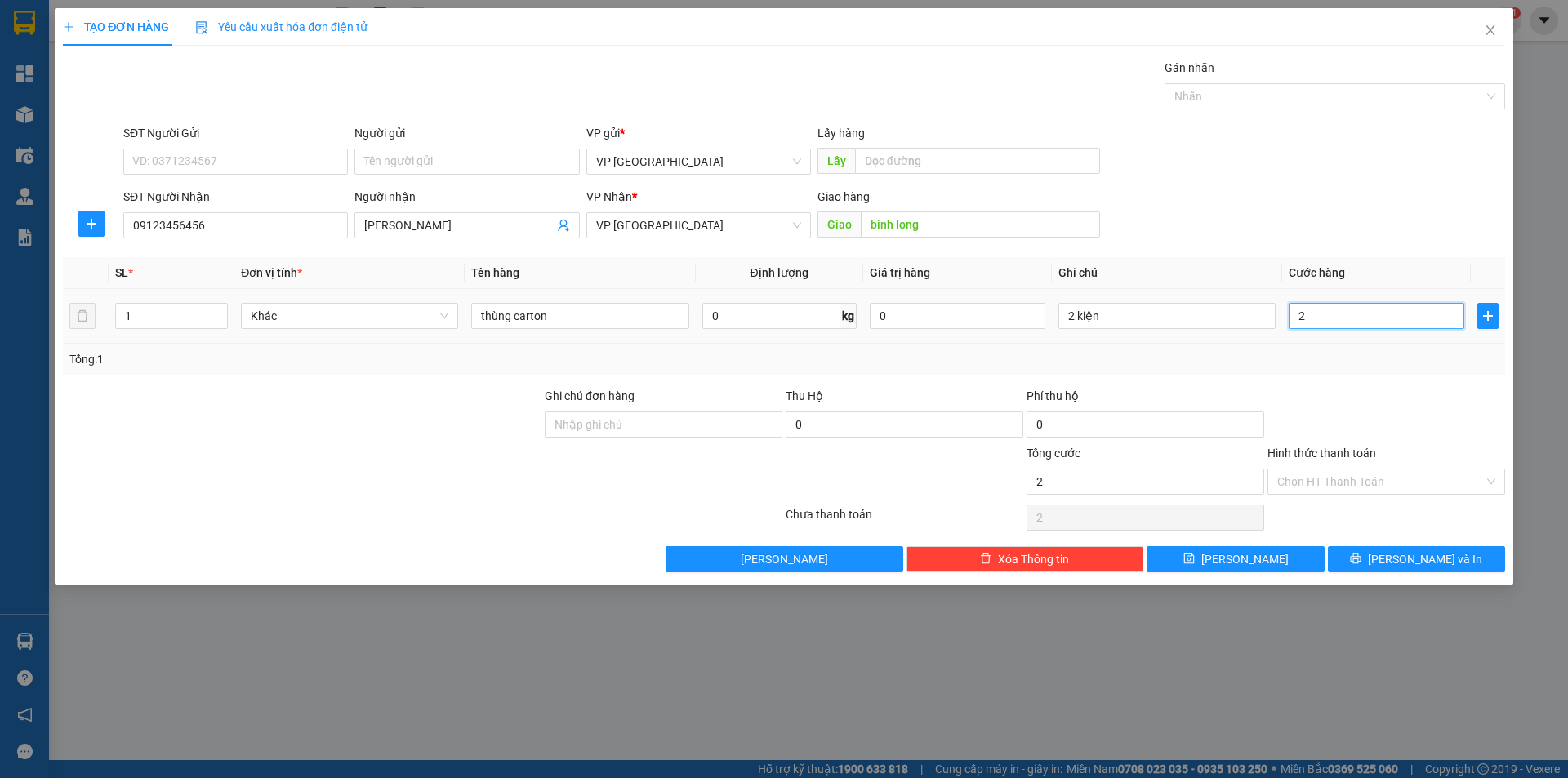
type input "20"
type input "200"
type input "200.000"
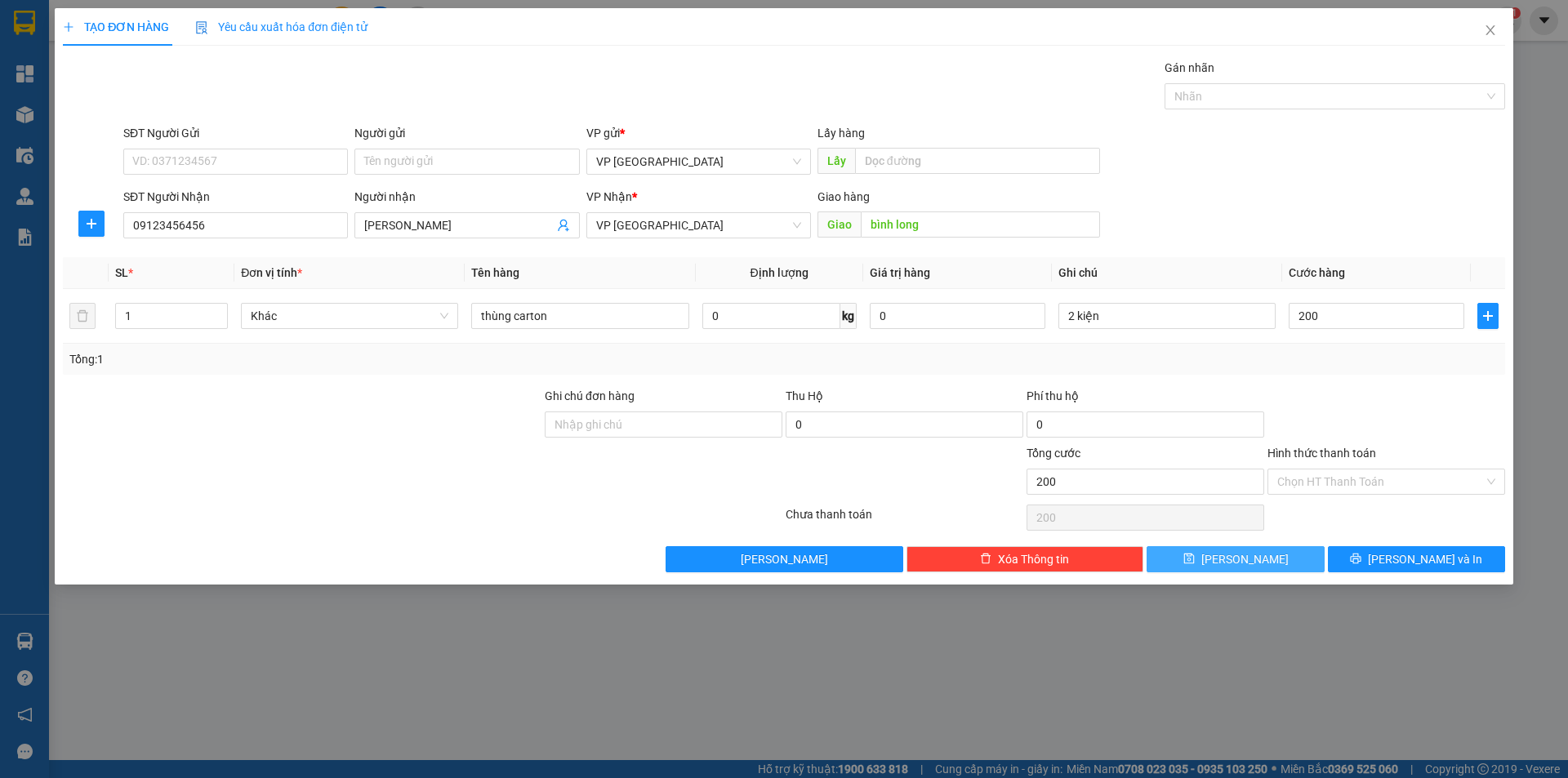
type input "200.000"
click at [1247, 551] on span "[PERSON_NAME]" at bounding box center [1245, 559] width 88 height 18
type input "0"
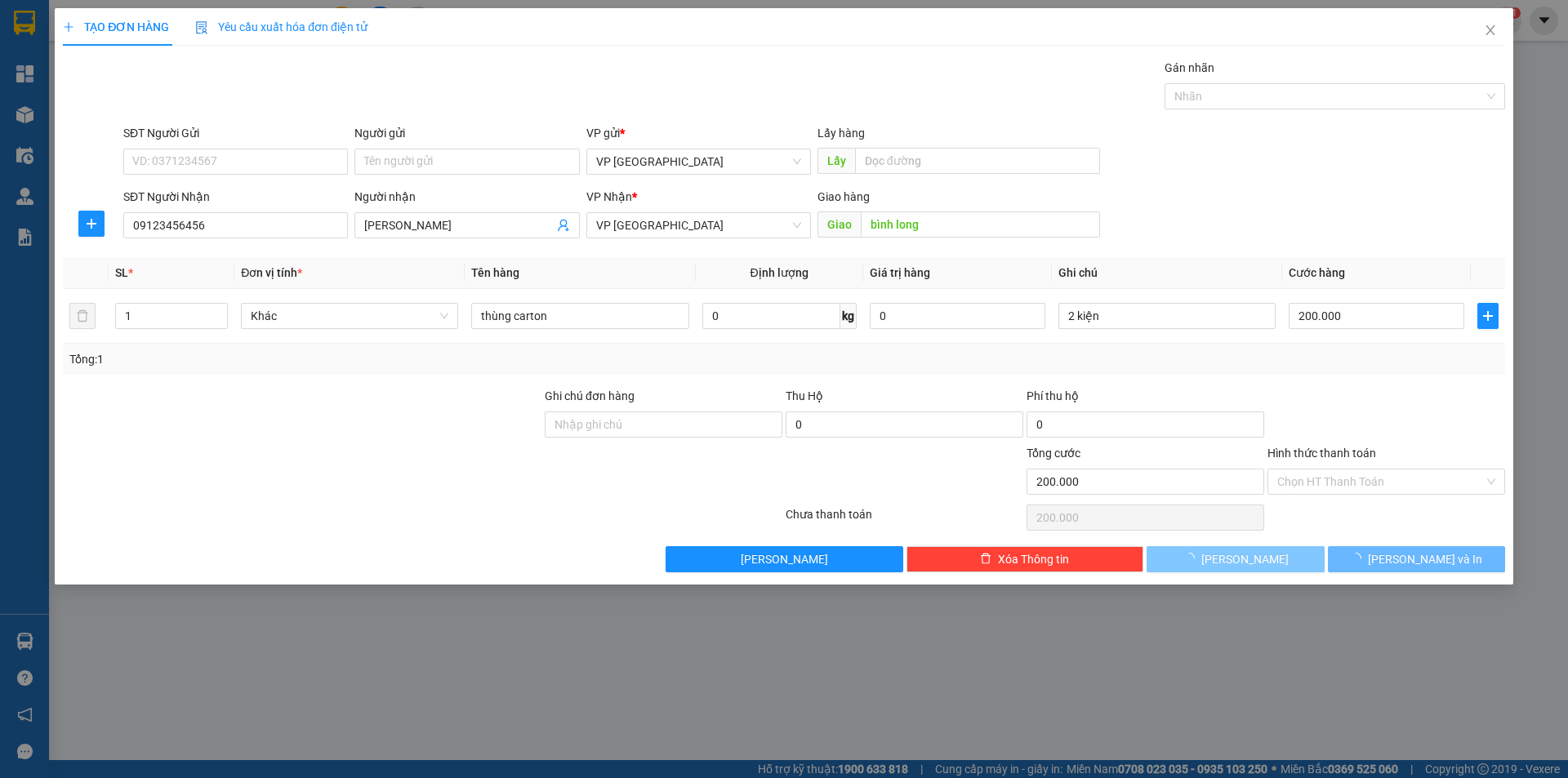
type input "0"
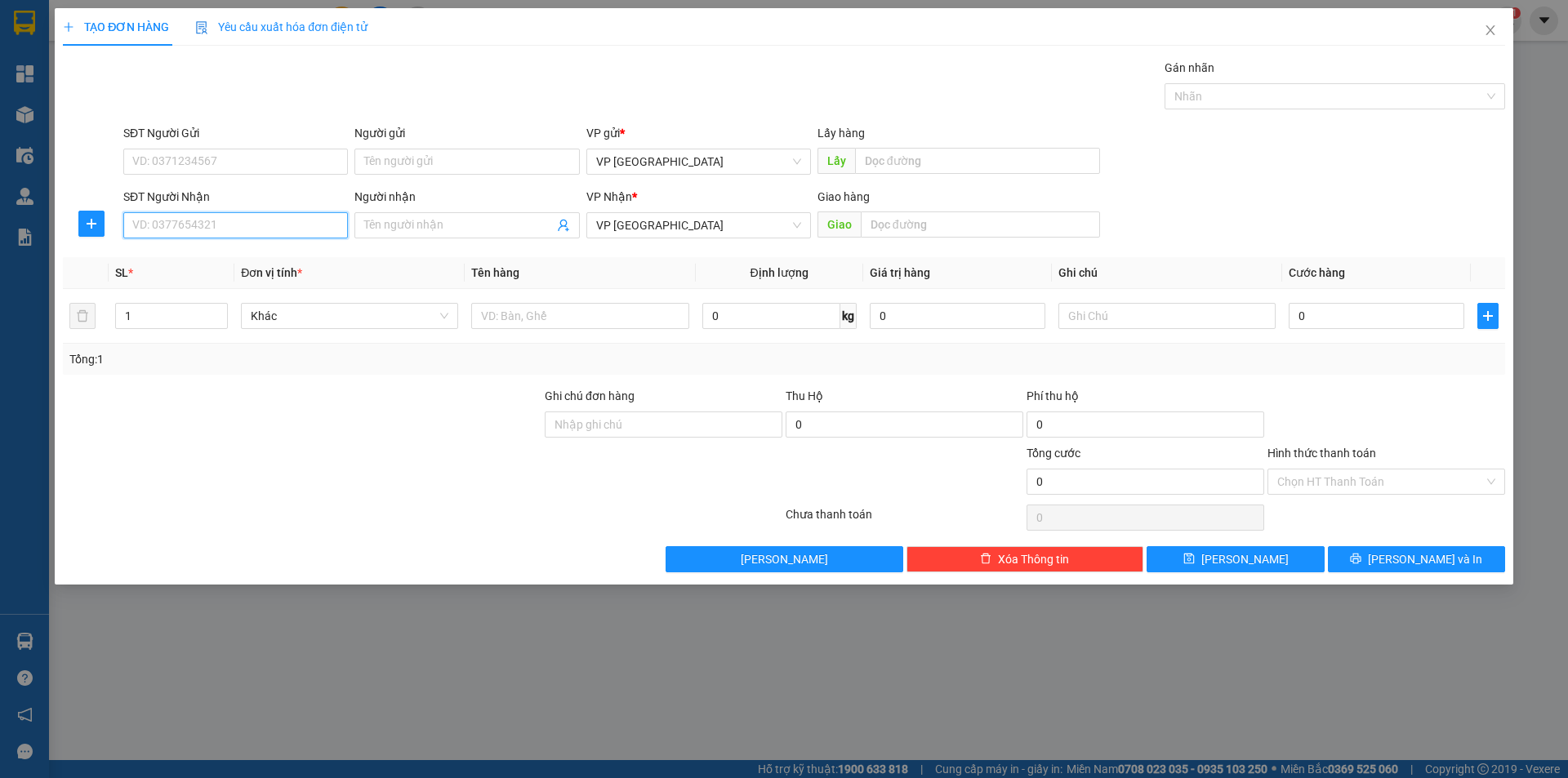
click at [220, 218] on input "SĐT Người Nhận" at bounding box center [235, 226] width 225 height 26
type input "0986080188"
click at [249, 265] on div "0986080188 - quỳnh như [PERSON_NAME]" at bounding box center [241, 258] width 218 height 18
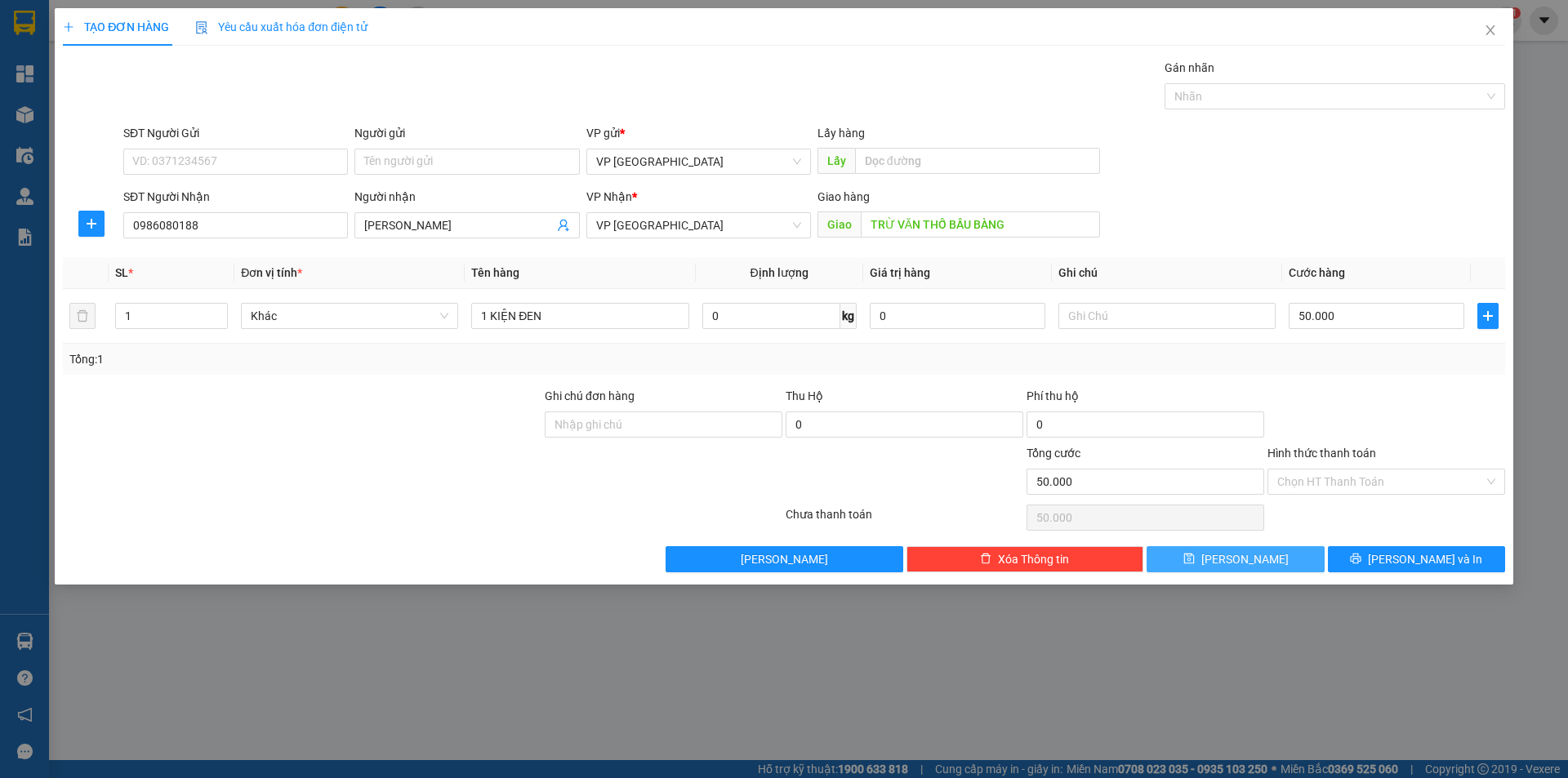
click at [1264, 557] on button "[PERSON_NAME]" at bounding box center [1235, 559] width 177 height 26
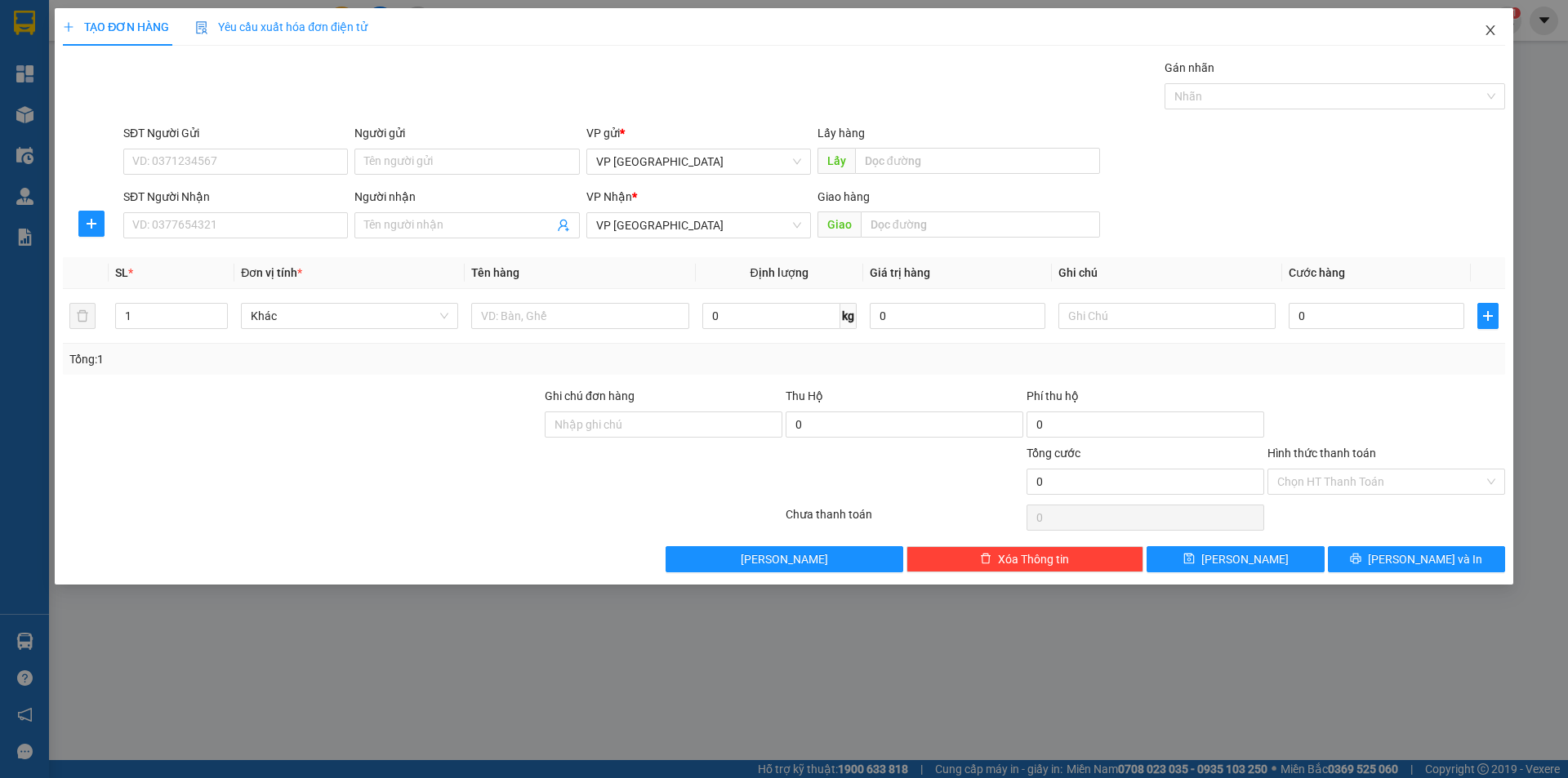
click at [1496, 37] on span "Close" at bounding box center [1490, 30] width 46 height 46
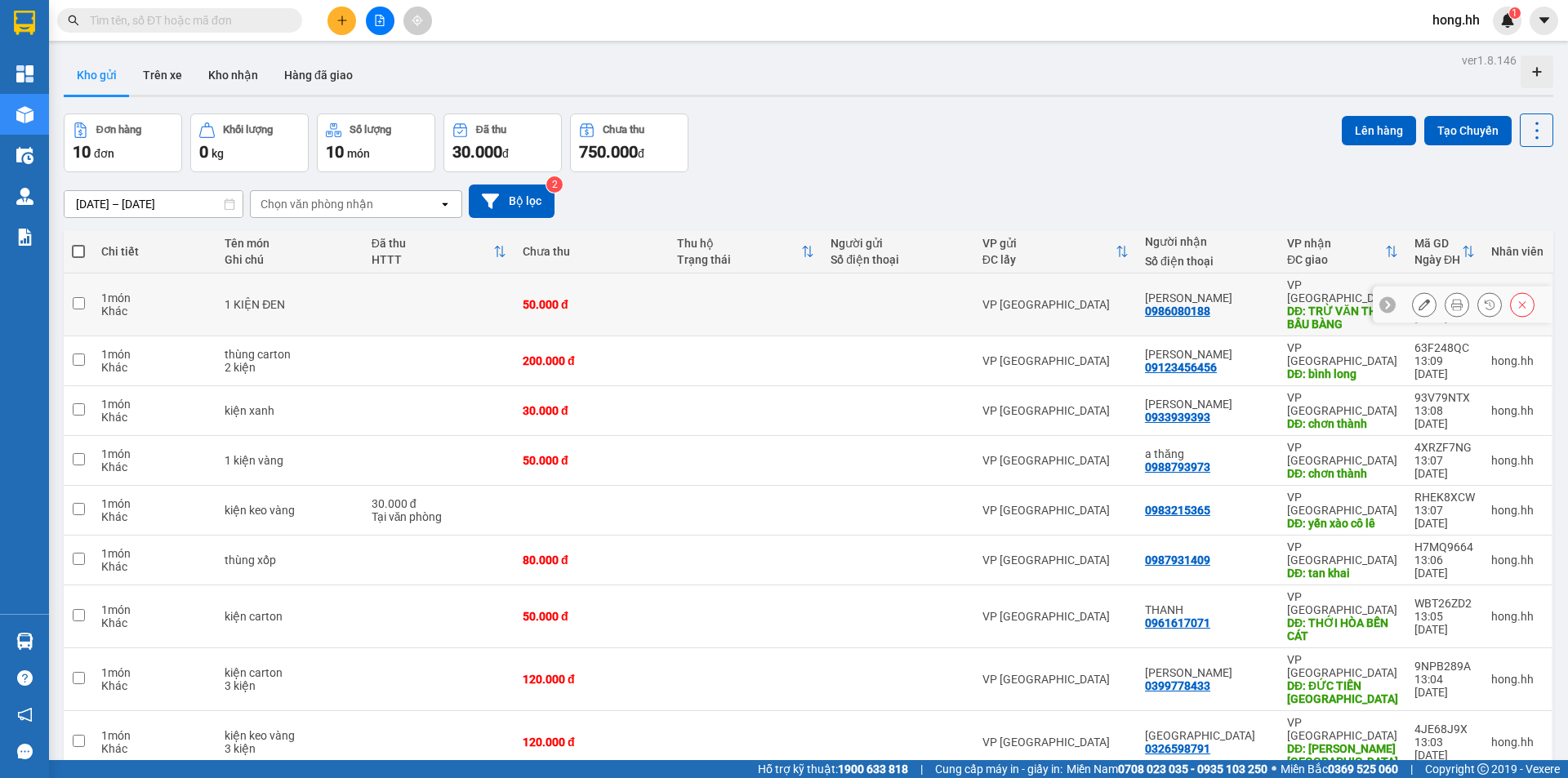
click at [587, 287] on td "50.000 đ" at bounding box center [592, 305] width 155 height 63
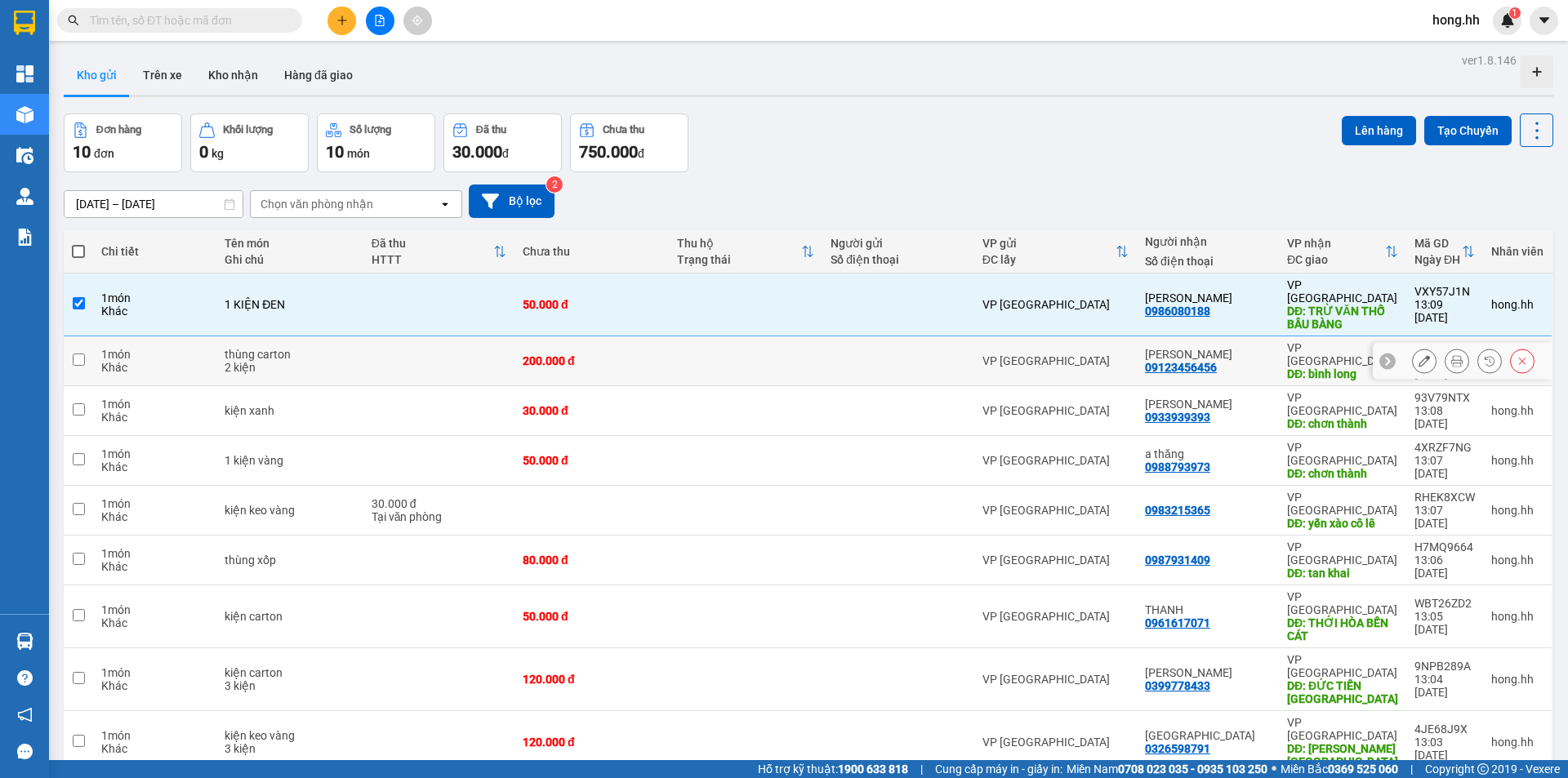
click at [562, 352] on td "200.000 đ" at bounding box center [592, 361] width 155 height 49
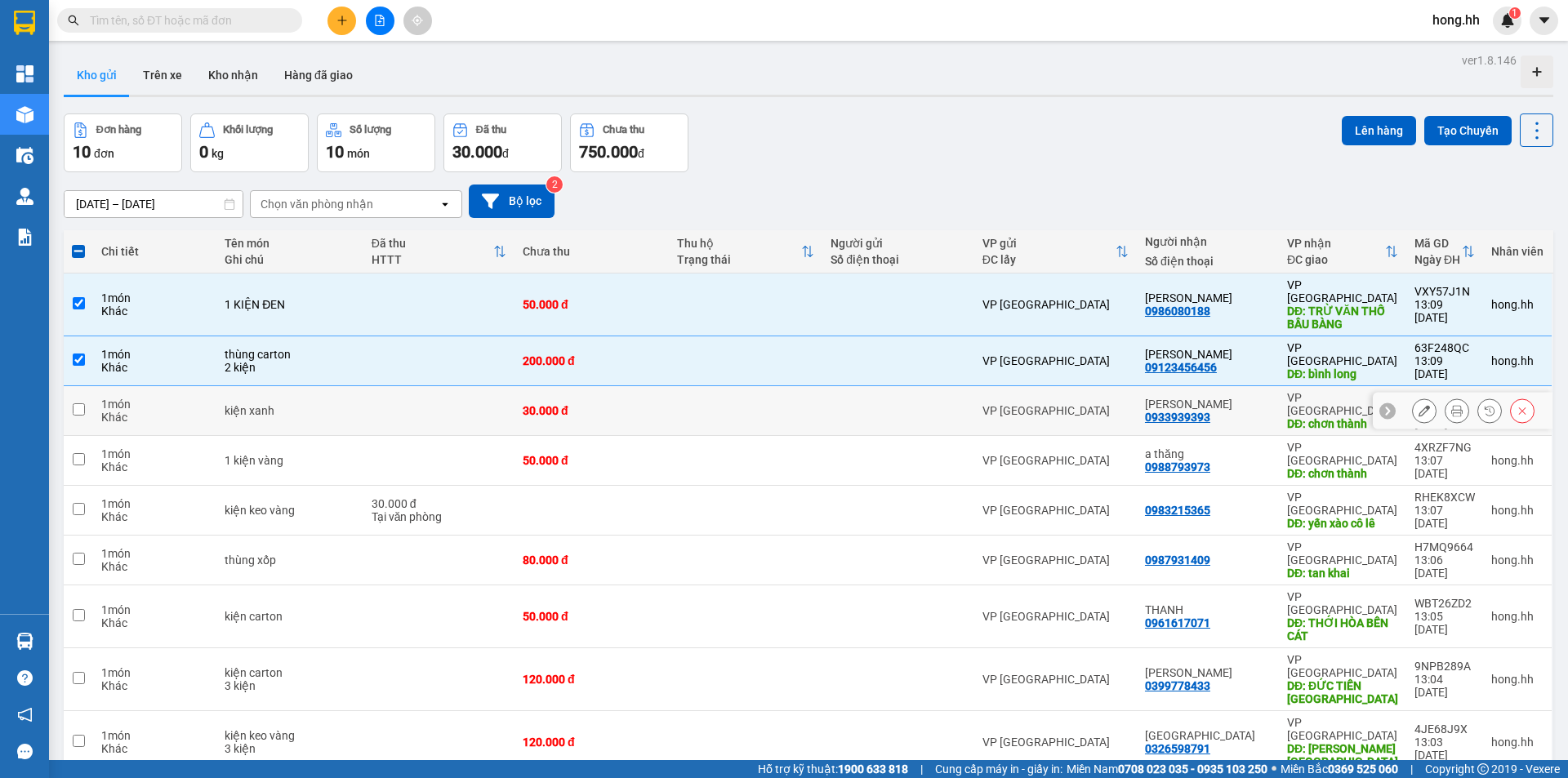
click at [563, 405] on div "30.000 đ" at bounding box center [591, 411] width 138 height 13
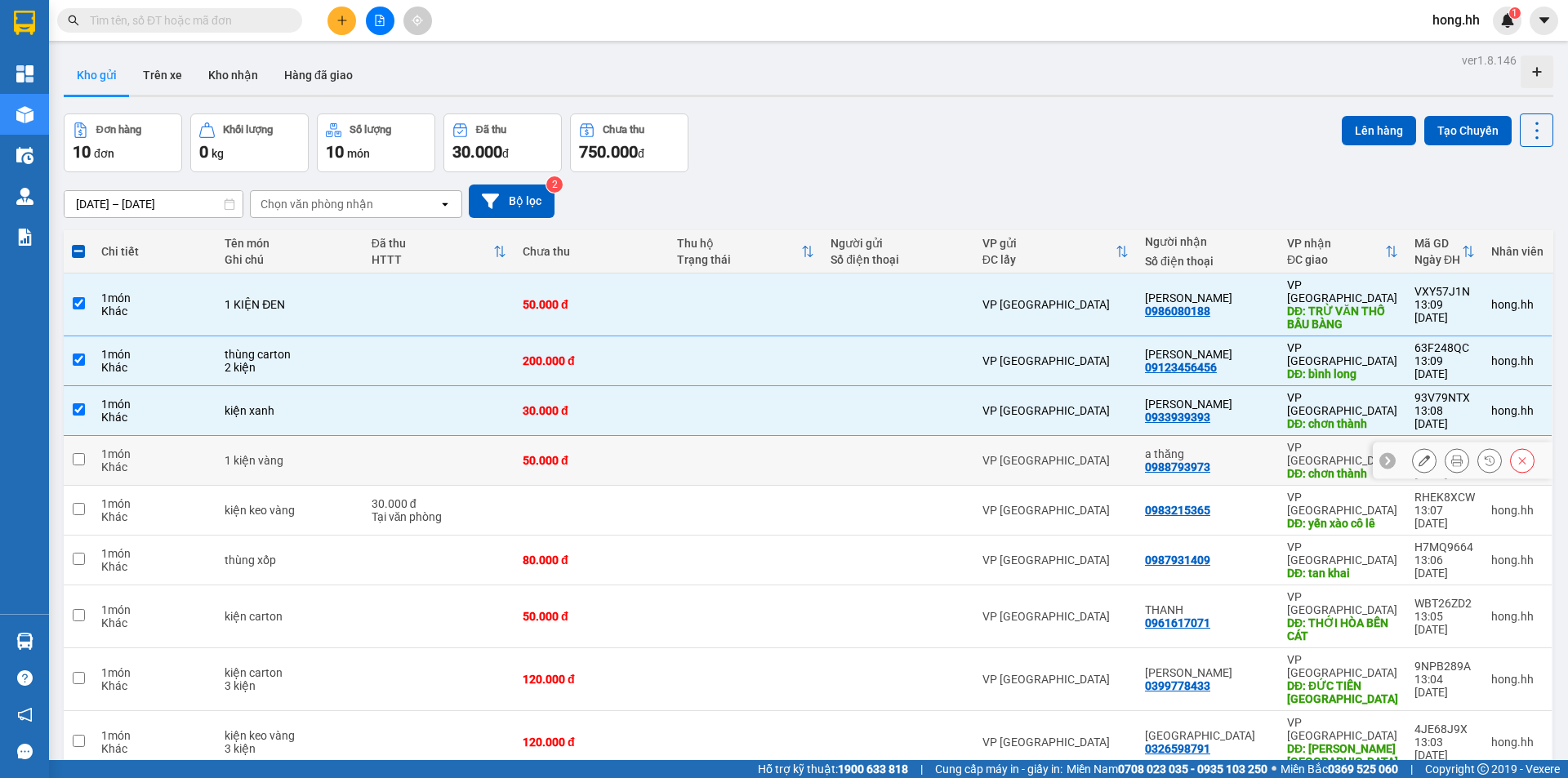
click at [563, 454] on div "50.000 đ" at bounding box center [591, 460] width 138 height 13
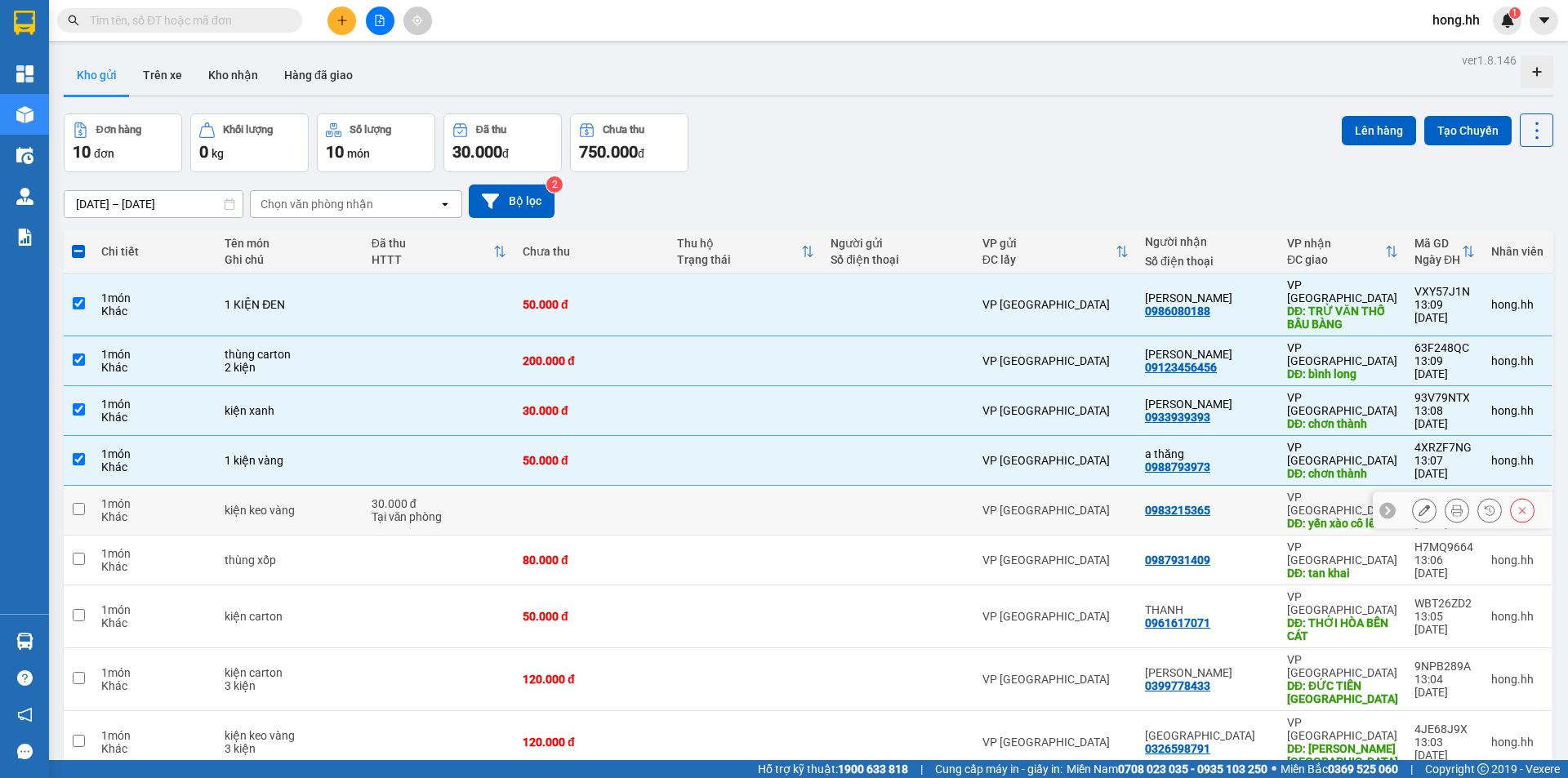
click at [538, 486] on td at bounding box center [592, 511] width 155 height 49
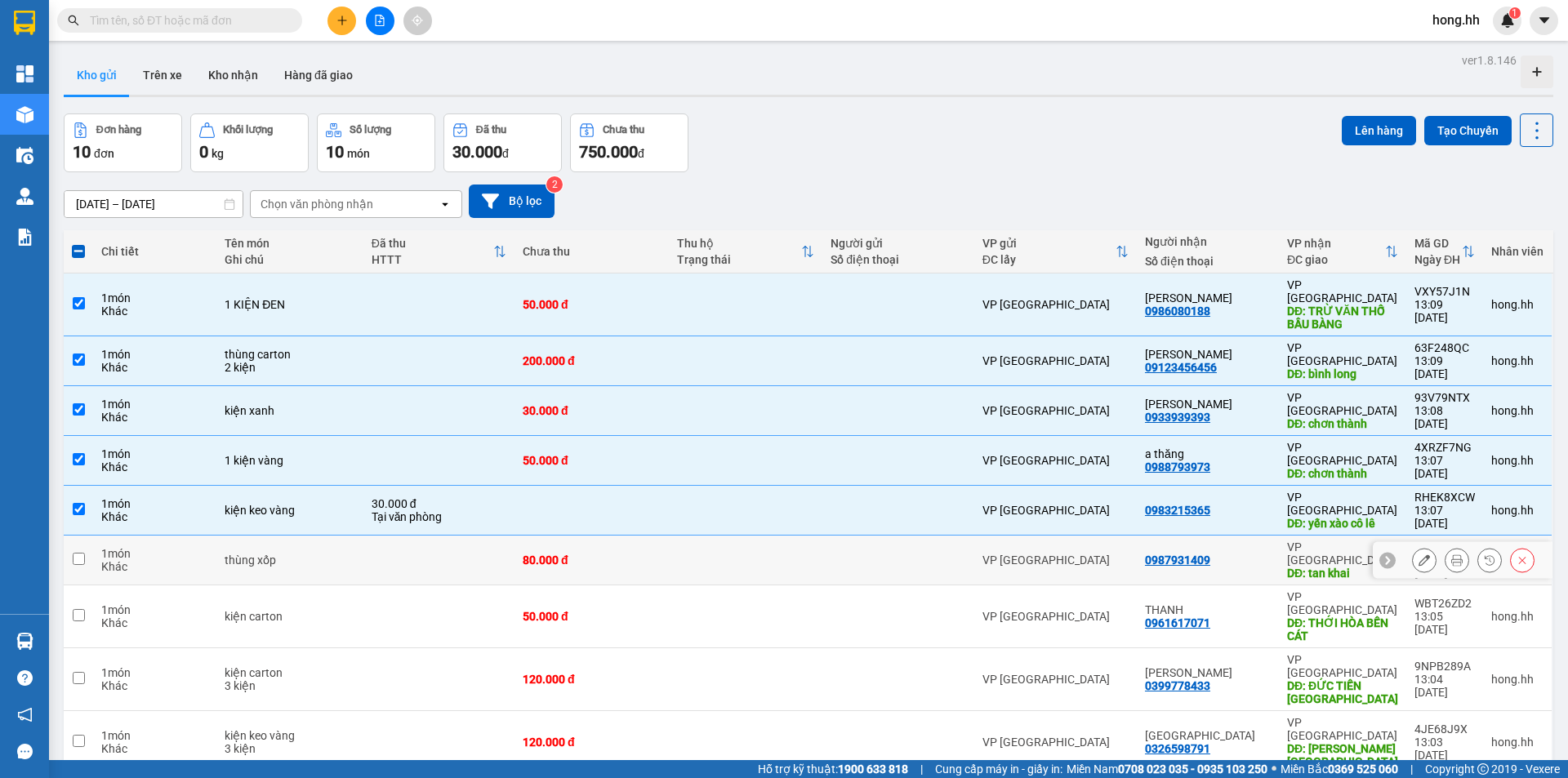
click at [544, 554] on div "80.000 đ" at bounding box center [591, 560] width 138 height 13
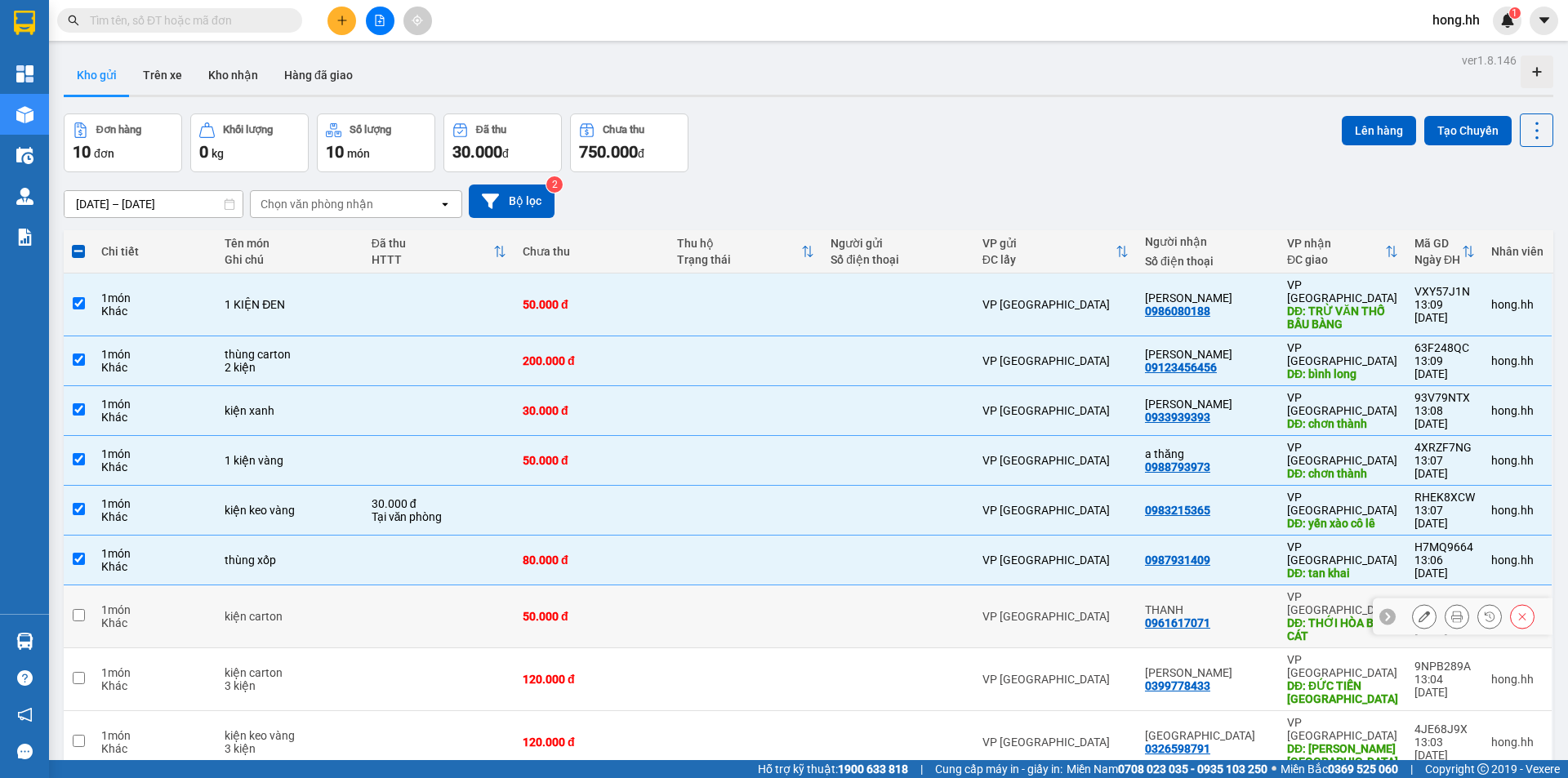
click at [560, 610] on div "50.000 đ" at bounding box center [591, 616] width 138 height 13
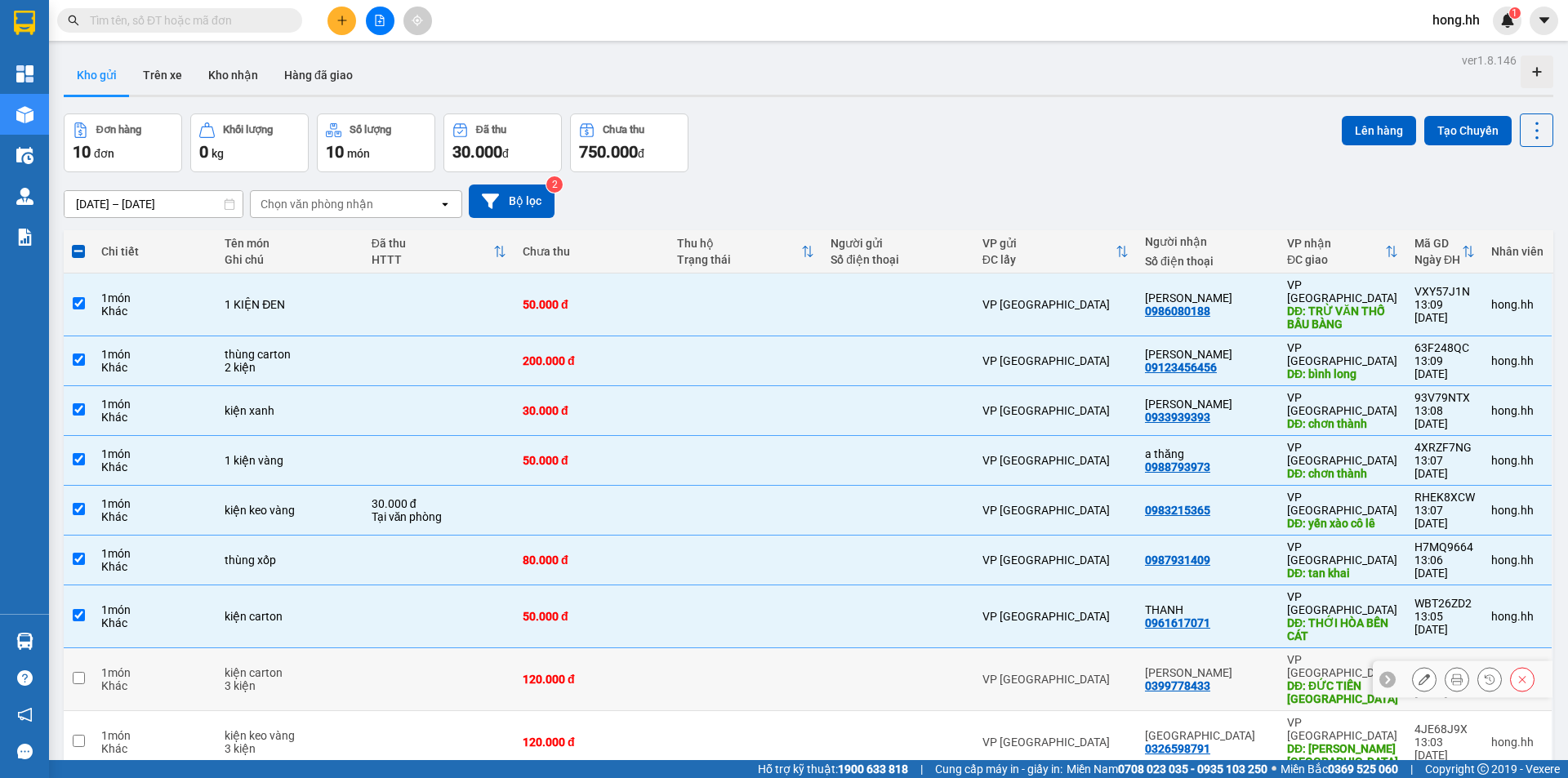
click at [558, 673] on div "120.000 đ" at bounding box center [591, 679] width 138 height 13
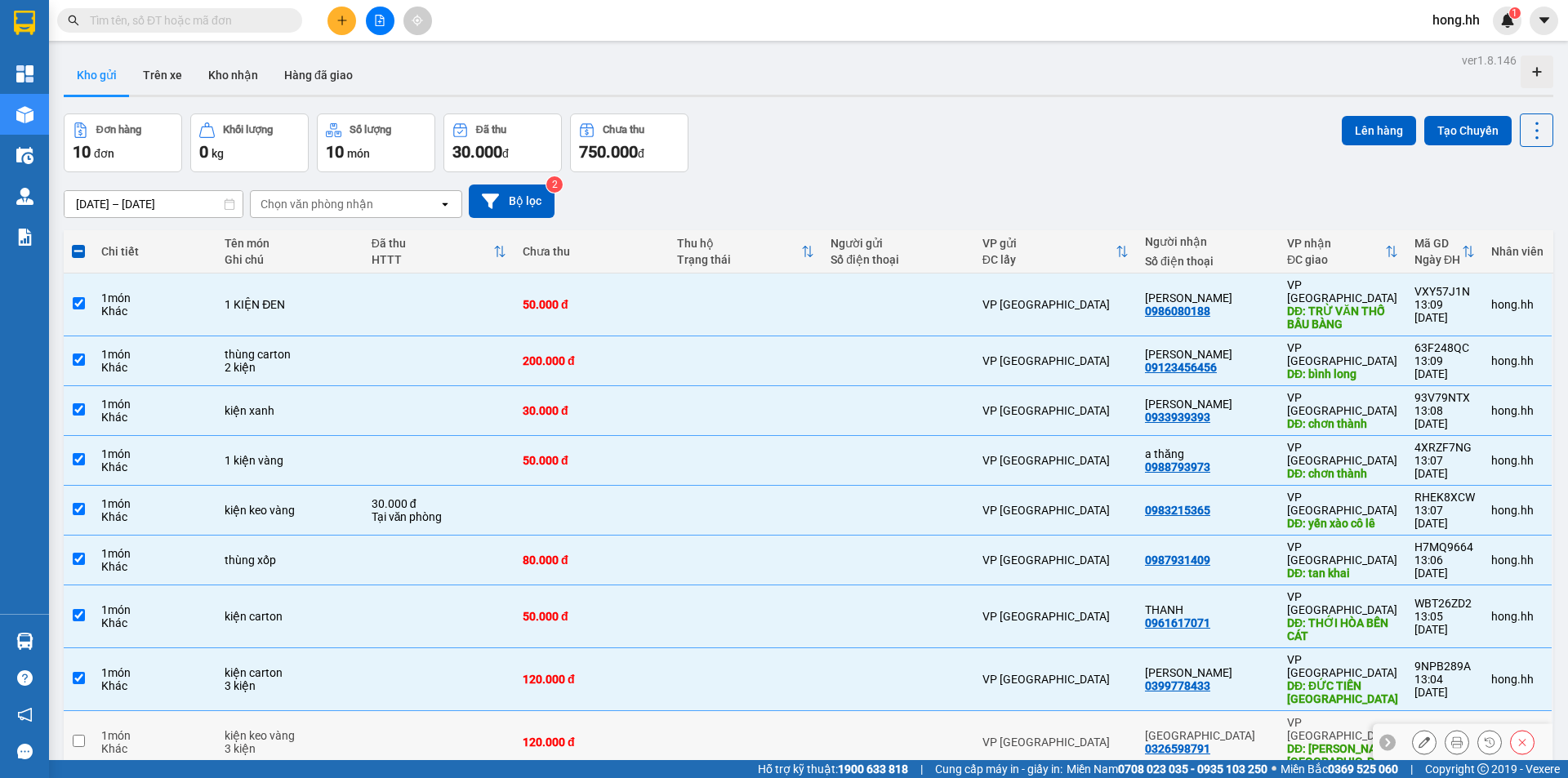
click at [555, 711] on td "120.000 đ" at bounding box center [592, 742] width 155 height 63
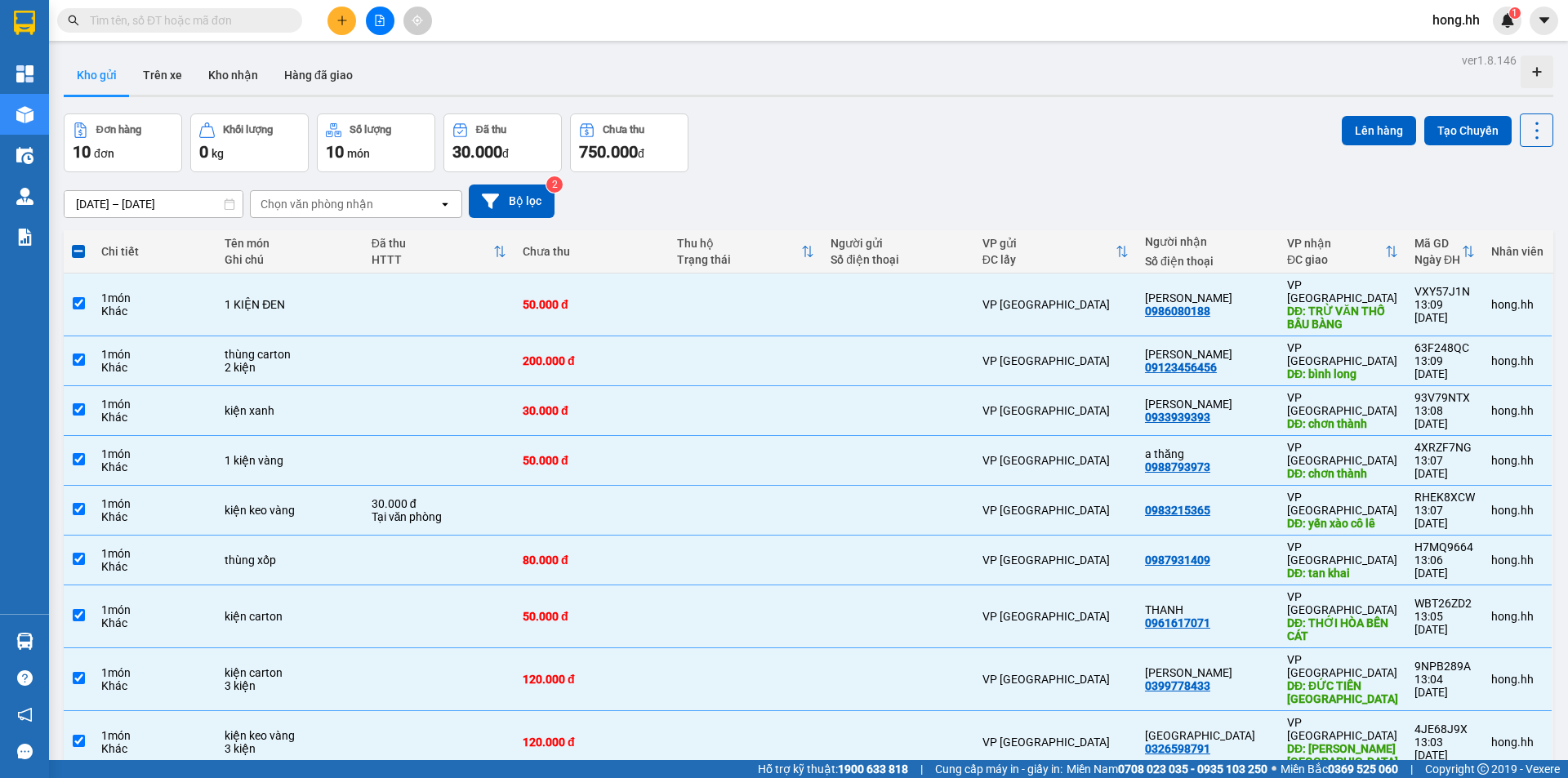
click at [1382, 133] on button "Lên hàng" at bounding box center [1380, 131] width 75 height 30
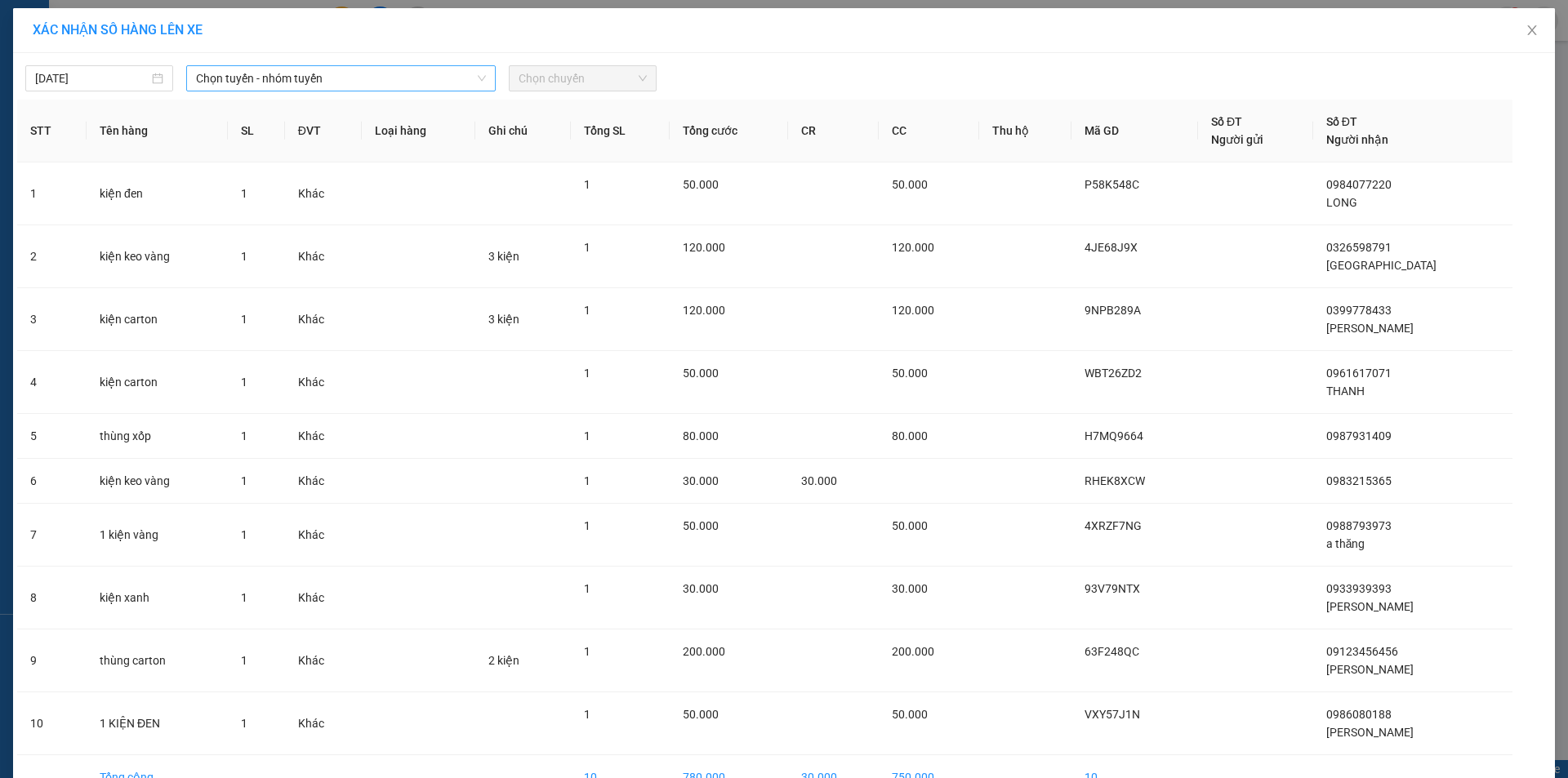
click at [316, 71] on span "Chọn tuyến - nhóm tuyến" at bounding box center [341, 78] width 290 height 24
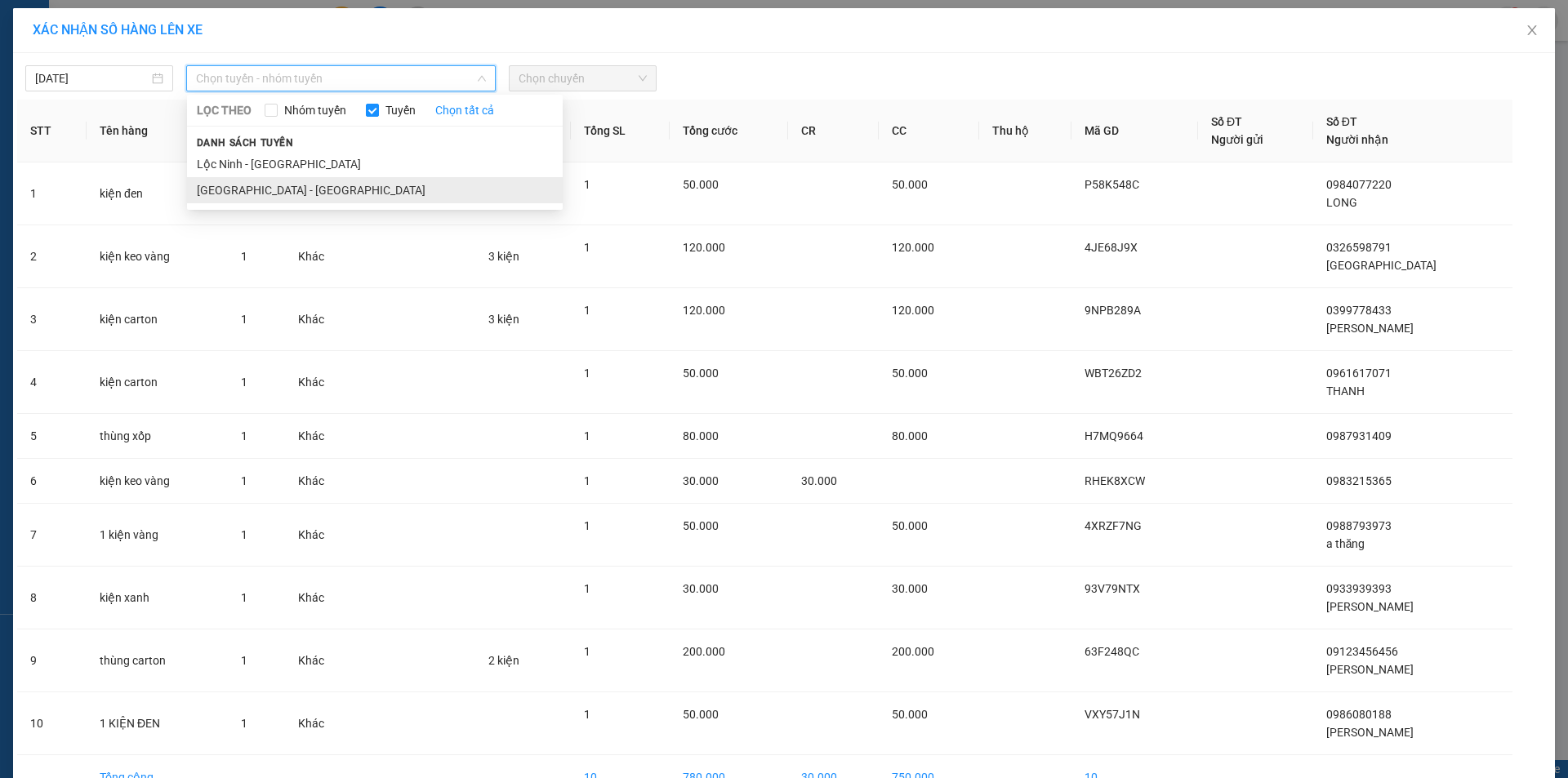
click at [282, 192] on li "[GEOGRAPHIC_DATA] - [GEOGRAPHIC_DATA]" at bounding box center [374, 190] width 376 height 26
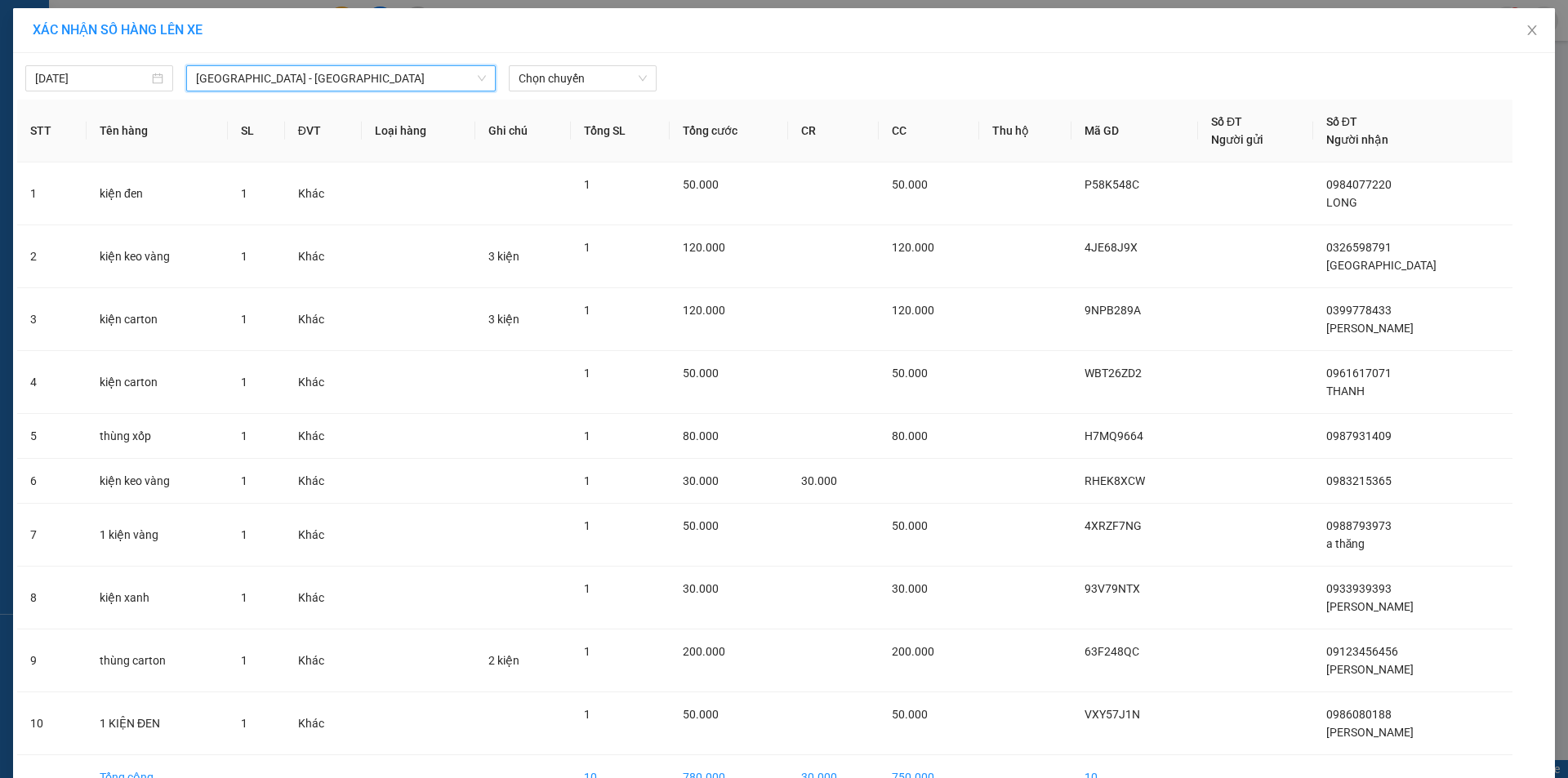
drag, startPoint x: 589, startPoint y: 61, endPoint x: 590, endPoint y: 69, distance: 8.1
click at [590, 62] on div "[DATE] [GEOGRAPHIC_DATA] - [GEOGRAPHIC_DATA] [GEOGRAPHIC_DATA] - [GEOGRAPHIC_DA…" at bounding box center [784, 75] width 1534 height 35
click at [585, 80] on span "Chọn chuyến" at bounding box center [583, 78] width 128 height 24
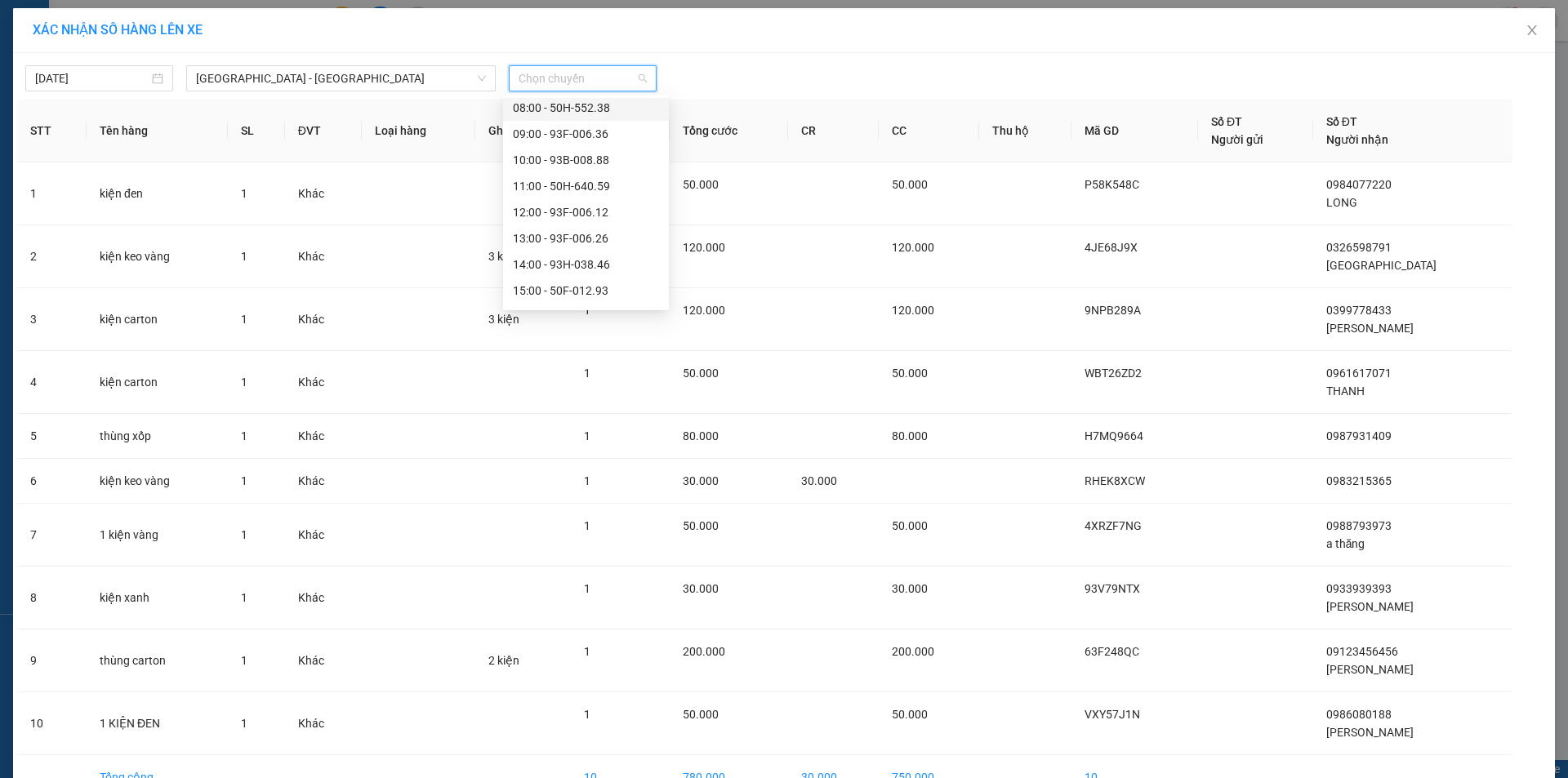
scroll to position [163, 0]
click at [584, 206] on div "13:00 - 93F-006.26" at bounding box center [586, 208] width 146 height 18
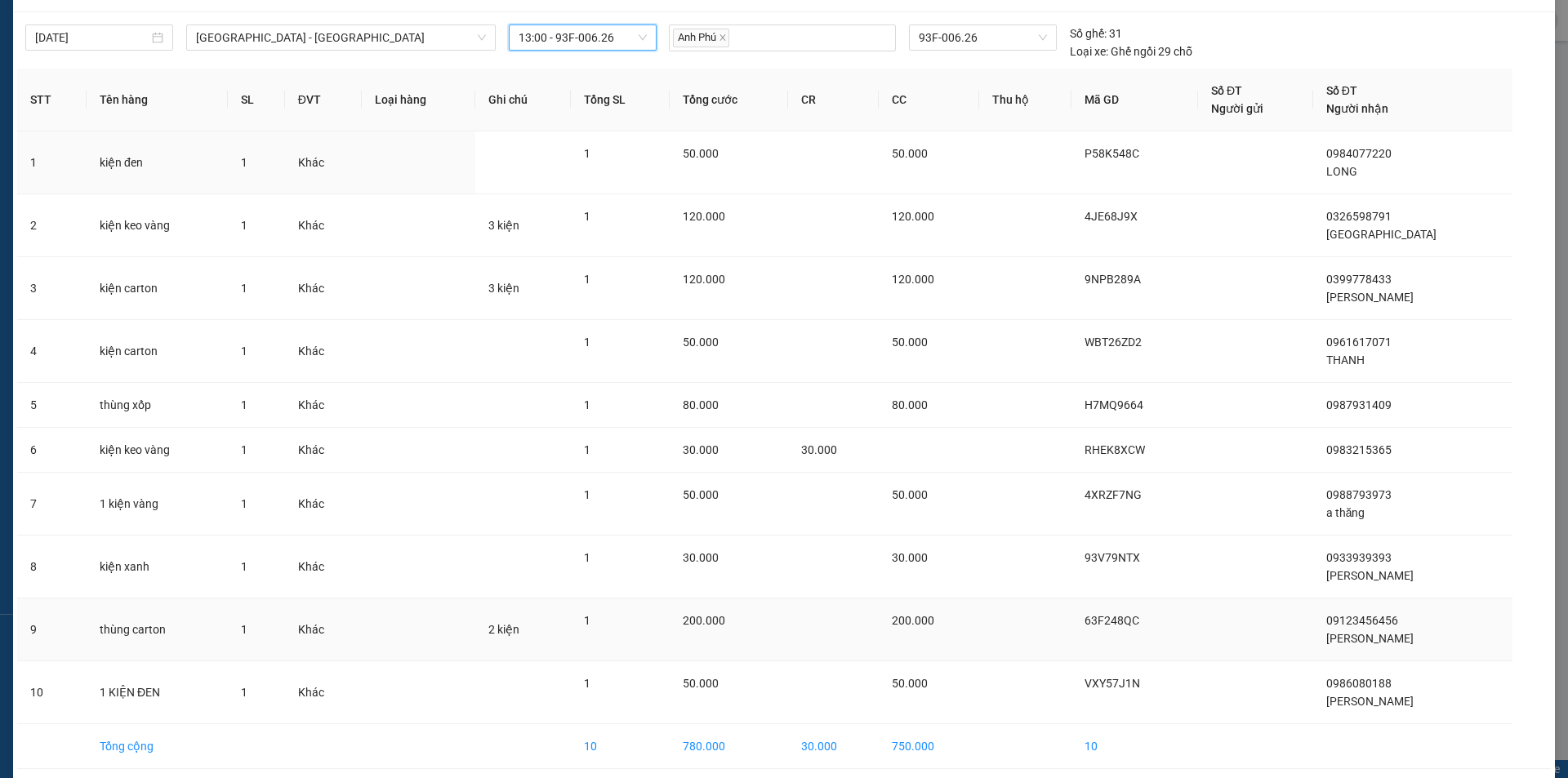
scroll to position [106, 0]
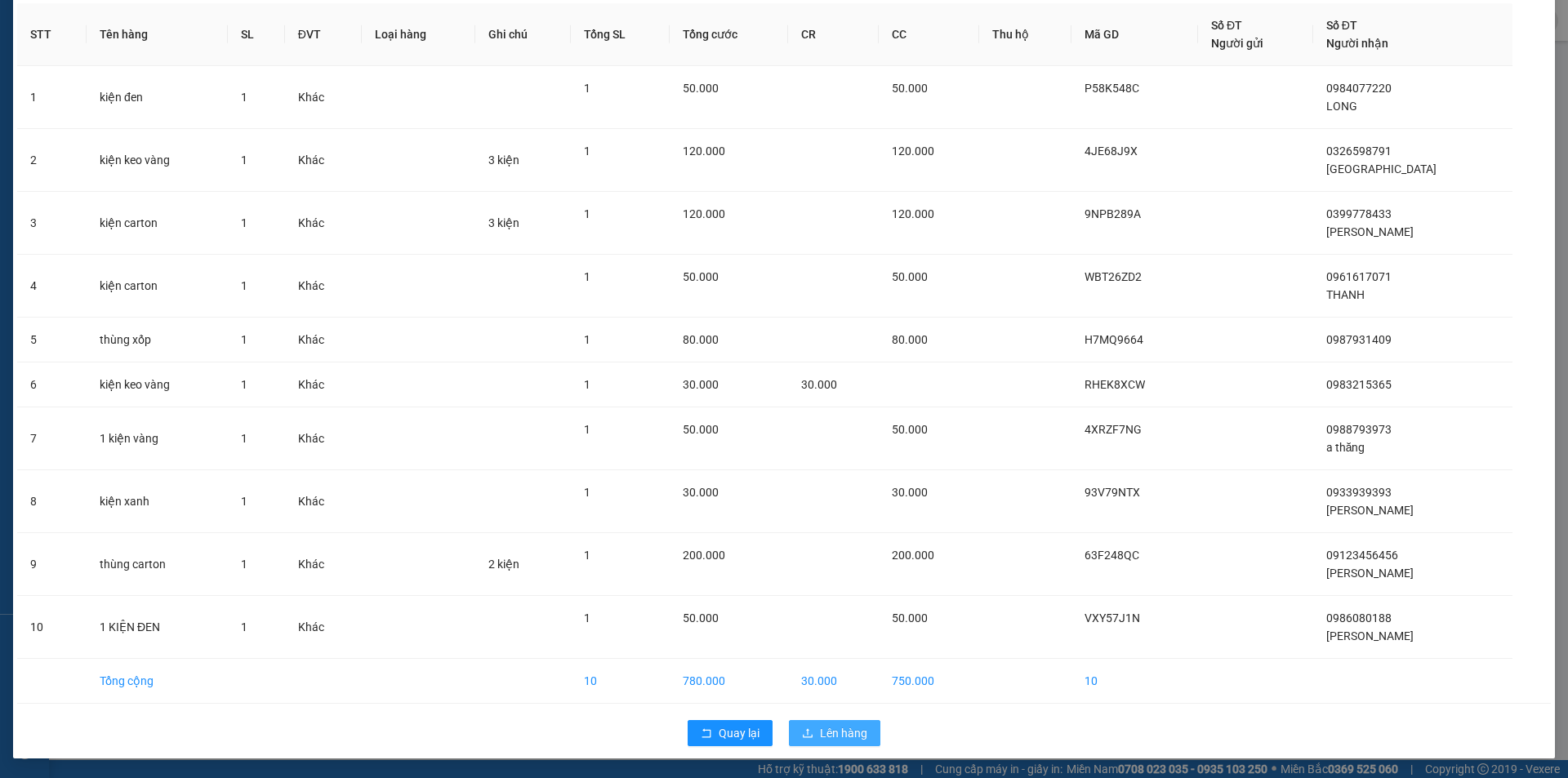
click at [833, 731] on span "Lên hàng" at bounding box center [843, 733] width 48 height 18
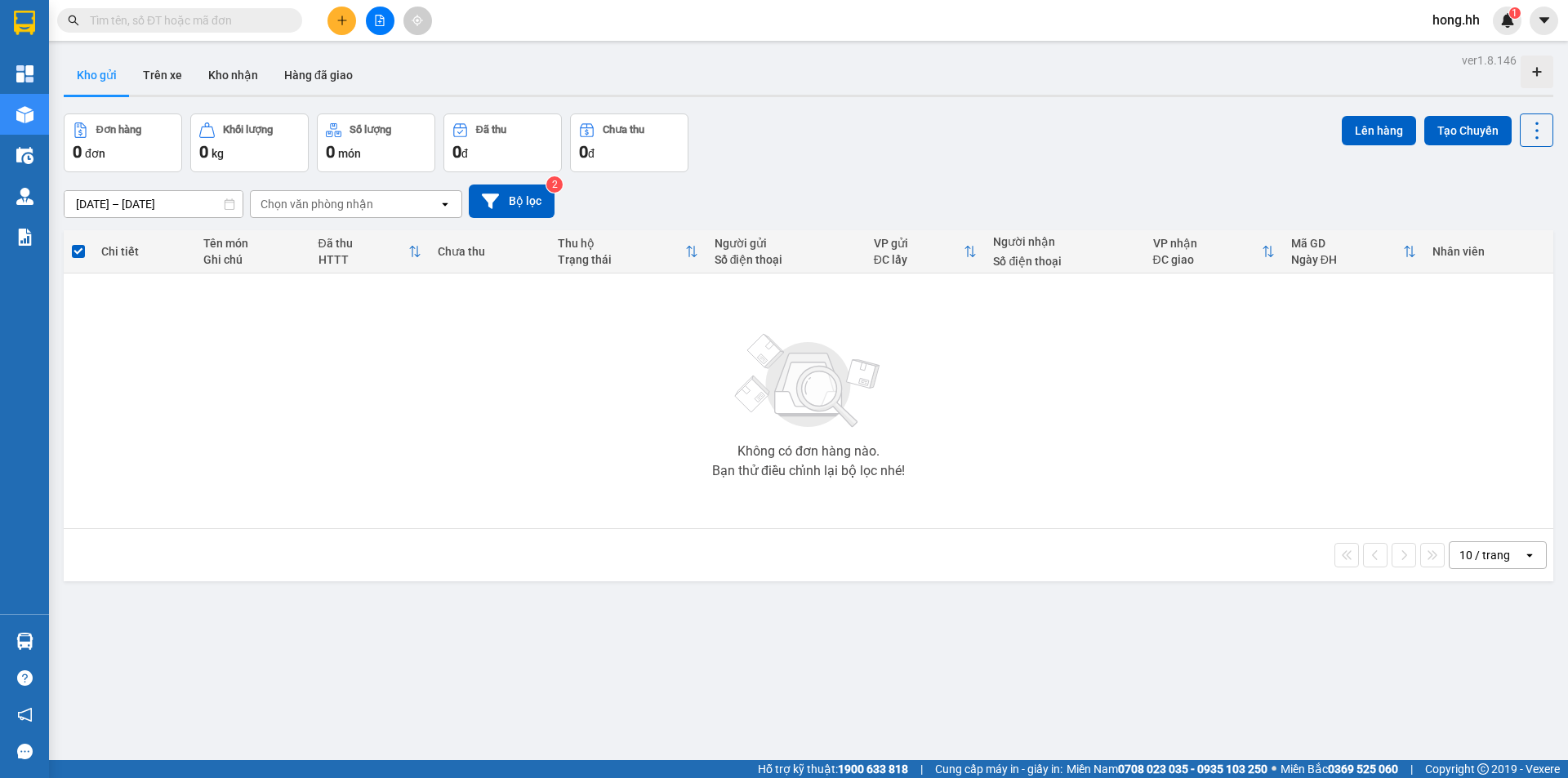
click at [334, 23] on button at bounding box center [341, 21] width 29 height 29
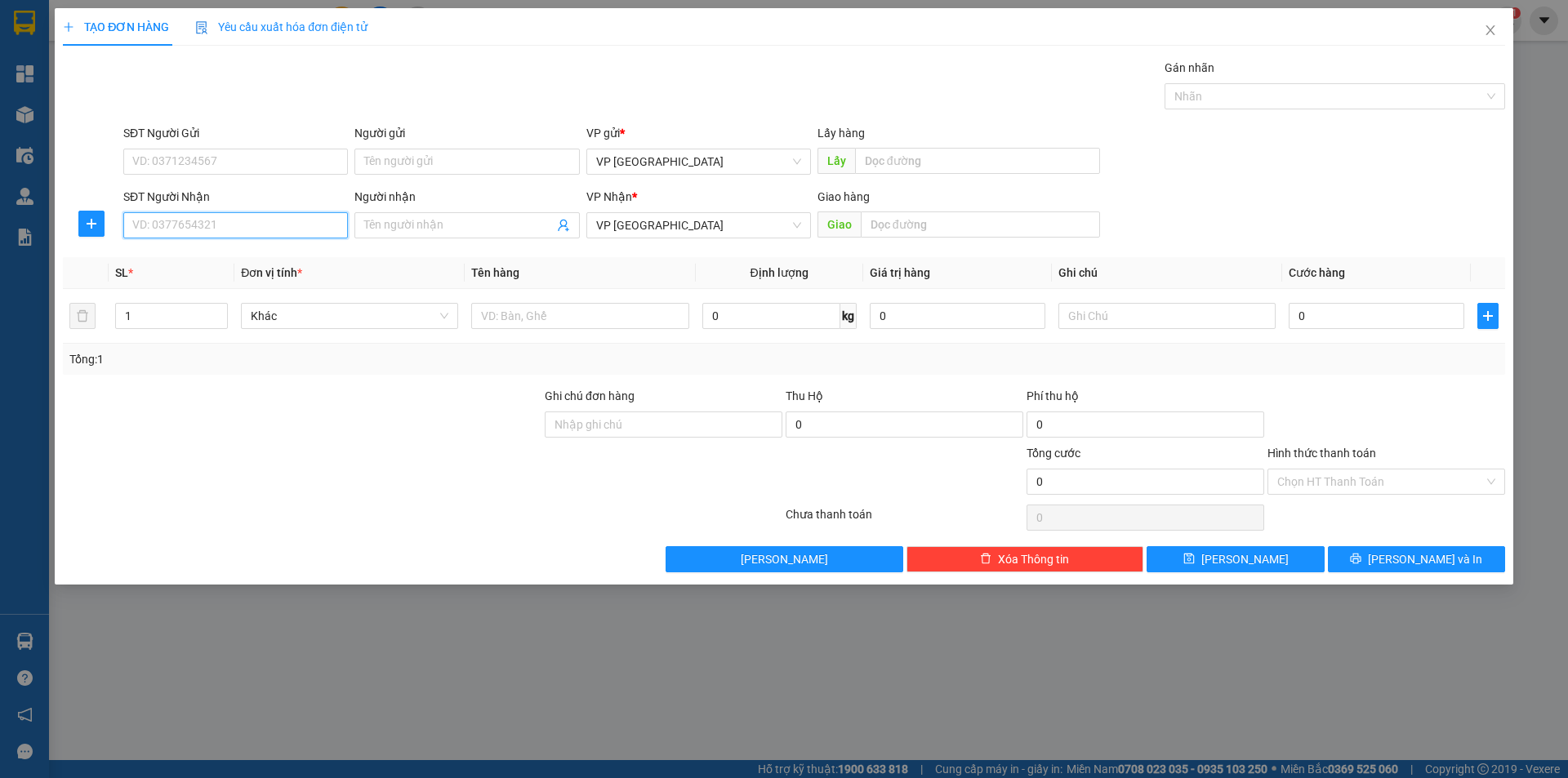
click at [264, 231] on input "SĐT Người Nhận" at bounding box center [235, 226] width 225 height 26
click at [905, 234] on input "text" at bounding box center [981, 225] width 240 height 26
click at [572, 310] on input "text" at bounding box center [580, 316] width 217 height 26
click at [1315, 312] on input "0" at bounding box center [1376, 316] width 175 height 26
click at [1324, 329] on div "40.000" at bounding box center [1376, 316] width 175 height 33
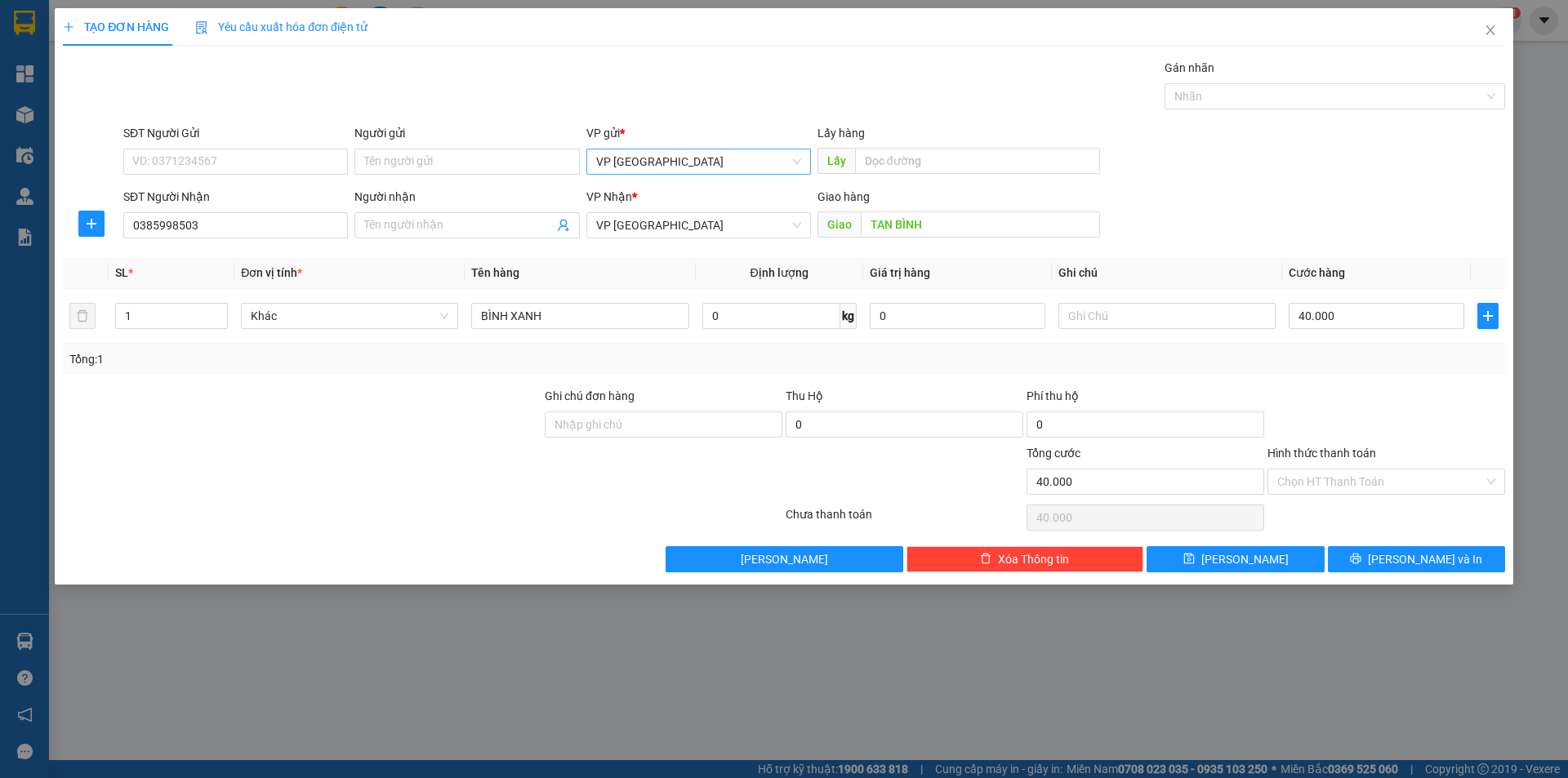
click at [677, 156] on span "VP [GEOGRAPHIC_DATA]" at bounding box center [699, 162] width 205 height 24
click at [651, 200] on div "VP [GEOGRAPHIC_DATA]" at bounding box center [699, 194] width 205 height 18
click at [636, 229] on span "VP [GEOGRAPHIC_DATA]" at bounding box center [699, 226] width 205 height 24
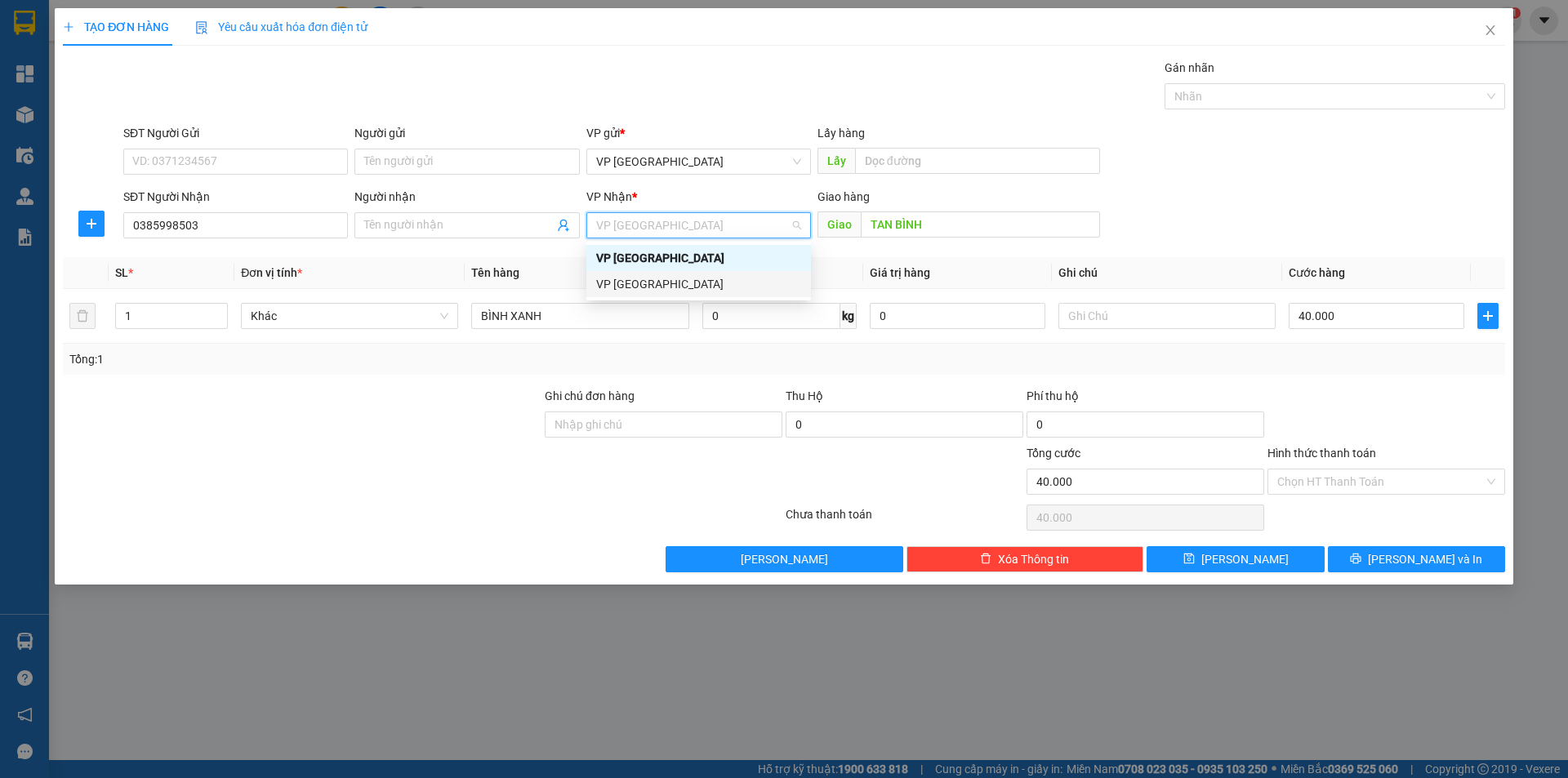
click at [644, 286] on div "VP [GEOGRAPHIC_DATA]" at bounding box center [699, 284] width 205 height 18
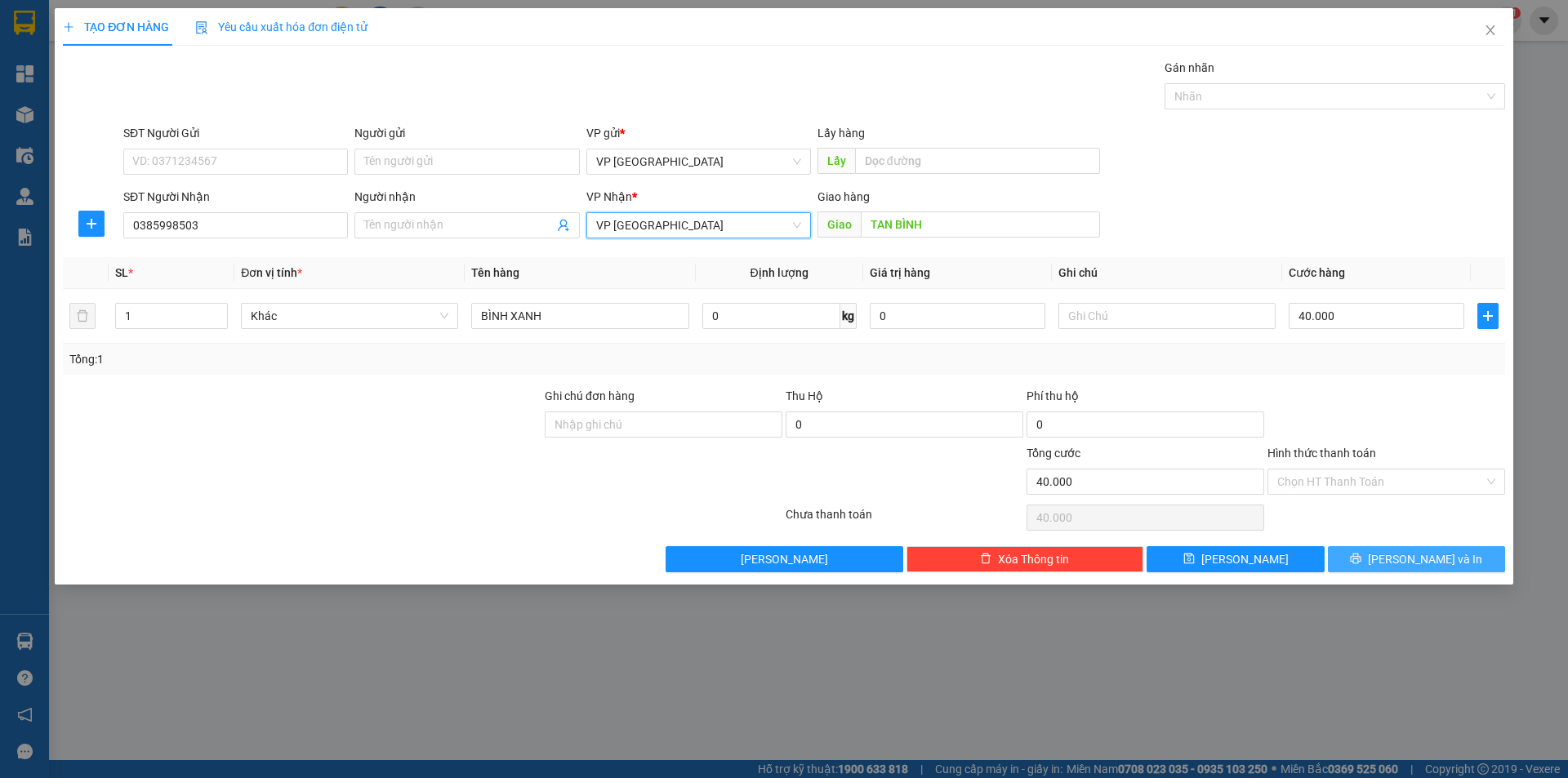
click at [1380, 567] on button "[PERSON_NAME] và In" at bounding box center [1417, 559] width 177 height 26
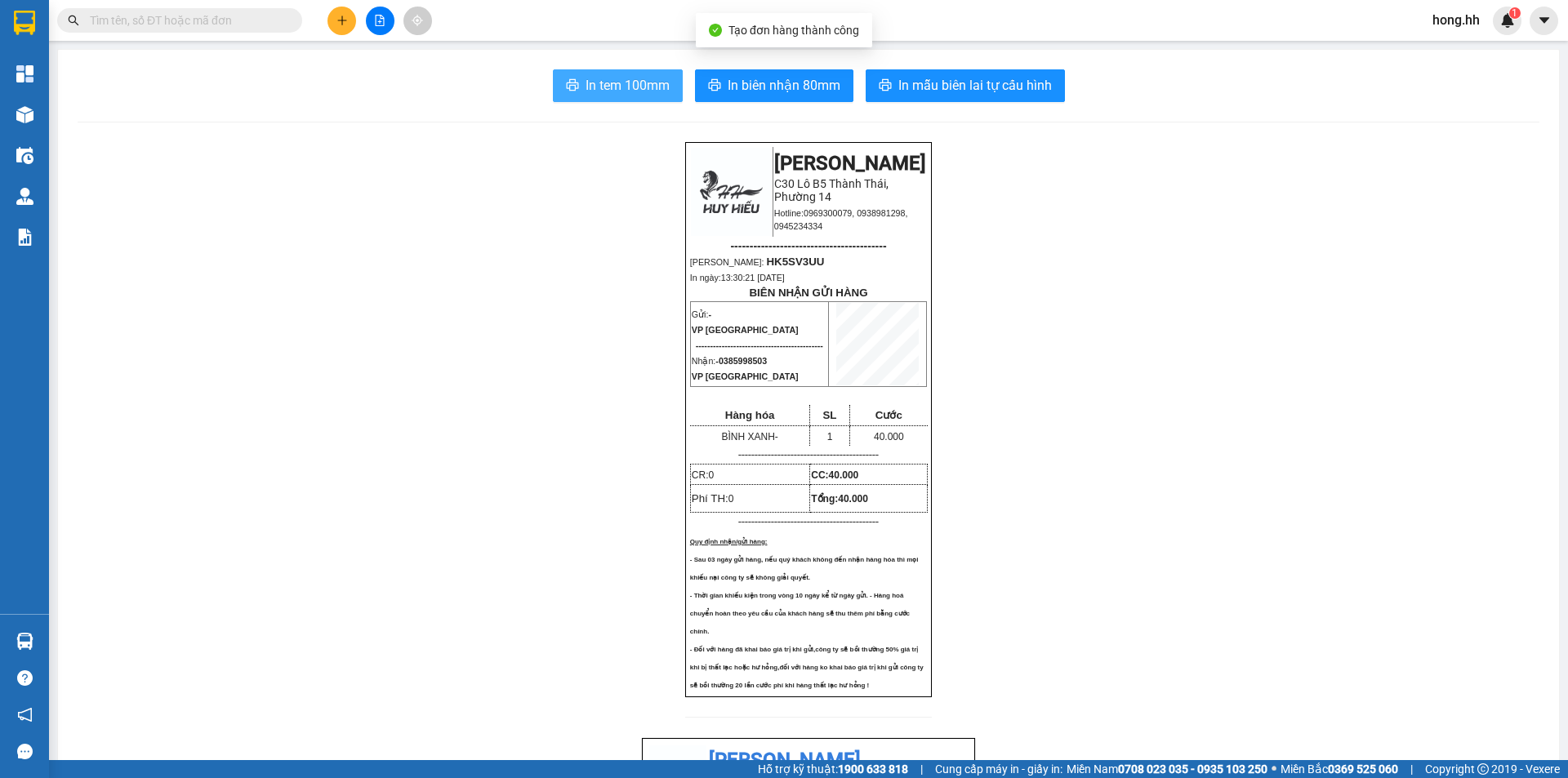
click at [649, 83] on span "In tem 100mm" at bounding box center [627, 86] width 84 height 21
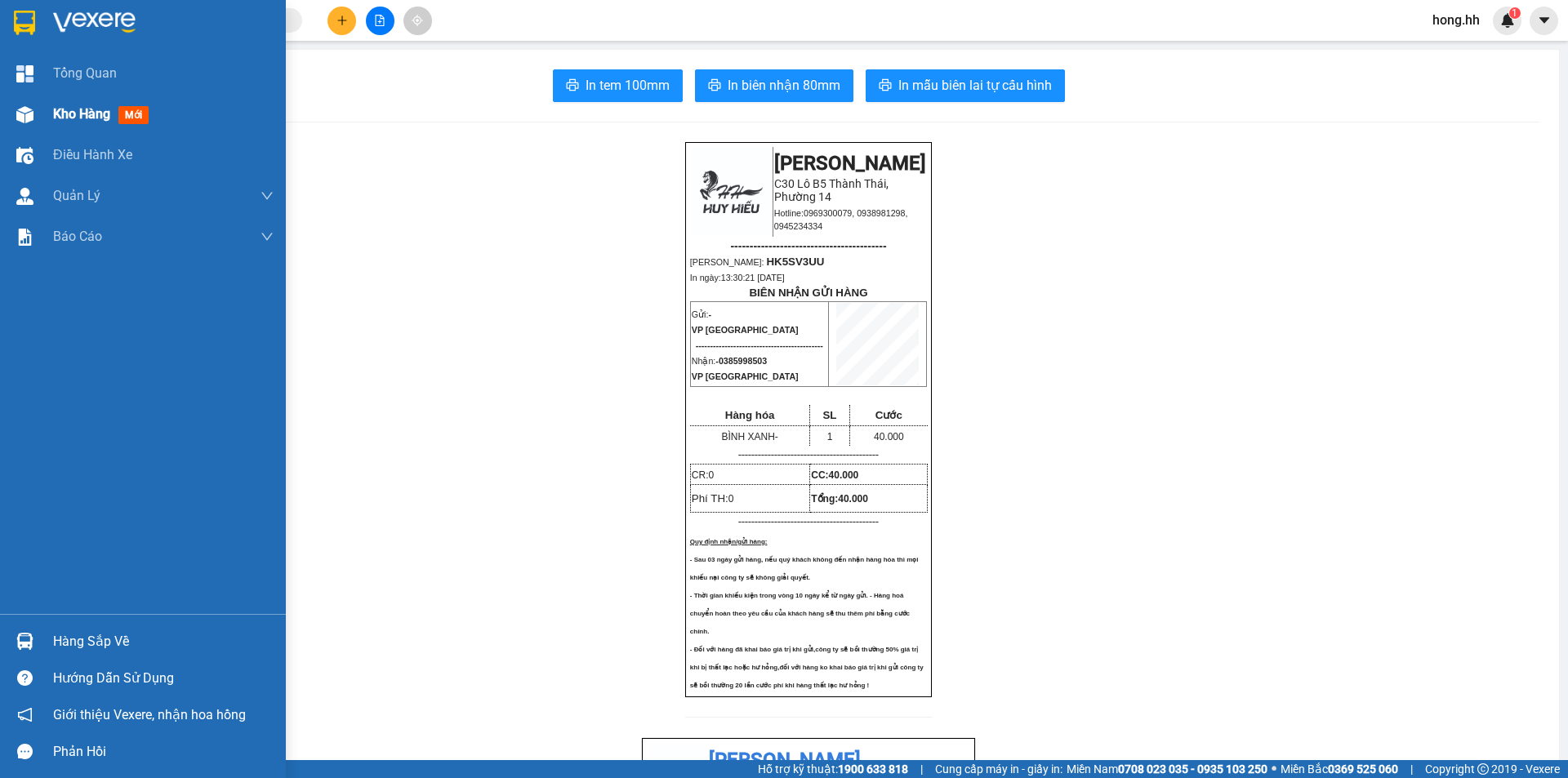
click at [28, 118] on img at bounding box center [25, 115] width 17 height 17
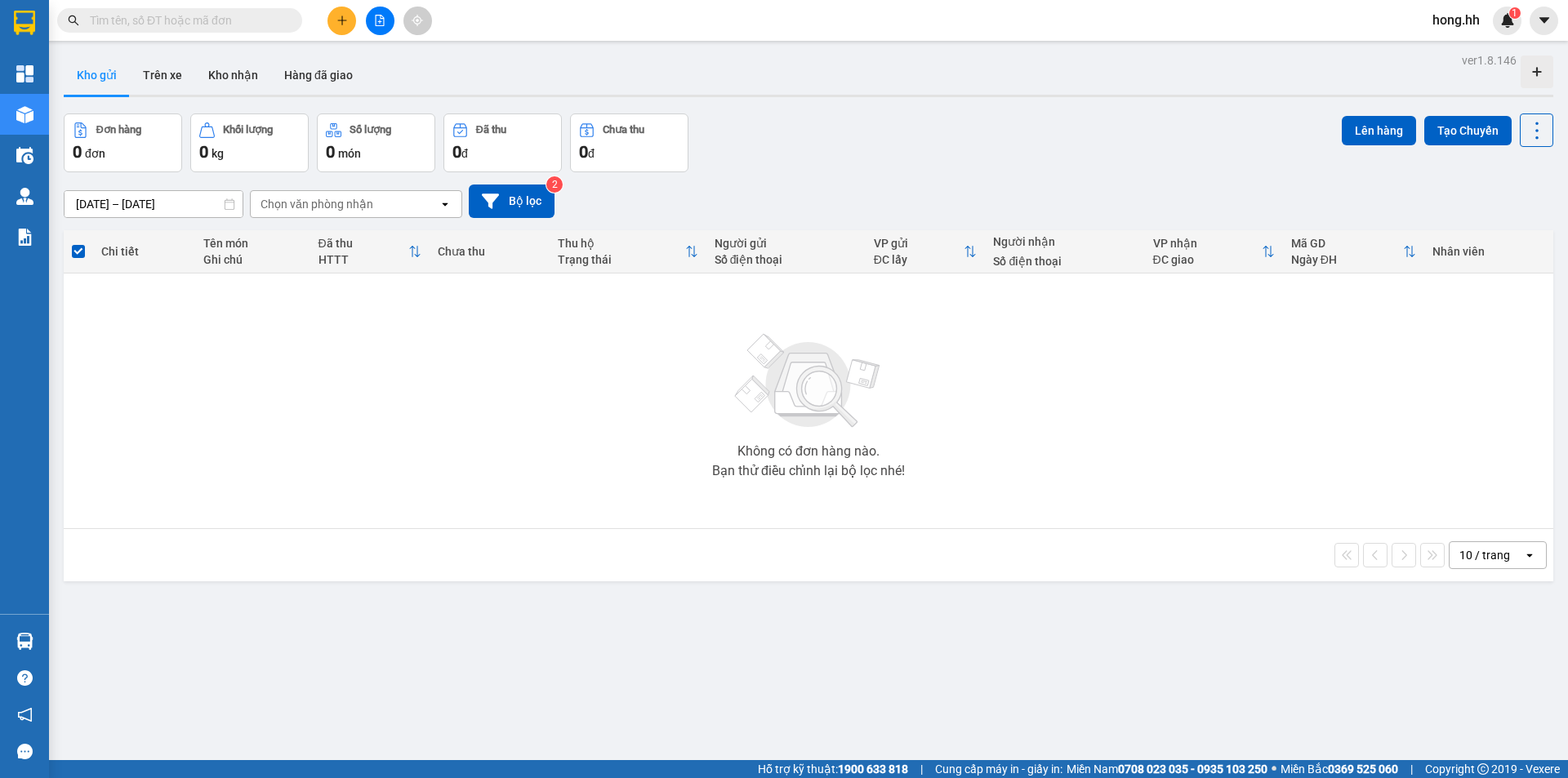
click at [221, 21] on input "text" at bounding box center [186, 20] width 193 height 18
click at [221, 20] on input "text" at bounding box center [186, 20] width 193 height 18
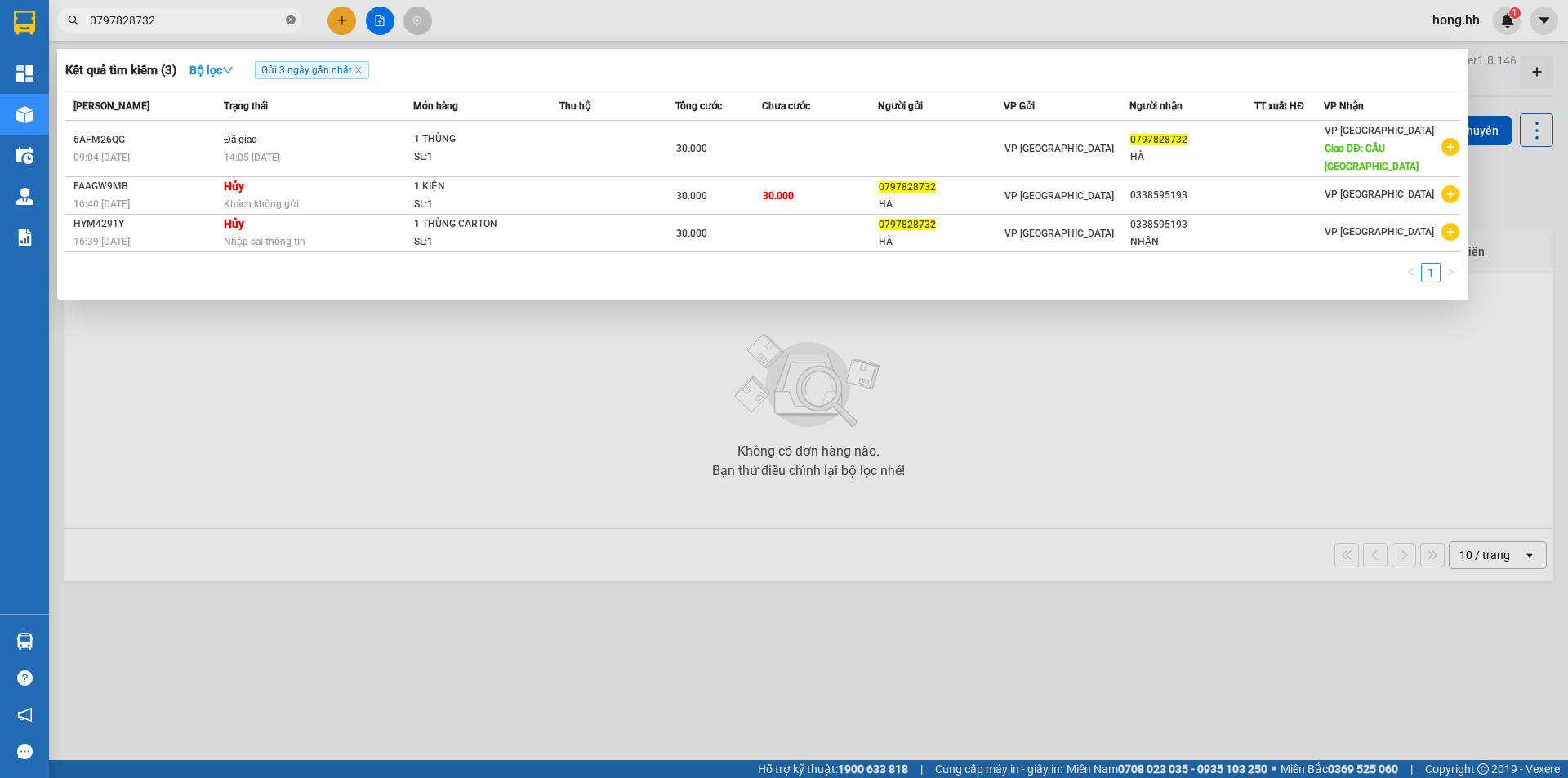
click at [293, 26] on span at bounding box center [290, 21] width 10 height 16
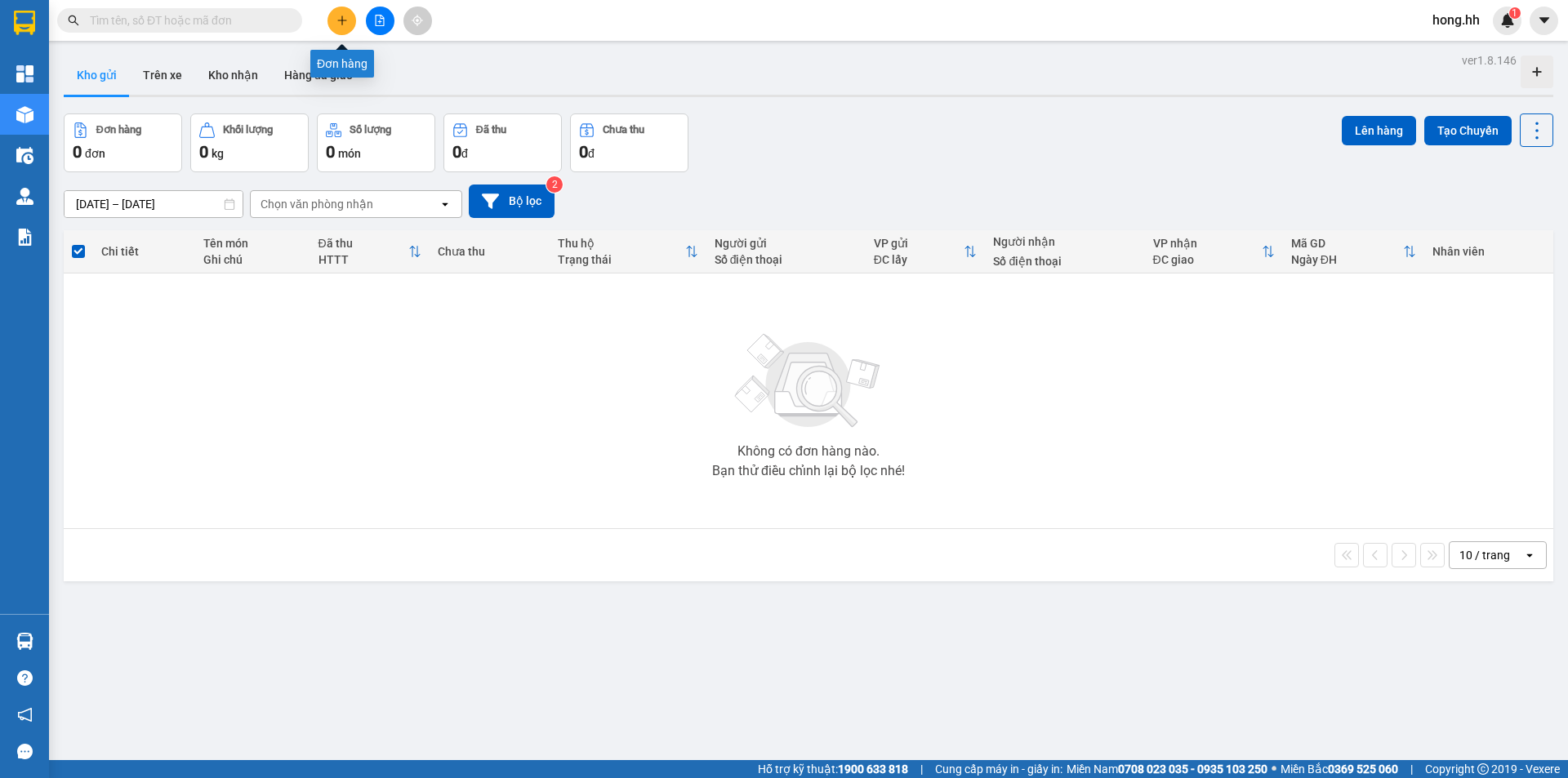
click at [337, 34] on button at bounding box center [341, 21] width 29 height 29
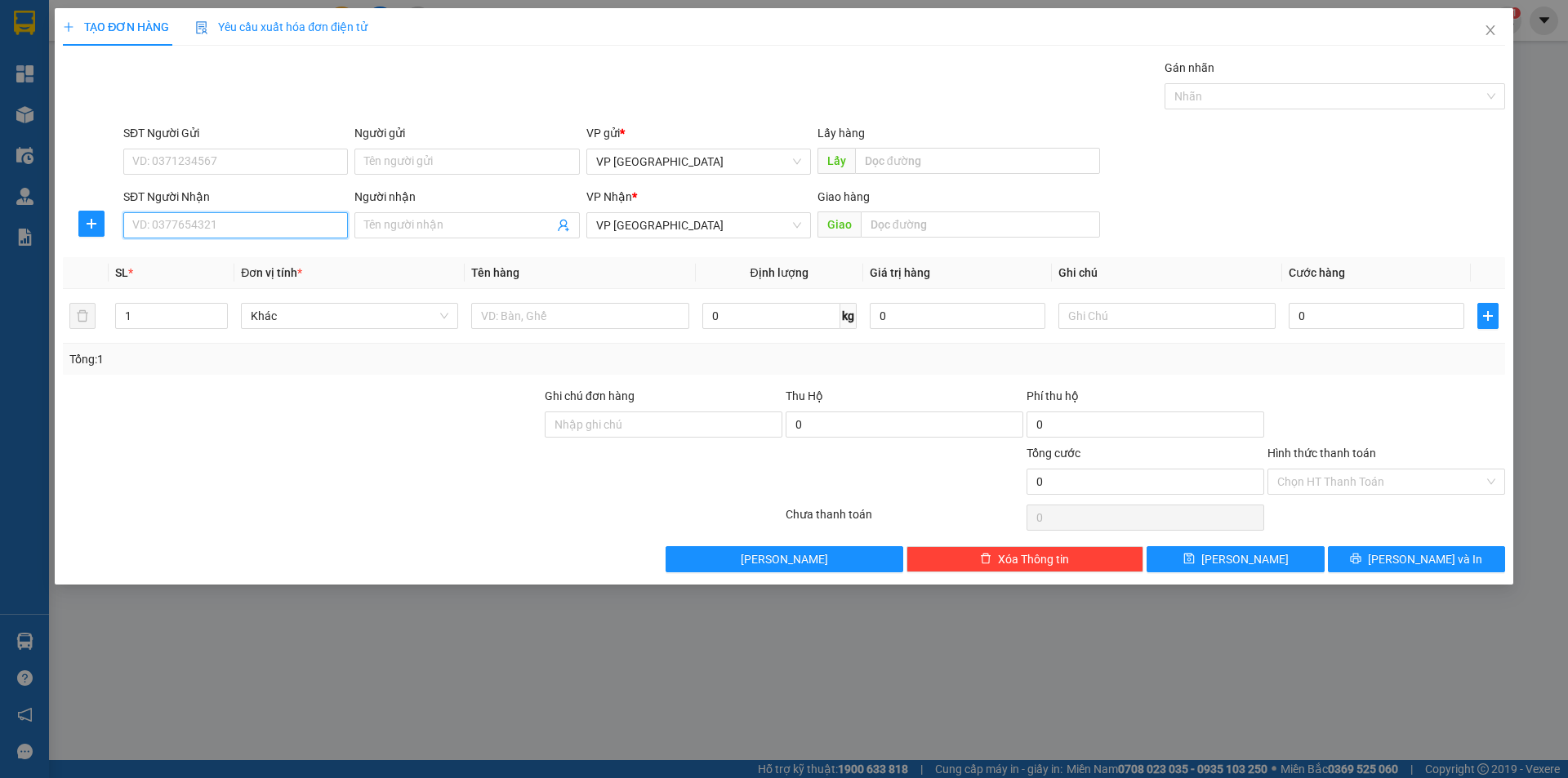
click at [299, 227] on input "SĐT Người Nhận" at bounding box center [235, 226] width 225 height 26
drag, startPoint x: 209, startPoint y: 252, endPoint x: 211, endPoint y: 235, distance: 17.1
click at [210, 247] on div "0961617071 - [PERSON_NAME]" at bounding box center [235, 258] width 225 height 26
click at [987, 227] on input "THỚI HÒA BẾN CÁT" at bounding box center [981, 225] width 240 height 26
click at [972, 221] on input "THỚI HÒA BẾN CÁT" at bounding box center [981, 225] width 240 height 26
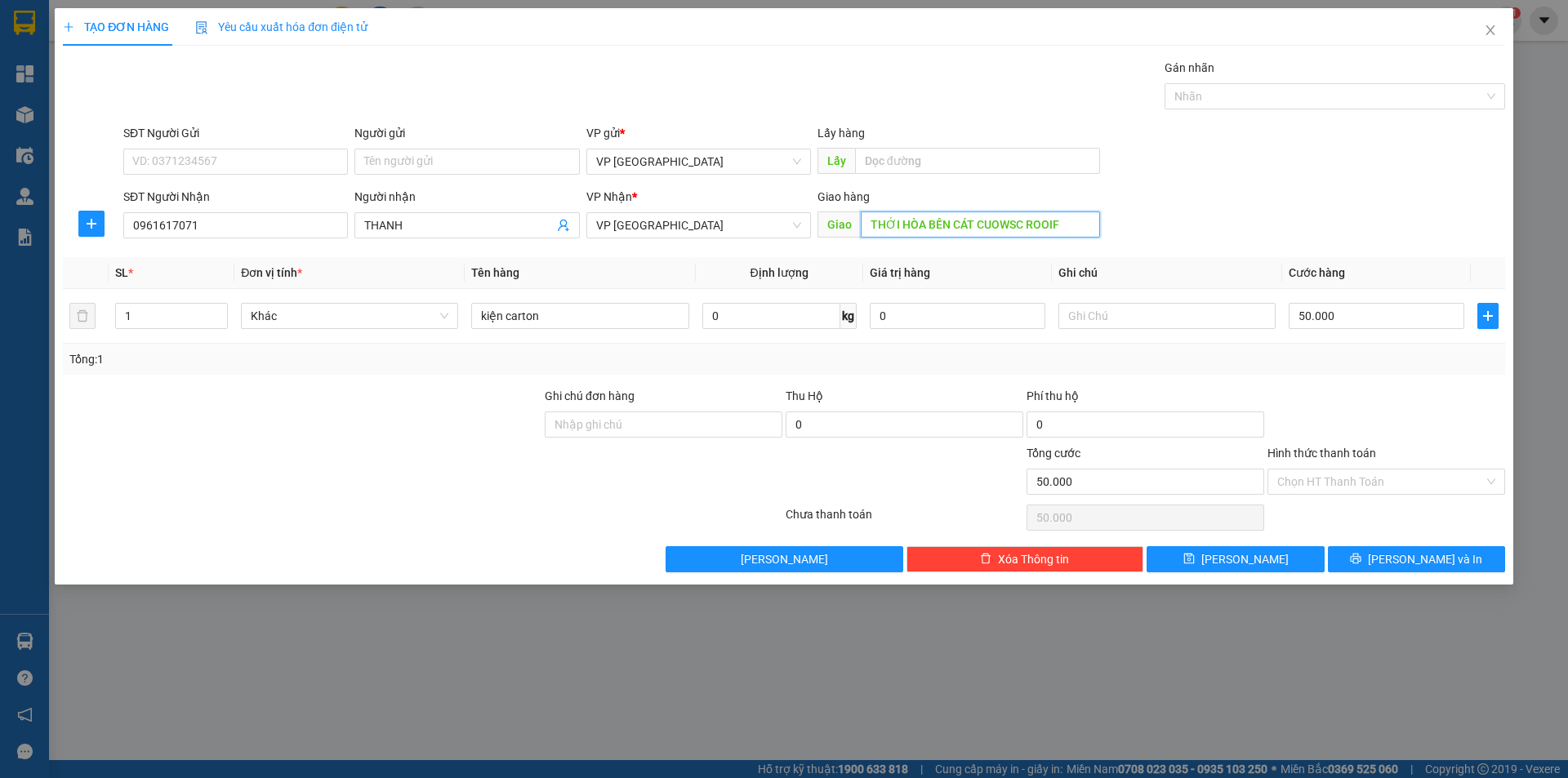
click at [1031, 219] on input "THỚI HÒA BẾN CÁT CUOWSC ROOIF" at bounding box center [981, 225] width 240 height 26
click at [1037, 218] on input "THỚI HÒA BẾN CÁT CUOWSC ROOIF" at bounding box center [981, 225] width 240 height 26
drag, startPoint x: 977, startPoint y: 226, endPoint x: 1089, endPoint y: 229, distance: 112.0
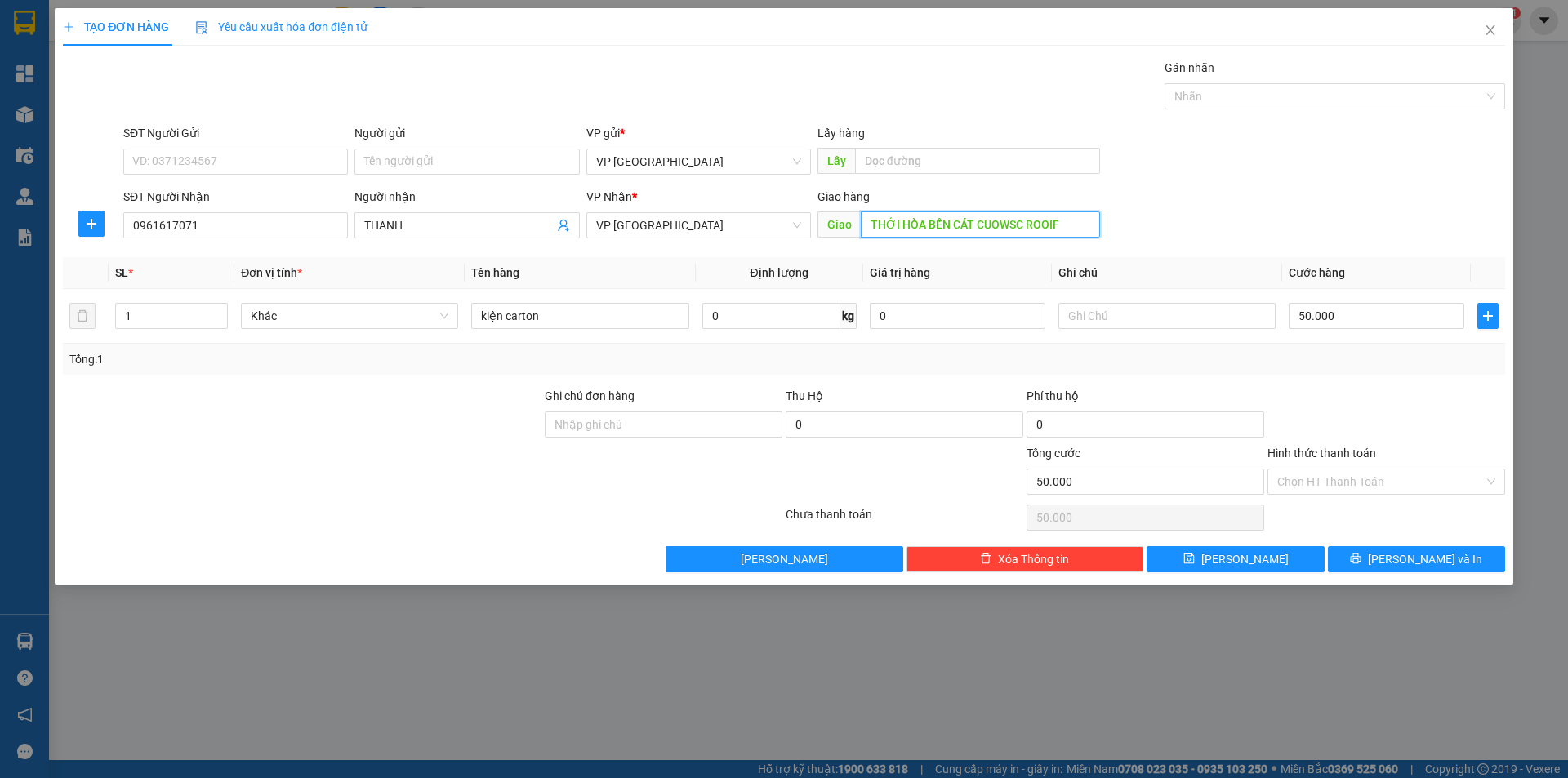
click at [1089, 229] on input "THỚI HÒA BẾN CÁT CUOWSC ROOIF" at bounding box center [981, 225] width 240 height 26
click at [542, 324] on input "kiện carton" at bounding box center [580, 316] width 217 height 26
click at [1334, 489] on input "Hình thức thanh toán" at bounding box center [1380, 482] width 207 height 24
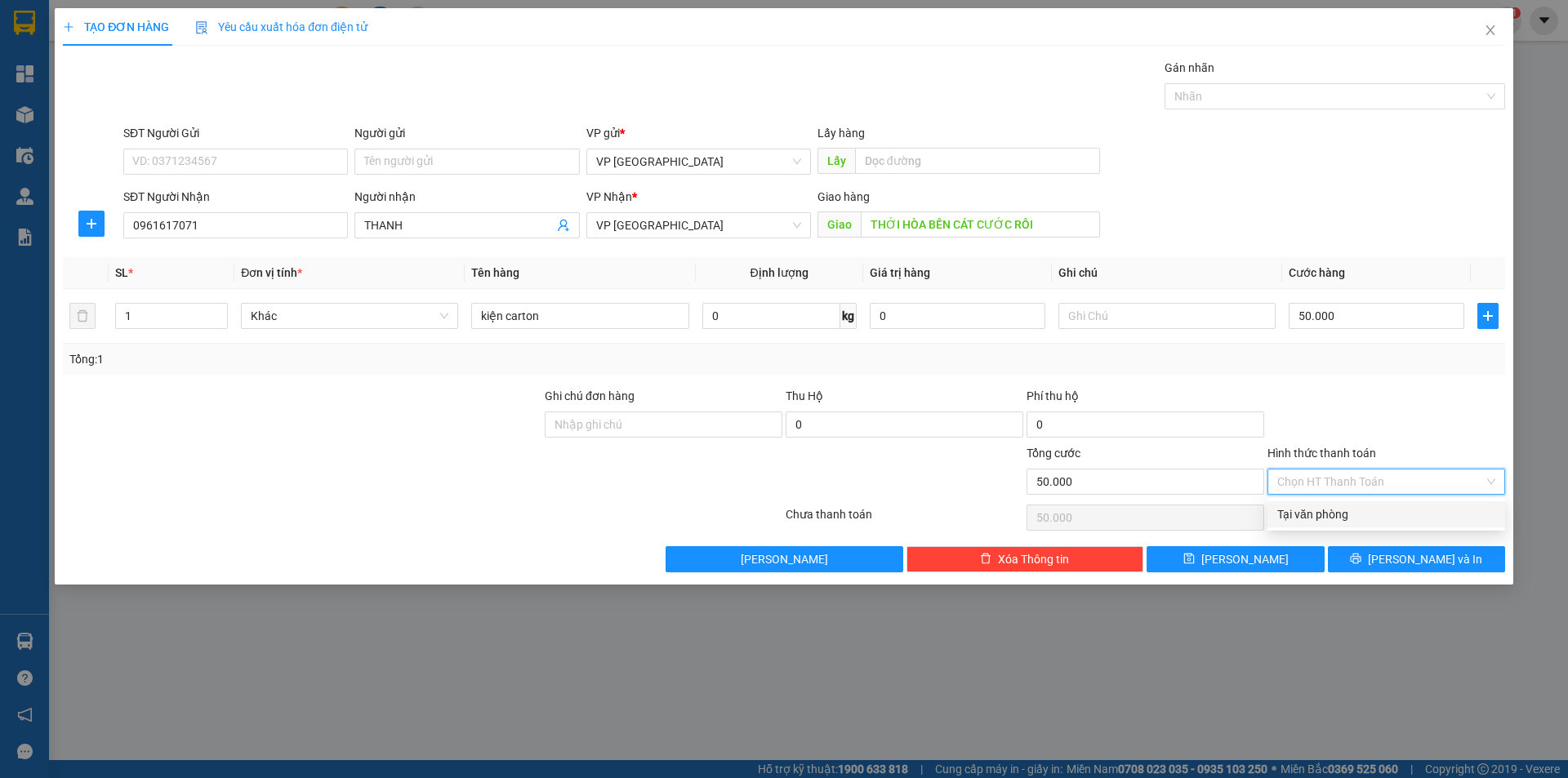
click at [1321, 514] on div "Tại văn phòng" at bounding box center [1386, 514] width 218 height 18
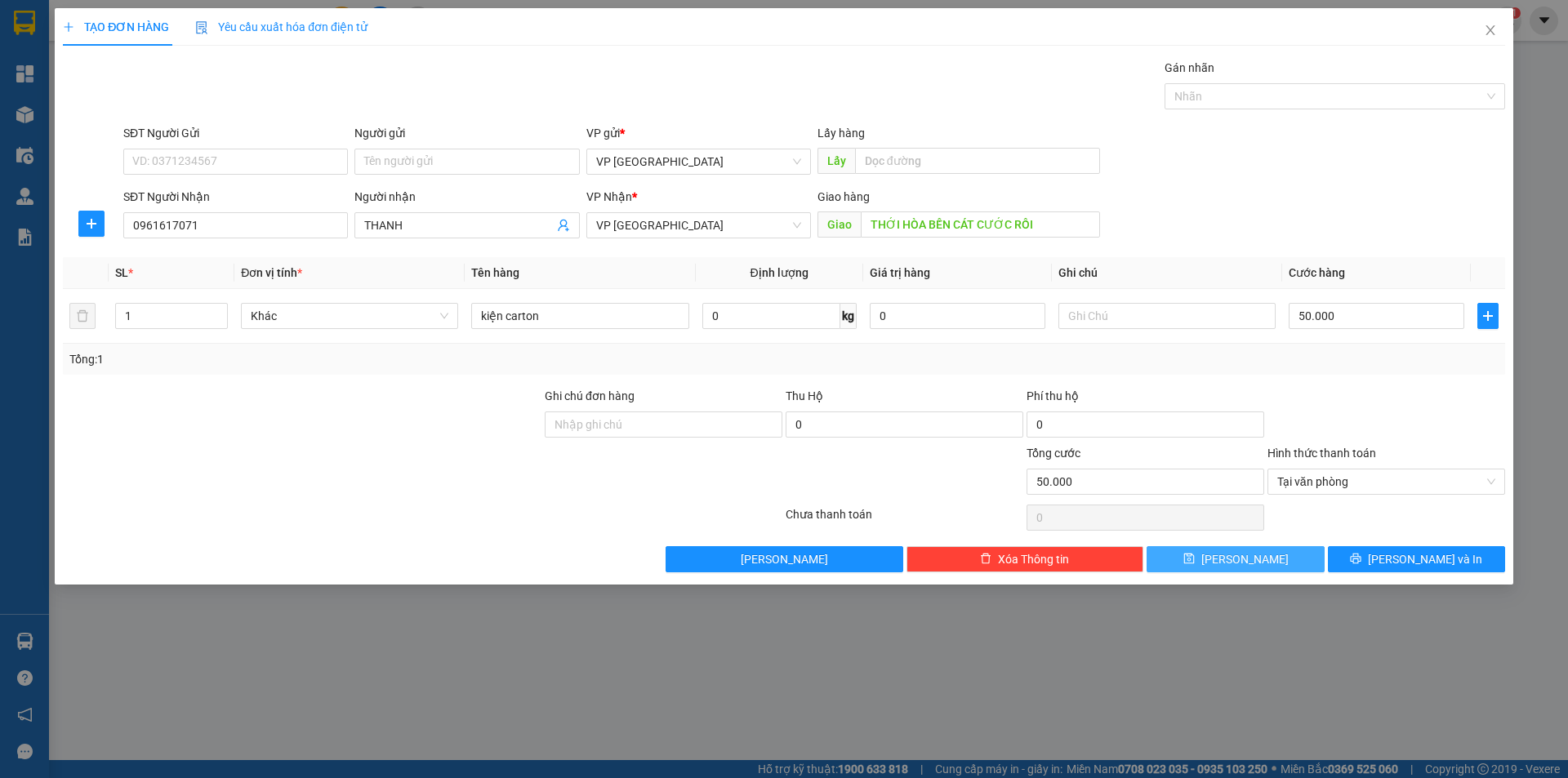
click at [1241, 570] on button "[PERSON_NAME]" at bounding box center [1235, 559] width 177 height 26
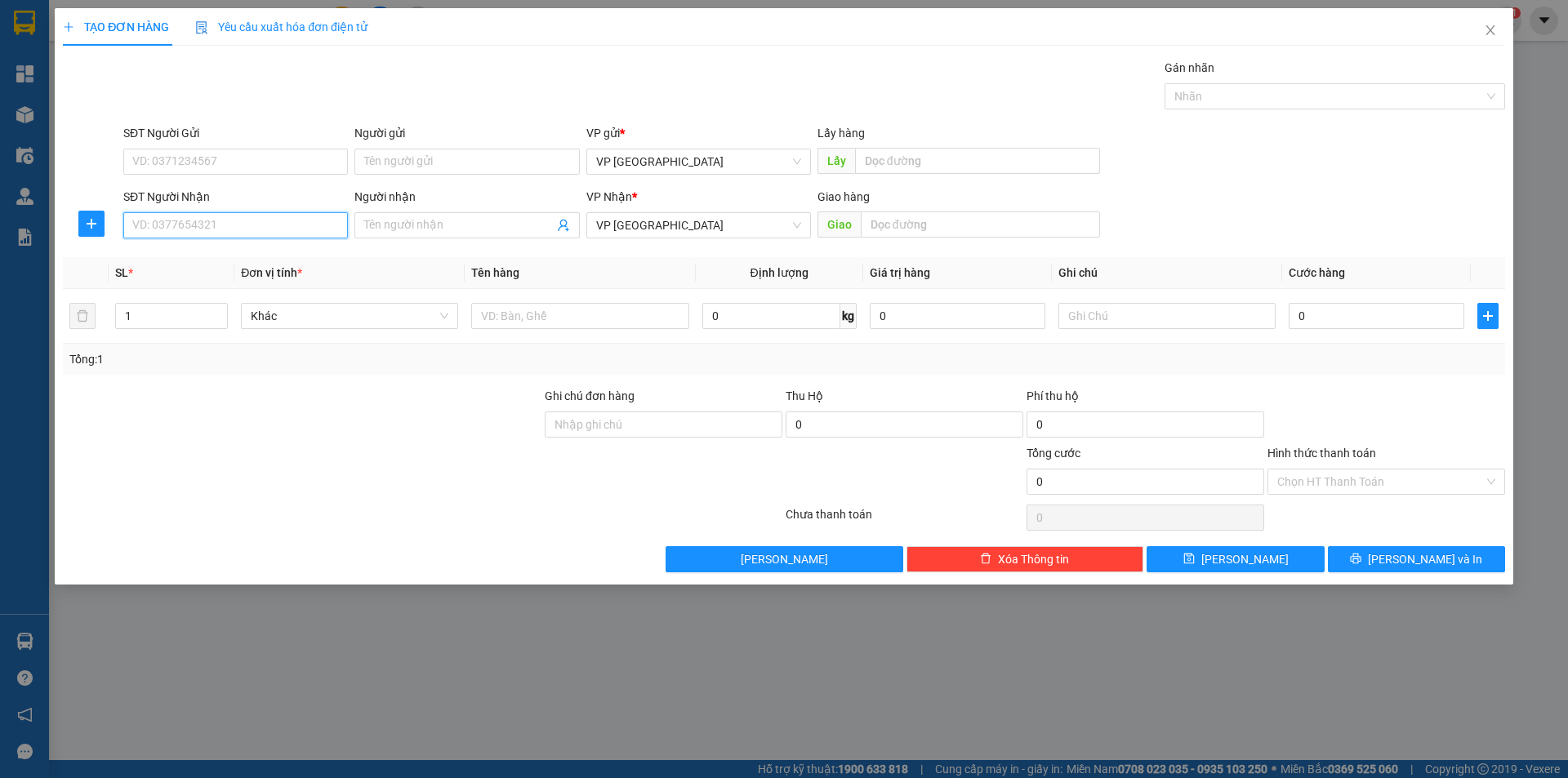
click at [203, 219] on input "SĐT Người Nhận" at bounding box center [235, 226] width 225 height 26
click at [256, 243] on div "0963608161 0963608161 - THUẬN" at bounding box center [235, 258] width 225 height 33
click at [252, 241] on div "SĐT Người Nhận 0963608161" at bounding box center [235, 216] width 225 height 57
click at [249, 233] on input "0963608161" at bounding box center [235, 226] width 225 height 26
click at [219, 264] on div "0963608161 - THUẬN" at bounding box center [235, 258] width 205 height 18
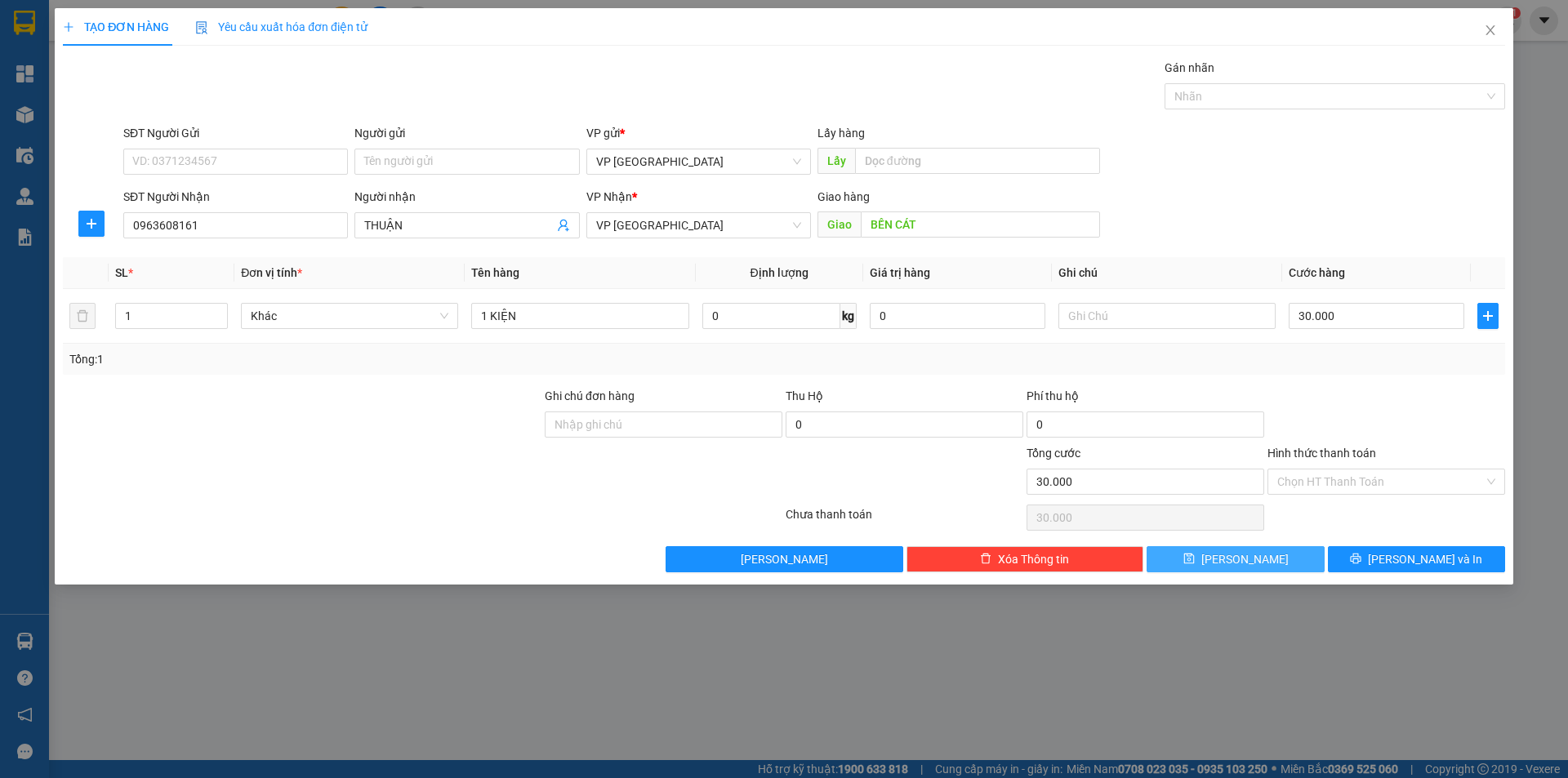
click at [1229, 553] on button "[PERSON_NAME]" at bounding box center [1235, 559] width 177 height 26
click at [234, 227] on input "SĐT Người Nhận" at bounding box center [235, 226] width 225 height 26
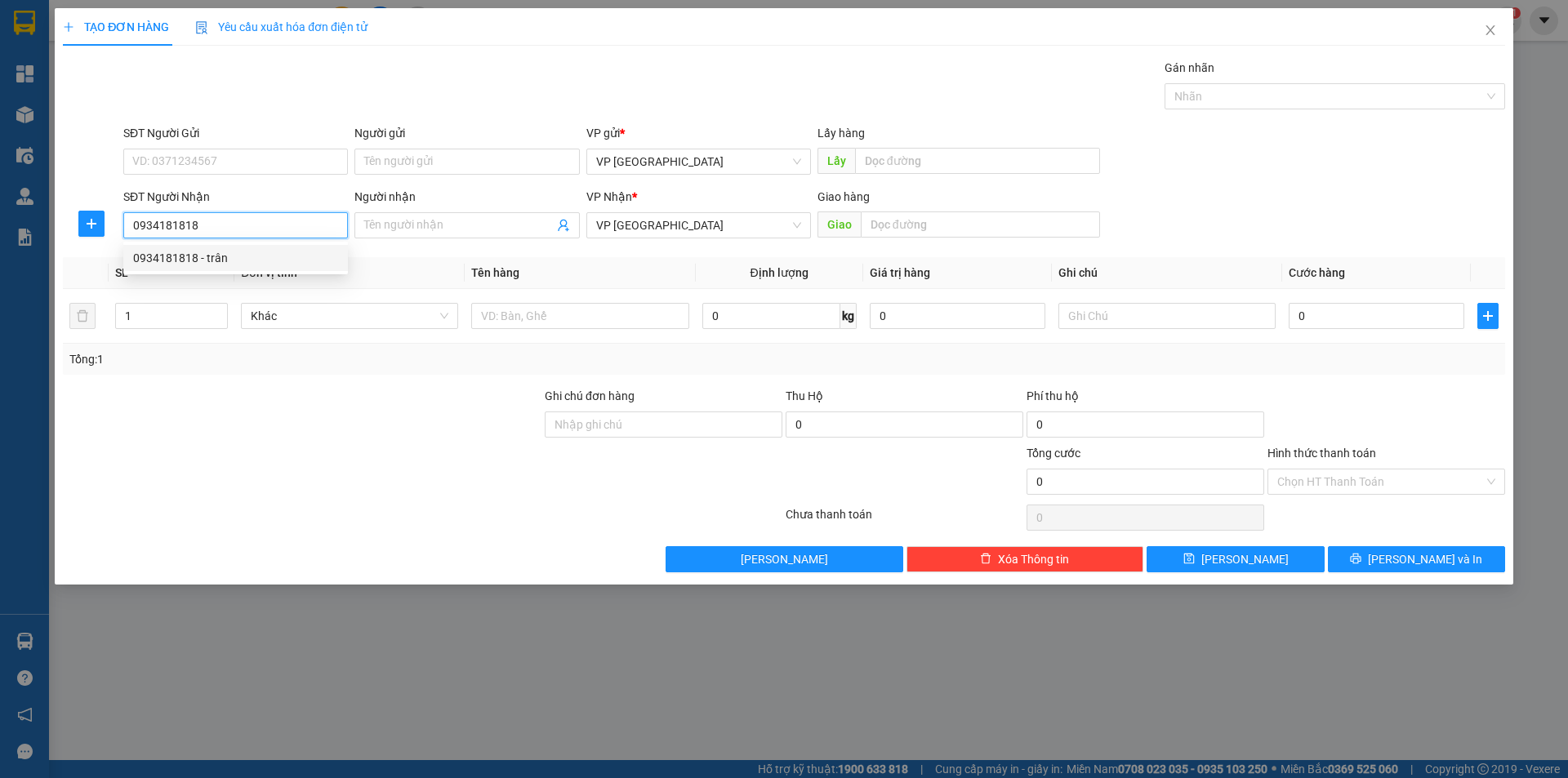
click at [247, 263] on div "0934181818 - trân" at bounding box center [235, 258] width 205 height 18
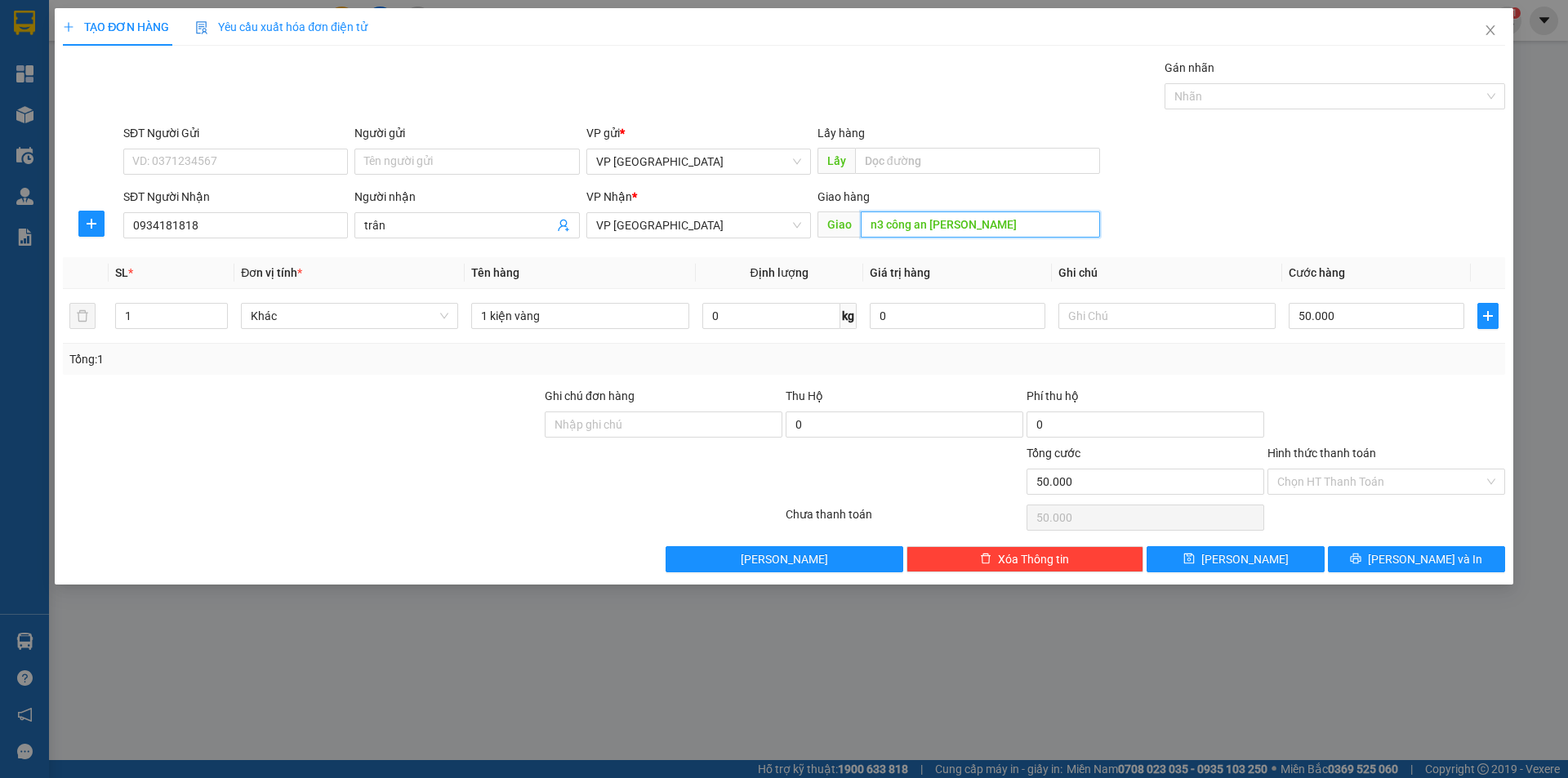
click at [938, 232] on input "n3 công an [PERSON_NAME]" at bounding box center [981, 225] width 240 height 26
click at [1255, 571] on button "[PERSON_NAME]" at bounding box center [1235, 559] width 177 height 26
click at [339, 227] on input "SĐT Người Nhận" at bounding box center [235, 226] width 225 height 26
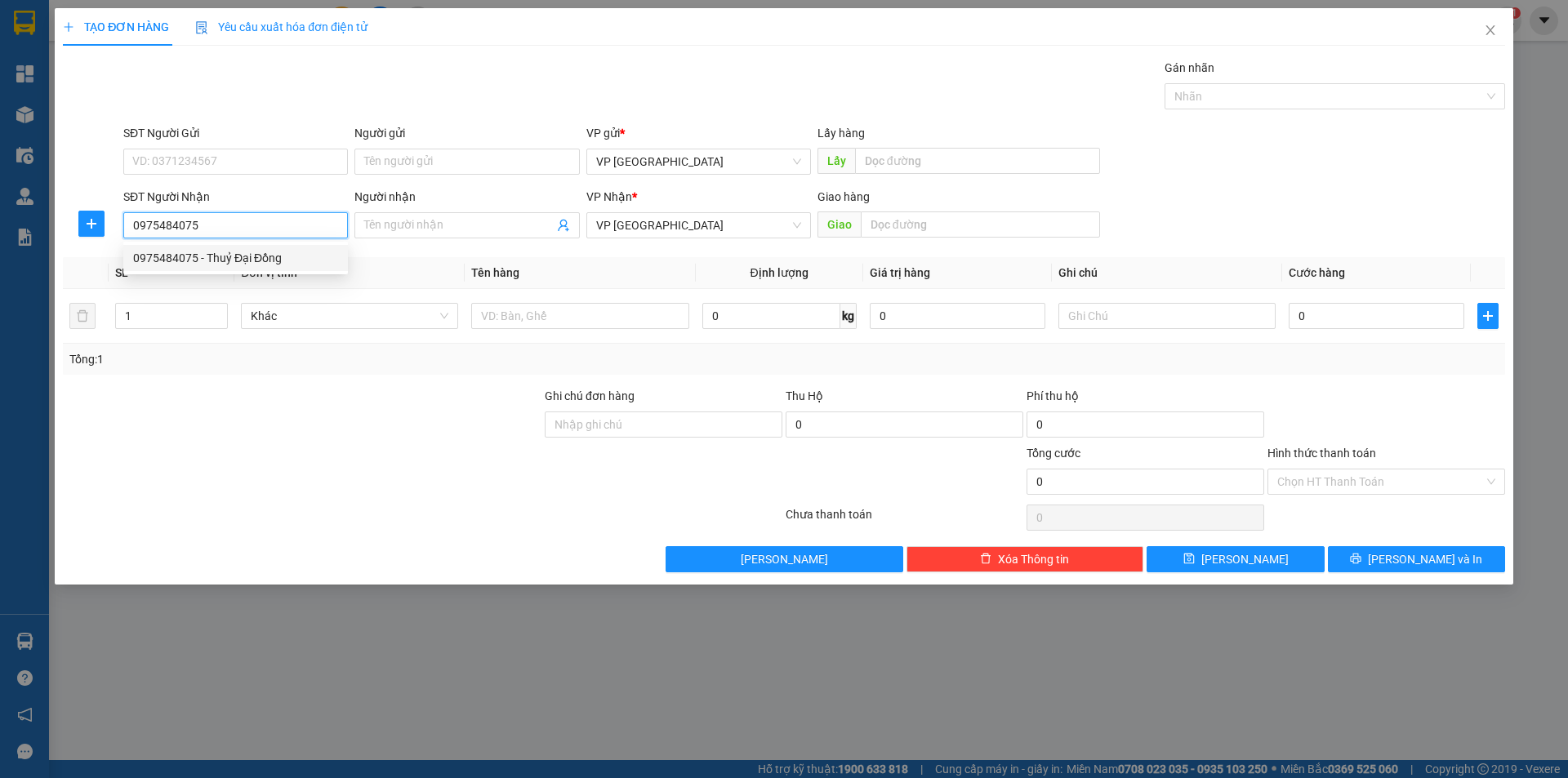
click at [264, 267] on div "0975484075 - Thuỷ Đại Đồng" at bounding box center [235, 258] width 205 height 18
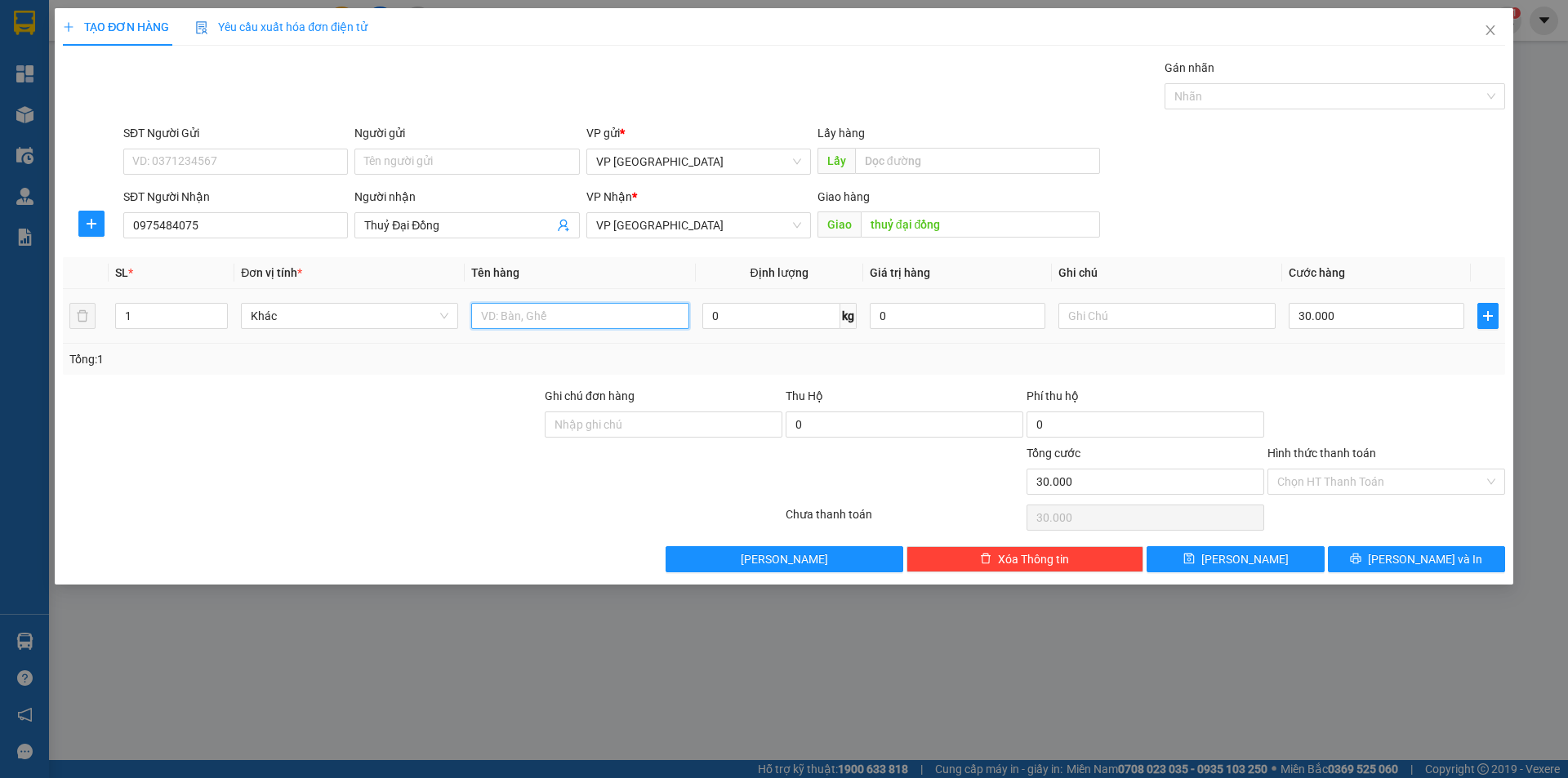
click at [528, 324] on input "text" at bounding box center [580, 316] width 217 height 26
click at [1190, 310] on input "text" at bounding box center [1167, 316] width 217 height 26
click at [1374, 314] on input "30.000" at bounding box center [1376, 316] width 175 height 26
click at [1431, 366] on div "Tổng: 1" at bounding box center [784, 359] width 1429 height 18
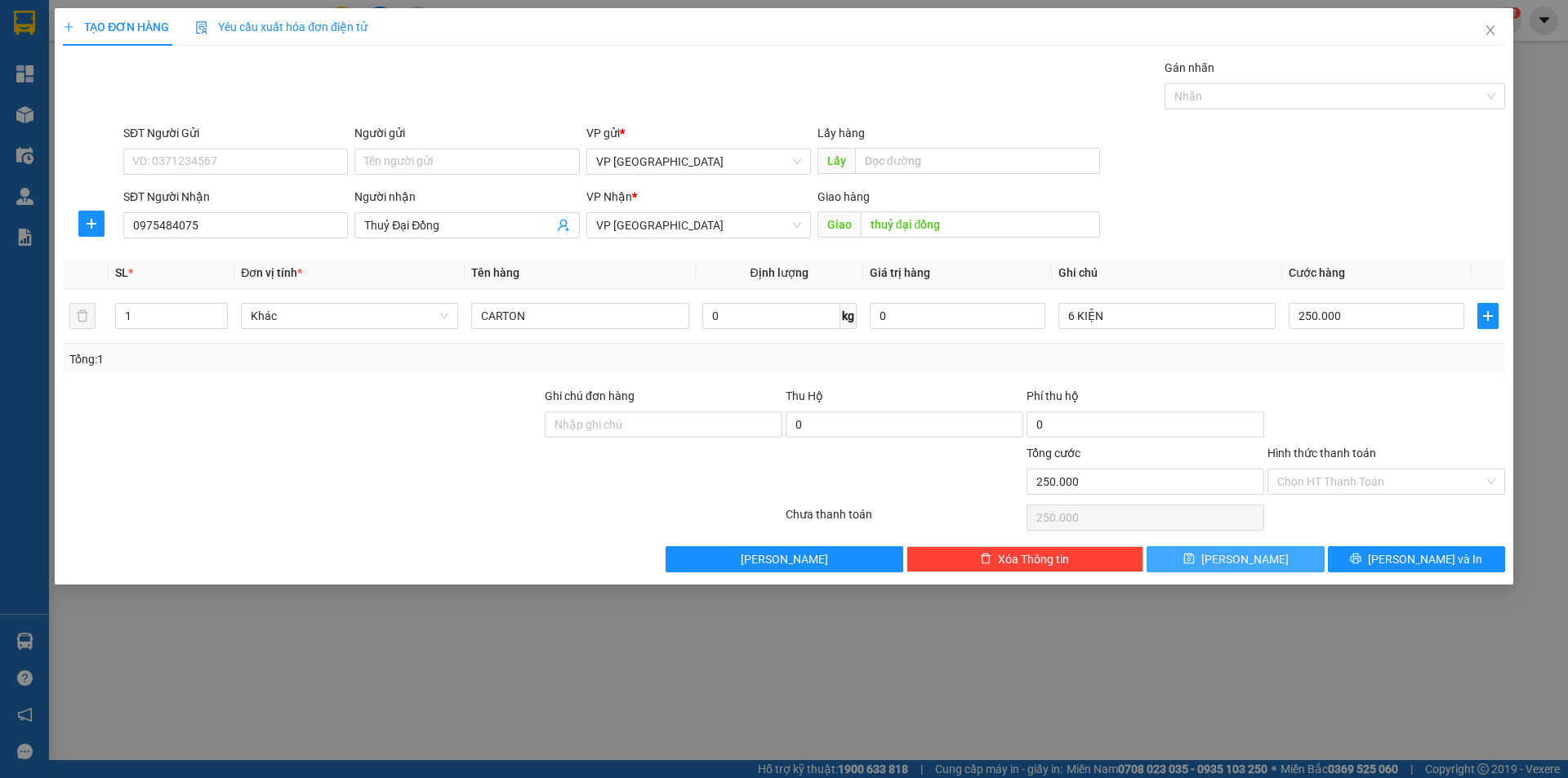
click at [1236, 566] on span "[PERSON_NAME]" at bounding box center [1245, 559] width 88 height 18
click at [1485, 30] on icon "close" at bounding box center [1490, 30] width 13 height 13
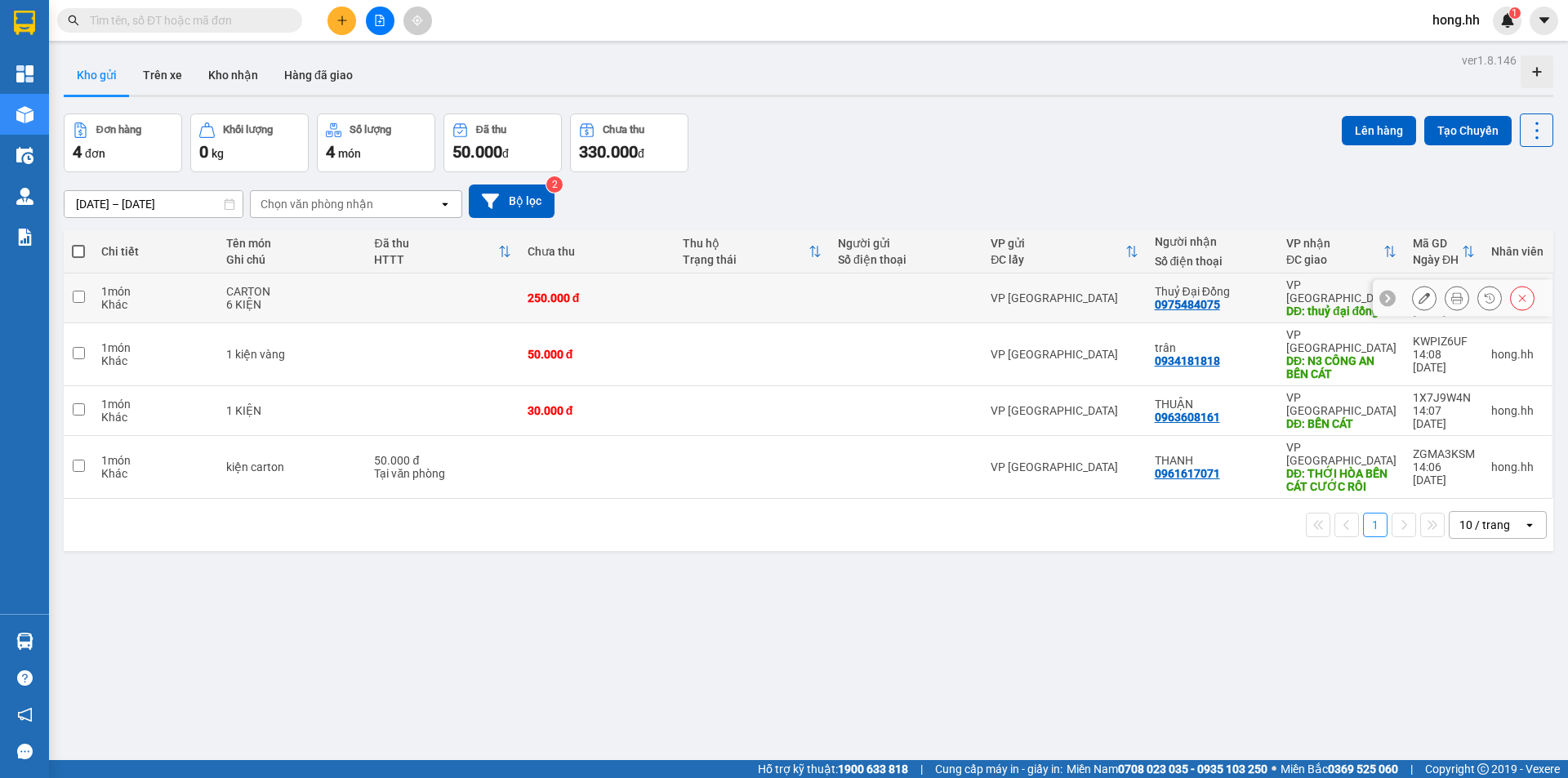
drag, startPoint x: 607, startPoint y: 294, endPoint x: 585, endPoint y: 338, distance: 49.2
click at [608, 293] on div "250.000 đ" at bounding box center [597, 298] width 139 height 13
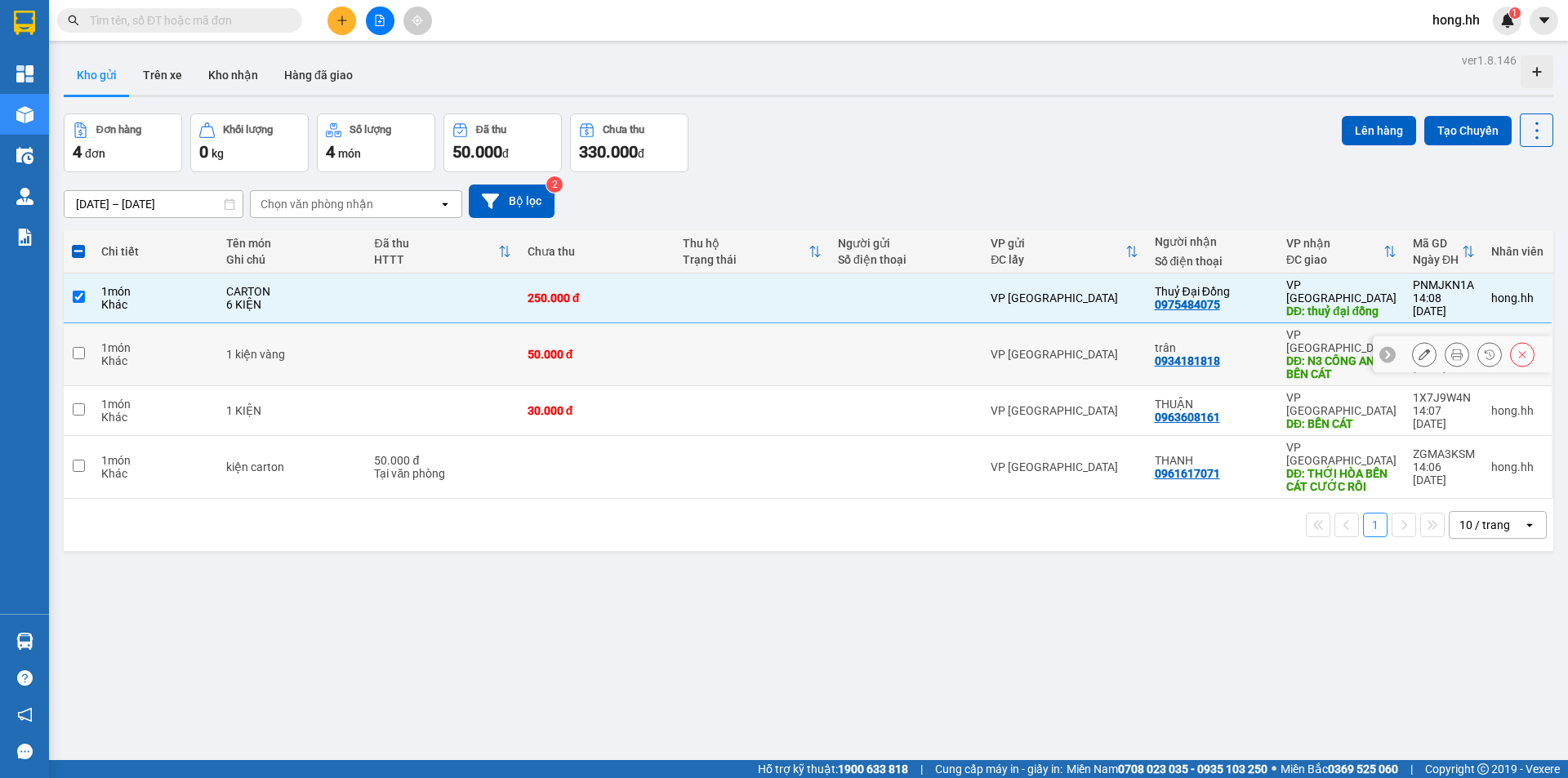
click at [554, 348] on td "50.000 đ" at bounding box center [596, 355] width 155 height 63
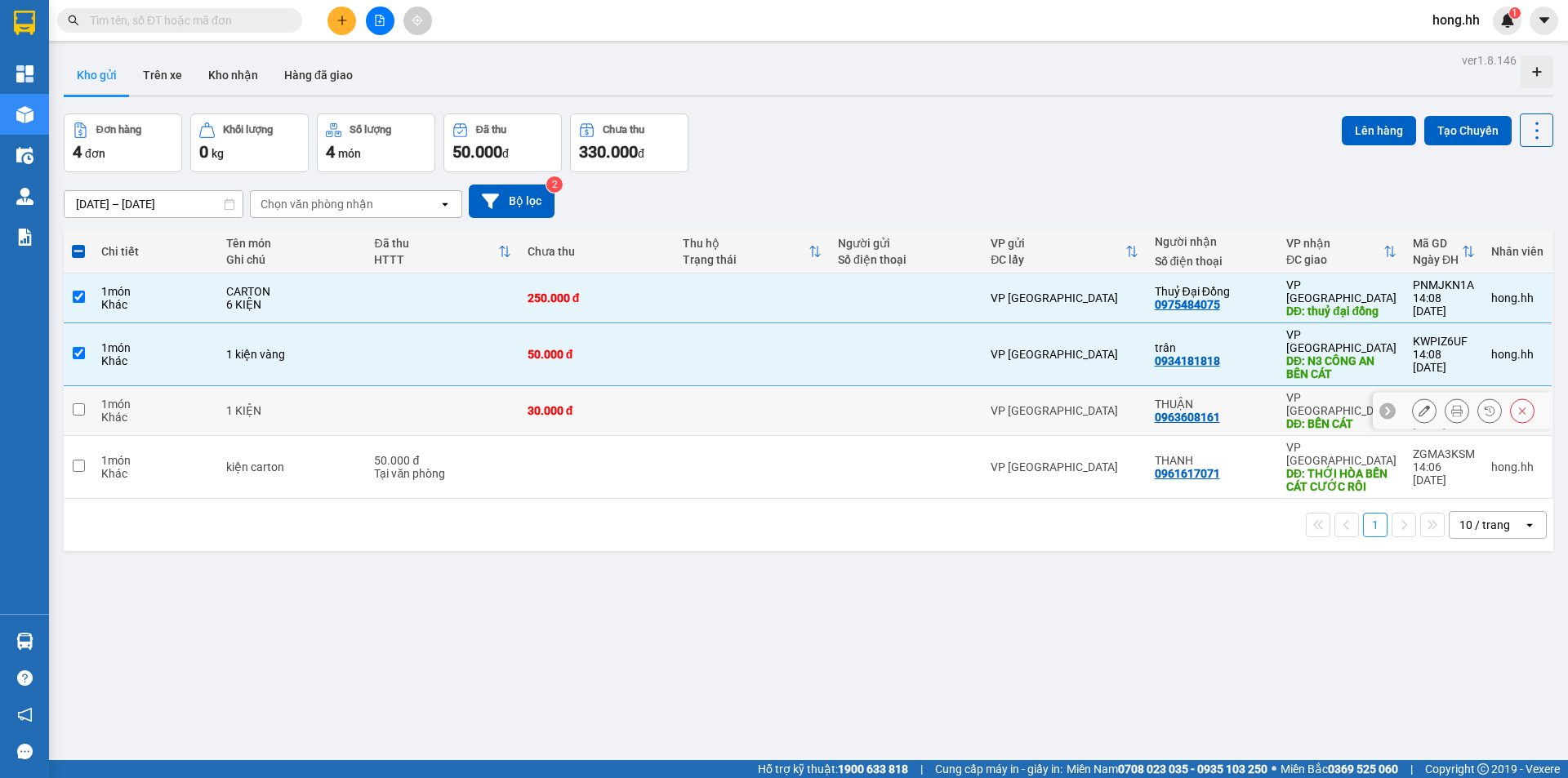
click at [558, 405] on div "30.000 đ" at bounding box center [597, 411] width 139 height 13
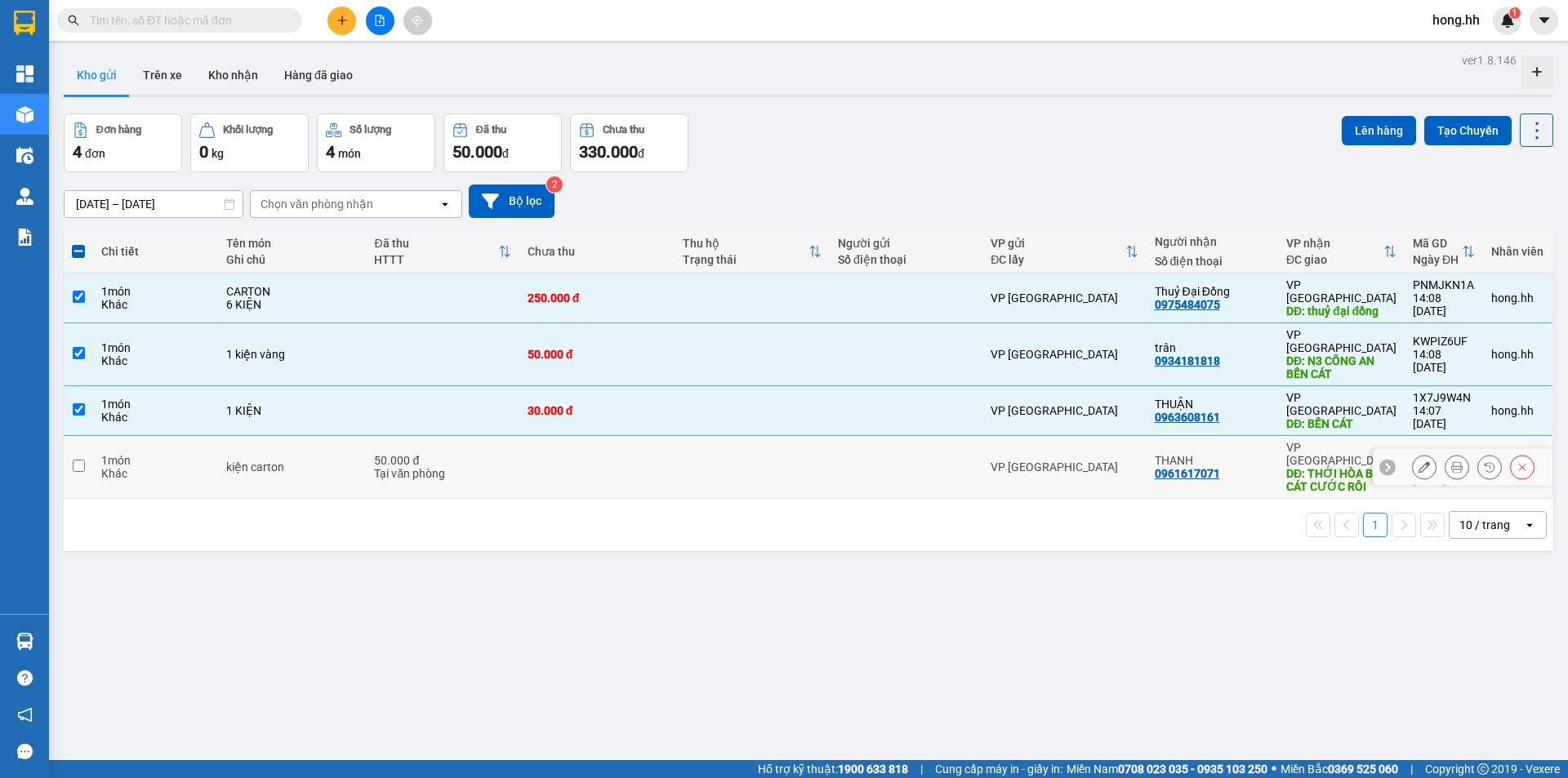
click at [540, 436] on td at bounding box center [596, 467] width 155 height 63
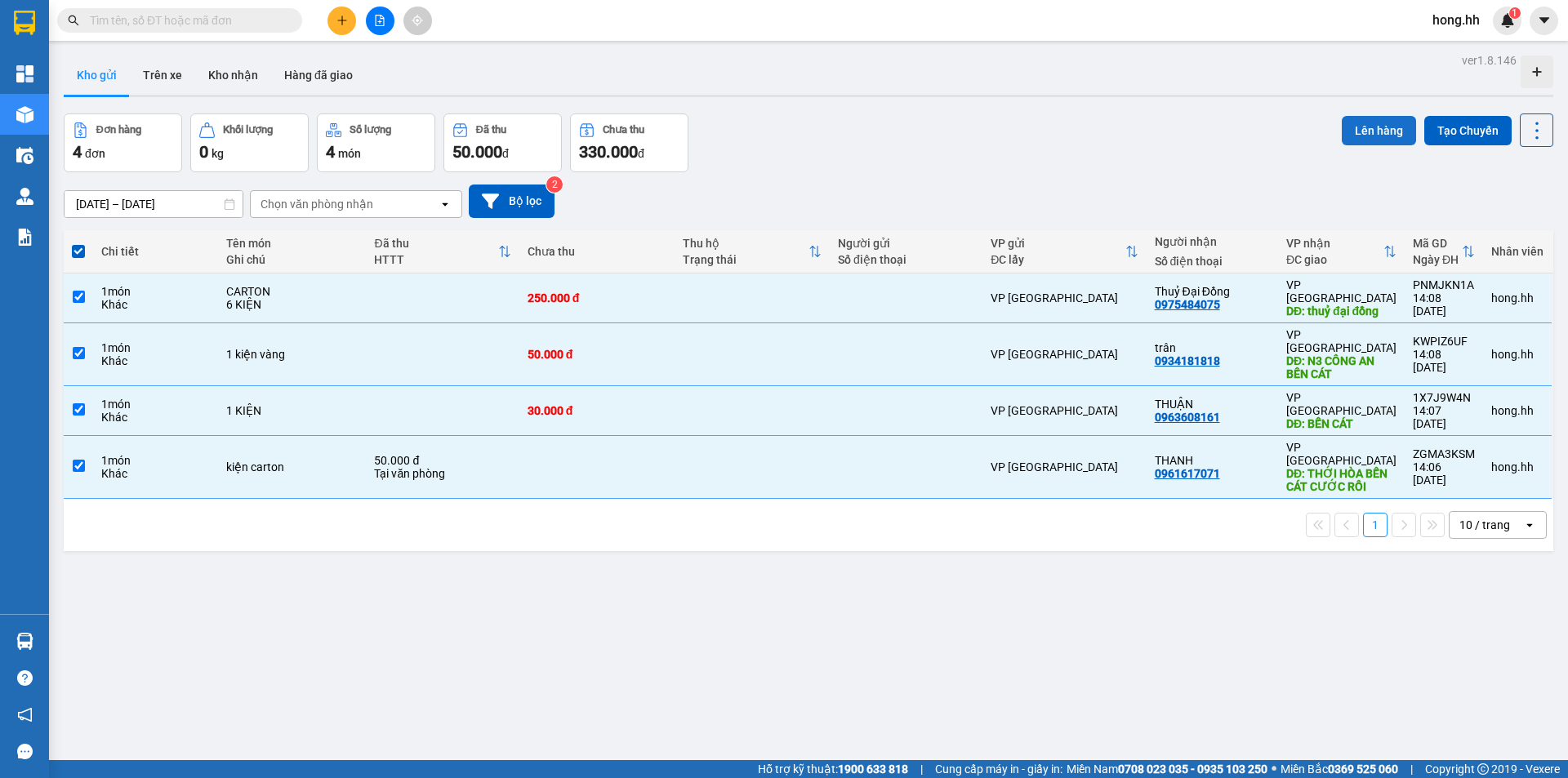
click at [1357, 127] on button "Lên hàng" at bounding box center [1380, 131] width 75 height 30
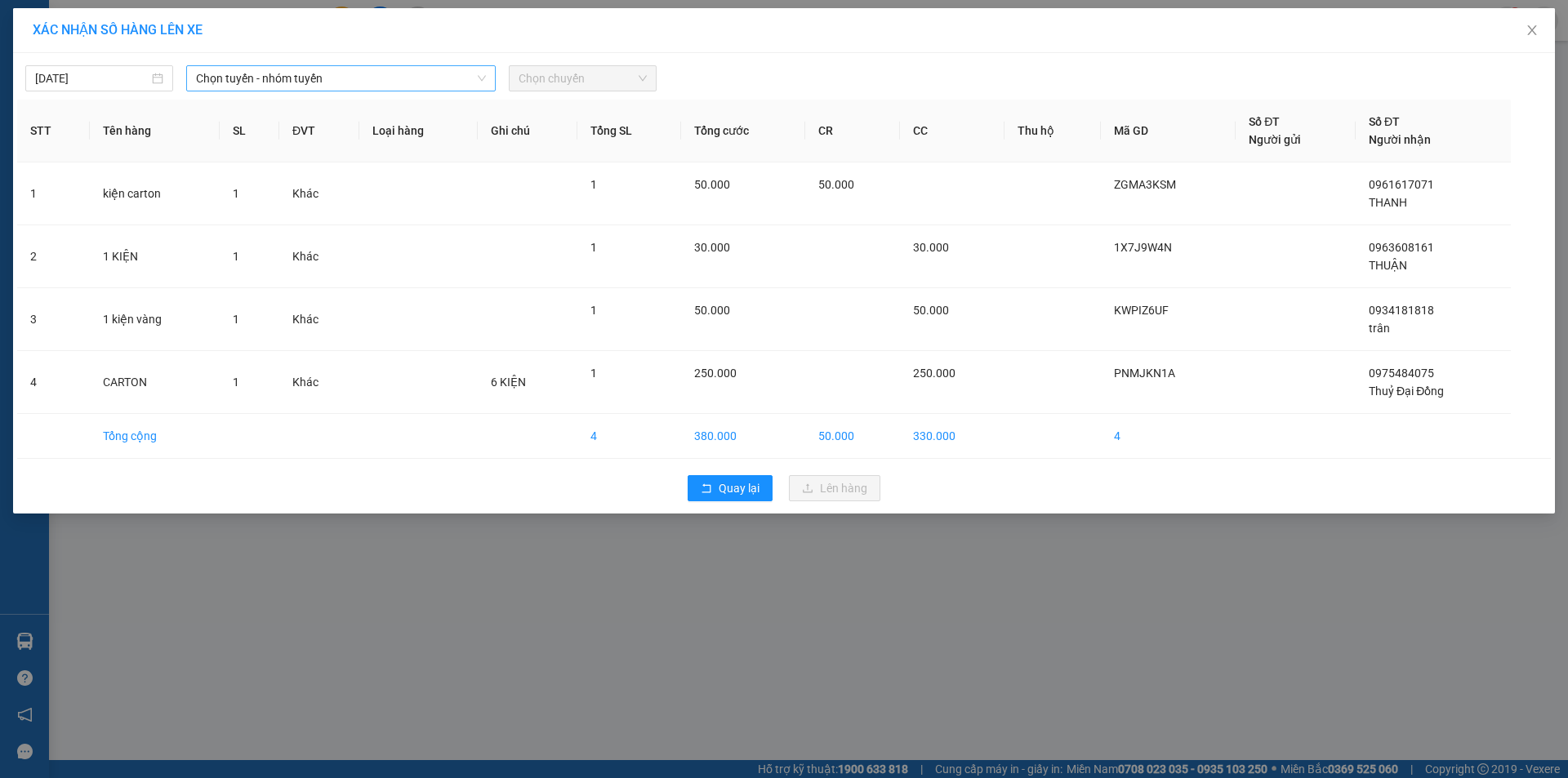
click at [310, 70] on span "Chọn tuyến - nhóm tuyến" at bounding box center [341, 78] width 290 height 24
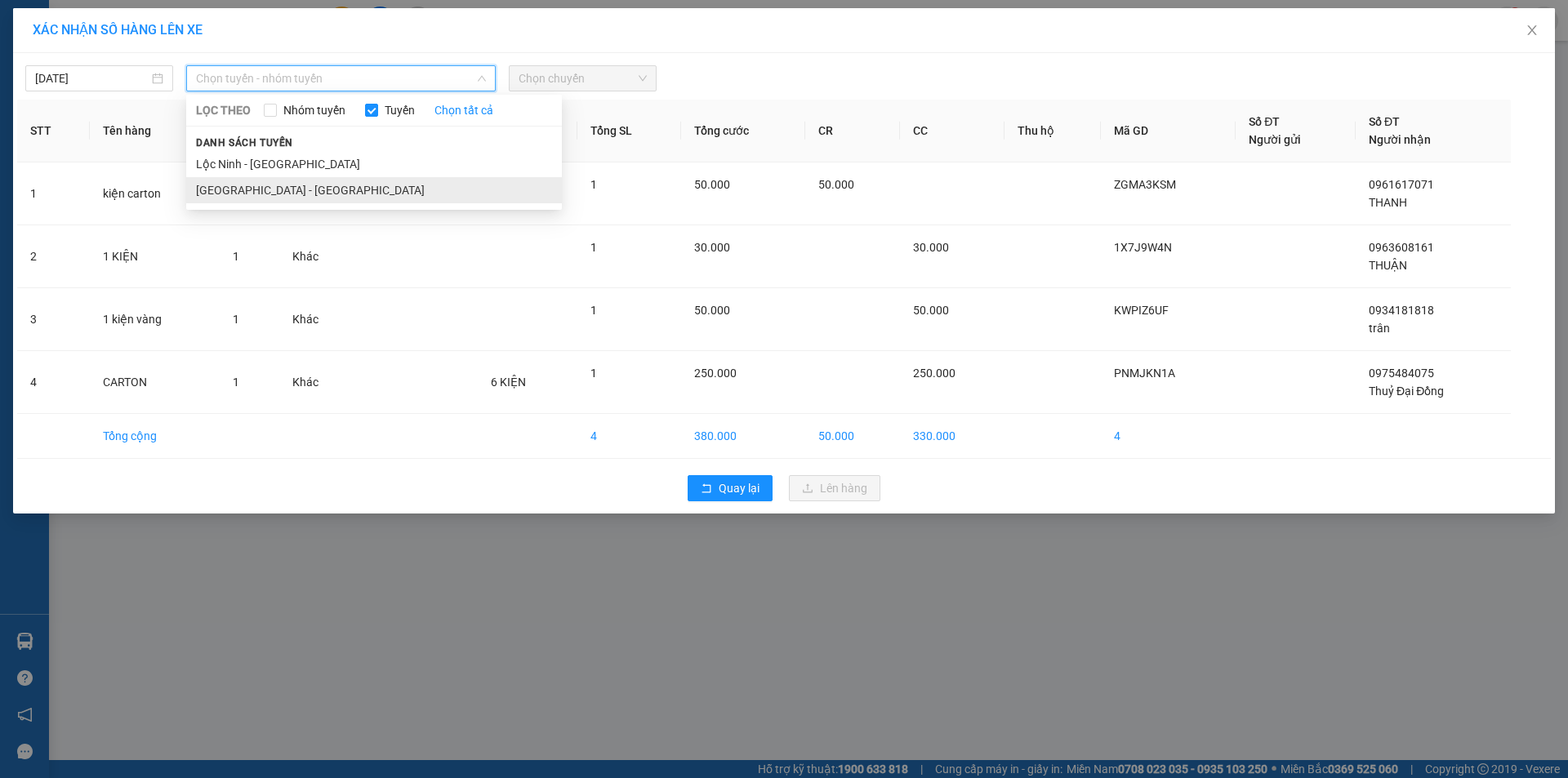
click at [223, 189] on li "[GEOGRAPHIC_DATA] - [GEOGRAPHIC_DATA]" at bounding box center [373, 190] width 376 height 26
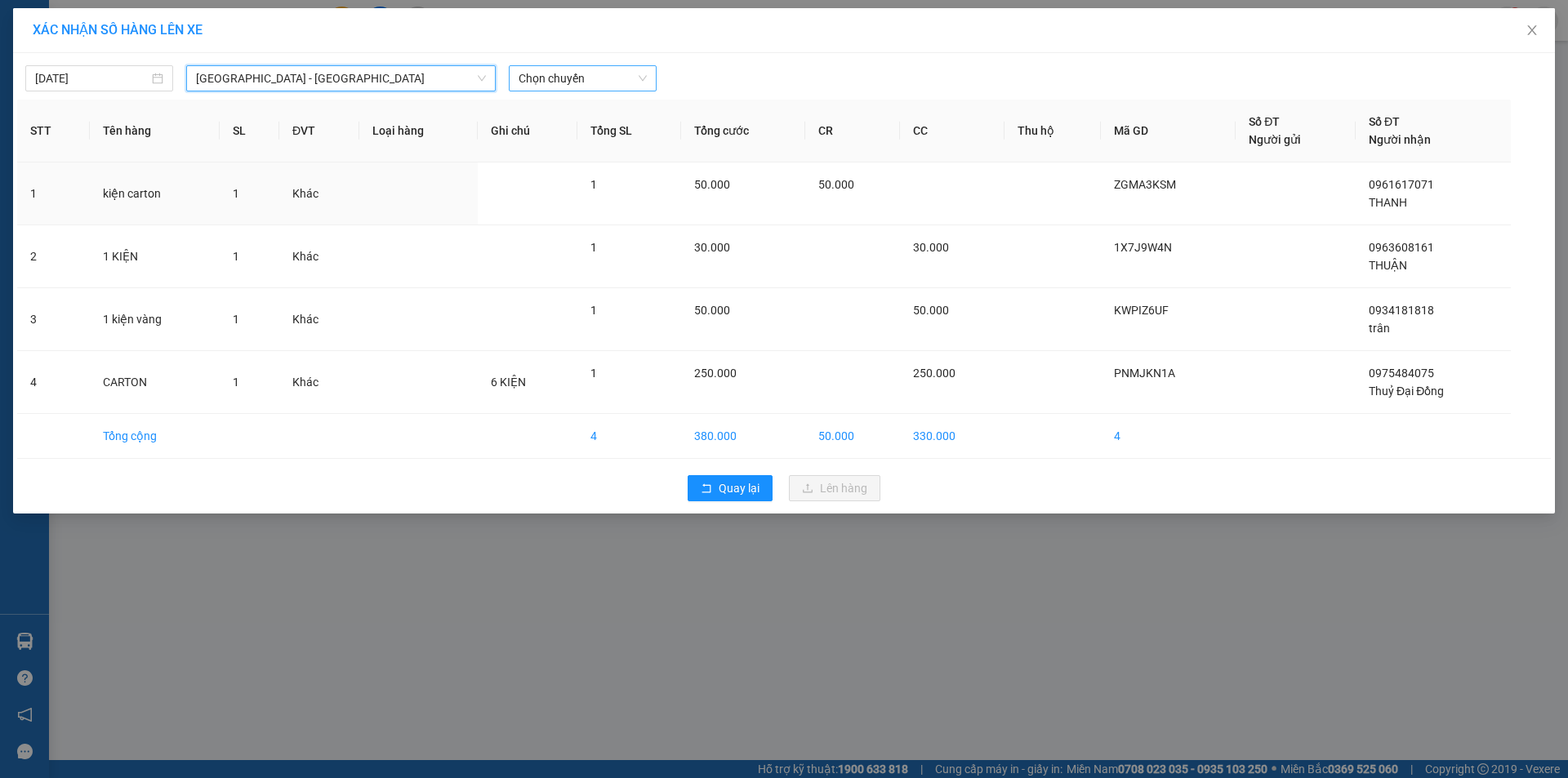
click at [606, 79] on span "Chọn chuyến" at bounding box center [583, 78] width 128 height 24
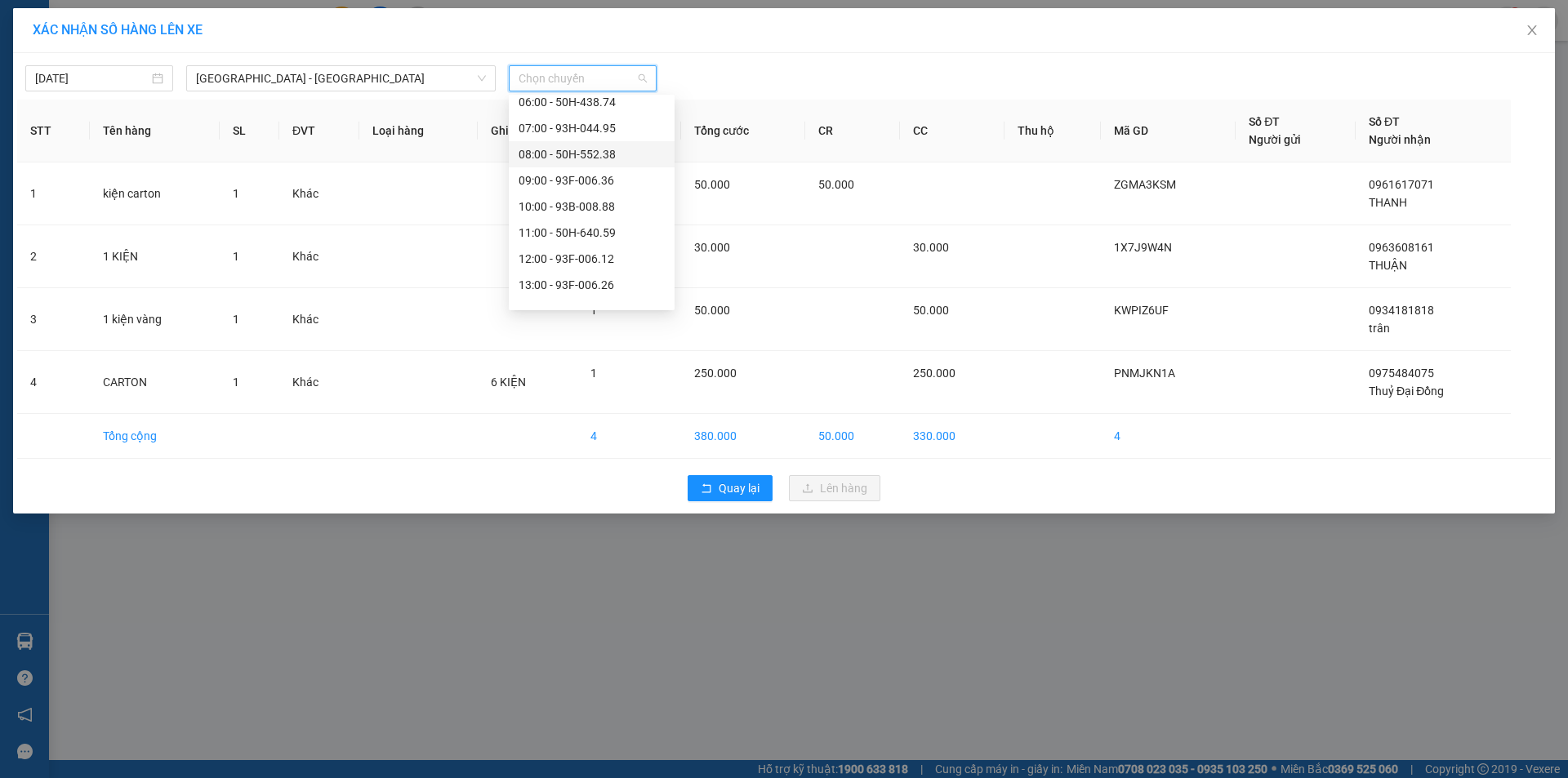
scroll to position [163, 0]
click at [588, 235] on div "14:00 - 93H-038.46" at bounding box center [591, 235] width 146 height 18
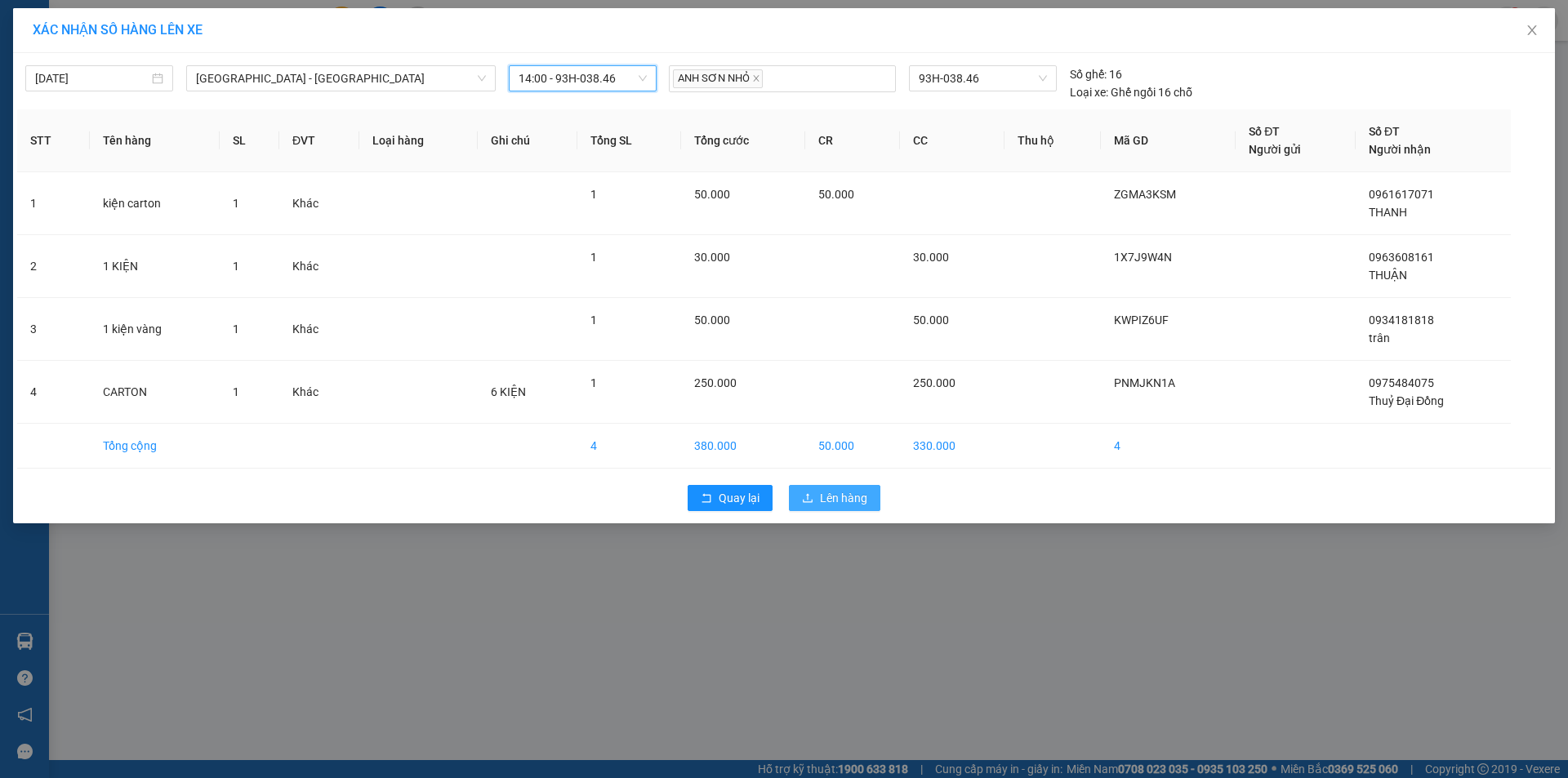
click at [822, 498] on span "Lên hàng" at bounding box center [843, 498] width 48 height 18
